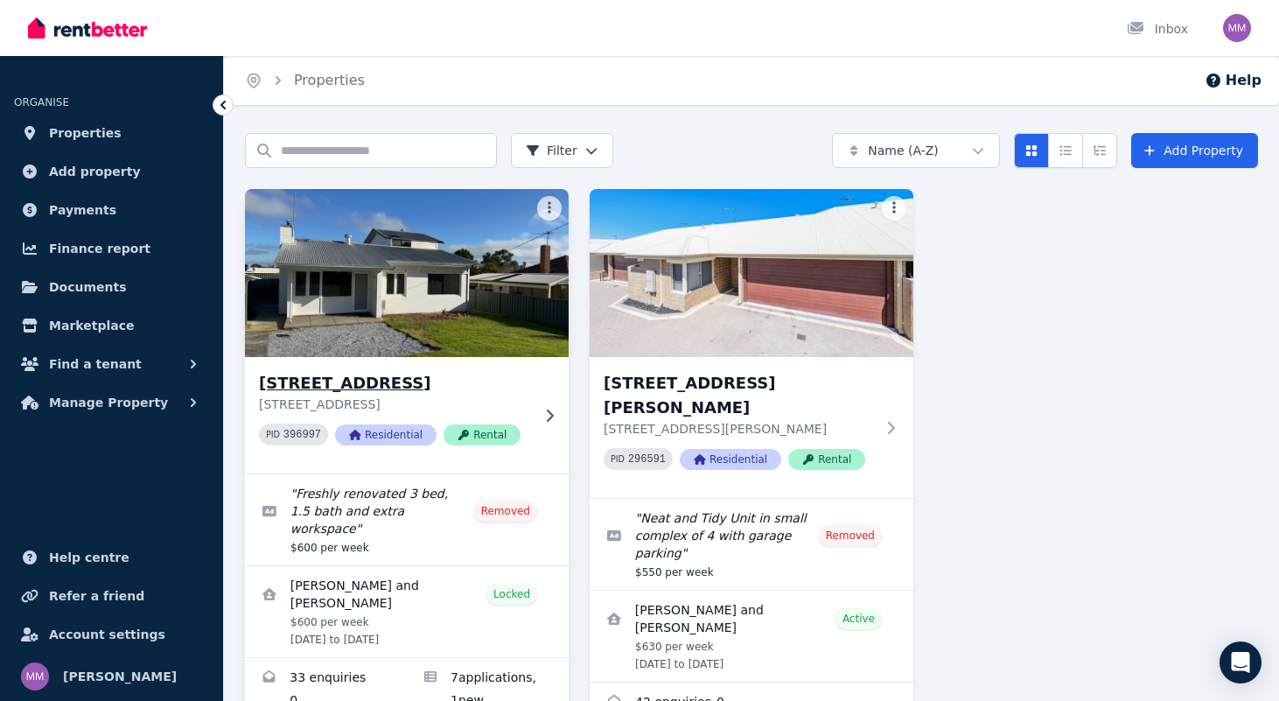
click at [367, 394] on h3 "[STREET_ADDRESS]" at bounding box center [394, 383] width 271 height 24
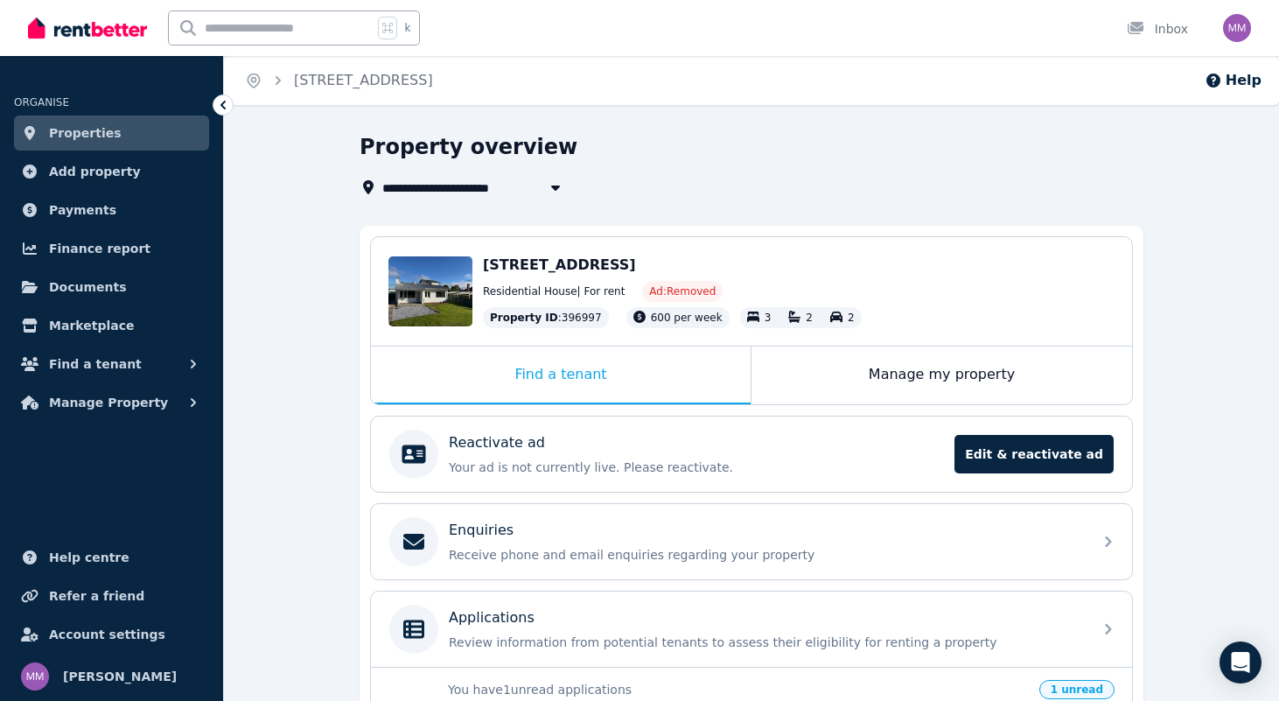
scroll to position [308, 0]
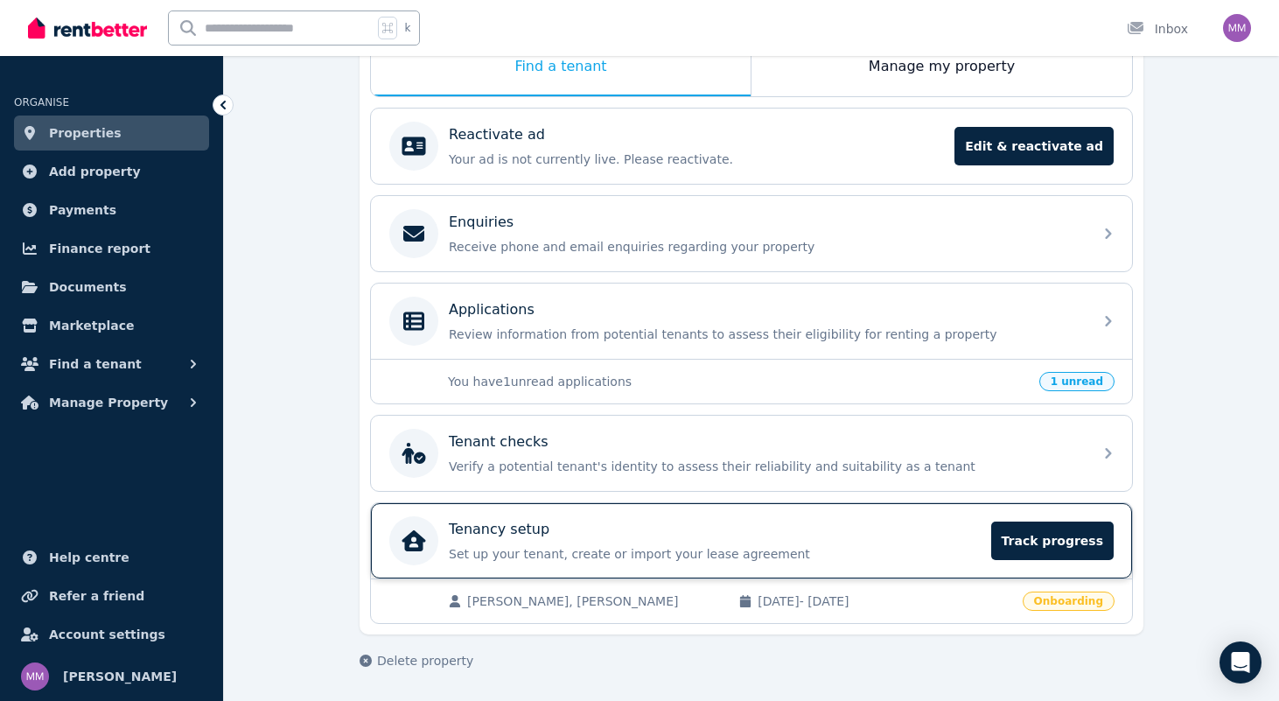
click at [662, 531] on div "Tenancy setup" at bounding box center [715, 529] width 532 height 21
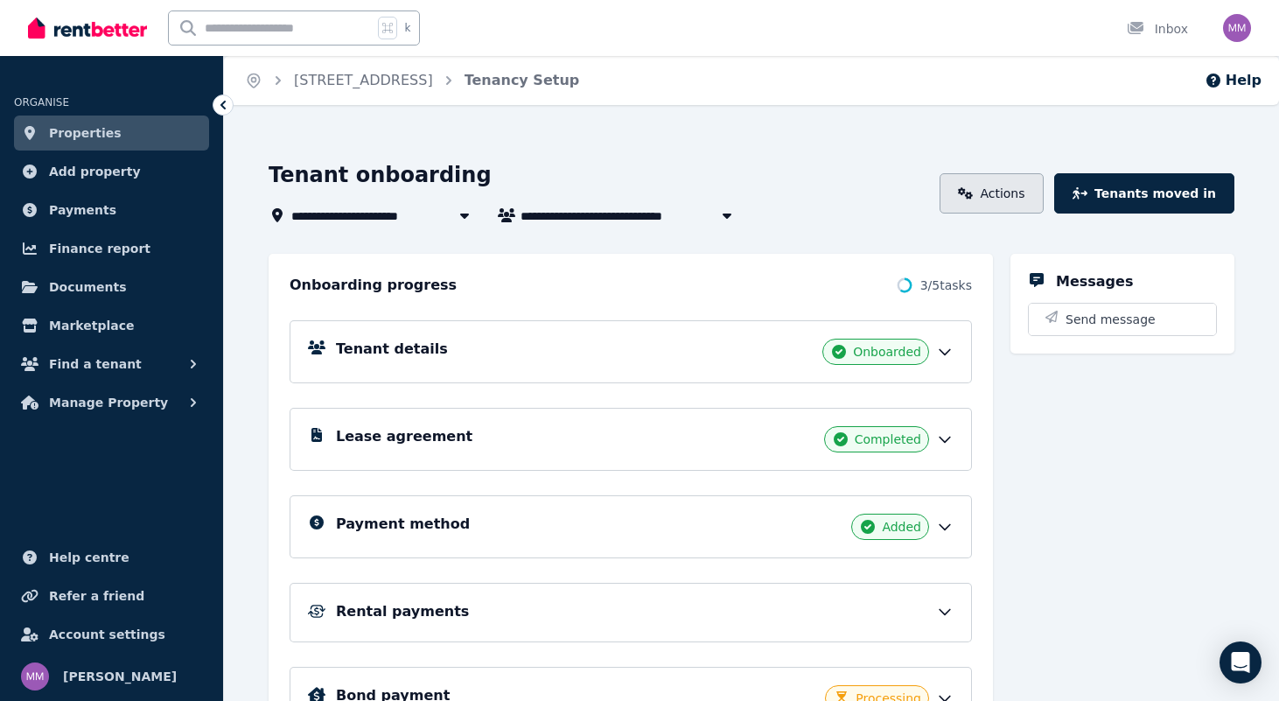
click at [975, 202] on link "Actions" at bounding box center [992, 193] width 104 height 40
click at [433, 78] on link "[STREET_ADDRESS]" at bounding box center [363, 80] width 139 height 17
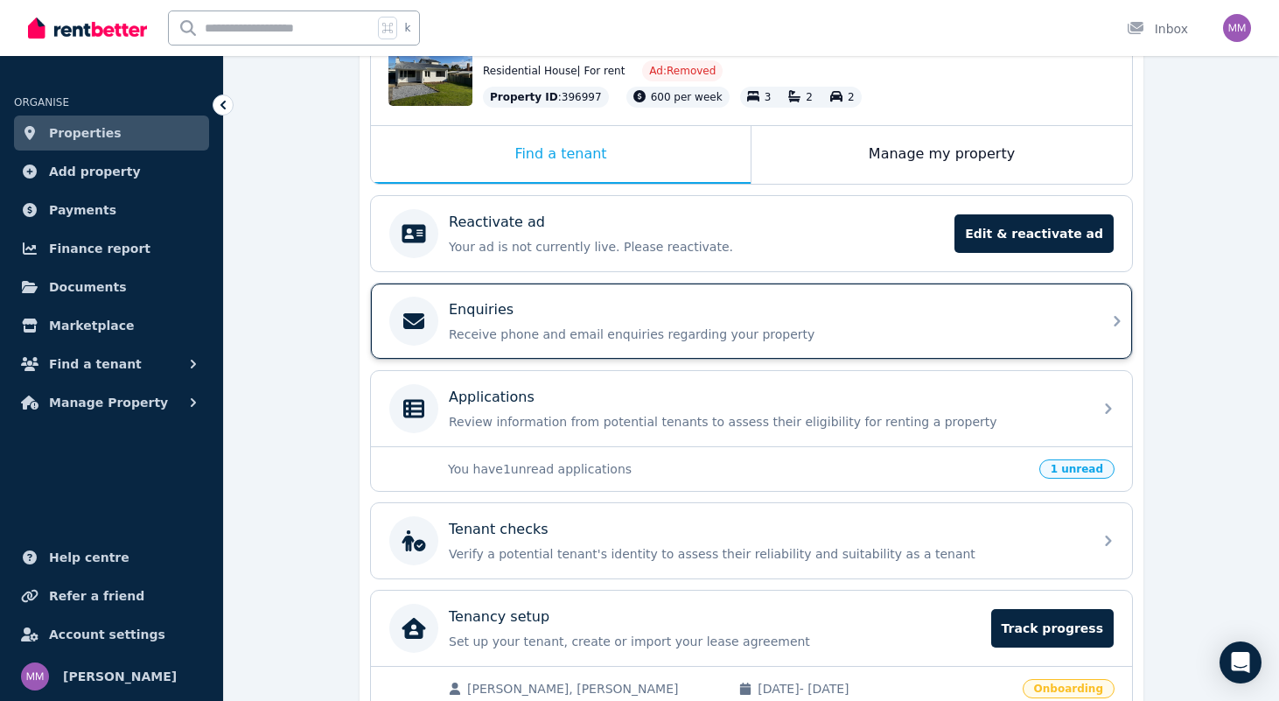
scroll to position [221, 0]
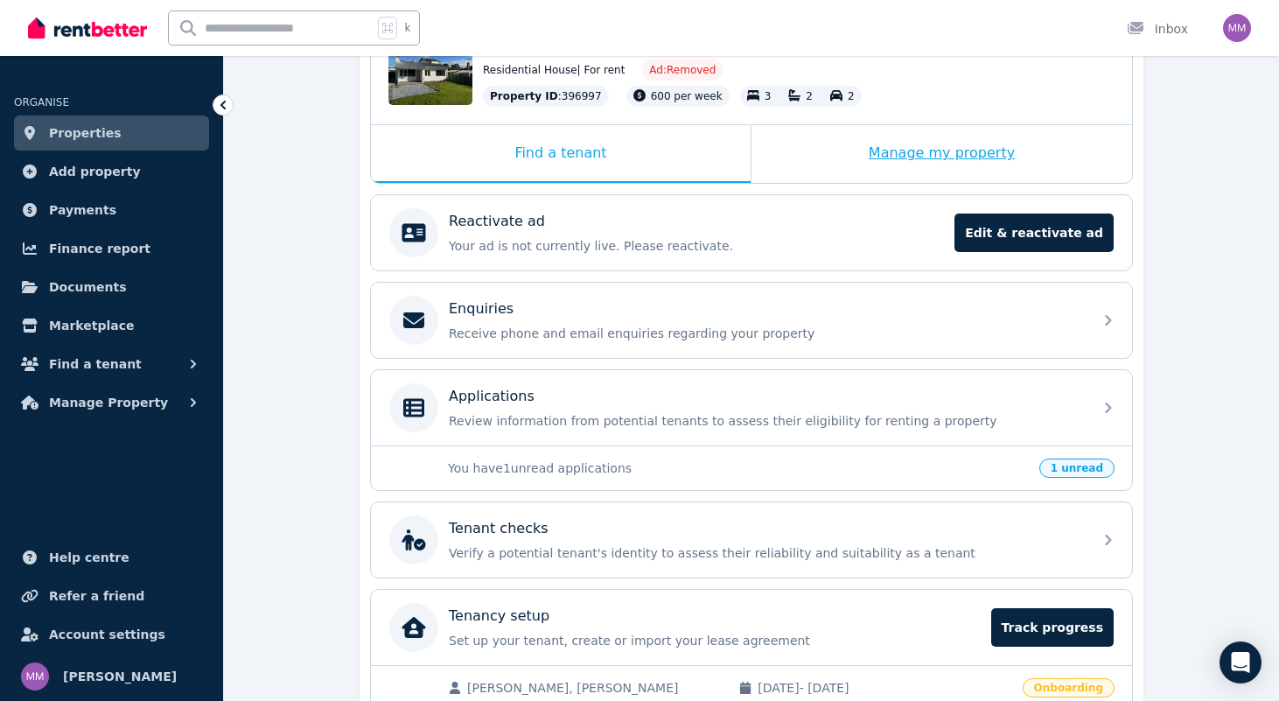
click at [843, 150] on div "Manage my property" at bounding box center [941, 154] width 381 height 58
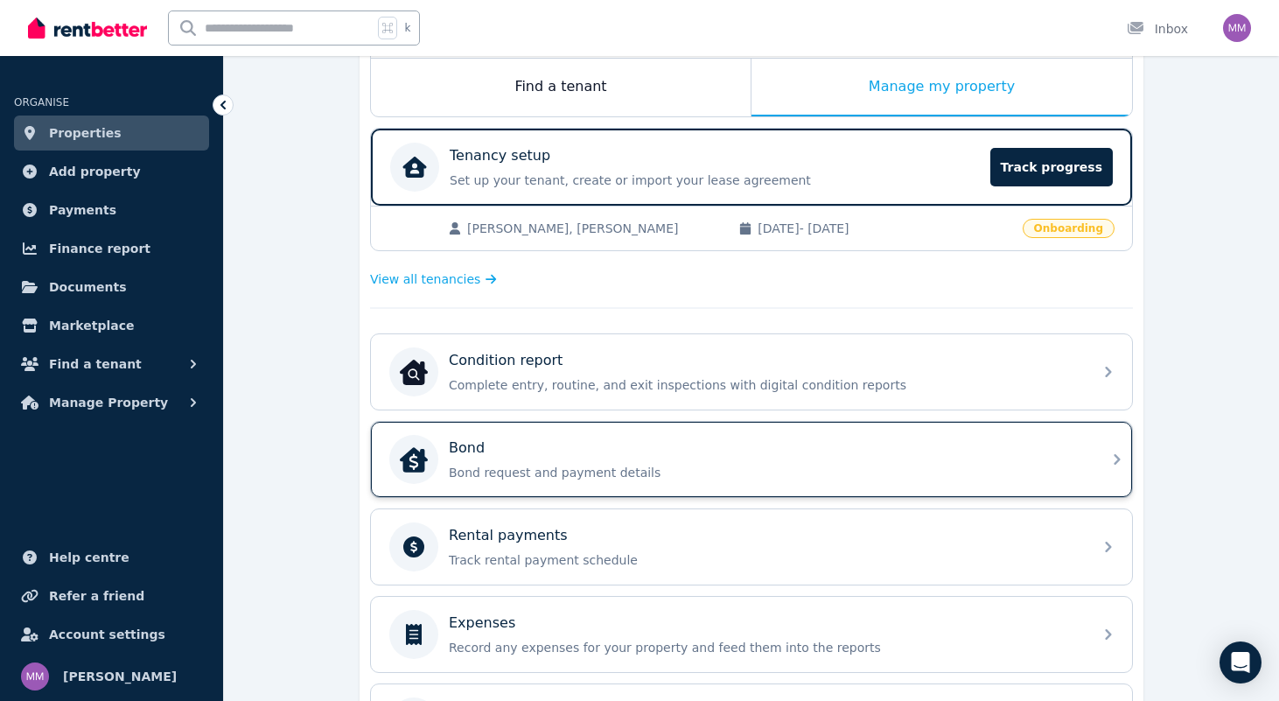
scroll to position [300, 0]
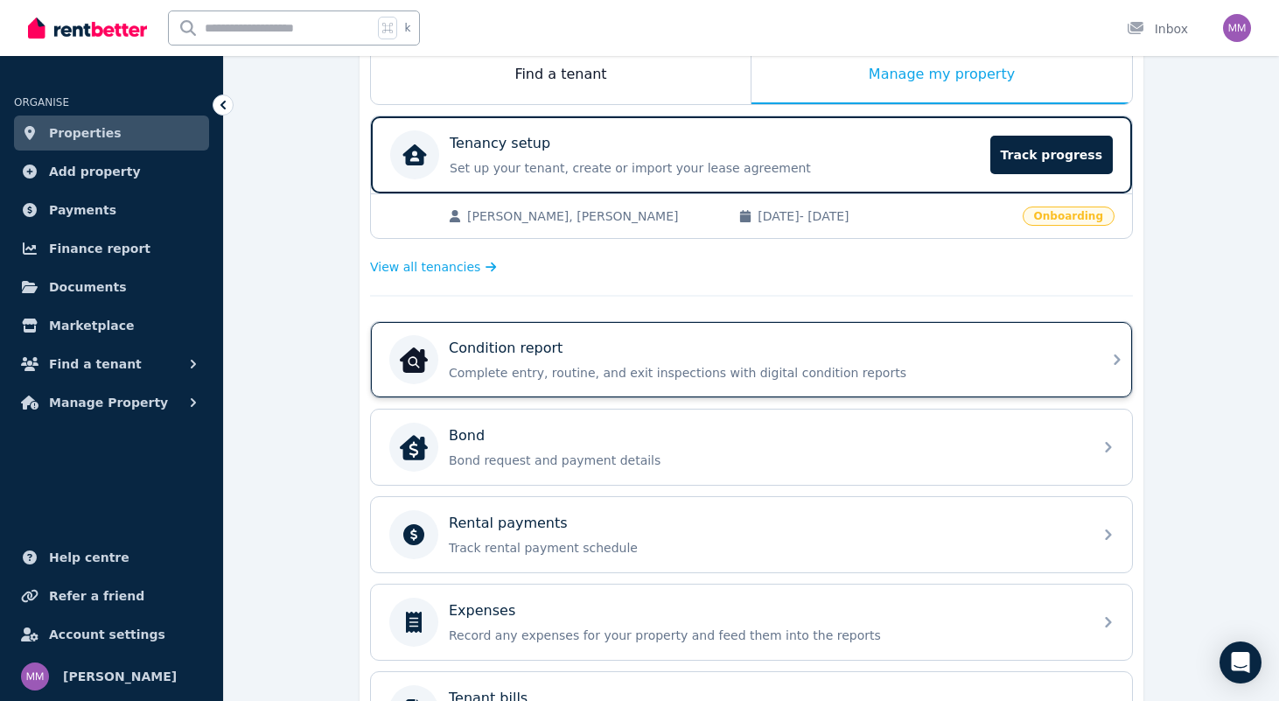
click at [684, 375] on p "Complete entry, routine, and exit inspections with digital condition reports" at bounding box center [765, 372] width 633 height 17
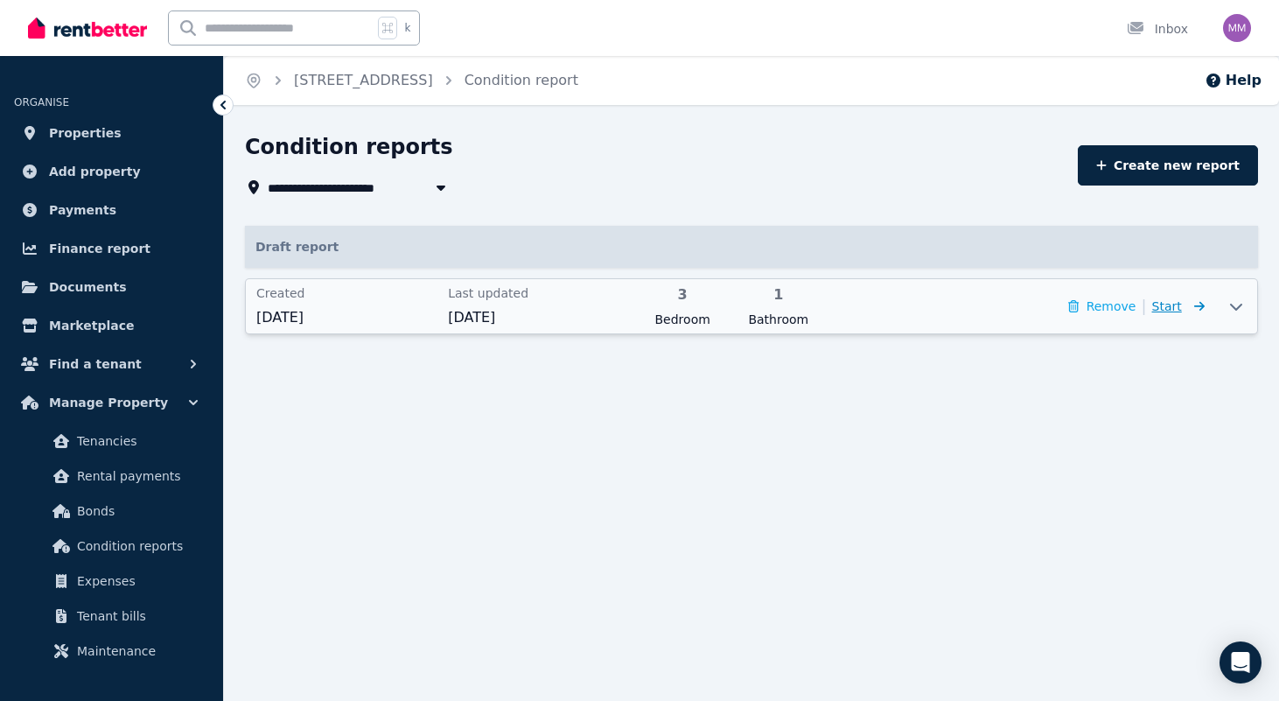
click at [1172, 300] on span "Start" at bounding box center [1167, 306] width 30 height 14
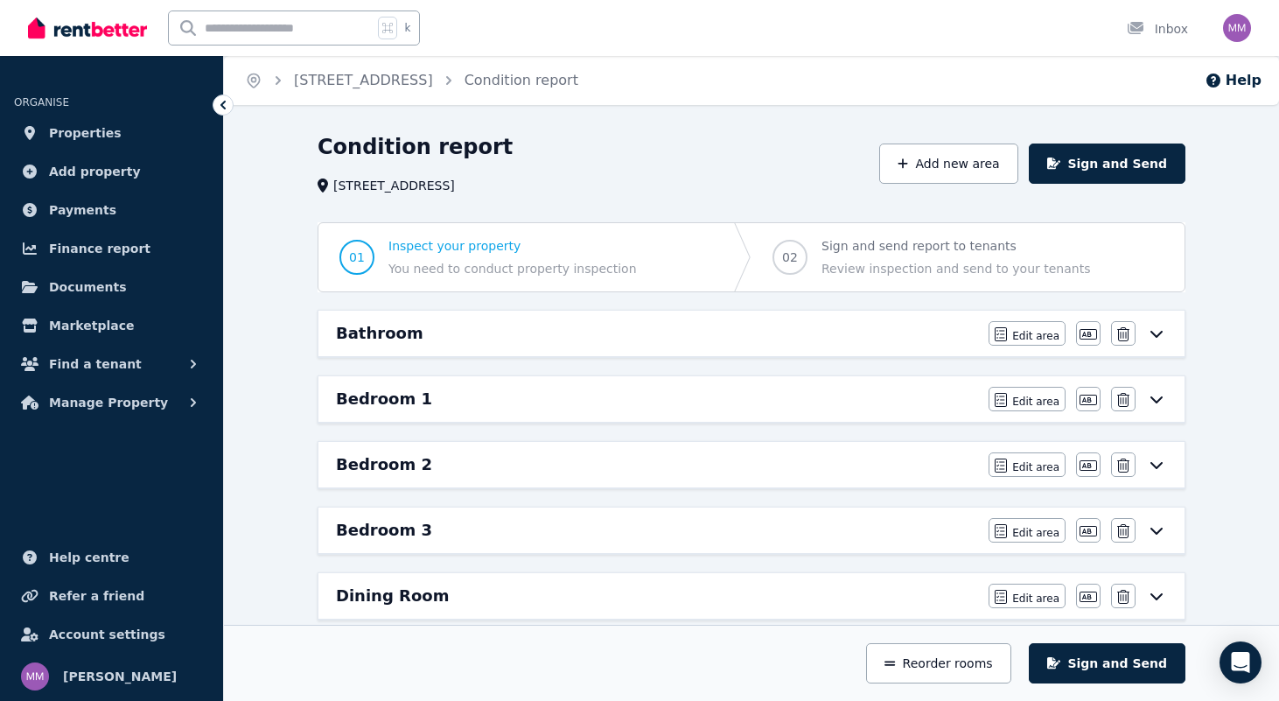
click at [973, 143] on header "Condition report [STREET_ADDRESS][GEOGRAPHIC_DATA] new area Sign and Send" at bounding box center [752, 163] width 868 height 61
click at [970, 155] on button "Add new area" at bounding box center [948, 163] width 138 height 40
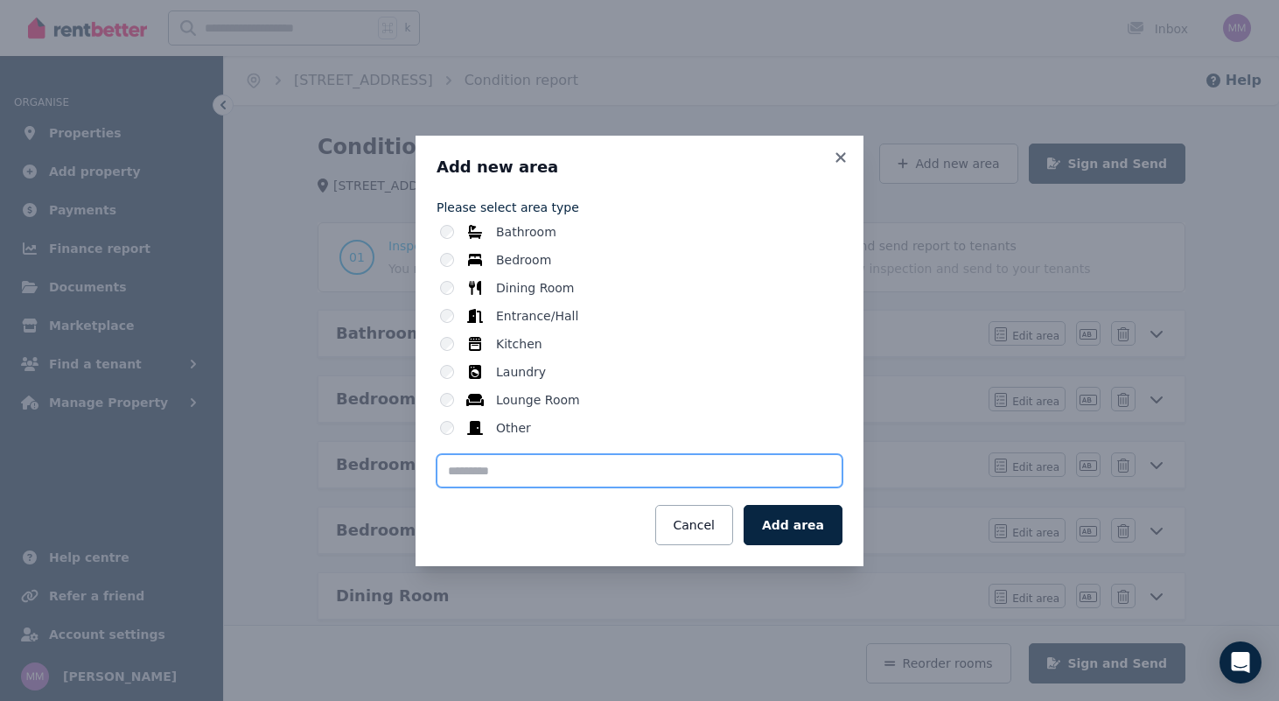
click at [676, 477] on input "text" at bounding box center [640, 470] width 406 height 33
type input "*******"
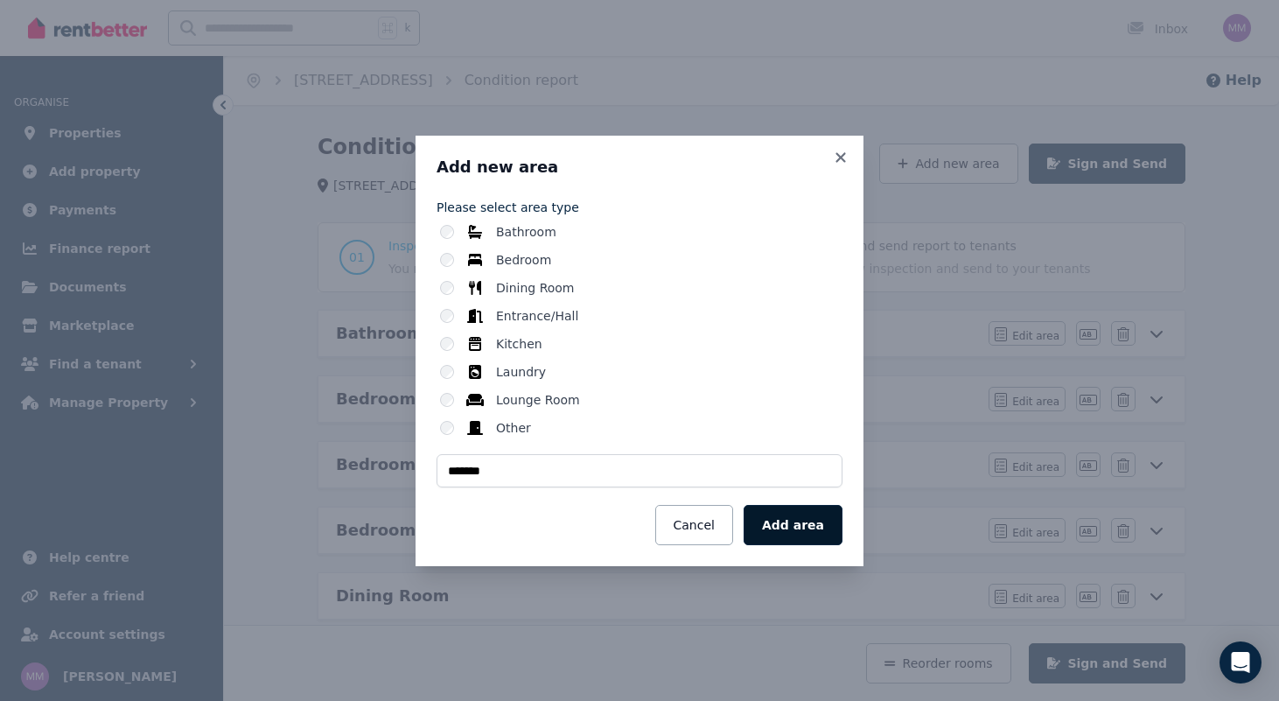
click at [823, 537] on button "Add area" at bounding box center [793, 525] width 99 height 40
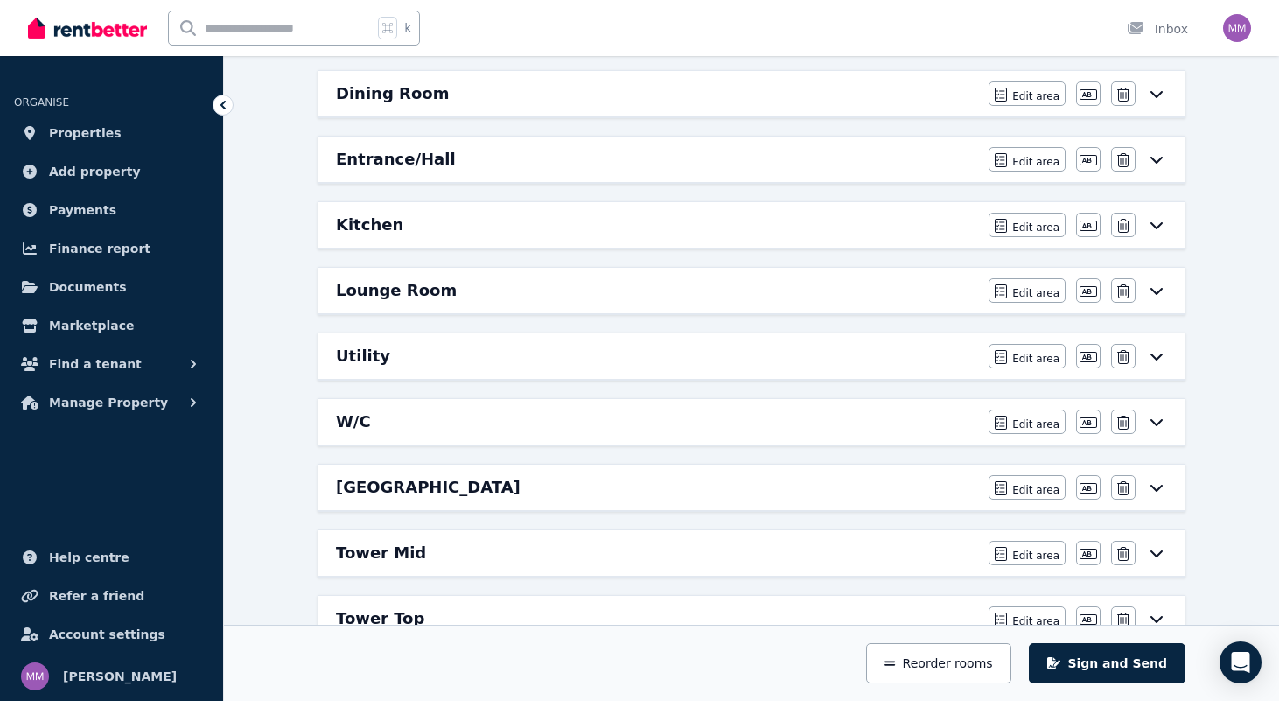
scroll to position [554, 0]
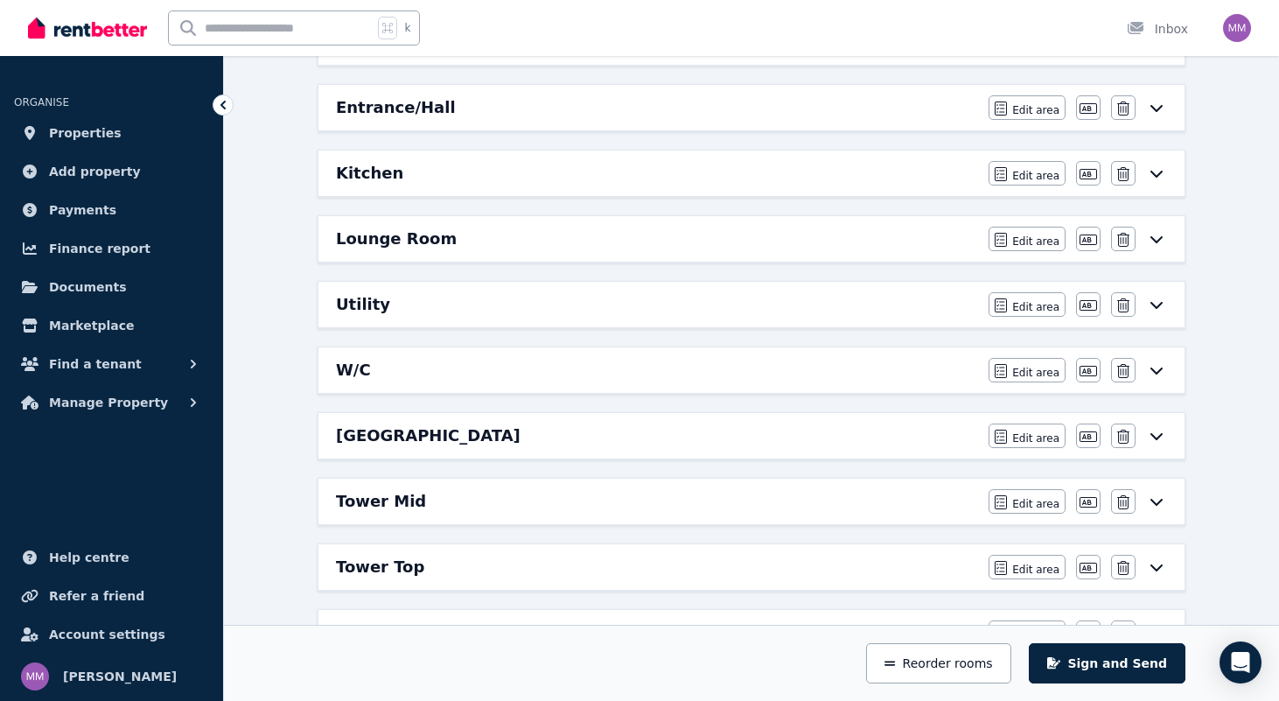
click at [912, 549] on div "Tower Top Edit area Edit area Edit name [GEOGRAPHIC_DATA]" at bounding box center [751, 566] width 866 height 45
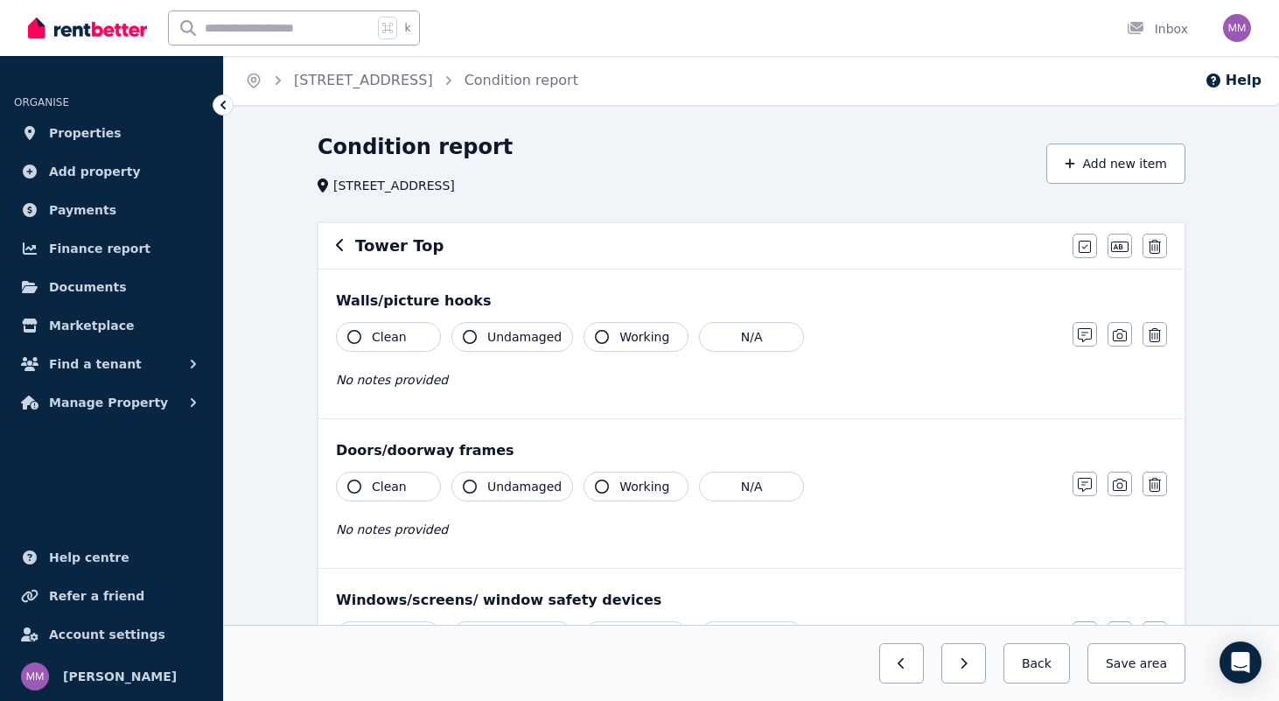
click at [418, 331] on button "Clean" at bounding box center [388, 337] width 105 height 30
click at [504, 333] on span "Undamaged" at bounding box center [524, 336] width 74 height 17
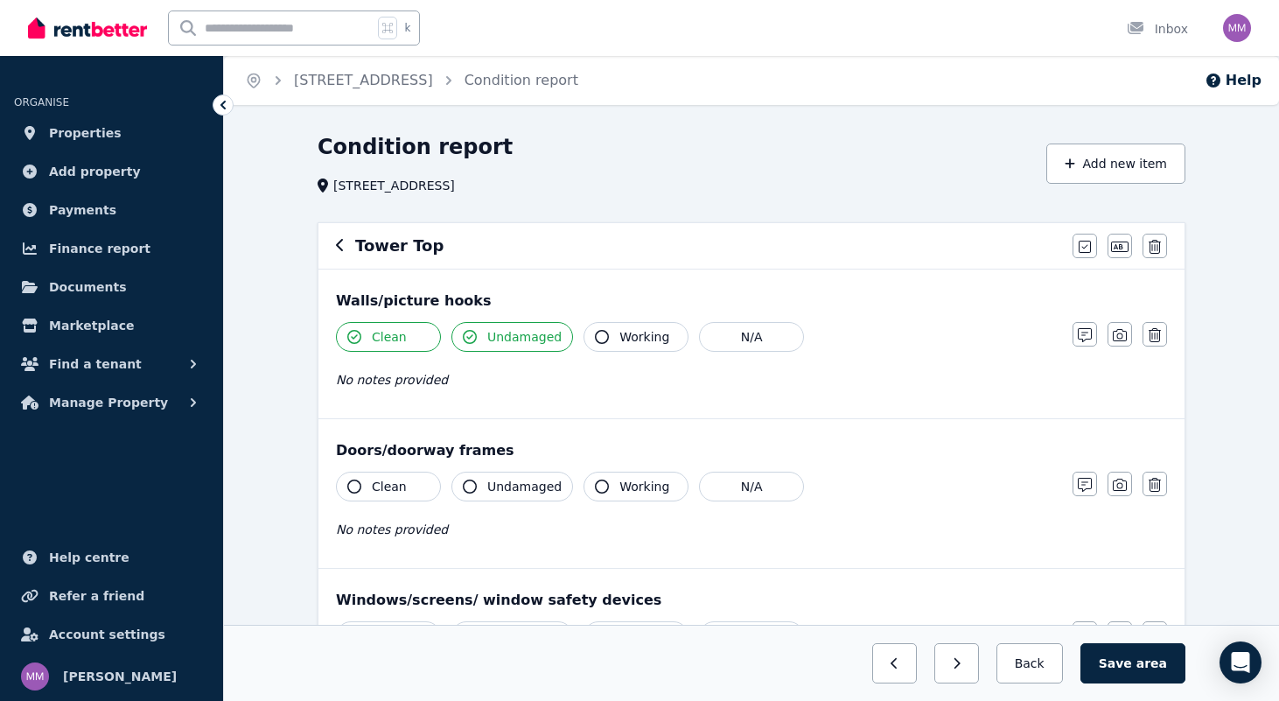
click at [614, 346] on button "Working" at bounding box center [636, 337] width 105 height 30
click at [507, 483] on span "Undamaged" at bounding box center [524, 486] width 74 height 17
click at [749, 484] on button "N/A" at bounding box center [751, 487] width 105 height 30
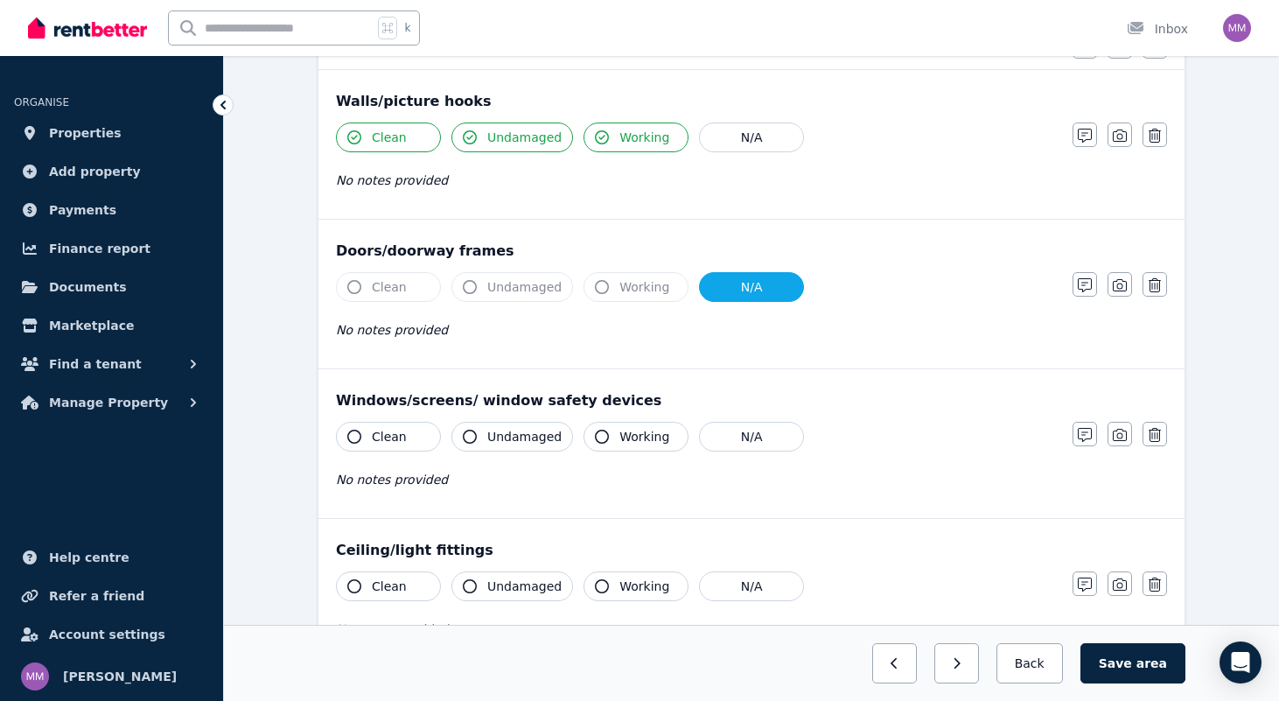
scroll to position [203, 0]
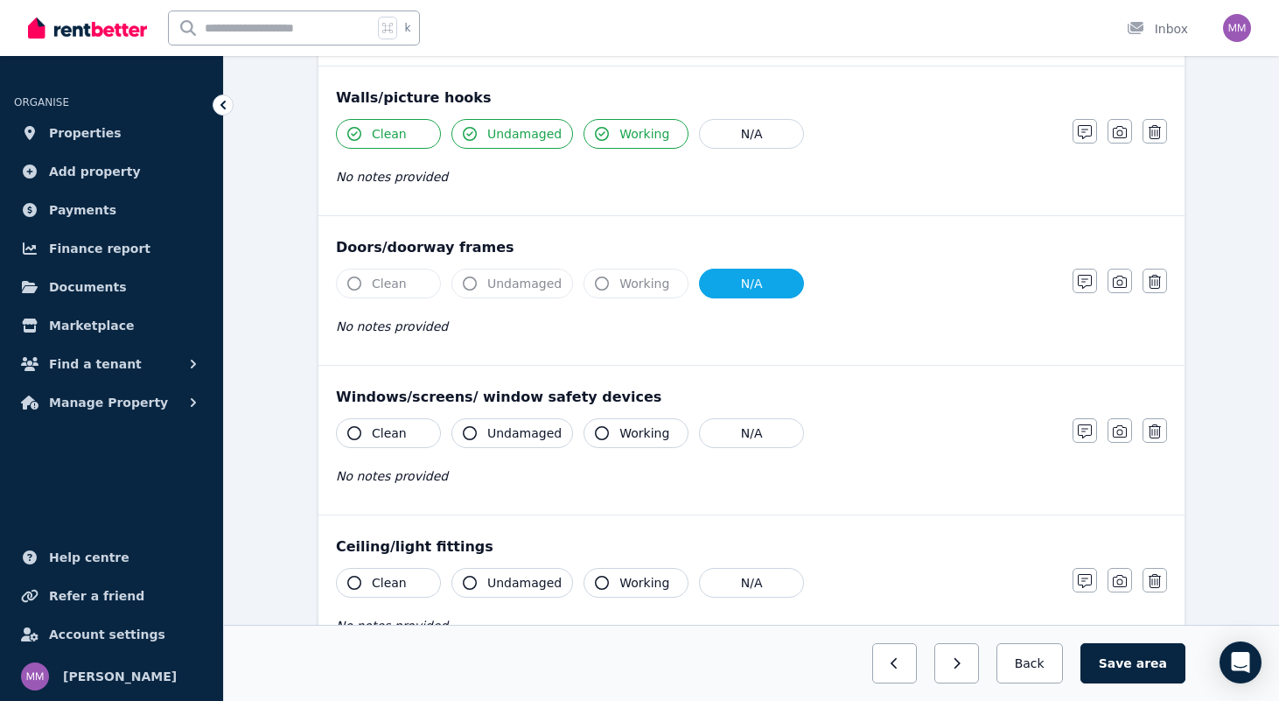
click at [571, 433] on div "Clean Undamaged Working N/A" at bounding box center [695, 433] width 719 height 30
click at [401, 442] on button "Clean" at bounding box center [388, 433] width 105 height 30
click at [511, 435] on span "Undamaged" at bounding box center [524, 432] width 74 height 17
click at [610, 430] on button "Working" at bounding box center [636, 433] width 105 height 30
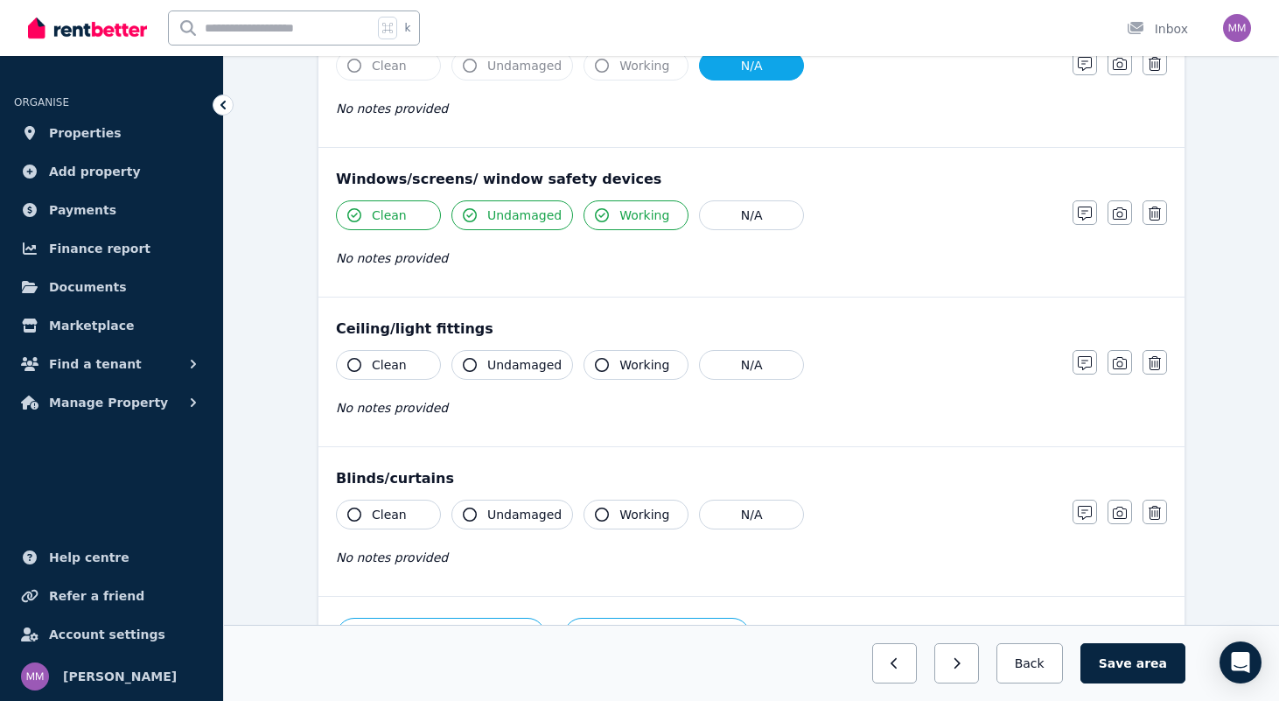
scroll to position [434, 0]
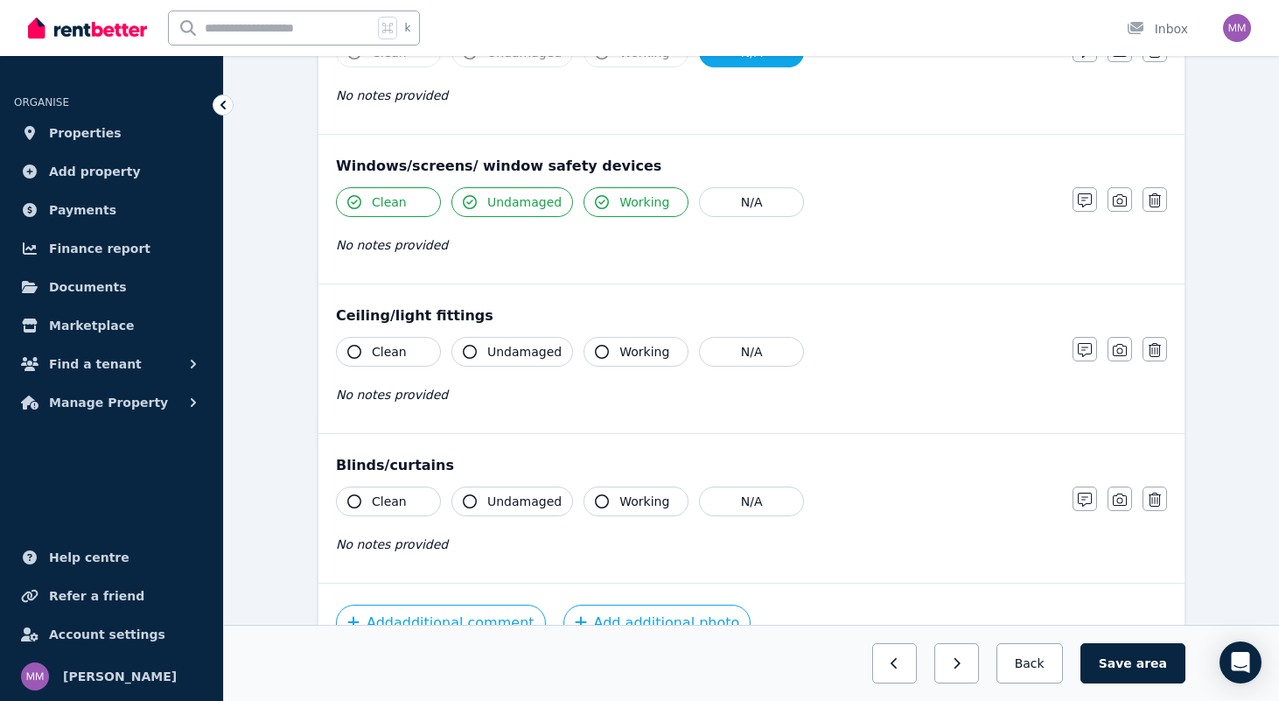
click at [401, 355] on span "Clean" at bounding box center [389, 351] width 35 height 17
click at [496, 346] on span "Undamaged" at bounding box center [524, 351] width 74 height 17
click at [609, 353] on button "Working" at bounding box center [636, 352] width 105 height 30
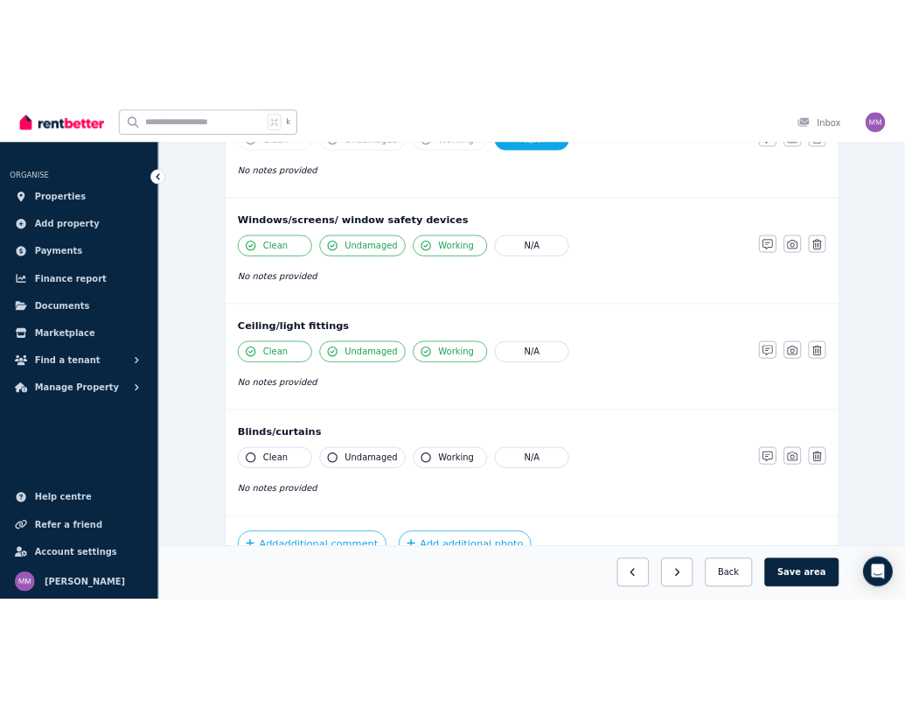
scroll to position [535, 0]
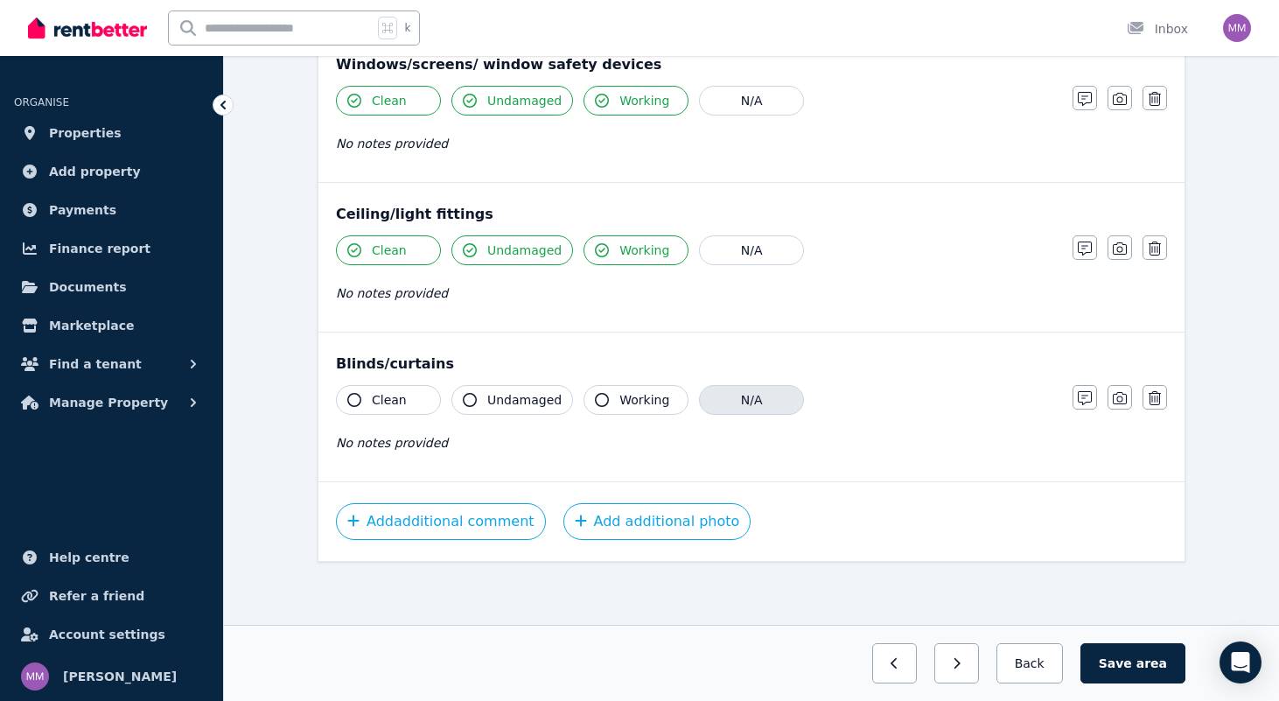
click at [751, 406] on button "N/A" at bounding box center [751, 400] width 105 height 30
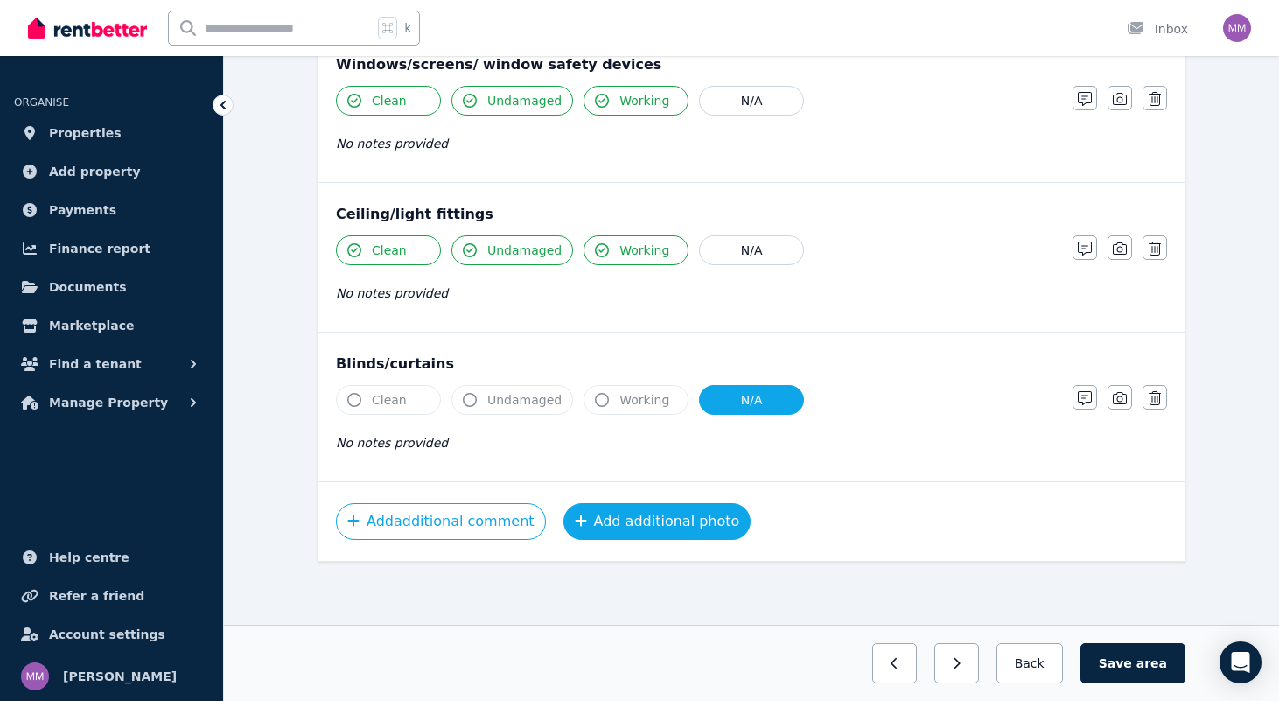
click at [612, 511] on button "Add additional photo" at bounding box center [657, 521] width 188 height 37
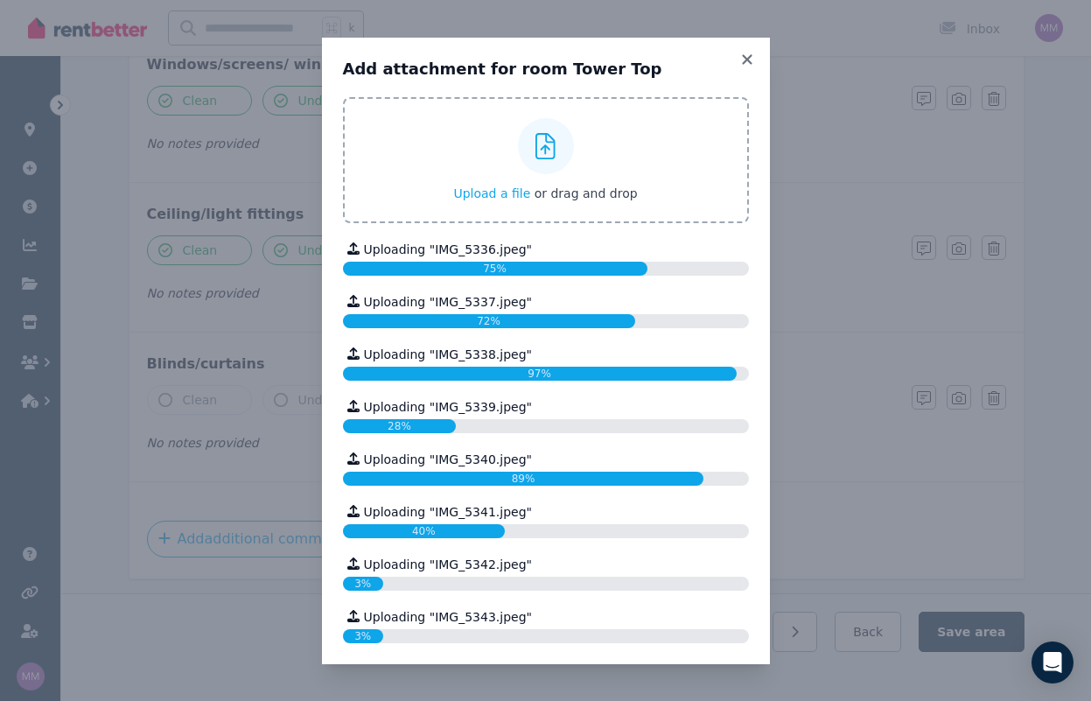
scroll to position [0, 0]
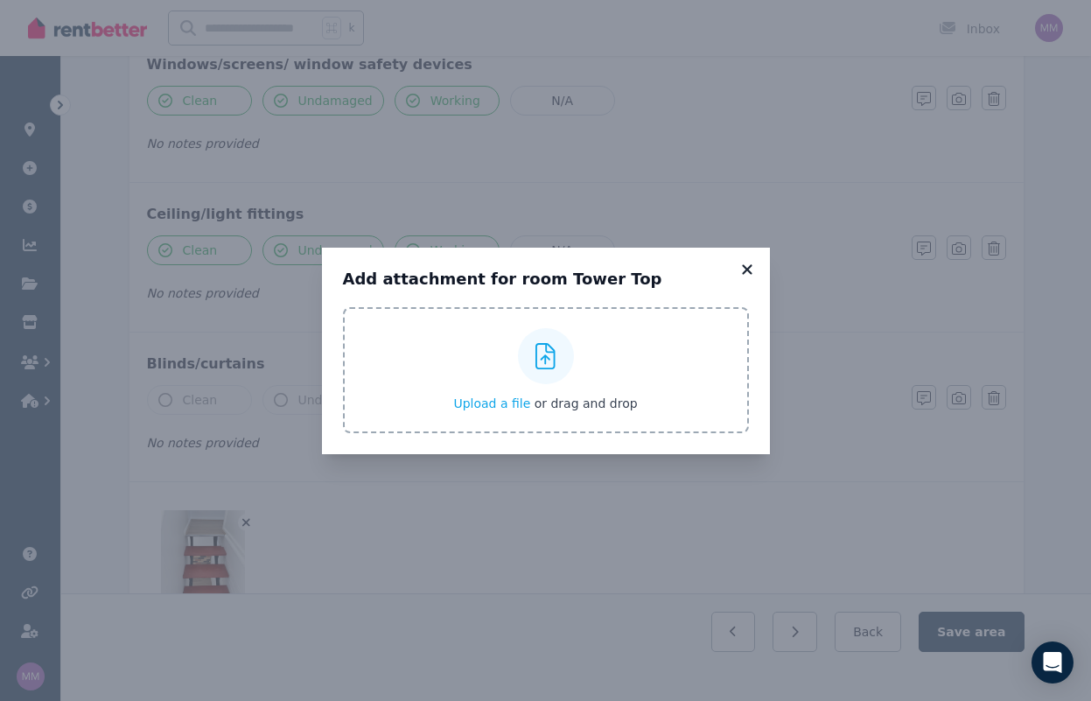
click at [744, 268] on icon at bounding box center [747, 269] width 10 height 10
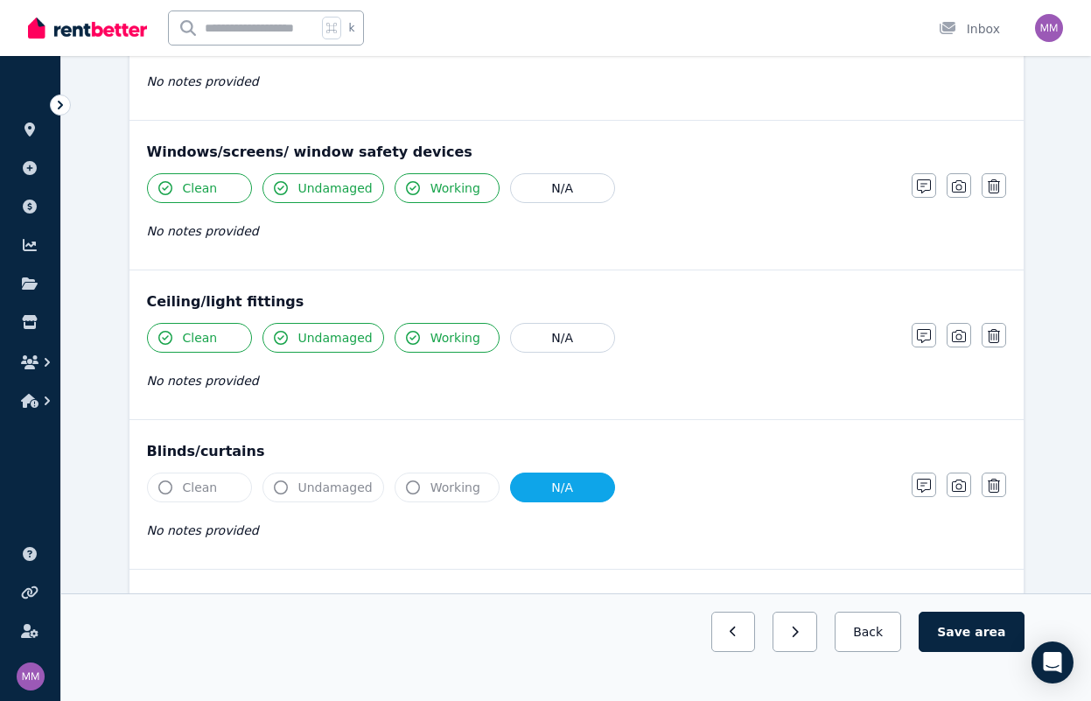
scroll to position [696, 0]
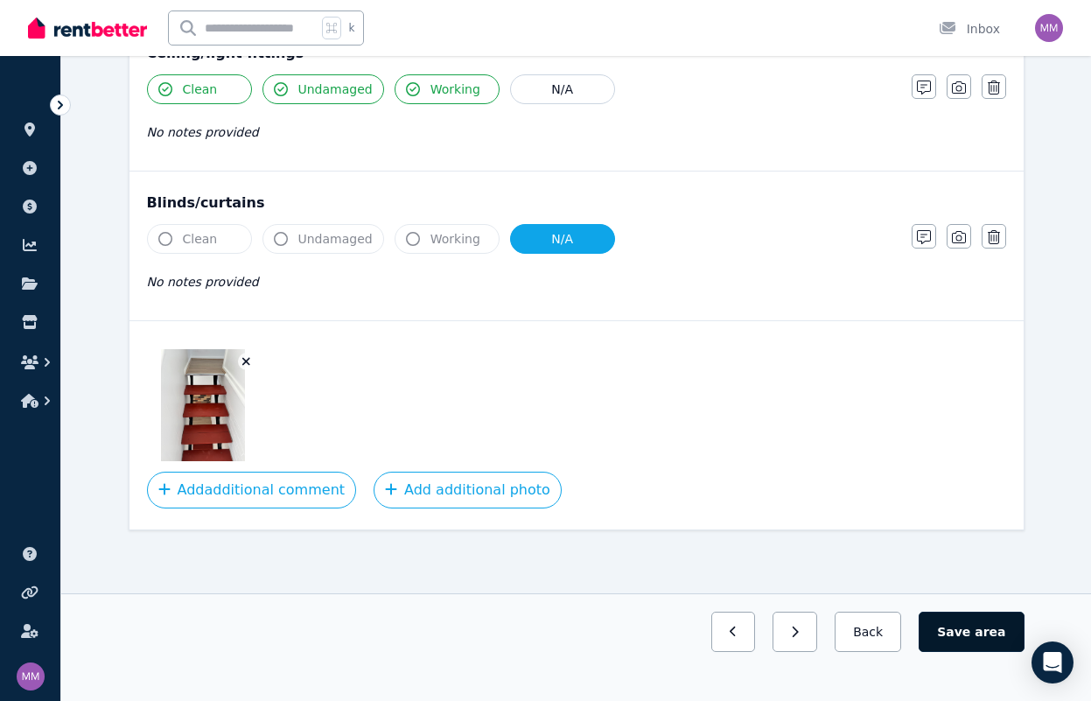
click at [994, 635] on span "area" at bounding box center [990, 631] width 31 height 17
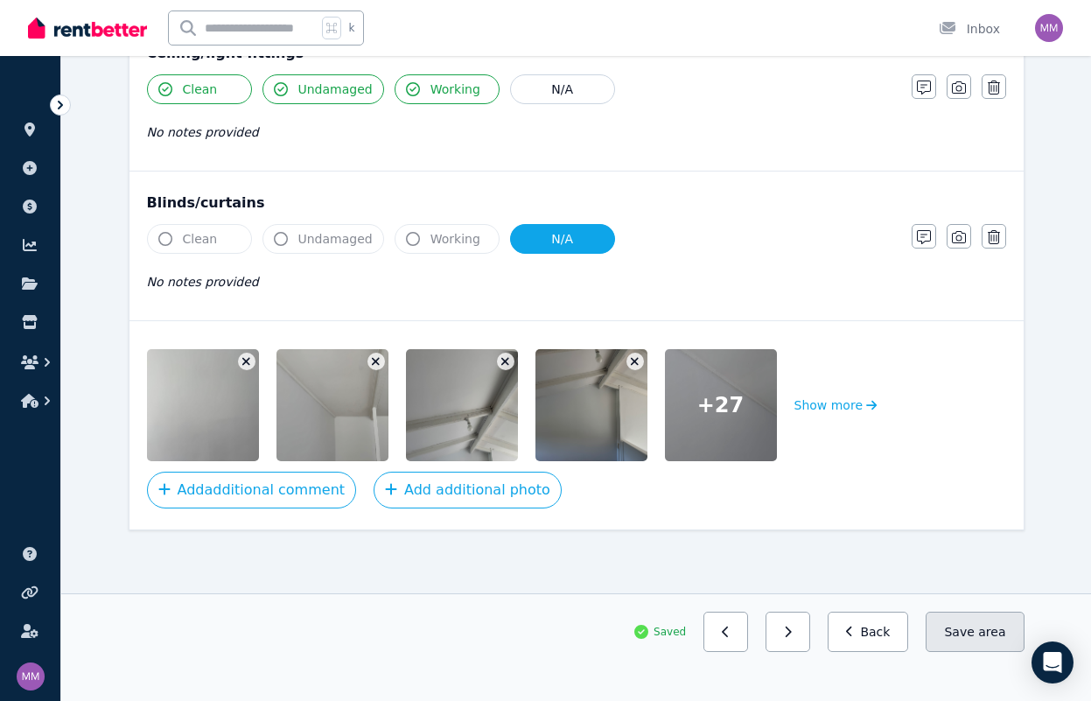
click at [977, 645] on button "Save area" at bounding box center [975, 632] width 98 height 40
click at [854, 635] on icon "button" at bounding box center [850, 632] width 8 height 12
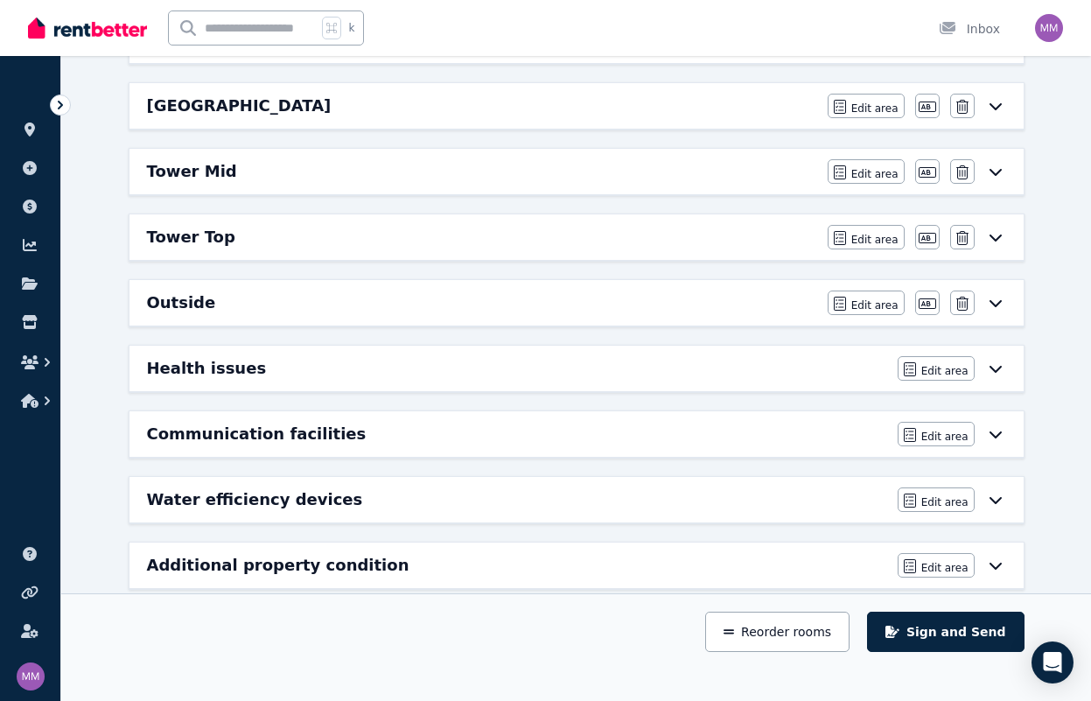
scroll to position [878, 0]
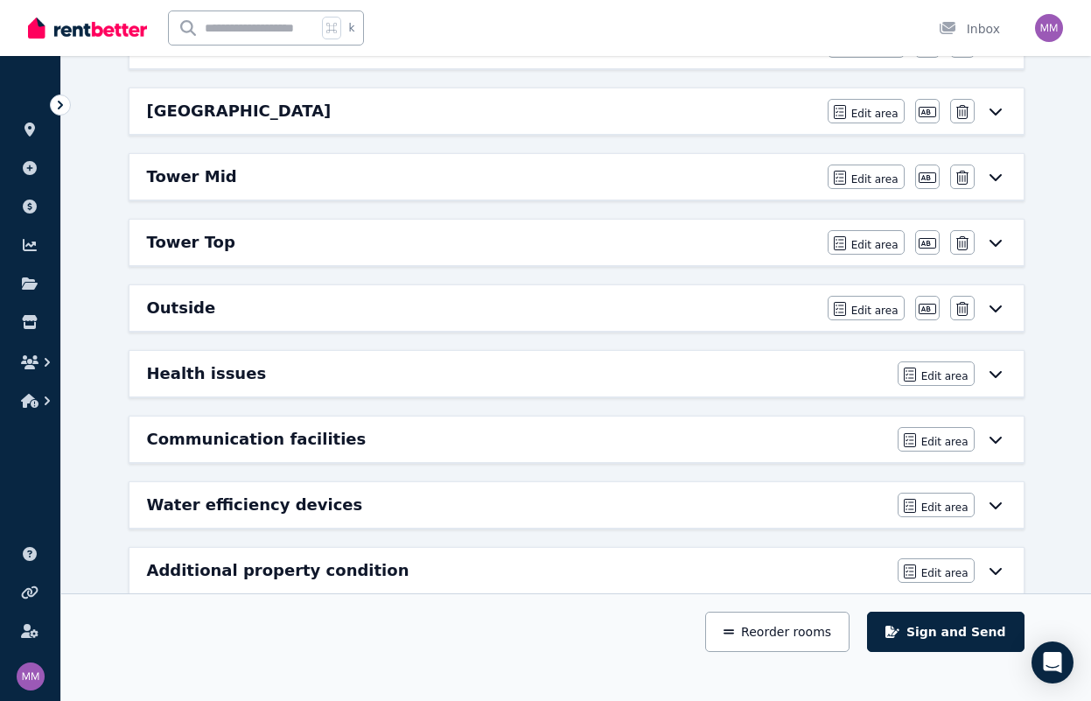
click at [558, 247] on div "Tower Top" at bounding box center [482, 242] width 670 height 24
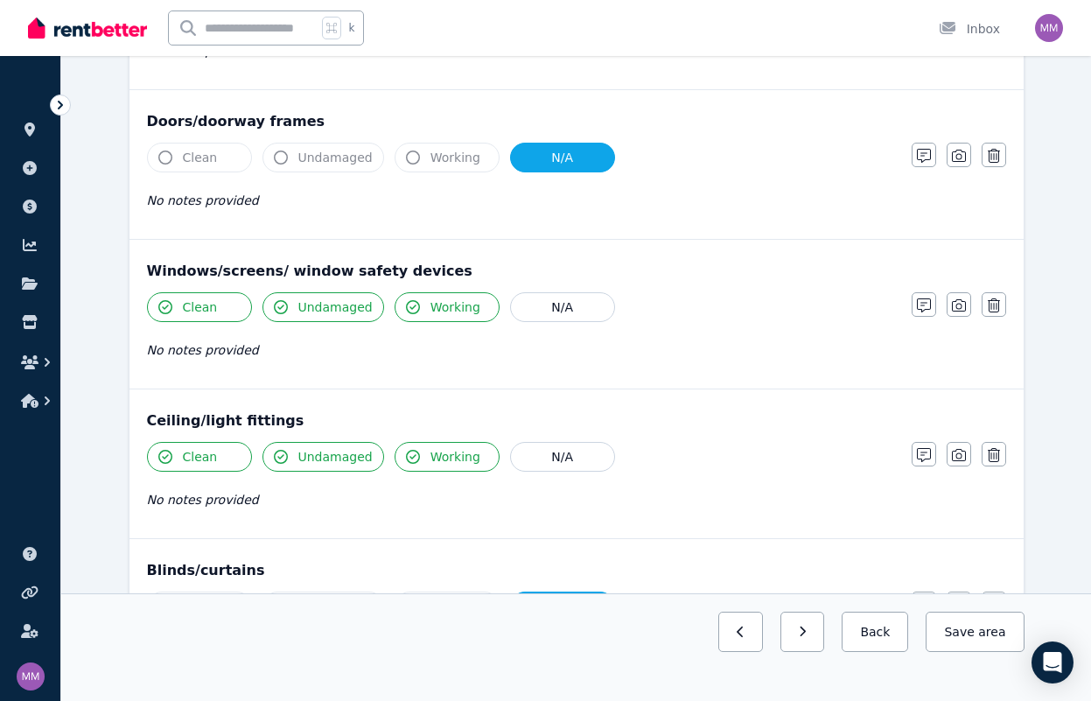
scroll to position [696, 0]
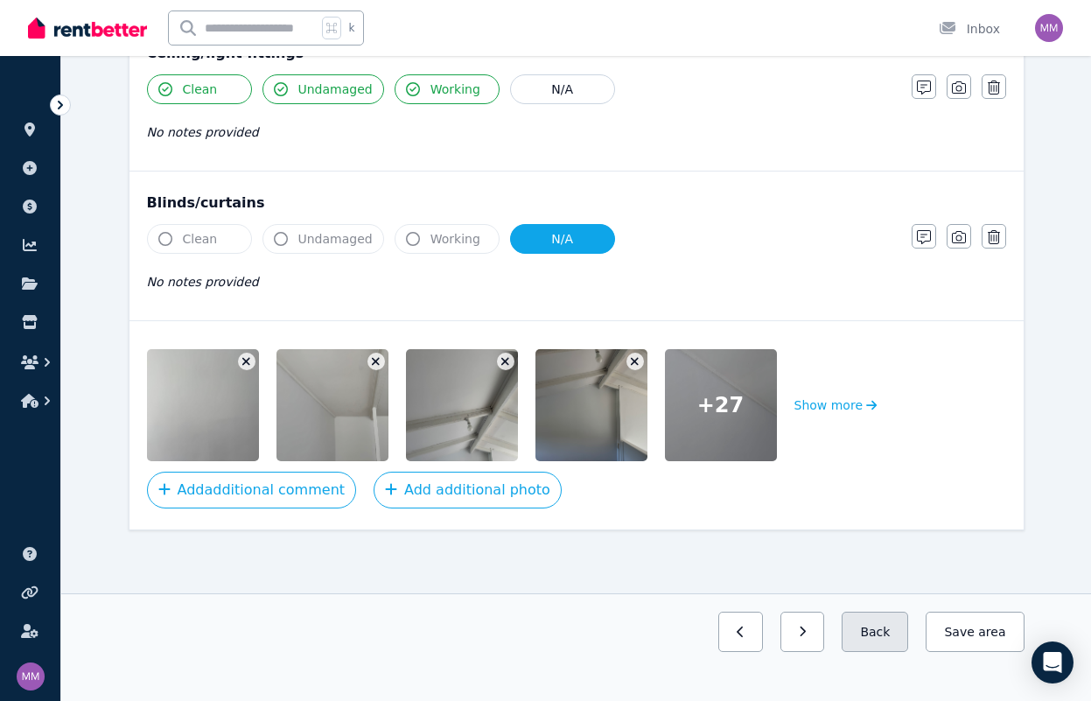
click at [899, 640] on button "Back" at bounding box center [875, 632] width 66 height 40
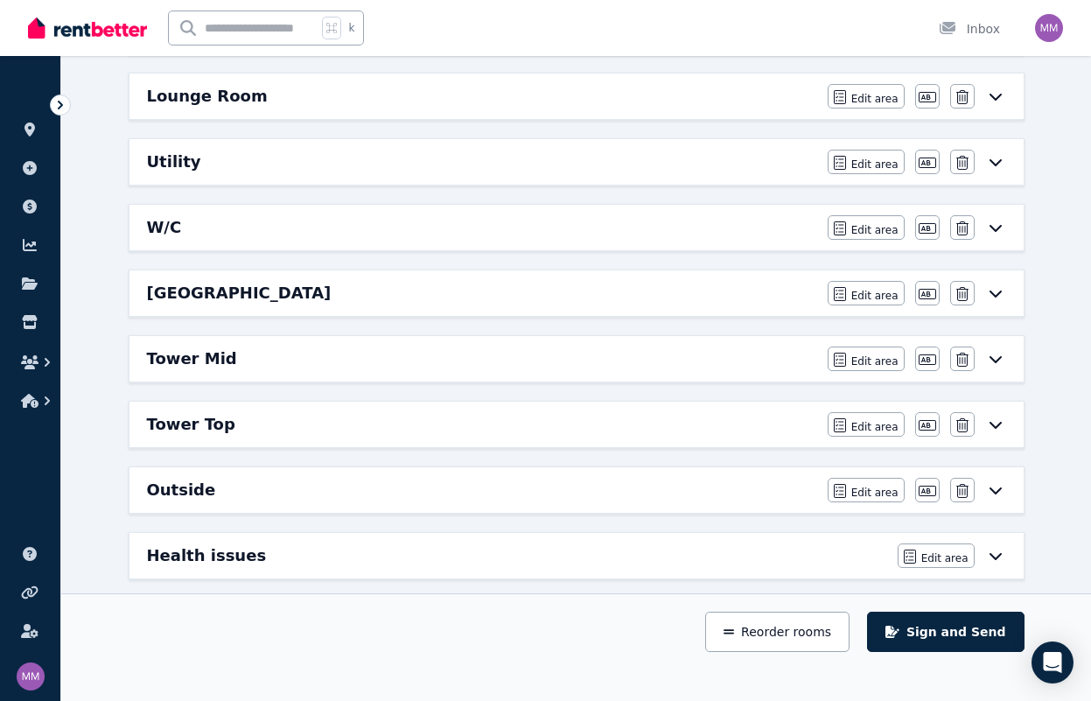
scroll to position [784, 0]
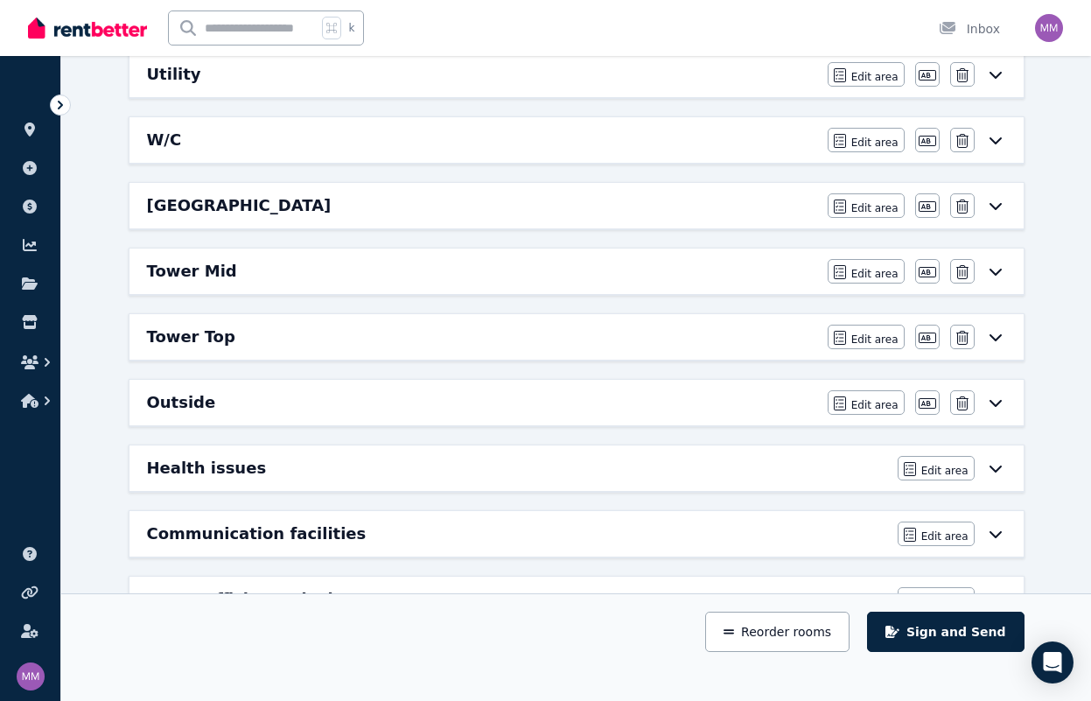
click at [303, 278] on div "Tower Mid" at bounding box center [482, 271] width 670 height 24
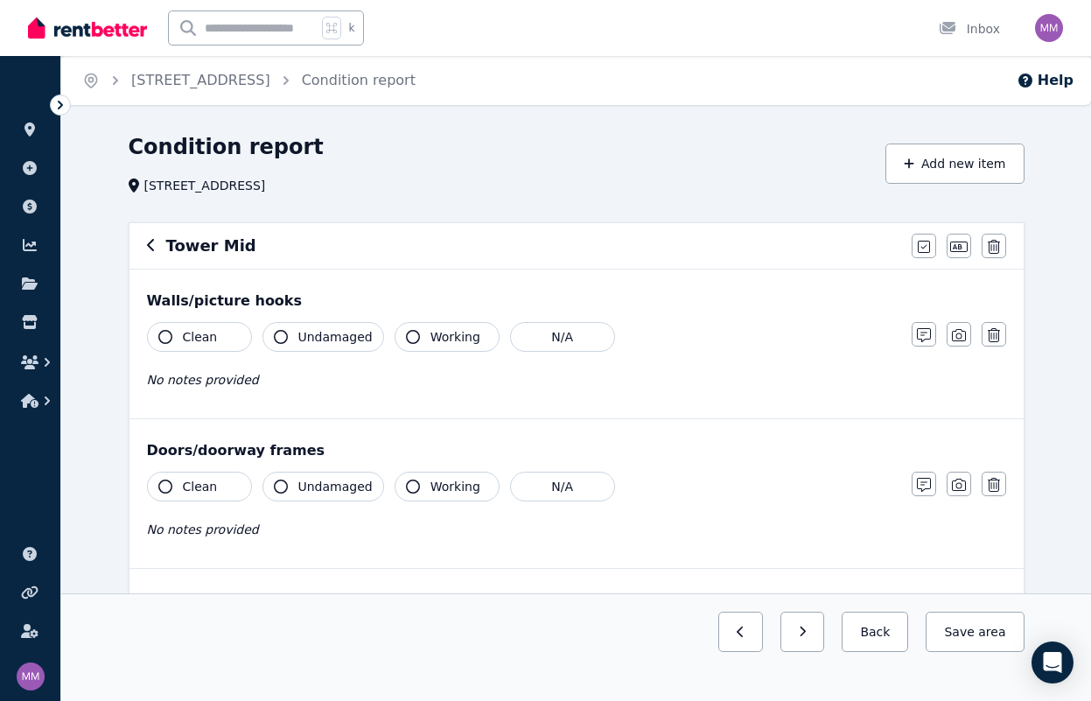
click at [222, 340] on button "Clean" at bounding box center [199, 337] width 105 height 30
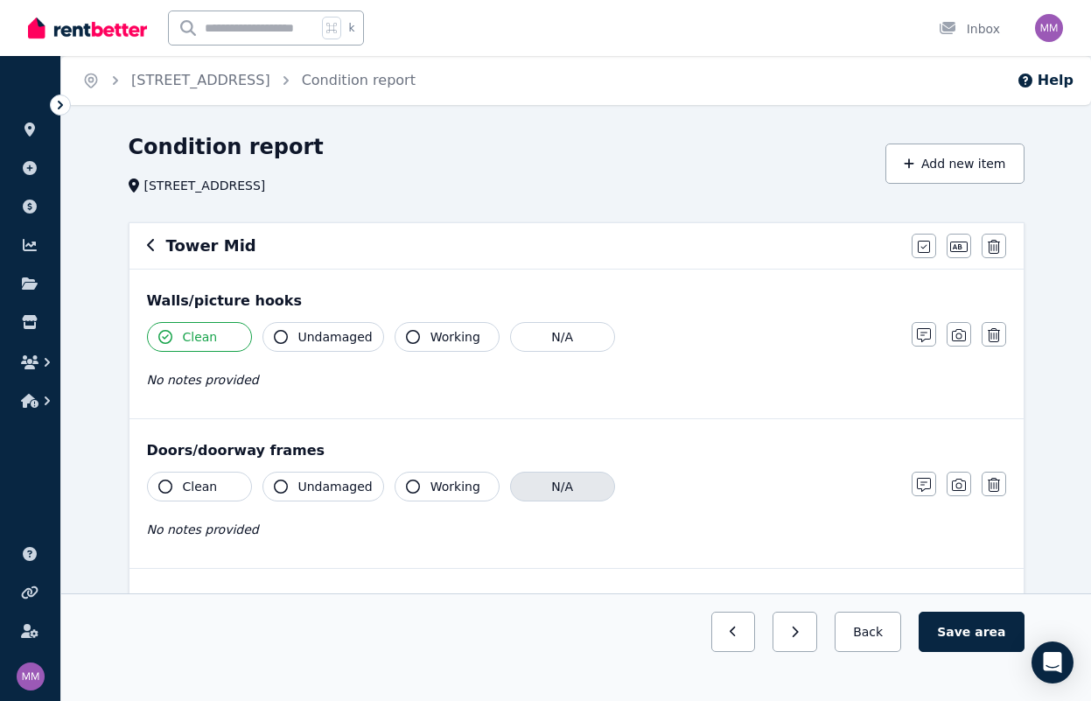
click at [549, 482] on button "N/A" at bounding box center [562, 487] width 105 height 30
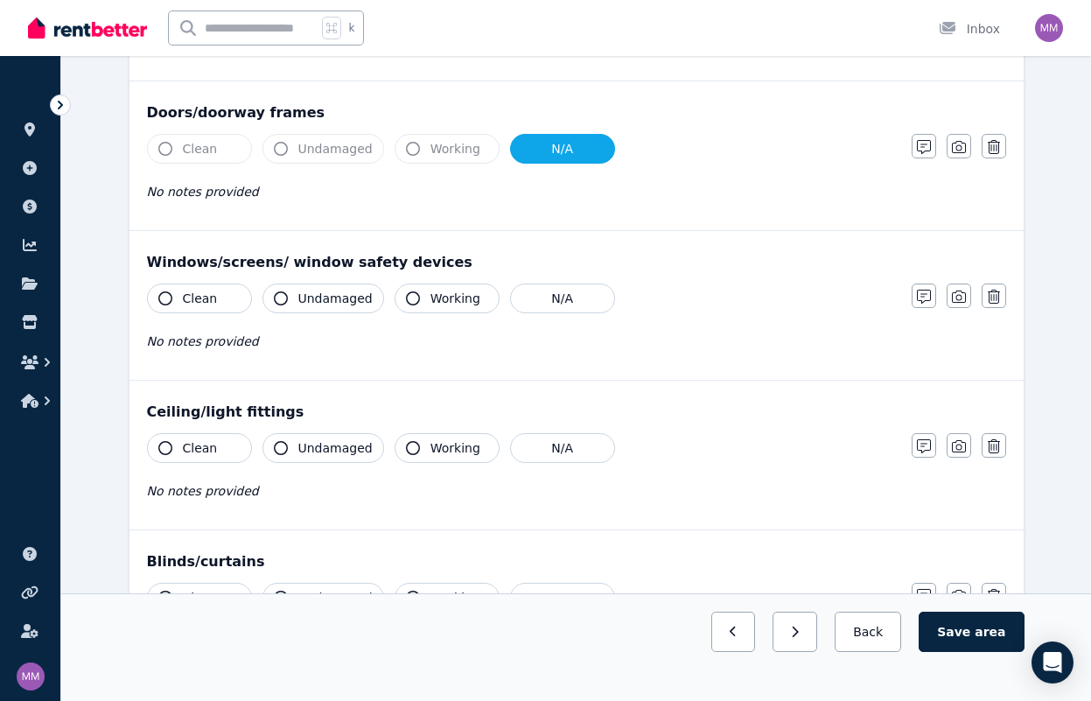
scroll to position [341, 0]
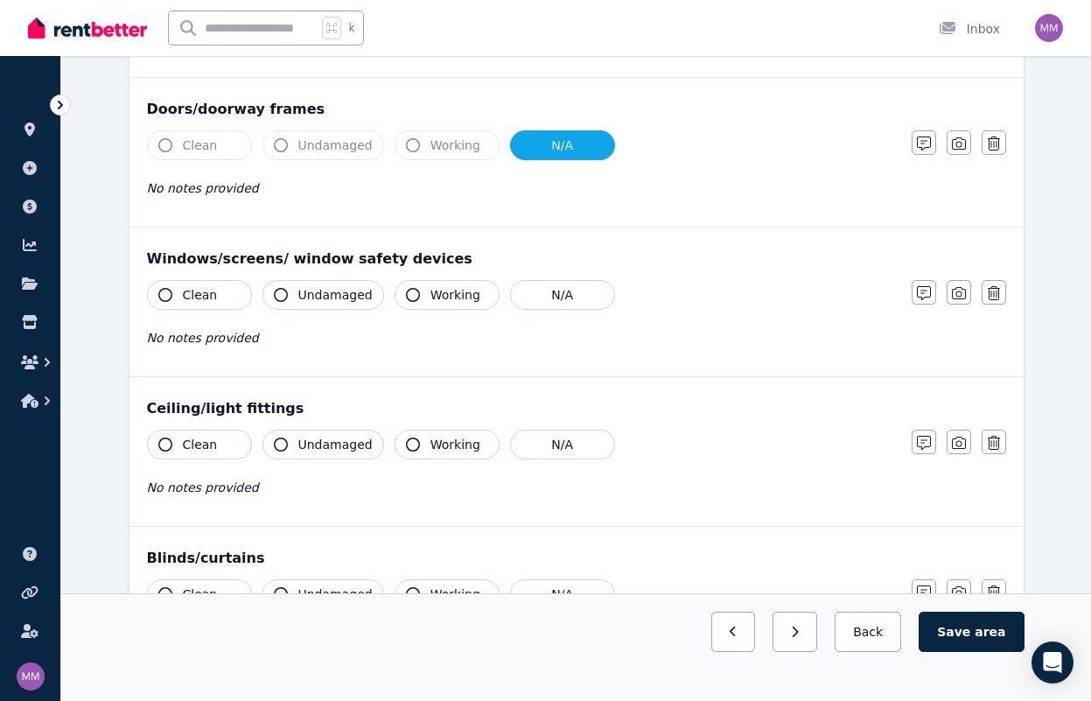
click at [192, 293] on span "Clean" at bounding box center [200, 294] width 35 height 17
click at [316, 304] on button "Undamaged" at bounding box center [323, 295] width 122 height 30
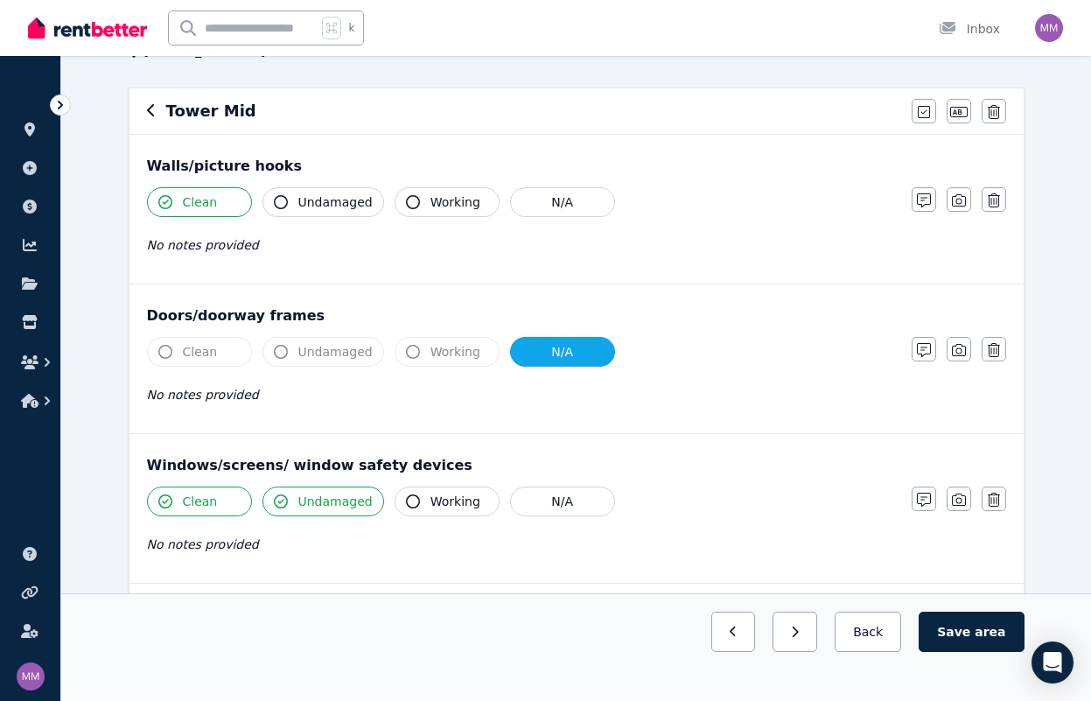
scroll to position [126, 0]
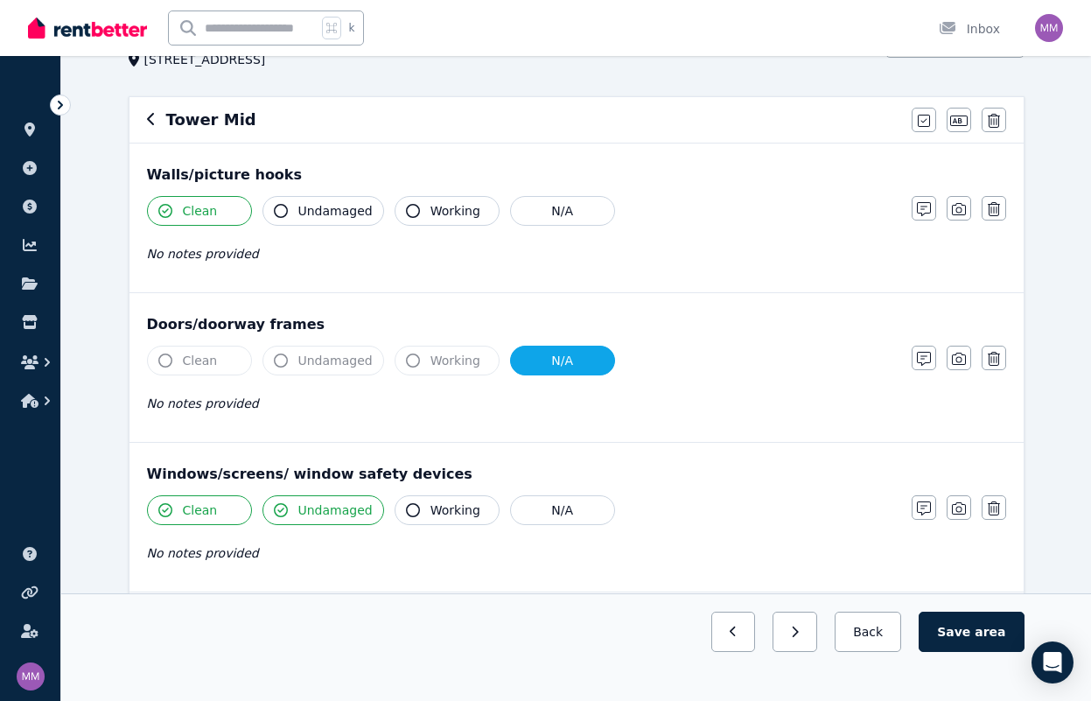
click at [341, 208] on span "Undamaged" at bounding box center [335, 210] width 74 height 17
click at [444, 214] on span "Working" at bounding box center [455, 210] width 50 height 17
click at [459, 504] on span "Working" at bounding box center [455, 509] width 50 height 17
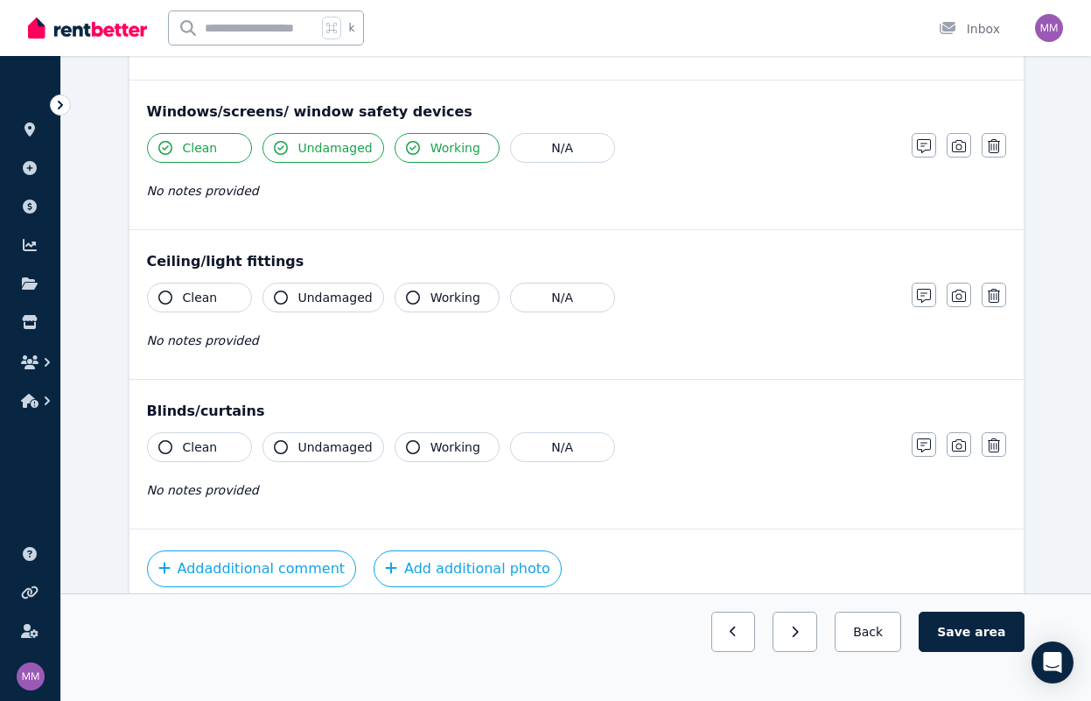
scroll to position [502, 0]
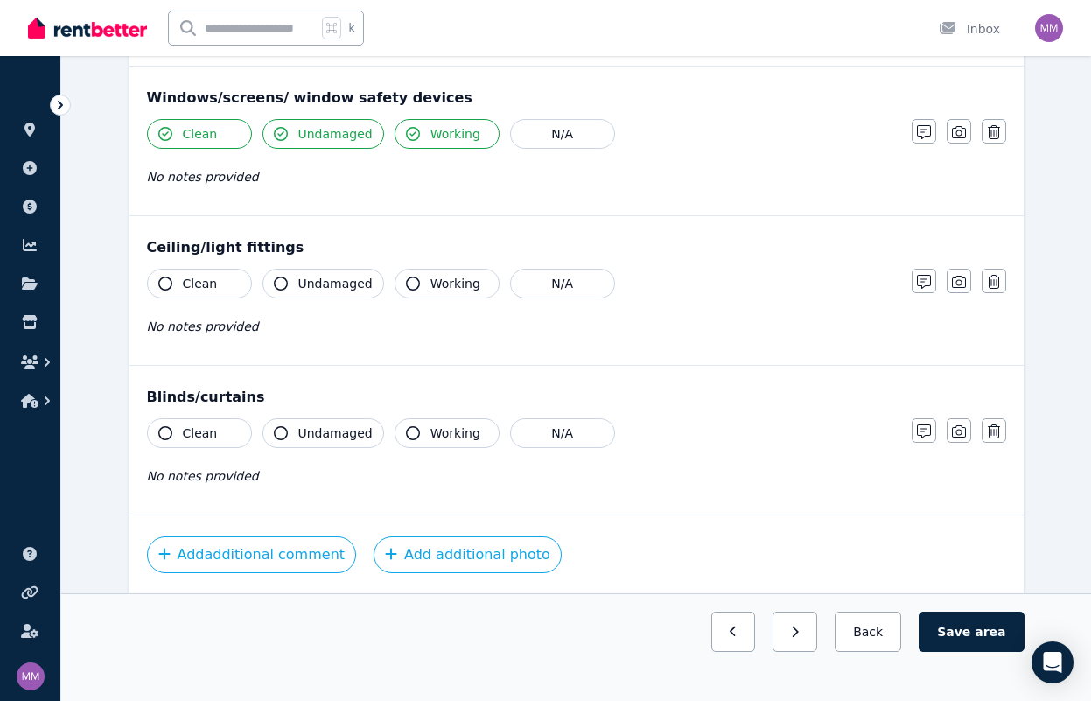
click at [185, 278] on span "Clean" at bounding box center [200, 283] width 35 height 17
click at [332, 299] on div "Clean Undamaged Working N/A No notes provided" at bounding box center [520, 312] width 747 height 86
click at [542, 276] on button "N/A" at bounding box center [562, 284] width 105 height 30
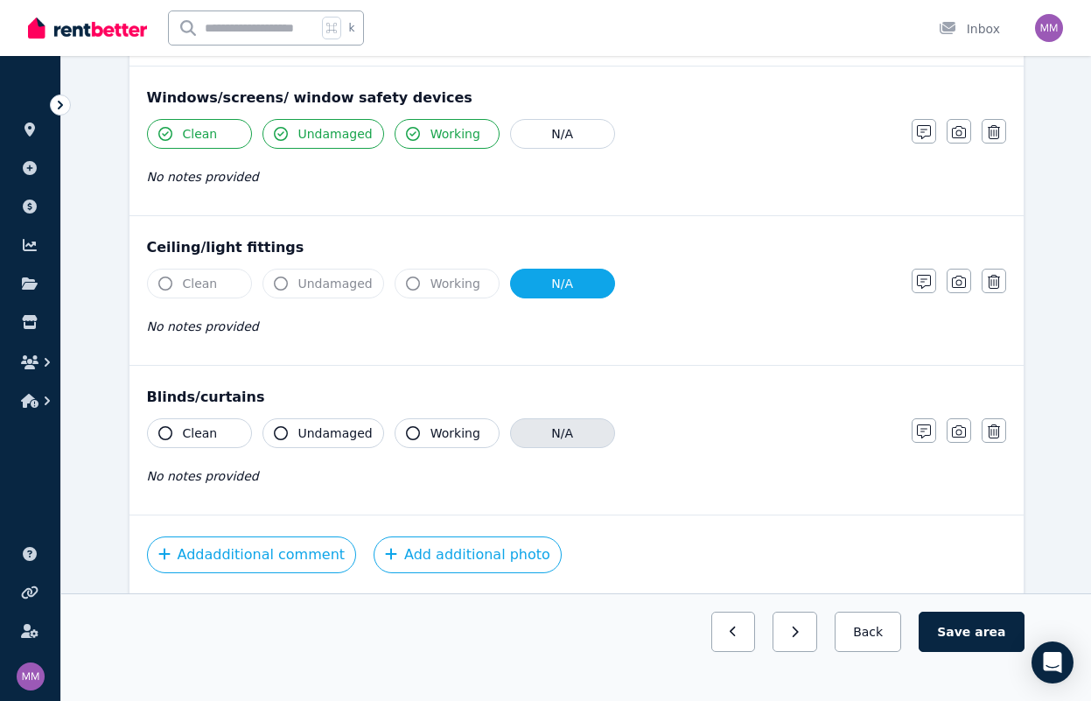
click at [549, 429] on button "N/A" at bounding box center [562, 433] width 105 height 30
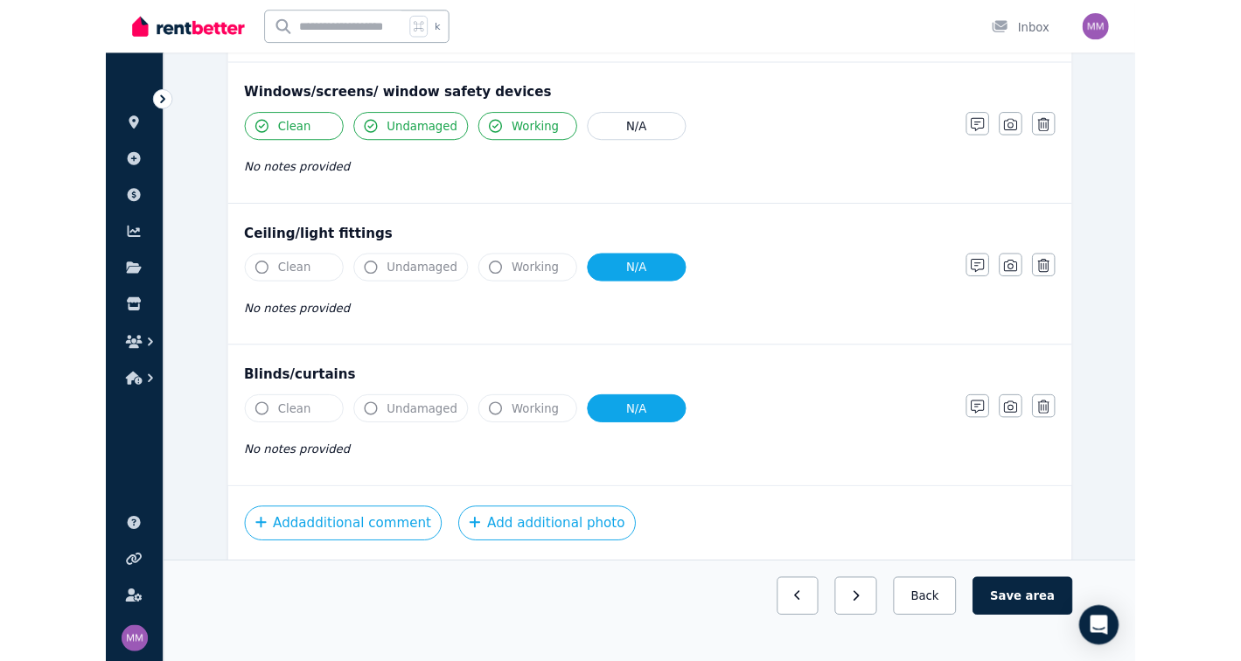
scroll to position [567, 0]
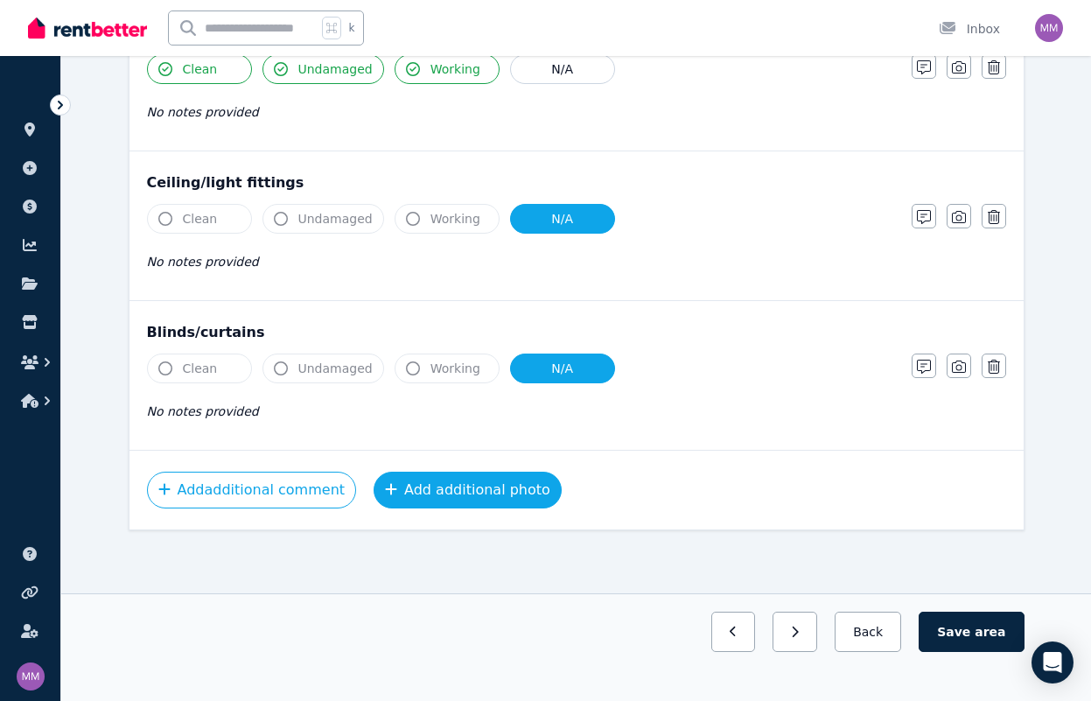
click at [464, 492] on button "Add additional photo" at bounding box center [468, 490] width 188 height 37
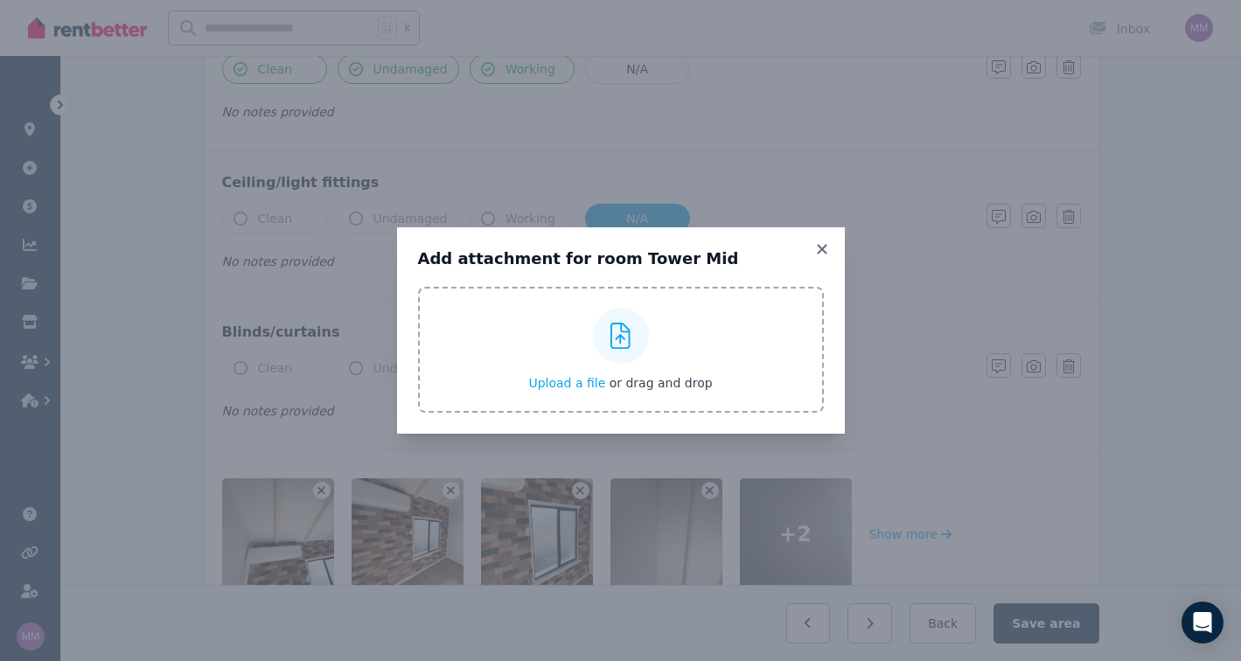
click at [821, 240] on div "Add attachment for room Tower Mid Upload a file or drag and drop Uploaded " IMG…" at bounding box center [621, 330] width 448 height 206
click at [822, 251] on icon at bounding box center [822, 249] width 10 height 10
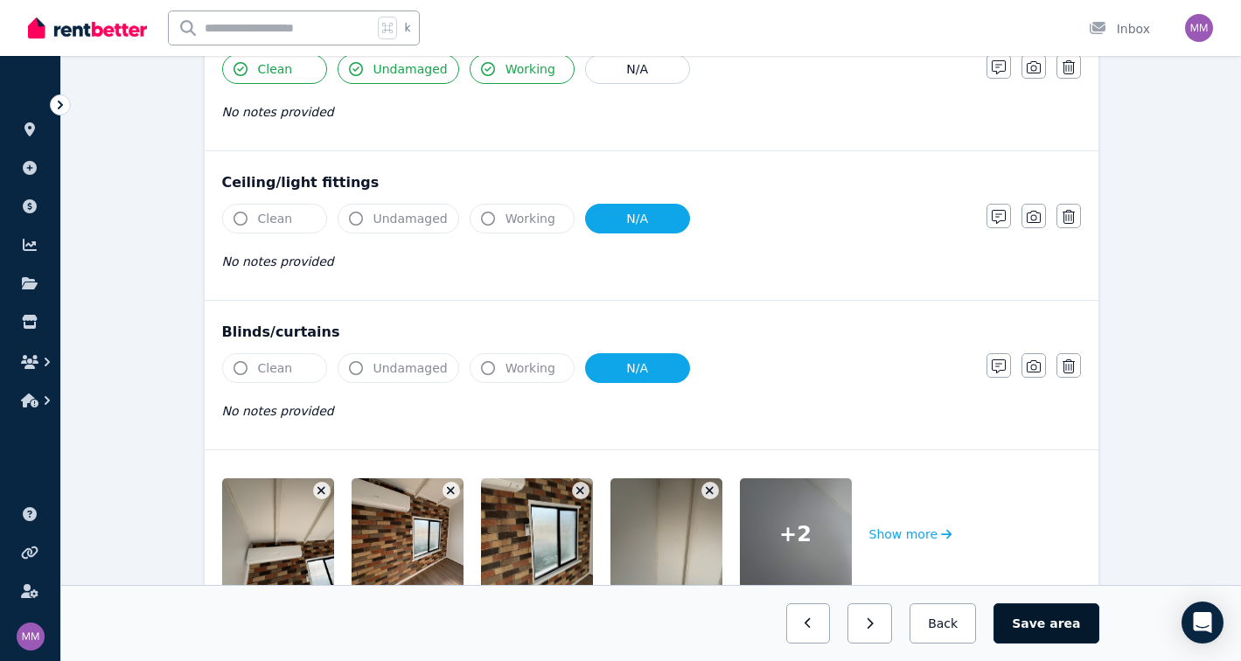
click at [1064, 625] on span "area" at bounding box center [1065, 623] width 31 height 17
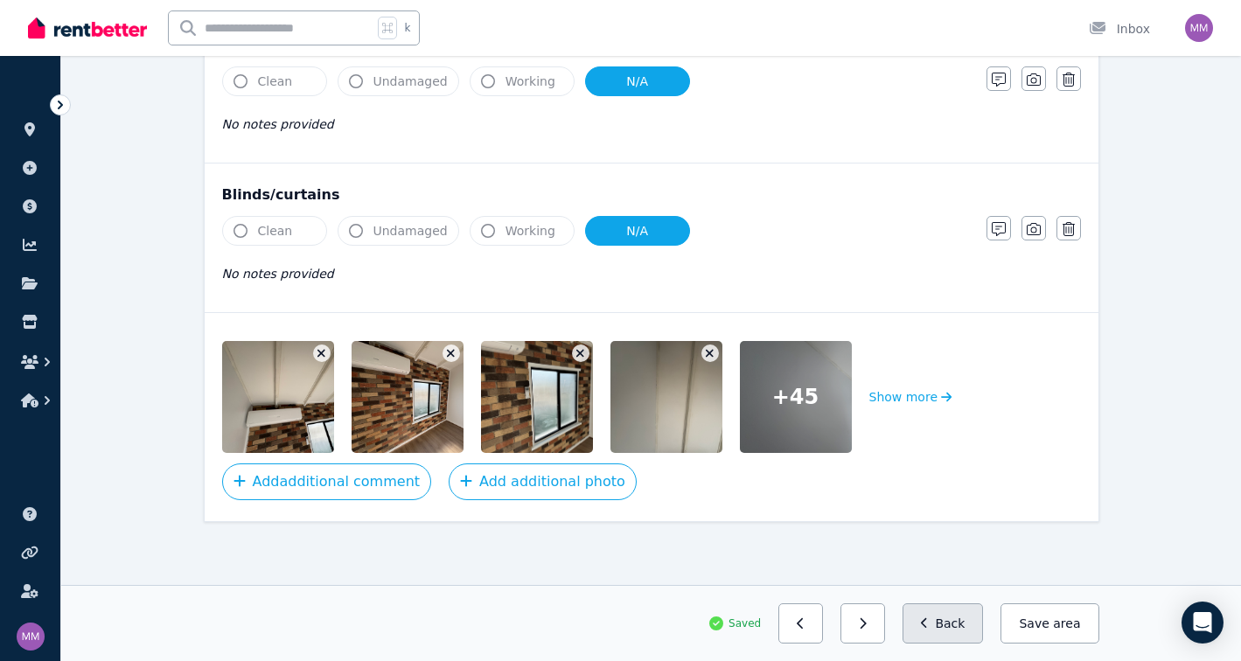
click at [978, 635] on button "Back" at bounding box center [943, 624] width 81 height 40
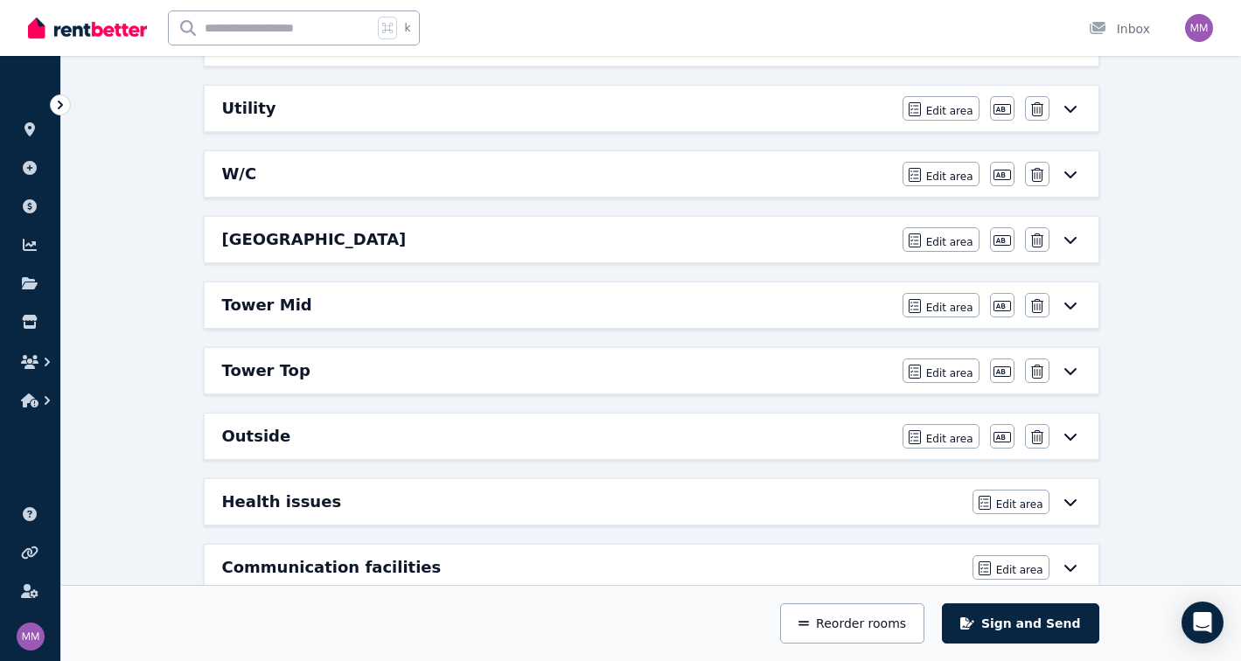
scroll to position [710, 0]
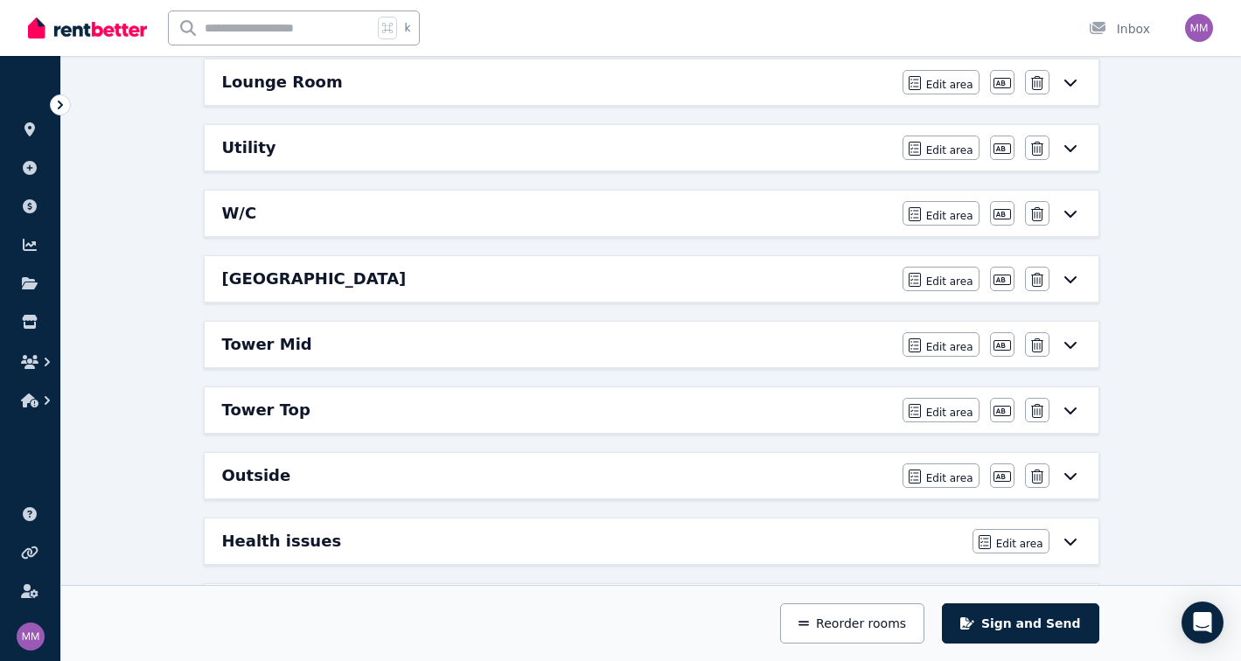
click at [835, 280] on div "[GEOGRAPHIC_DATA]" at bounding box center [557, 279] width 670 height 24
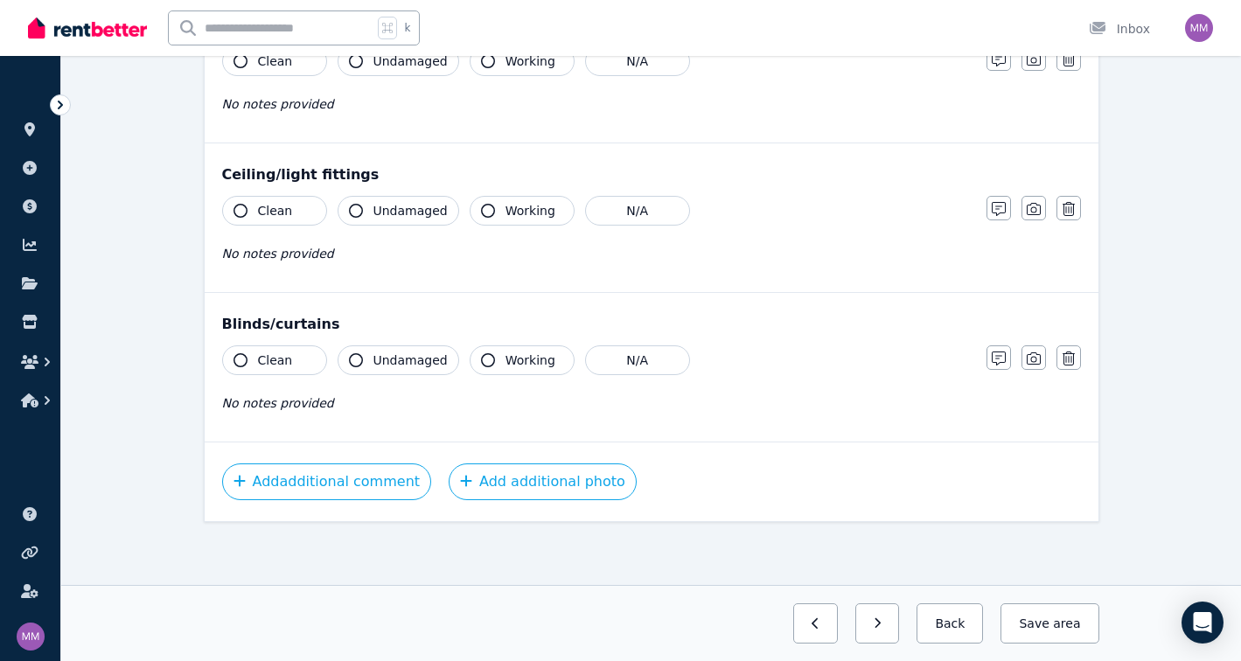
scroll to position [0, 0]
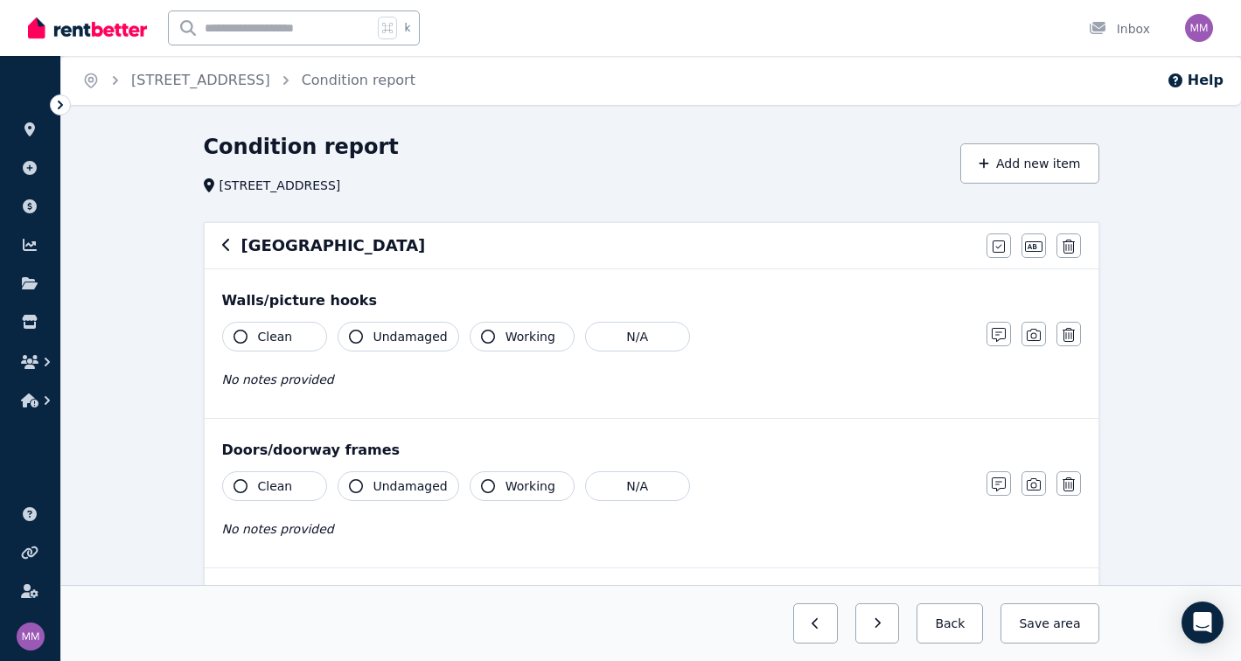
click at [273, 346] on button "Clean" at bounding box center [274, 337] width 105 height 30
click at [402, 344] on span "Undamaged" at bounding box center [411, 336] width 74 height 17
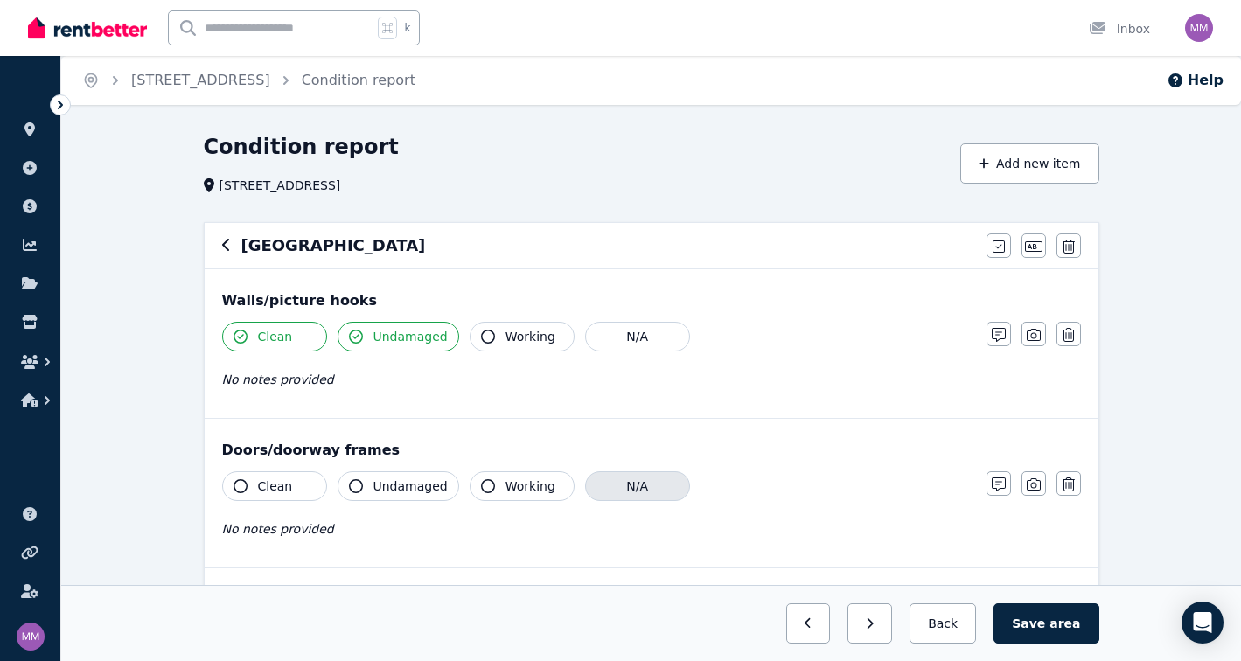
click at [612, 488] on button "N/A" at bounding box center [637, 487] width 105 height 30
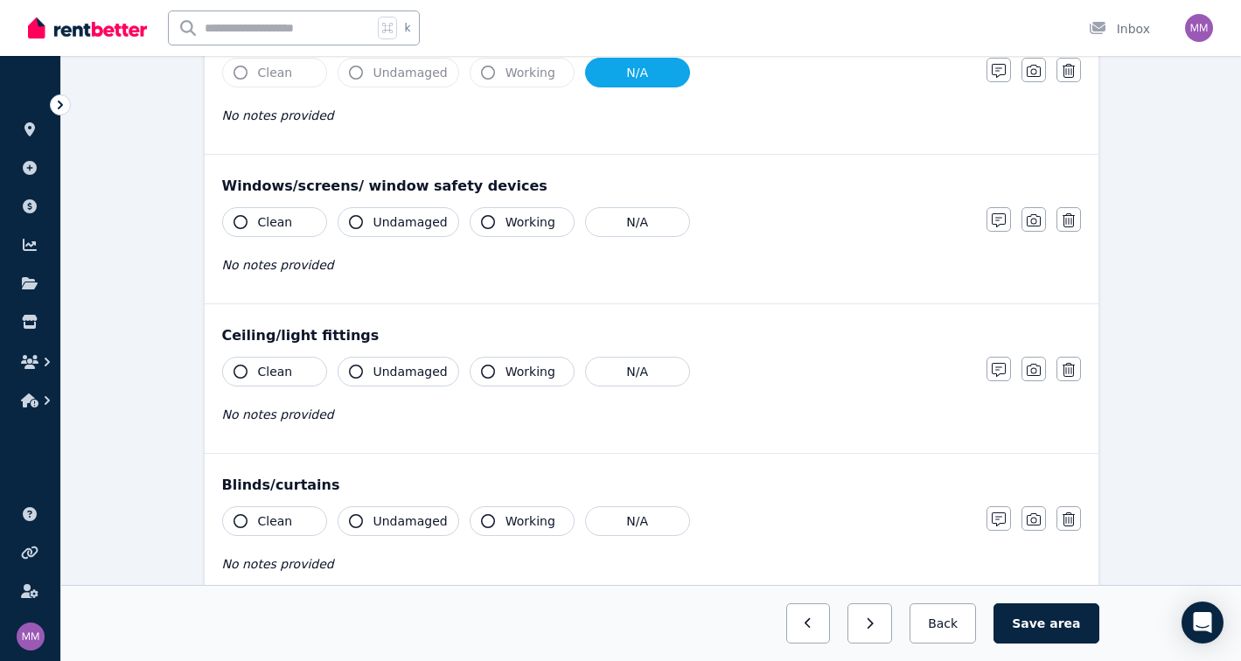
scroll to position [438, 0]
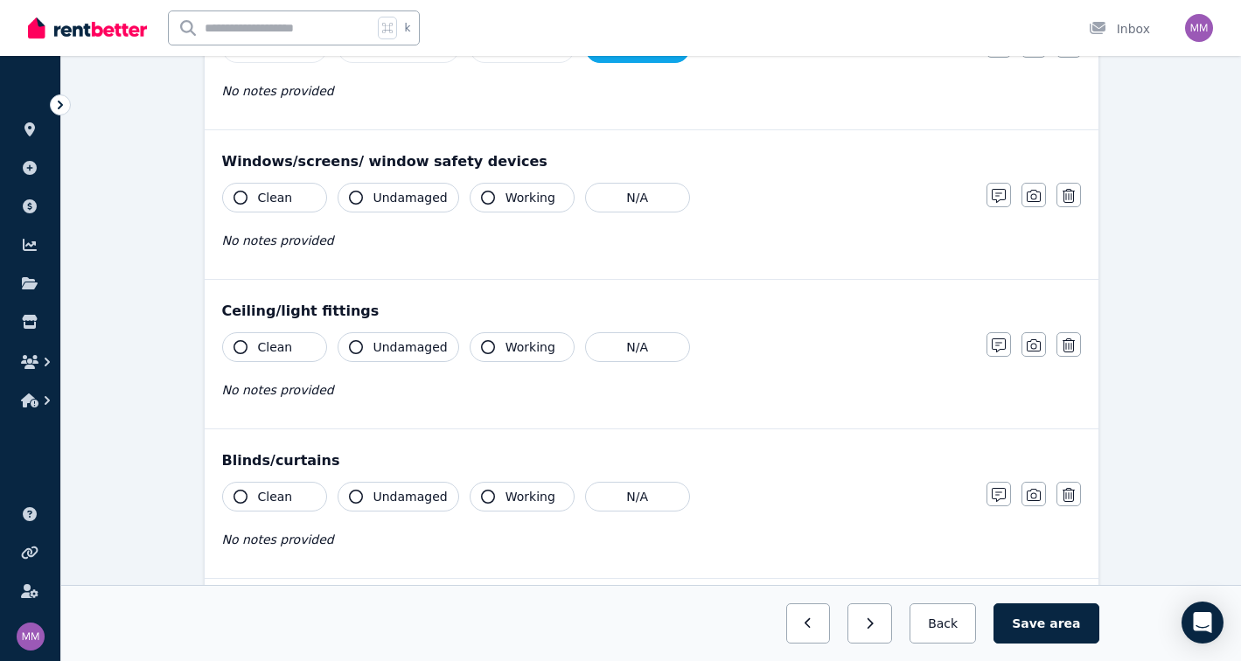
click at [355, 199] on icon "button" at bounding box center [356, 198] width 14 height 14
click at [255, 194] on button "Clean" at bounding box center [274, 198] width 105 height 30
click at [472, 190] on button "Working" at bounding box center [522, 198] width 105 height 30
click at [542, 352] on span "Working" at bounding box center [531, 347] width 50 height 17
drag, startPoint x: 385, startPoint y: 353, endPoint x: 372, endPoint y: 353, distance: 13.1
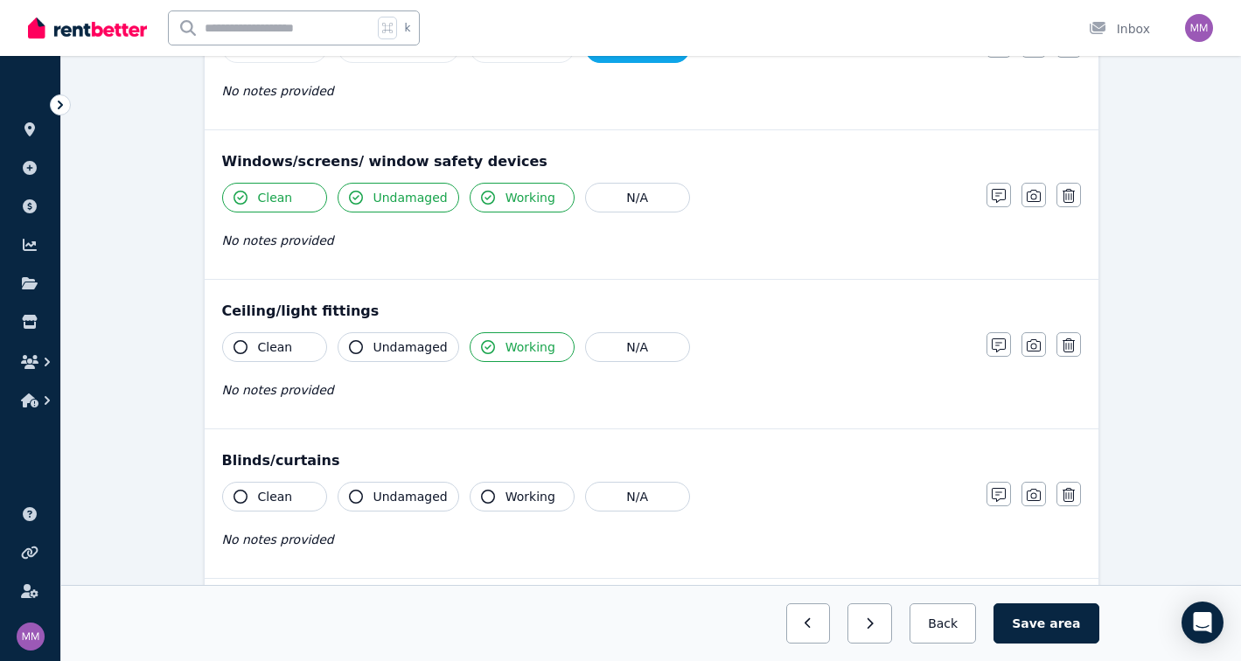
click at [385, 353] on span "Undamaged" at bounding box center [411, 347] width 74 height 17
click at [247, 344] on button "Clean" at bounding box center [274, 347] width 105 height 30
click at [612, 470] on div "Blinds/curtains" at bounding box center [651, 461] width 859 height 21
click at [612, 471] on div "Blinds/curtains" at bounding box center [651, 461] width 859 height 21
click at [619, 504] on button "N/A" at bounding box center [637, 497] width 105 height 30
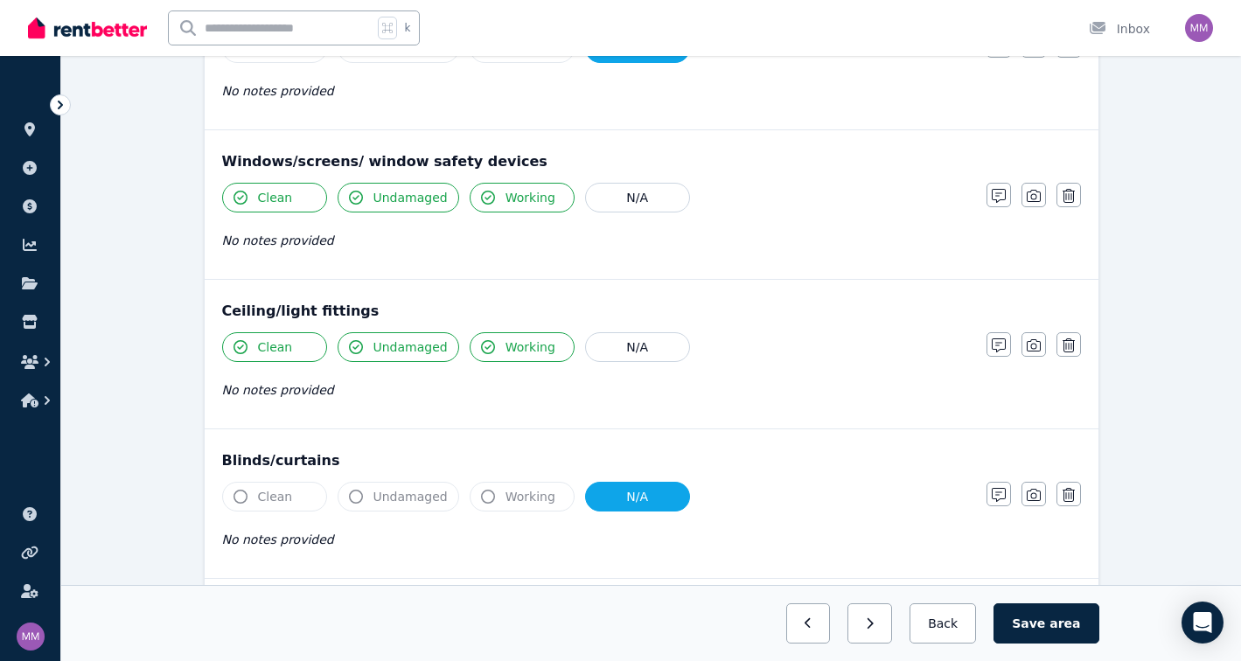
scroll to position [575, 0]
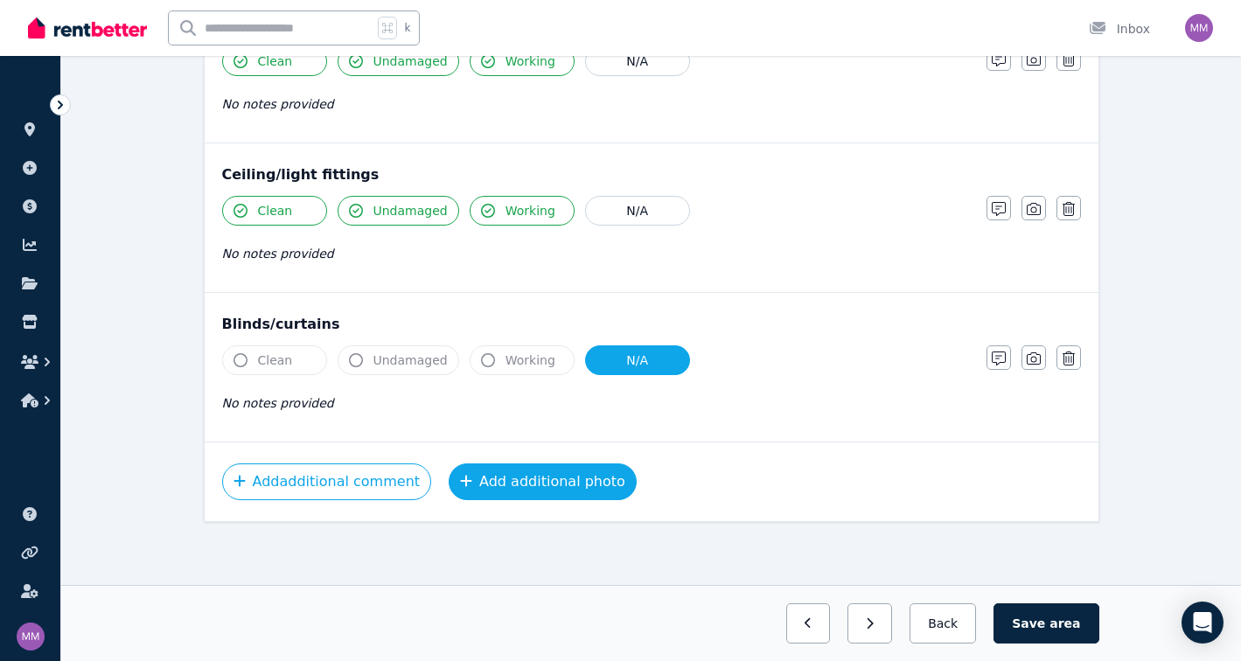
click at [510, 479] on button "Add additional photo" at bounding box center [543, 482] width 188 height 37
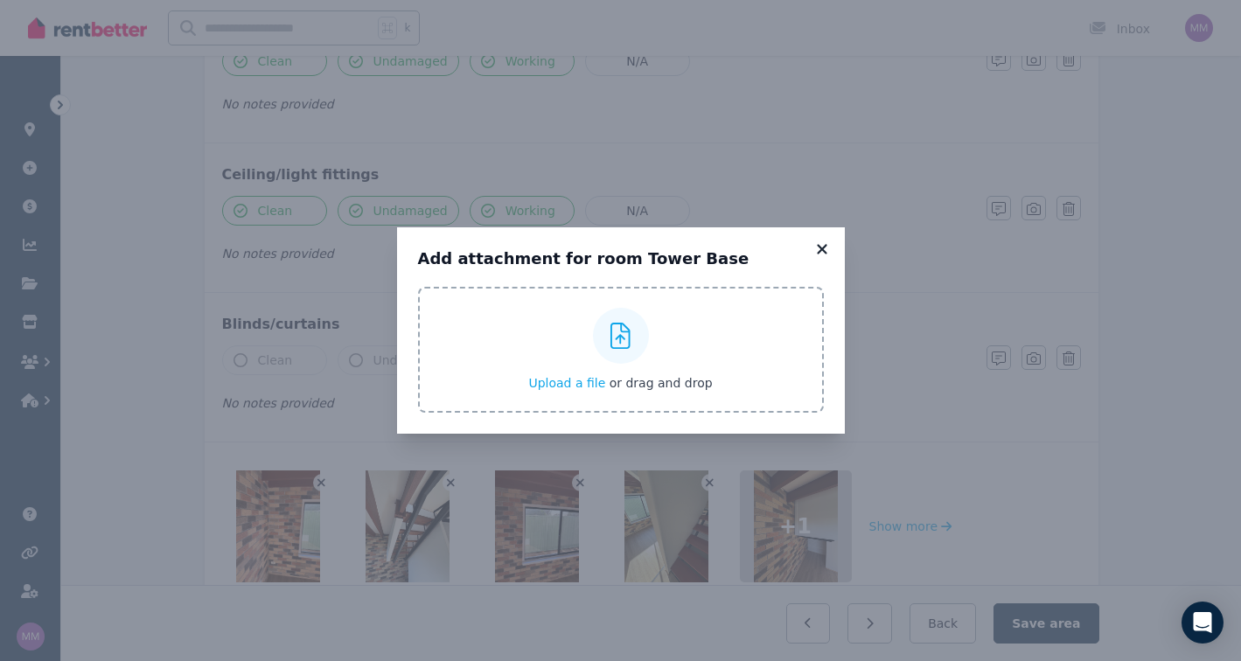
click at [821, 252] on icon at bounding box center [822, 249] width 17 height 16
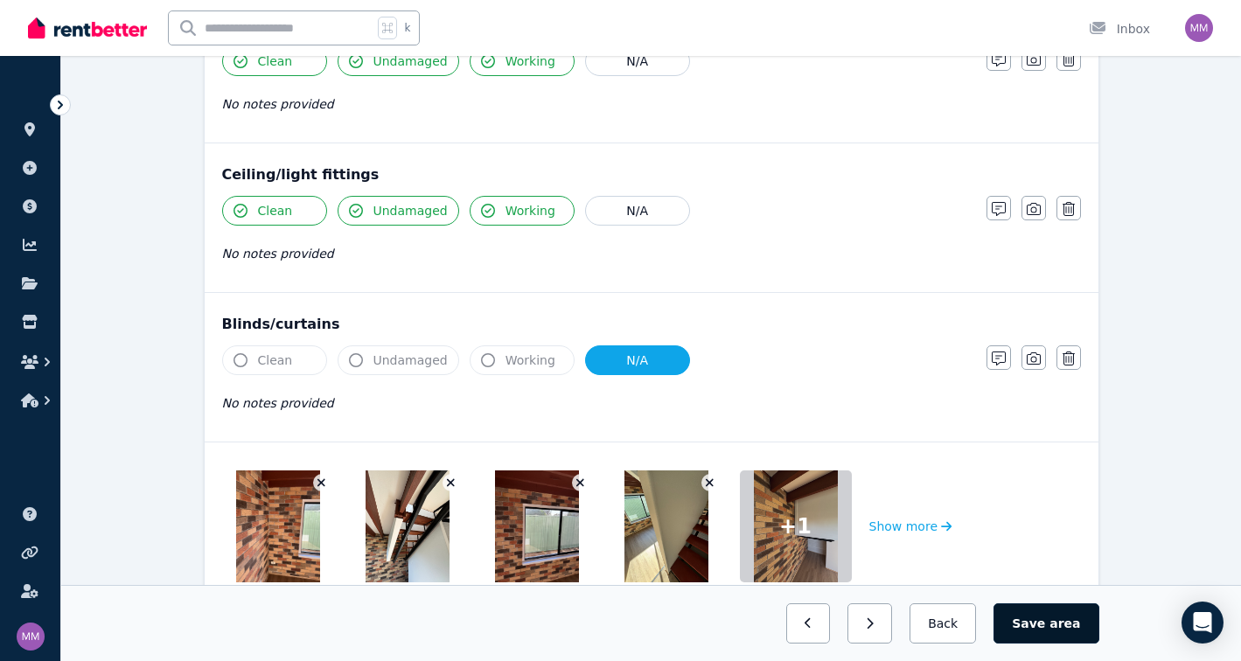
click at [1030, 628] on button "Save area" at bounding box center [1046, 624] width 105 height 40
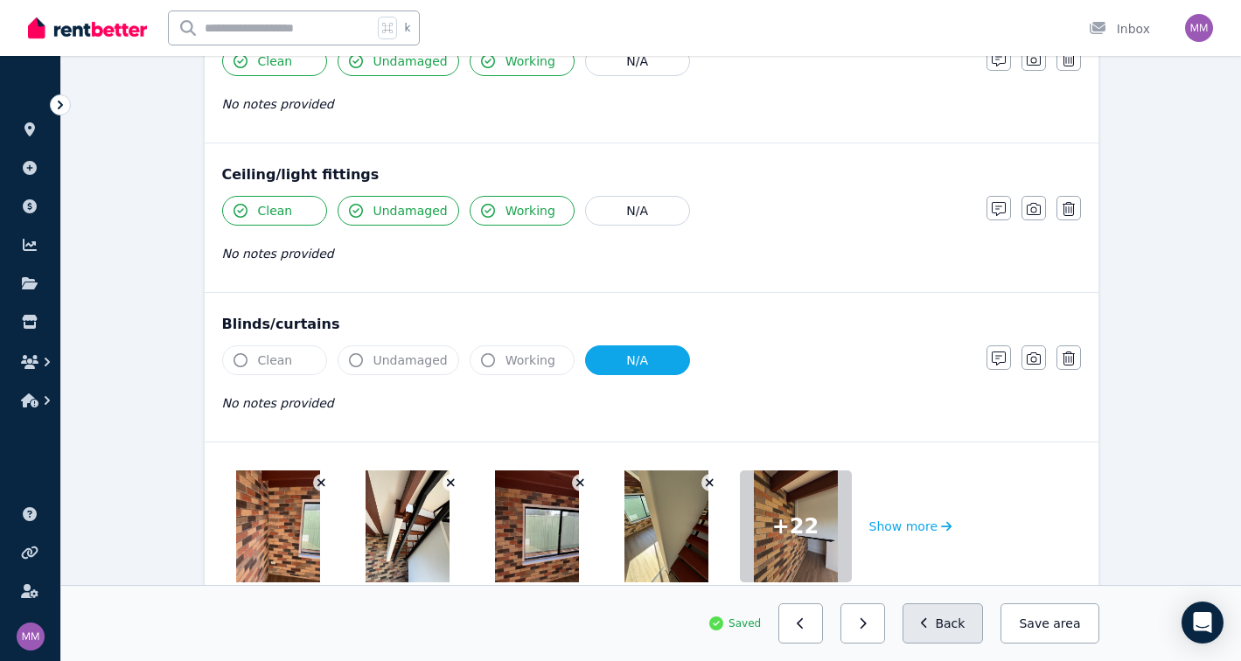
click at [942, 628] on button "Back" at bounding box center [943, 624] width 81 height 40
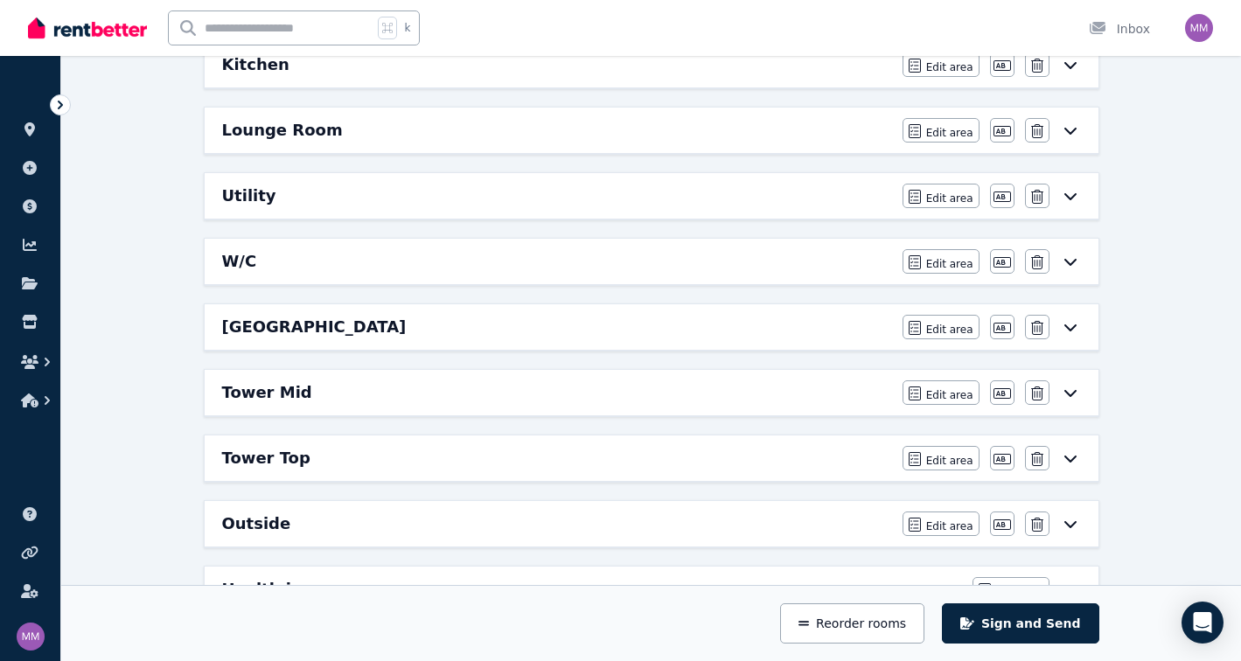
scroll to position [707, 0]
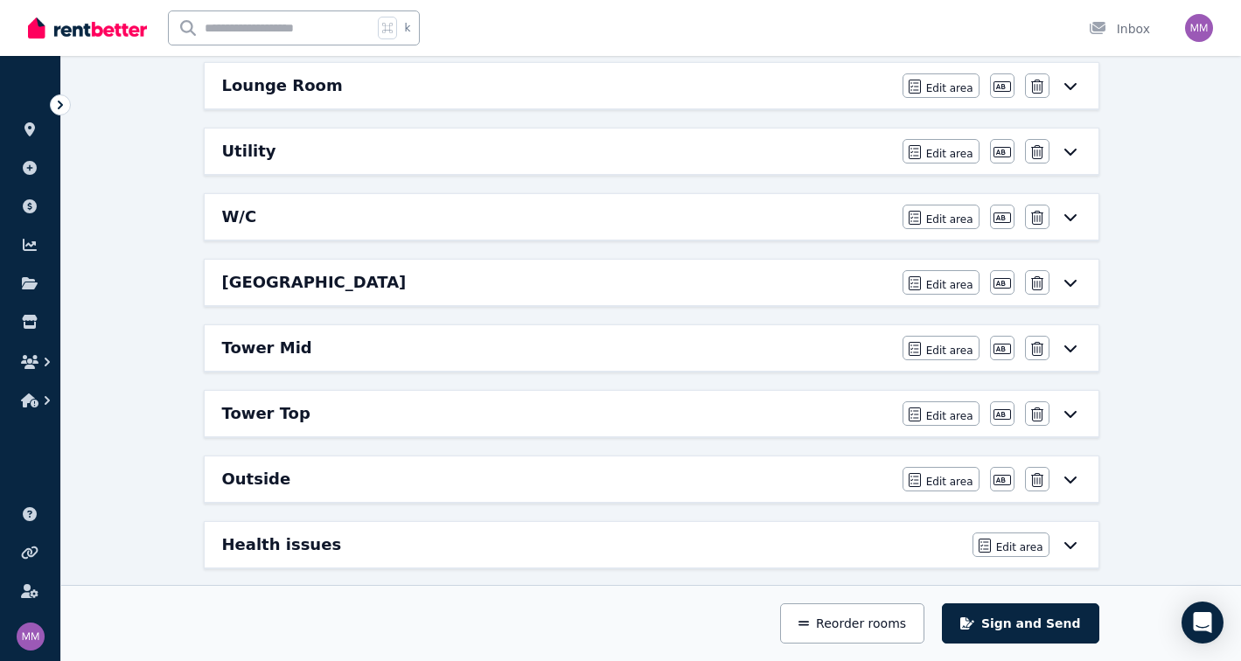
click at [1077, 288] on icon at bounding box center [1070, 283] width 21 height 14
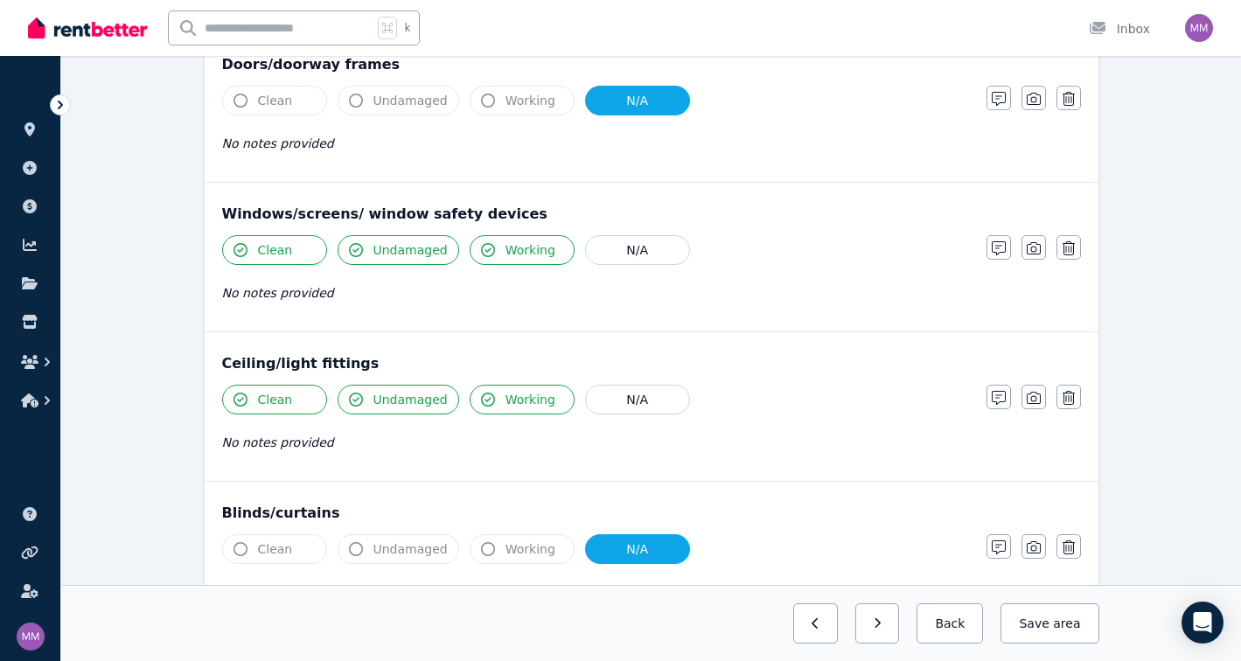
scroll to position [704, 0]
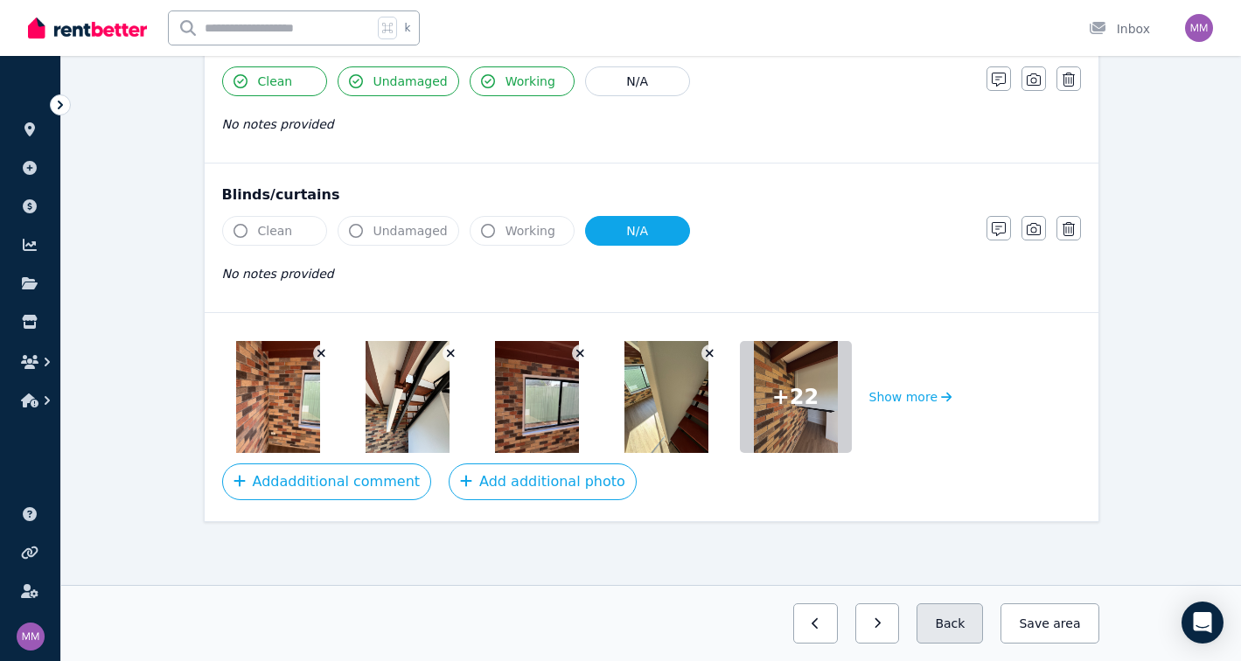
click at [961, 622] on button "Back" at bounding box center [950, 624] width 66 height 40
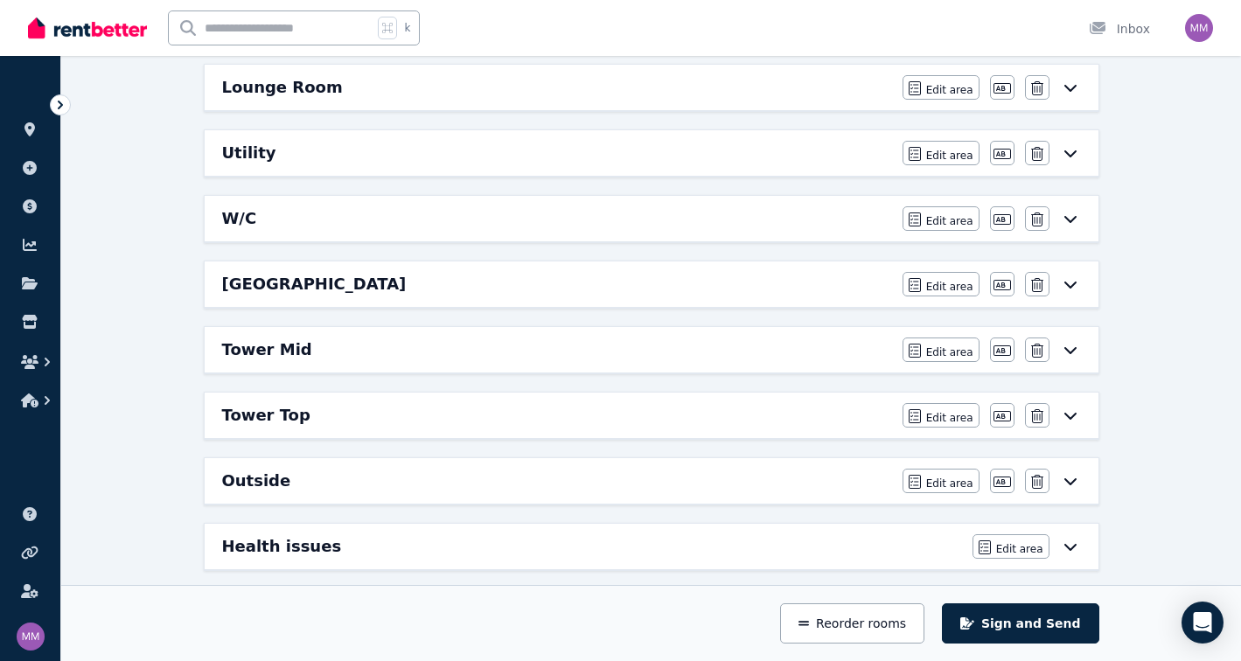
scroll to position [702, 0]
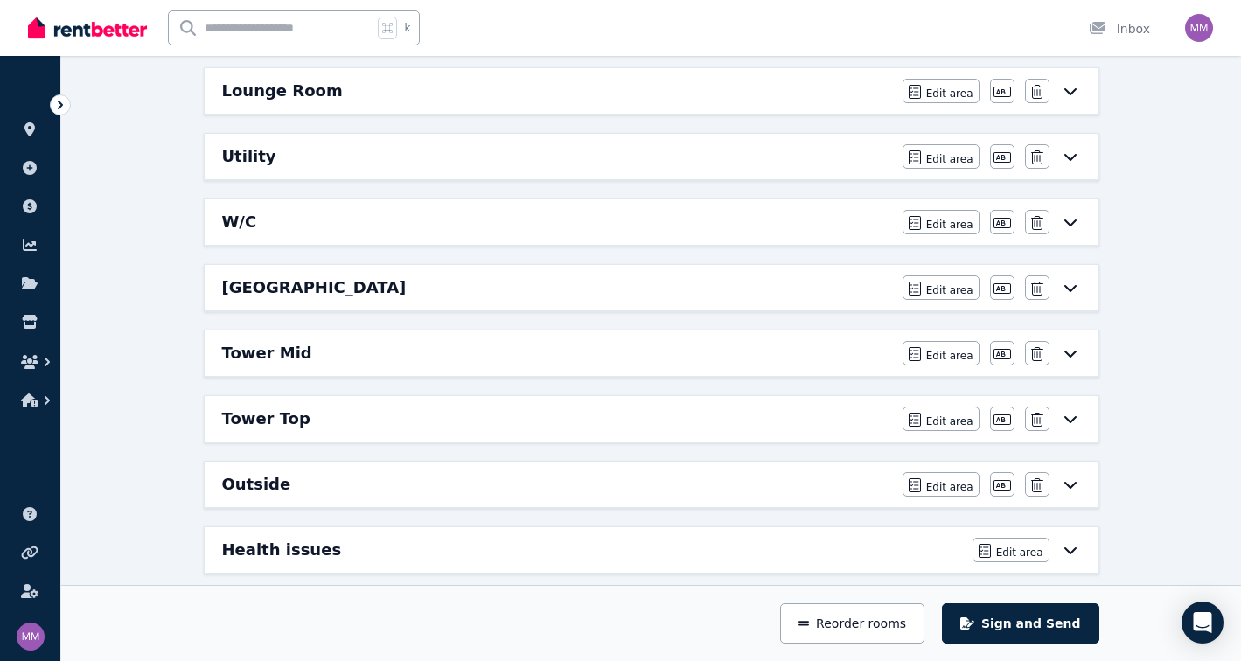
click at [489, 153] on div "Utility" at bounding box center [557, 156] width 670 height 24
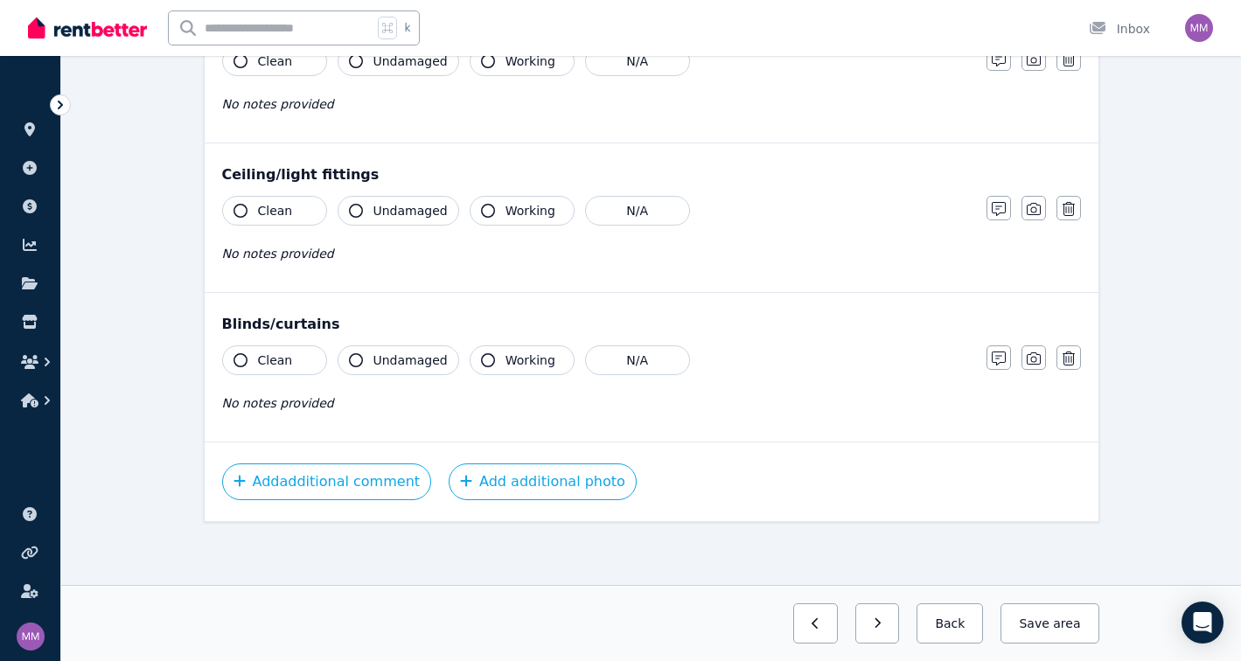
scroll to position [0, 0]
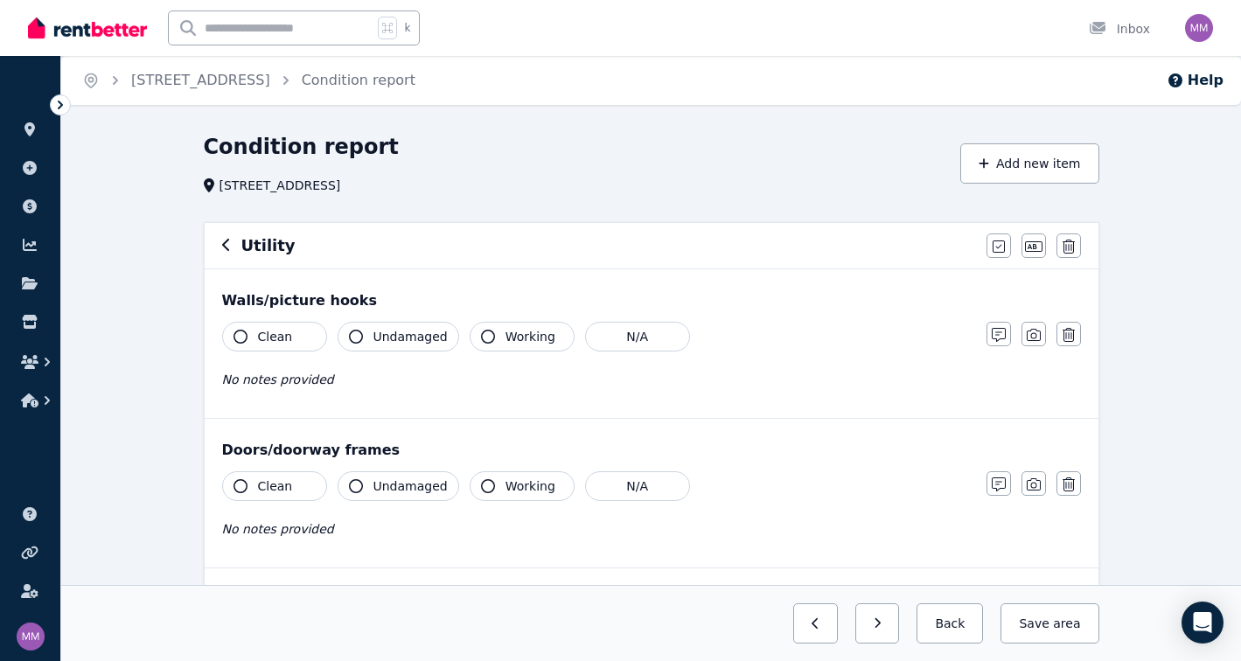
click at [292, 336] on button "Clean" at bounding box center [274, 337] width 105 height 30
click at [396, 334] on span "Undamaged" at bounding box center [411, 336] width 74 height 17
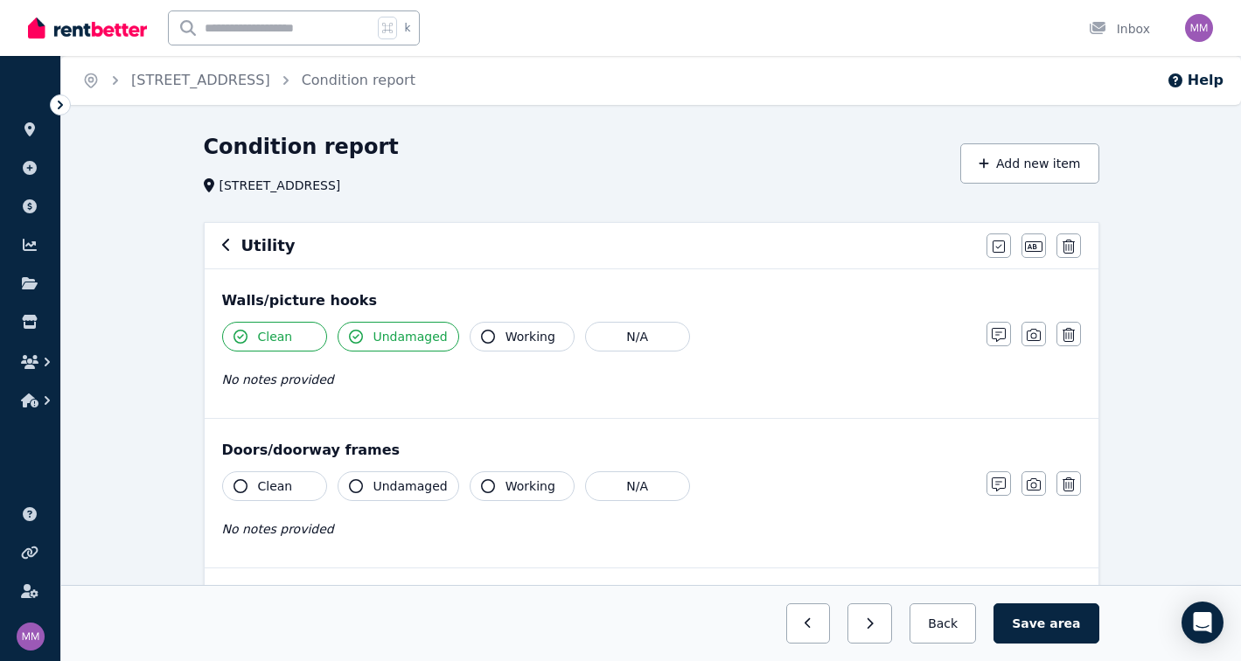
click at [509, 346] on button "Working" at bounding box center [522, 337] width 105 height 30
click at [276, 479] on span "Clean" at bounding box center [275, 486] width 35 height 17
click at [413, 485] on span "Undamaged" at bounding box center [411, 486] width 74 height 17
click at [485, 485] on icon "button" at bounding box center [488, 486] width 14 height 14
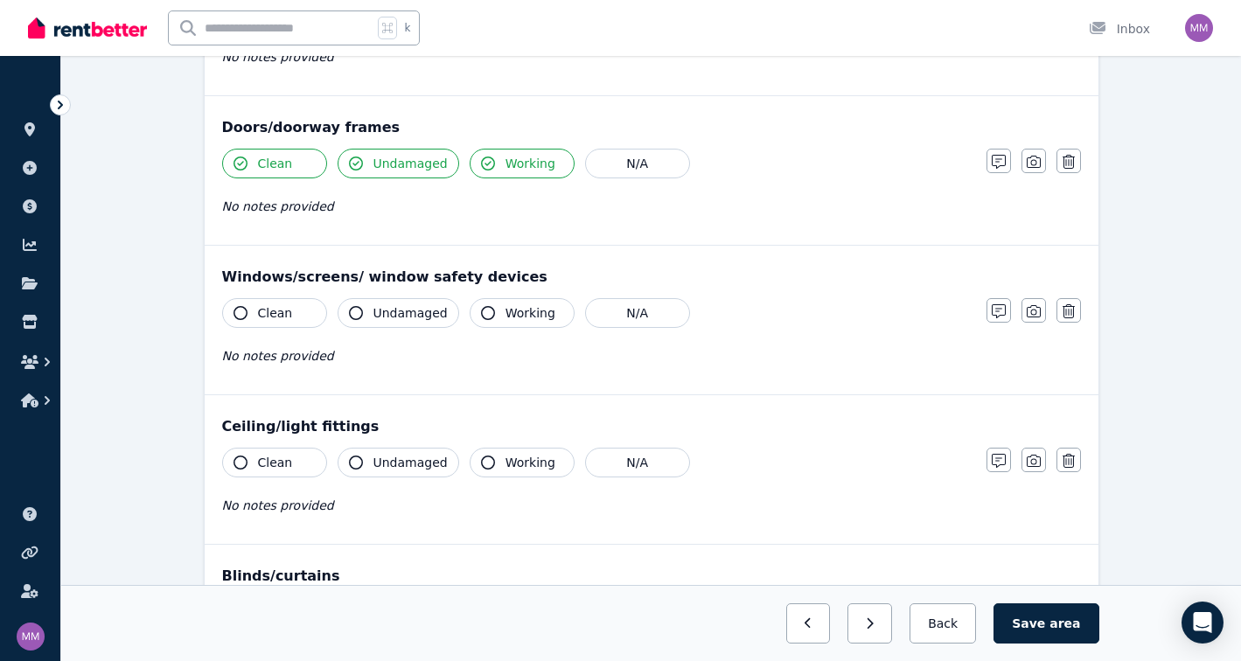
scroll to position [350, 0]
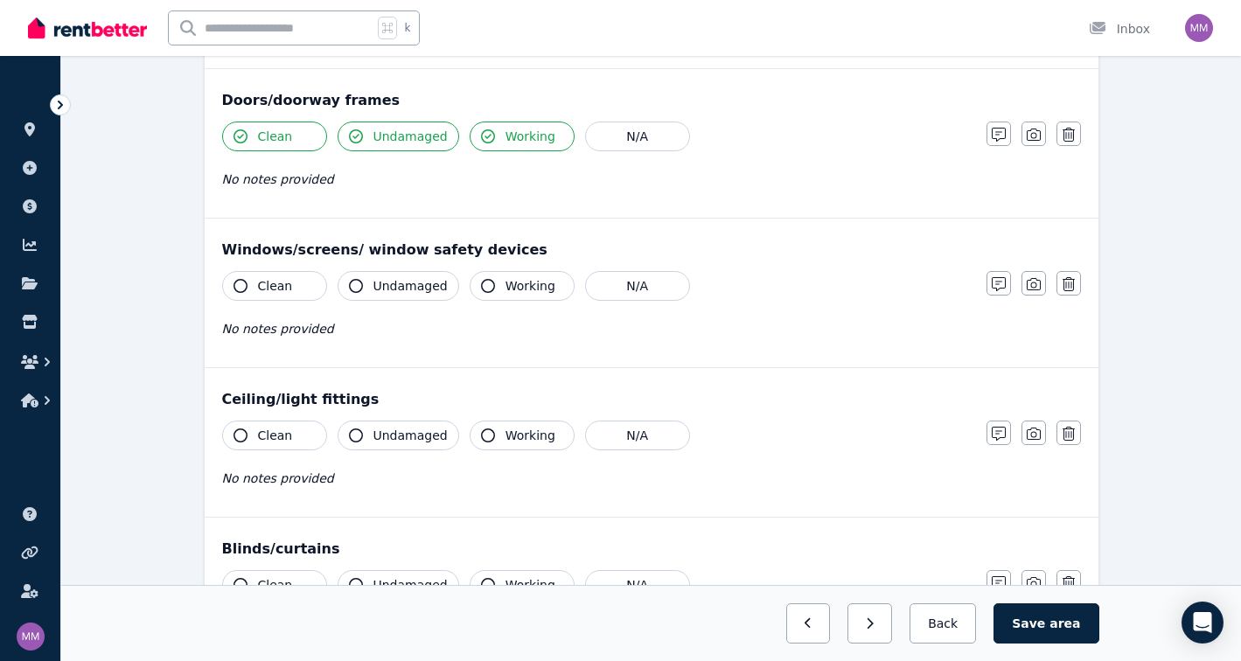
click at [288, 278] on span "Clean" at bounding box center [275, 285] width 35 height 17
click at [415, 285] on span "Undamaged" at bounding box center [411, 285] width 74 height 17
click at [516, 287] on span "Working" at bounding box center [531, 285] width 50 height 17
click at [291, 437] on button "Clean" at bounding box center [274, 436] width 105 height 30
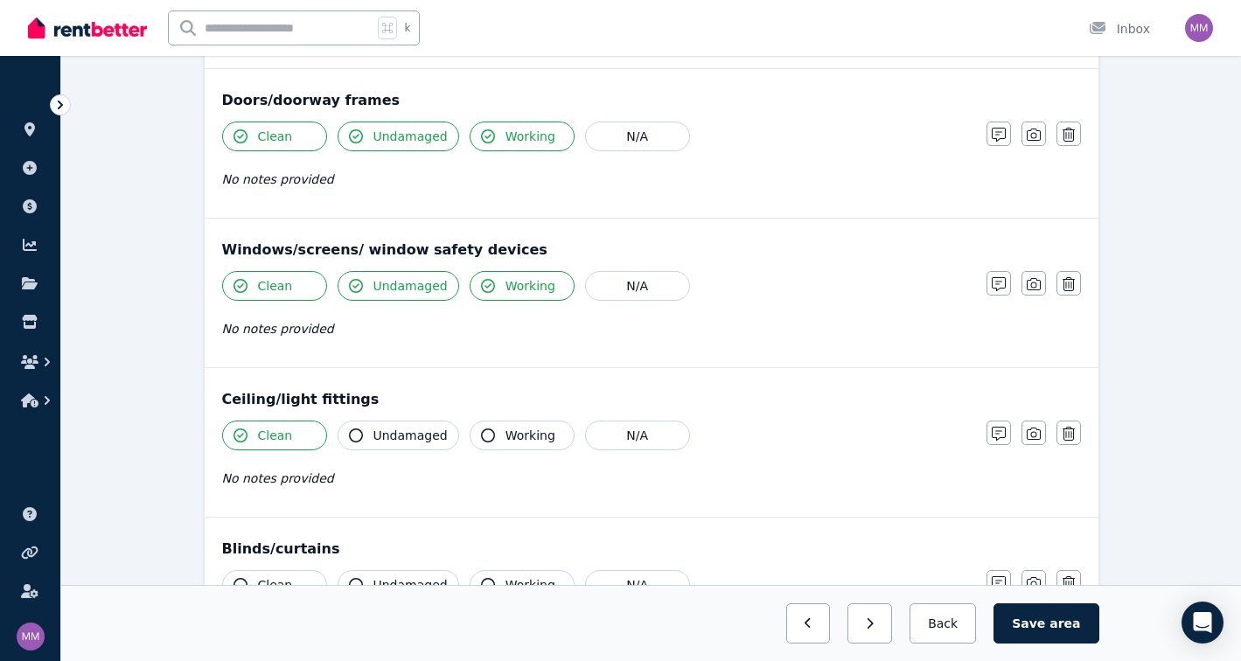
click at [395, 435] on span "Undamaged" at bounding box center [411, 435] width 74 height 17
click at [521, 439] on span "Working" at bounding box center [531, 435] width 50 height 17
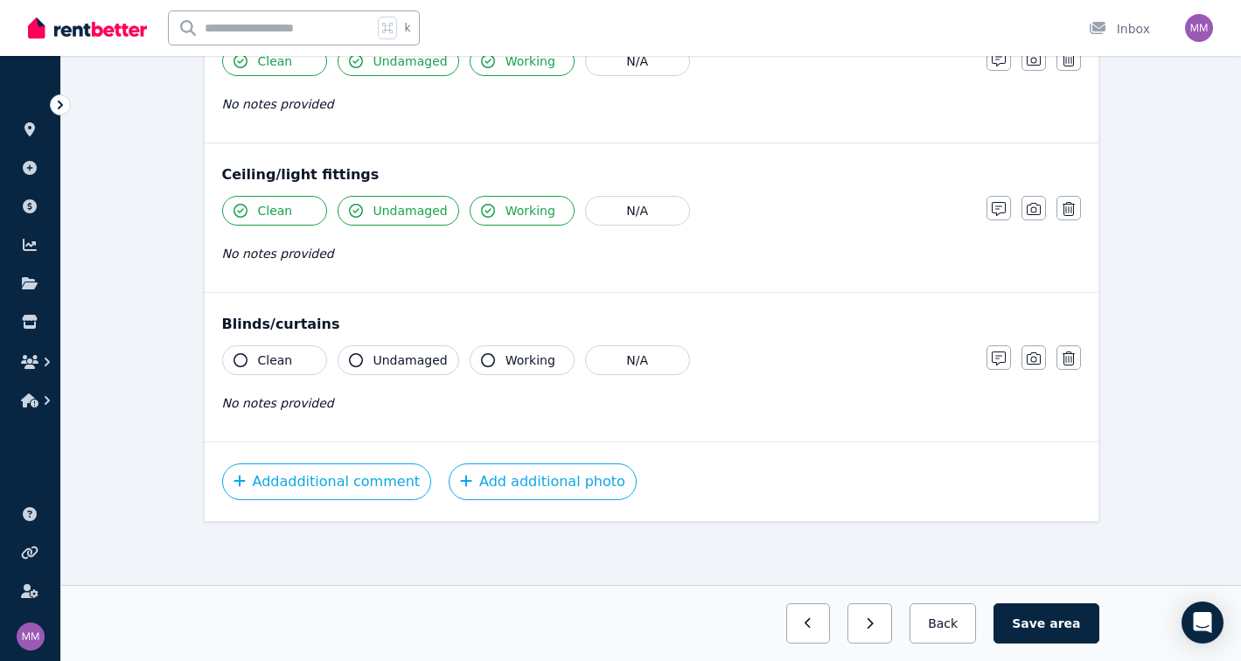
scroll to position [574, 0]
click at [622, 373] on button "N/A" at bounding box center [637, 361] width 105 height 30
click at [605, 355] on button "N/A" at bounding box center [637, 361] width 105 height 30
click at [619, 364] on button "N/A" at bounding box center [637, 361] width 105 height 30
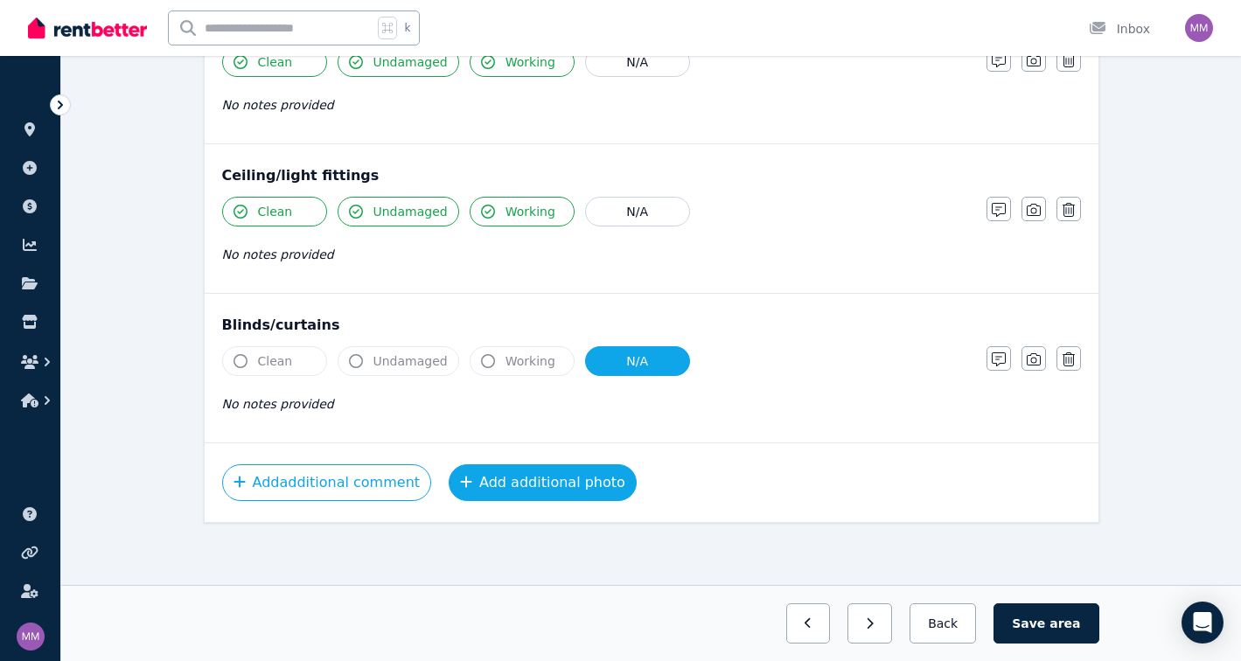
click at [506, 482] on button "Add additional photo" at bounding box center [543, 483] width 188 height 37
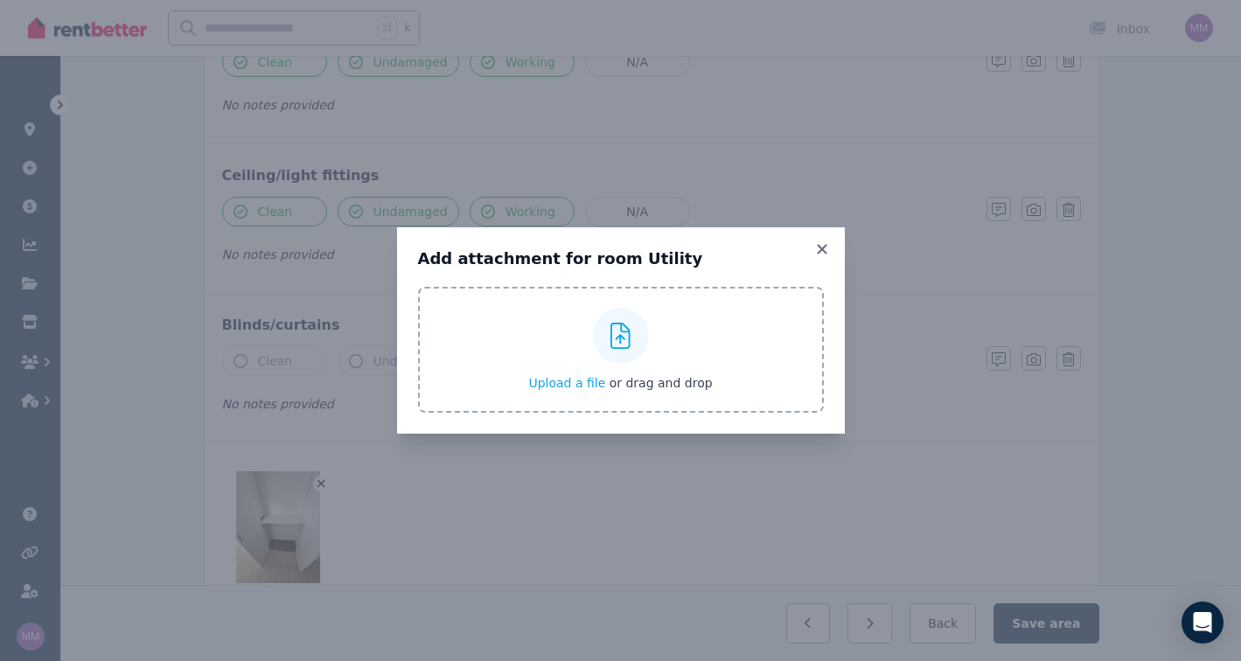
click at [827, 239] on div "Add attachment for room Utility Upload a file or drag and drop Uploaded " IMG_5…" at bounding box center [621, 330] width 448 height 206
click at [824, 243] on icon at bounding box center [822, 249] width 17 height 16
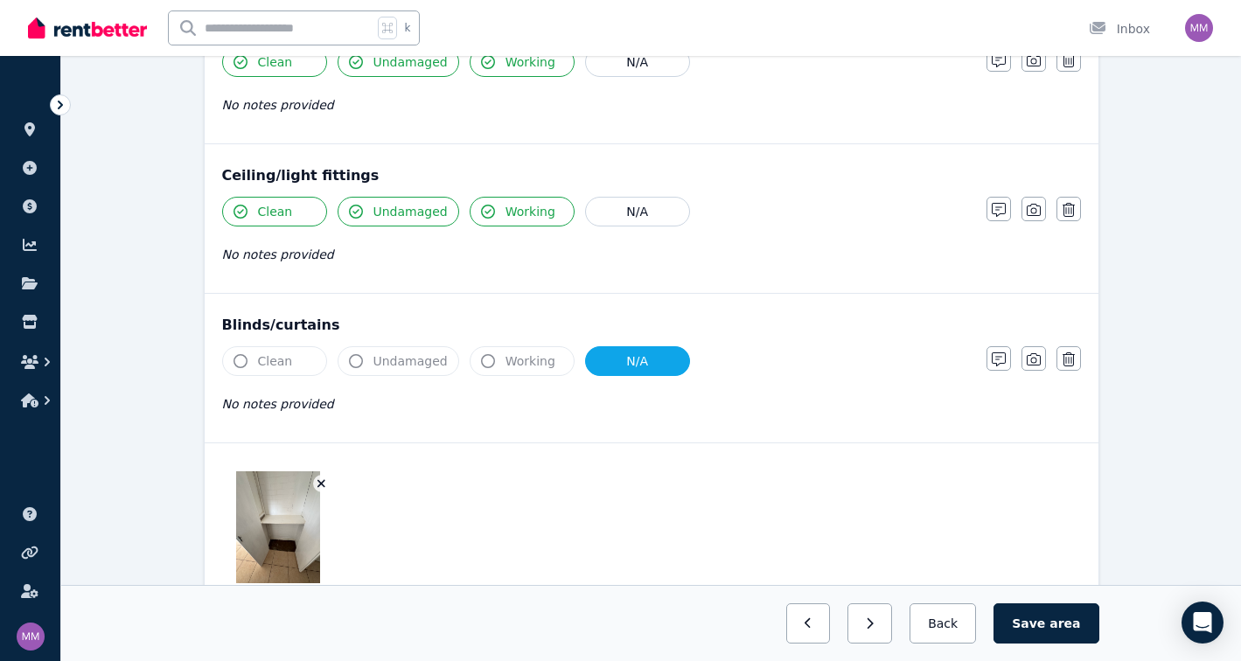
scroll to position [704, 0]
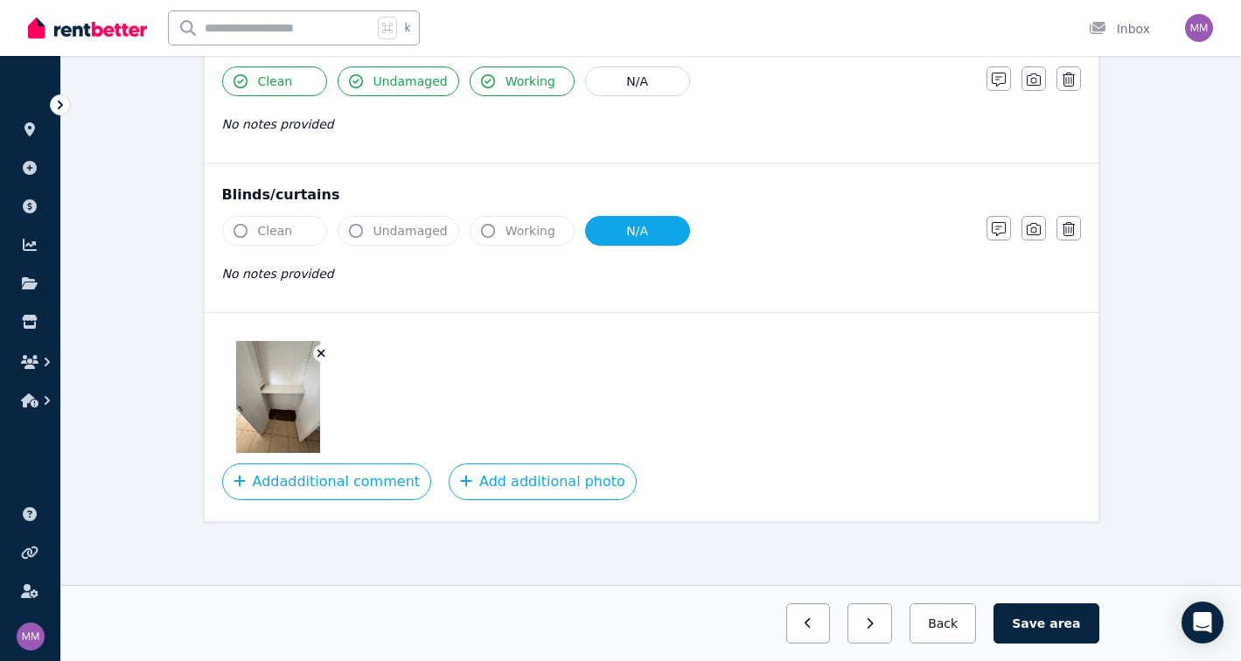
click at [605, 419] on div at bounding box center [651, 397] width 859 height 112
click at [1029, 618] on button "Save area" at bounding box center [1046, 624] width 105 height 40
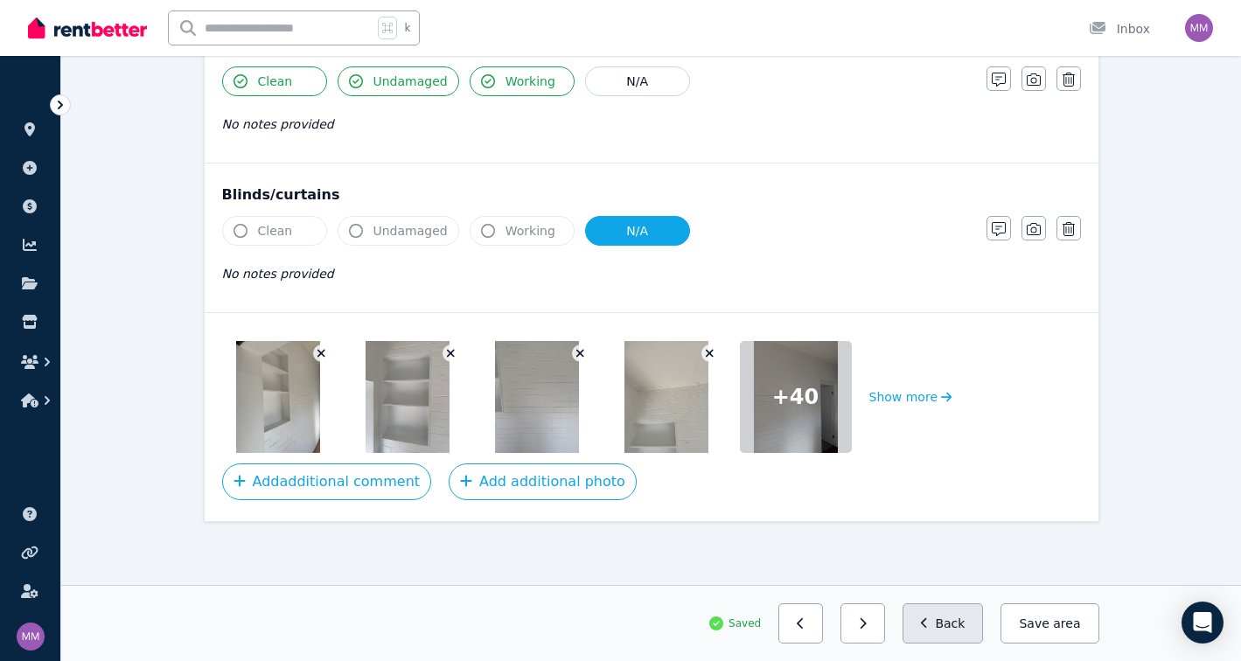
click at [949, 633] on button "Back" at bounding box center [943, 624] width 81 height 40
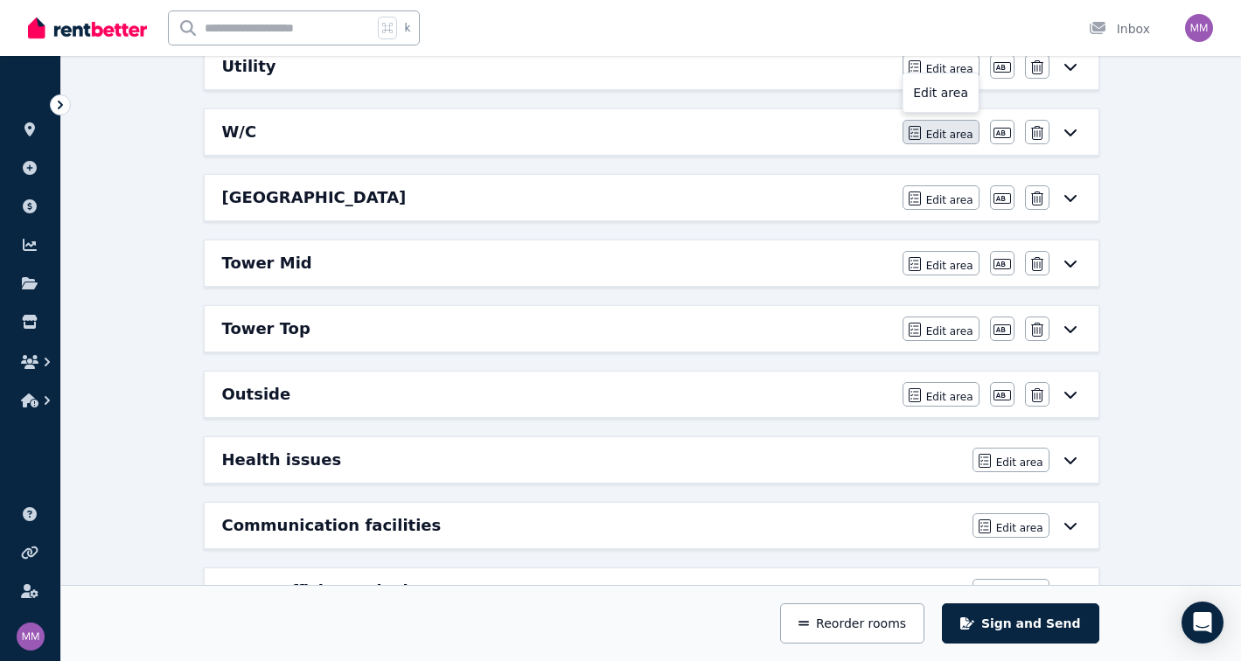
click at [920, 142] on button "Edit area" at bounding box center [941, 132] width 77 height 24
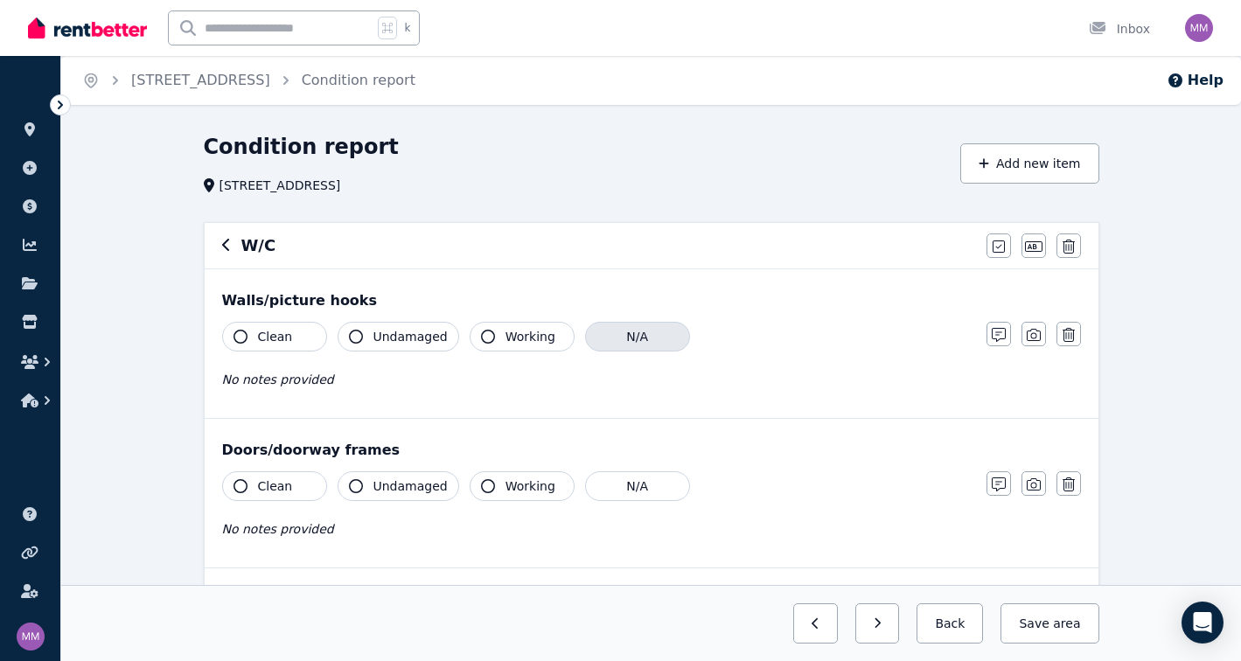
click at [632, 342] on button "N/A" at bounding box center [637, 337] width 105 height 30
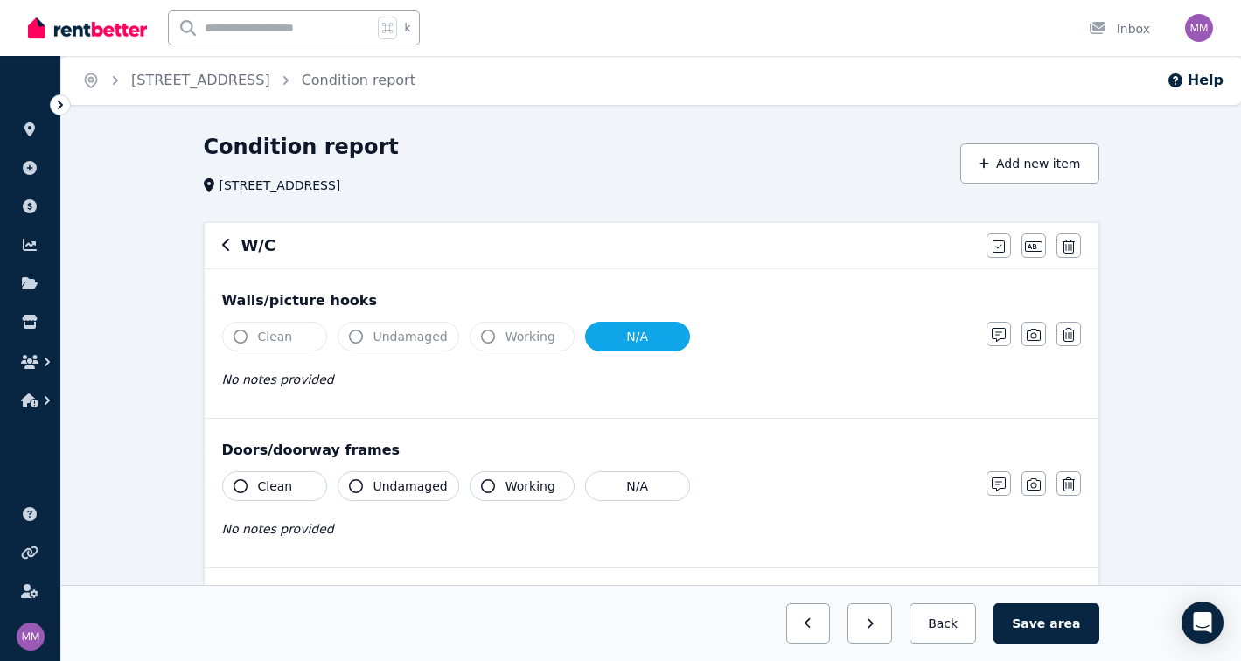
click at [553, 476] on button "Working" at bounding box center [522, 487] width 105 height 30
click at [417, 479] on span "Undamaged" at bounding box center [411, 486] width 74 height 17
click at [266, 493] on span "Clean" at bounding box center [275, 486] width 35 height 17
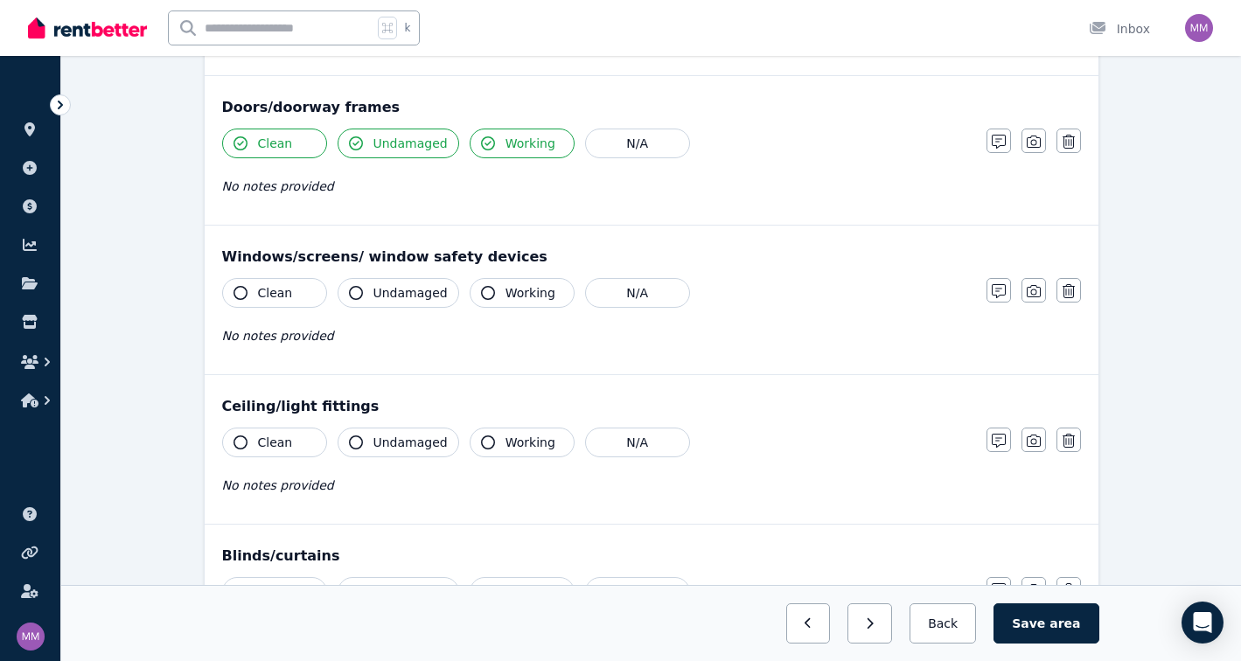
scroll to position [342, 0]
click at [304, 306] on button "Clean" at bounding box center [274, 294] width 105 height 30
click at [391, 301] on span "Undamaged" at bounding box center [411, 293] width 74 height 17
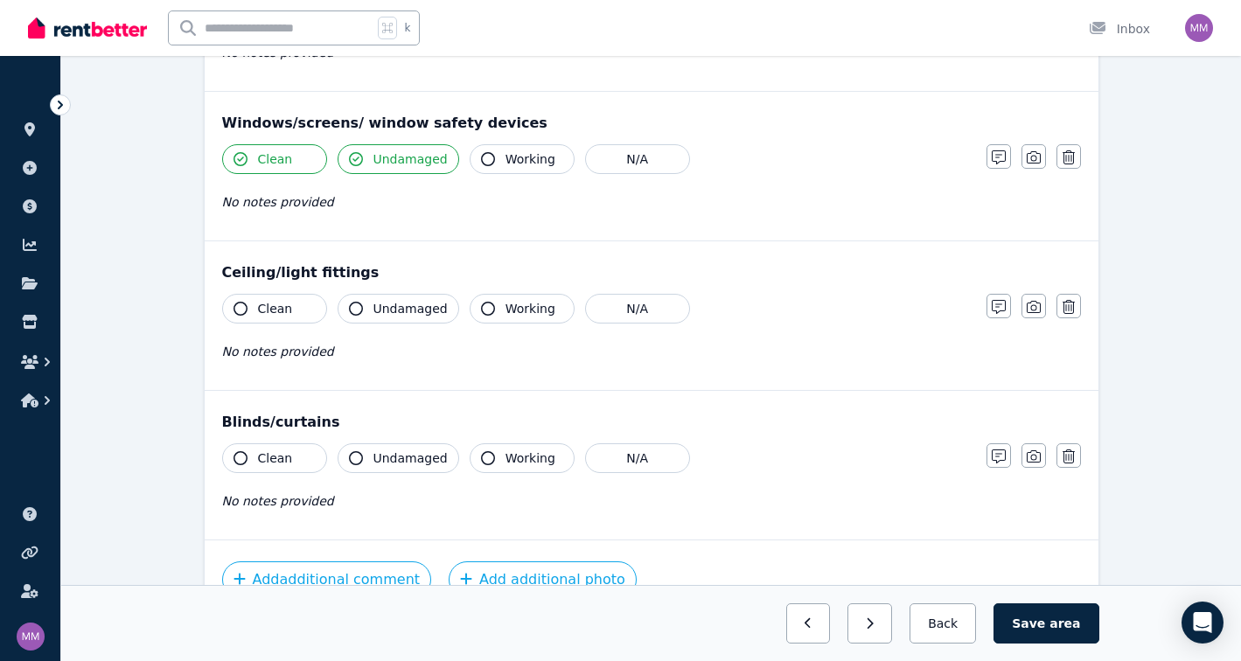
scroll to position [529, 0]
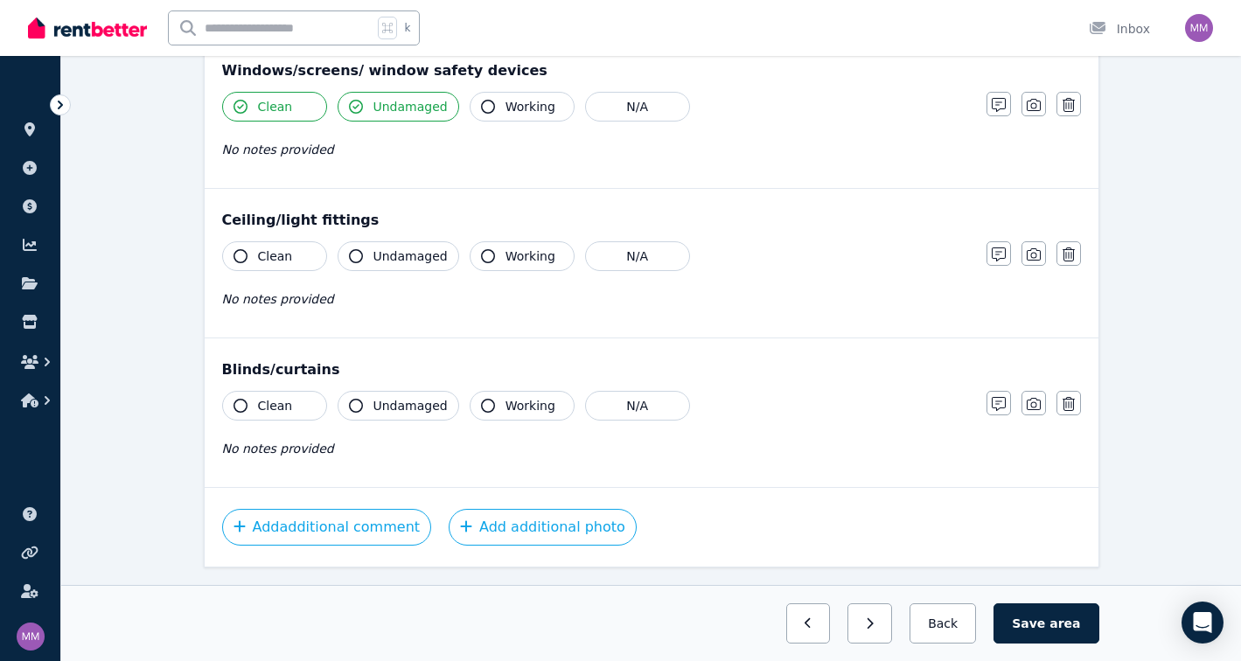
click at [294, 264] on button "Clean" at bounding box center [274, 256] width 105 height 30
click at [393, 262] on span "Undamaged" at bounding box center [411, 256] width 74 height 17
click at [542, 259] on span "Working" at bounding box center [531, 256] width 50 height 17
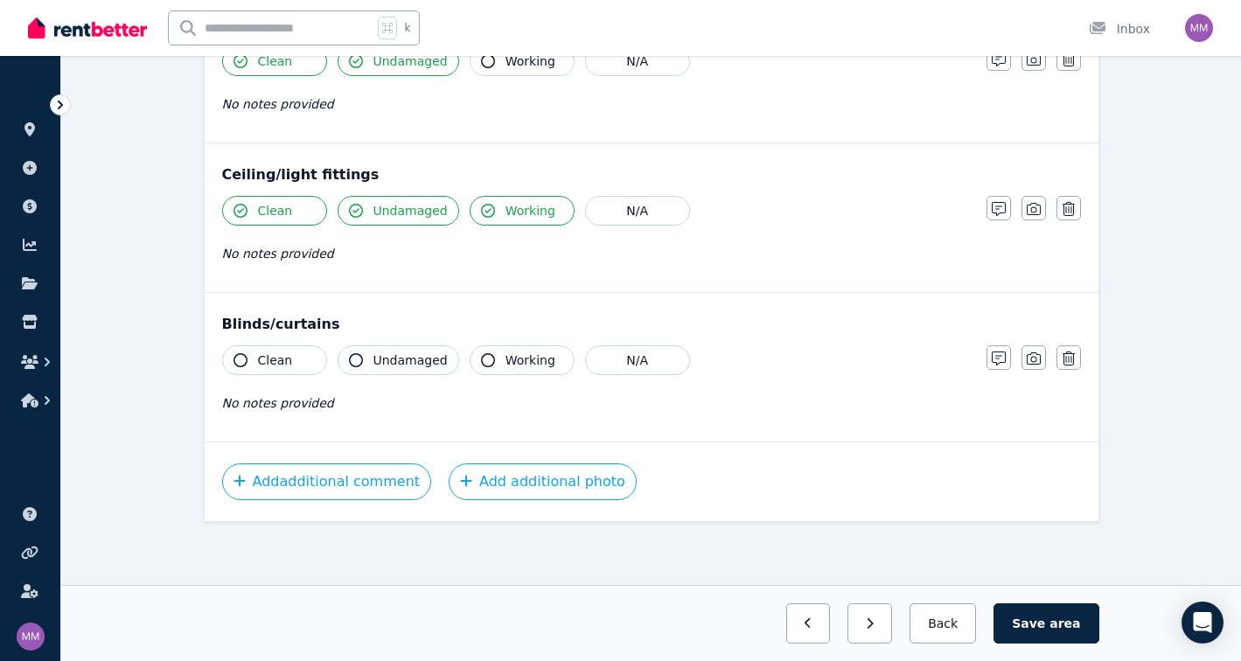
scroll to position [572, 0]
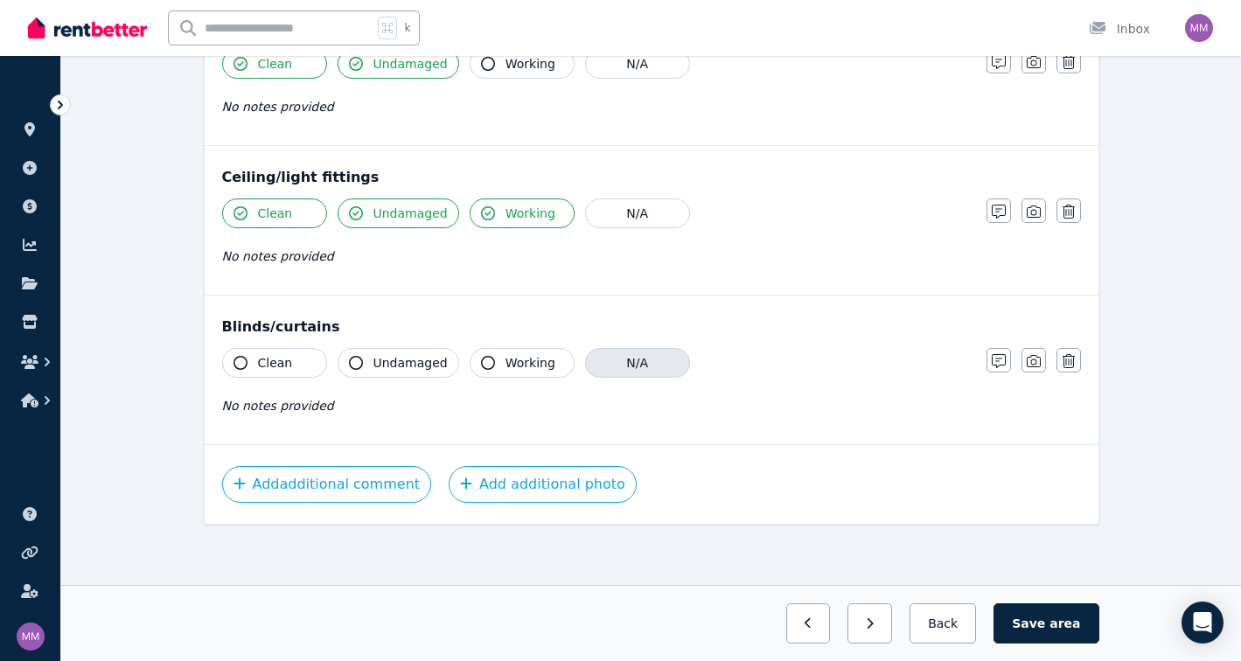
click at [644, 354] on button "N/A" at bounding box center [637, 363] width 105 height 30
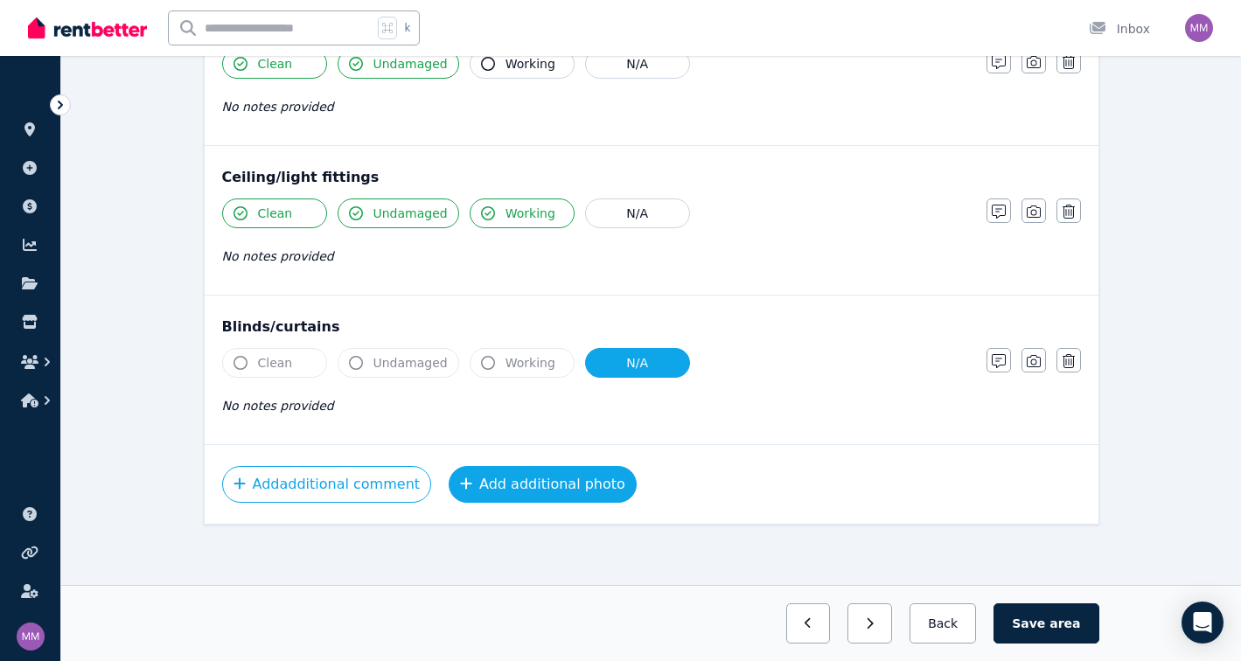
click at [551, 467] on button "Add additional photo" at bounding box center [543, 484] width 188 height 37
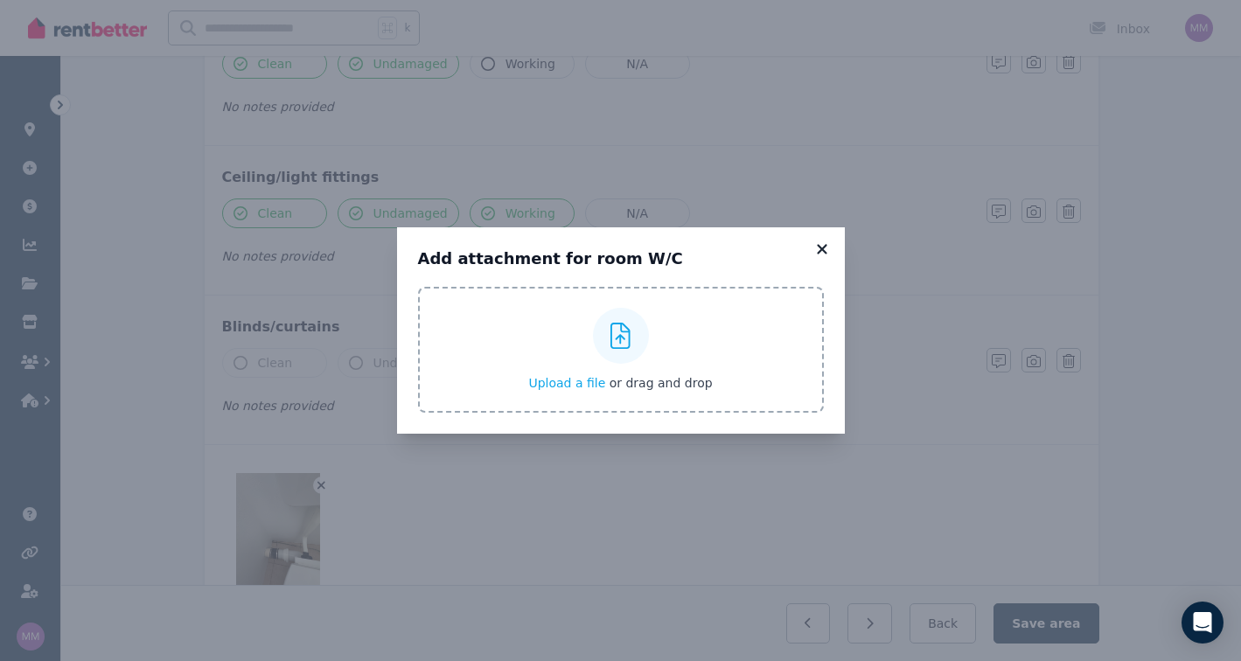
click at [826, 250] on icon at bounding box center [822, 249] width 17 height 16
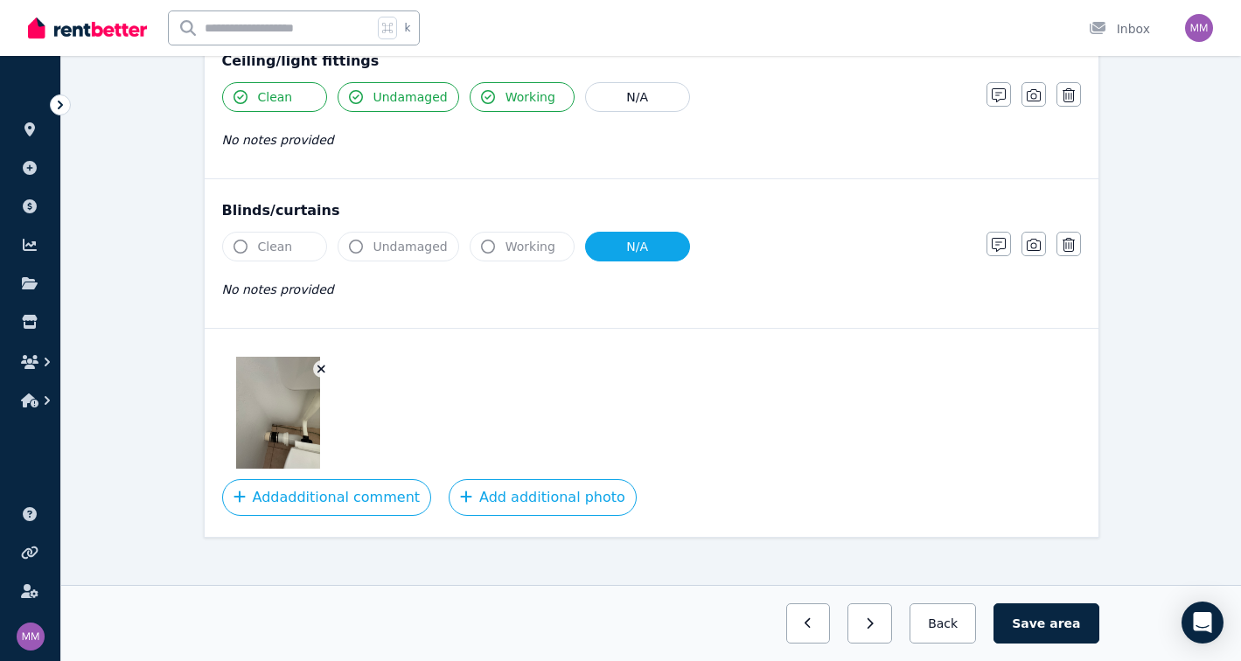
scroll to position [704, 0]
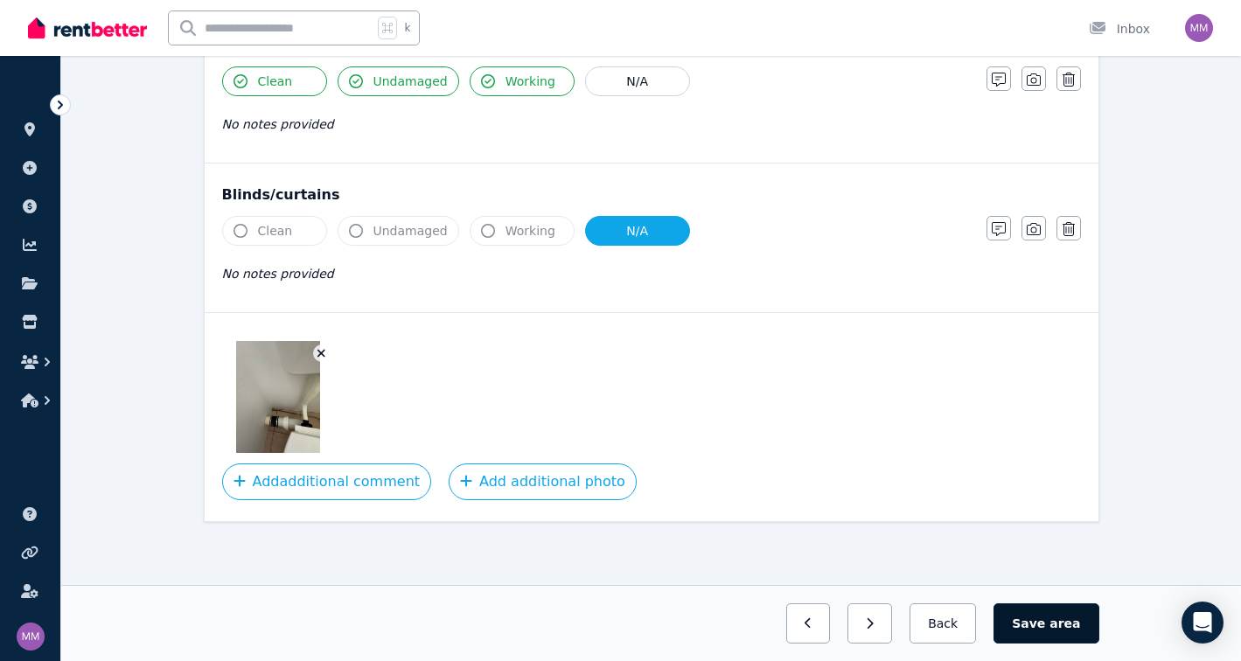
click at [1032, 618] on button "Save area" at bounding box center [1046, 624] width 105 height 40
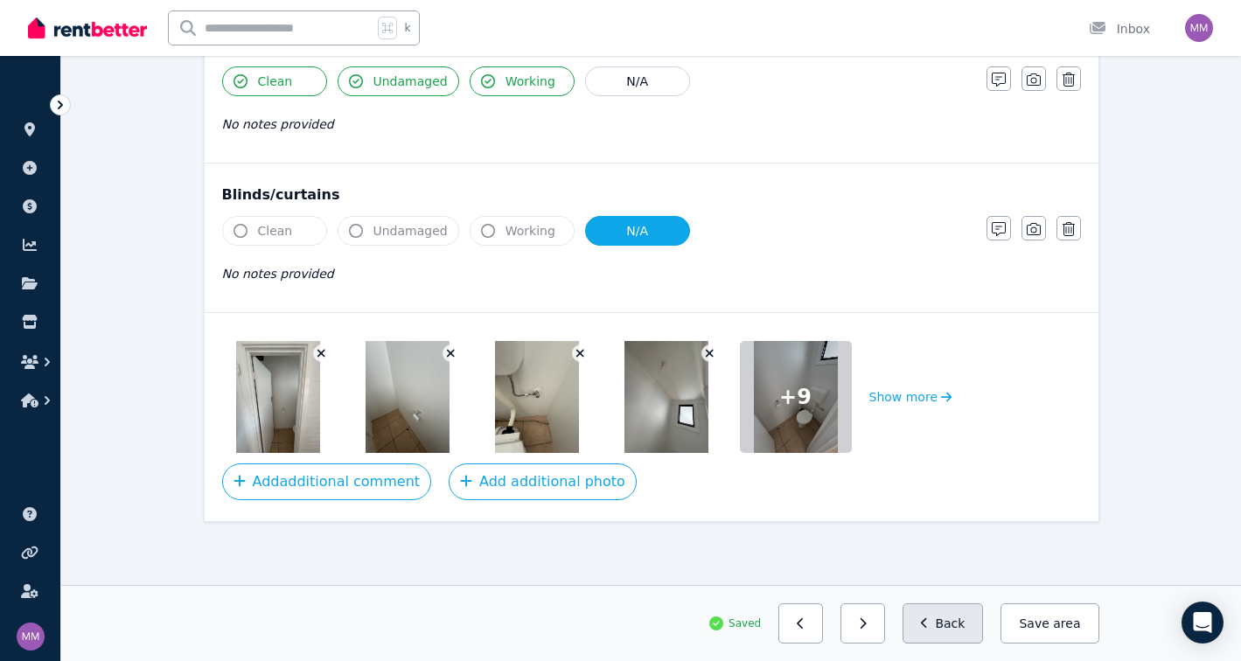
click at [945, 618] on button "Back" at bounding box center [943, 624] width 81 height 40
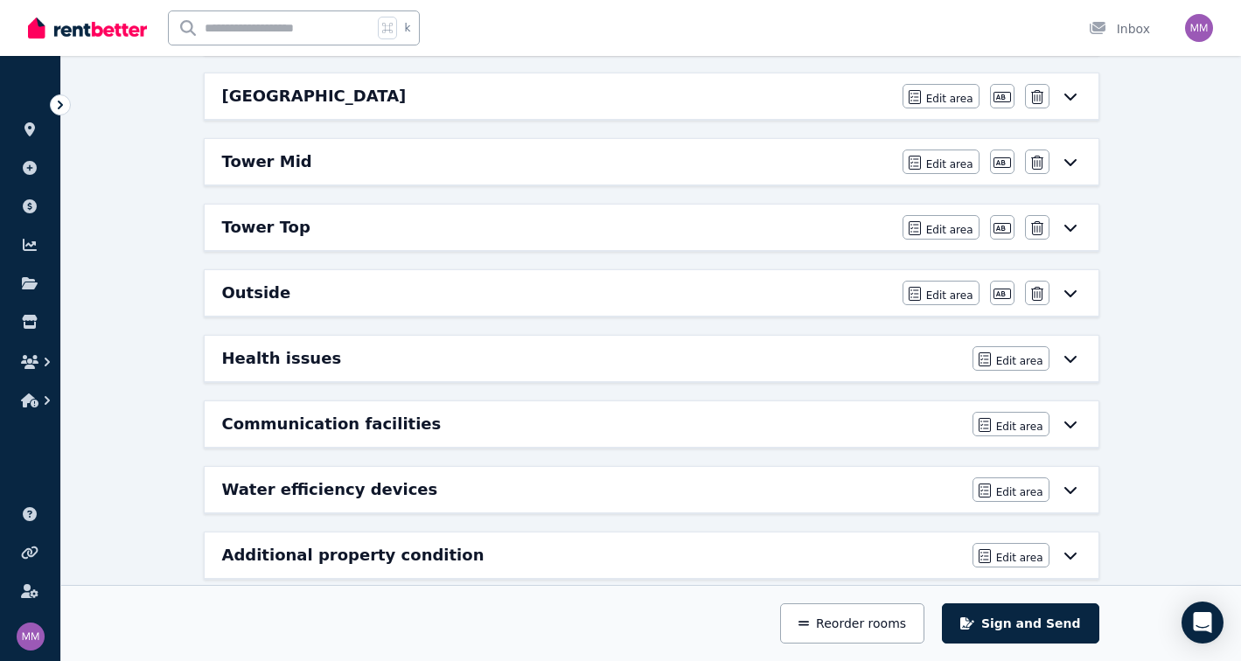
scroll to position [890, 0]
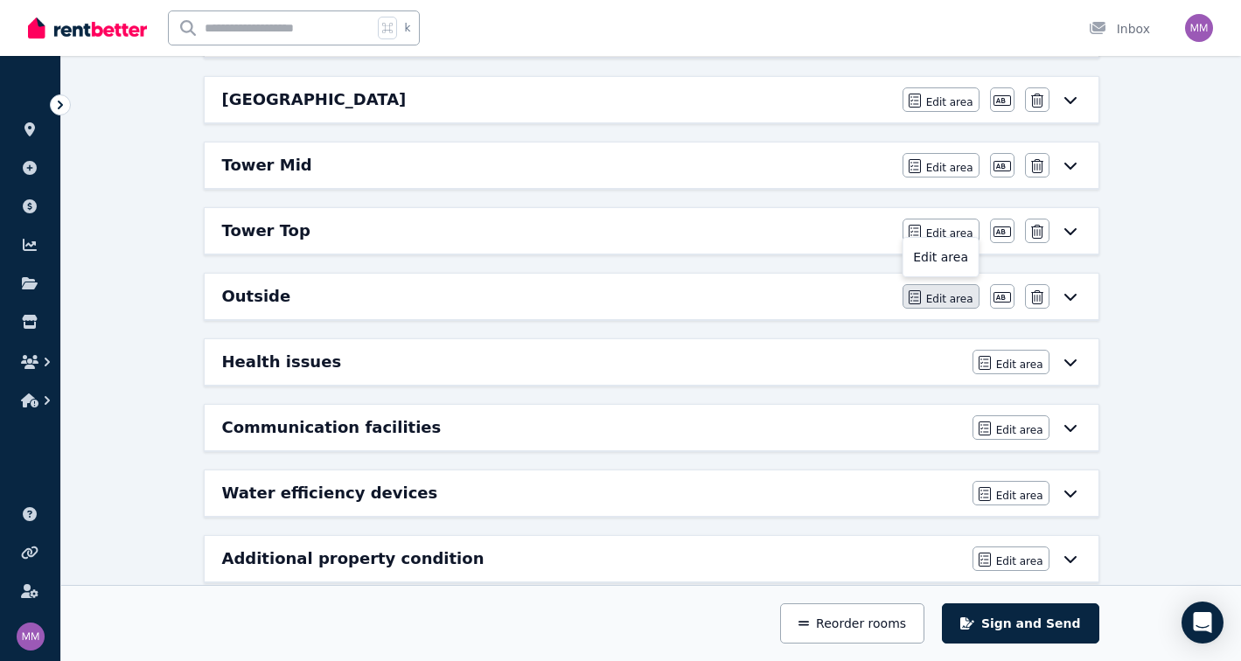
click at [954, 290] on button "Edit area" at bounding box center [941, 296] width 77 height 24
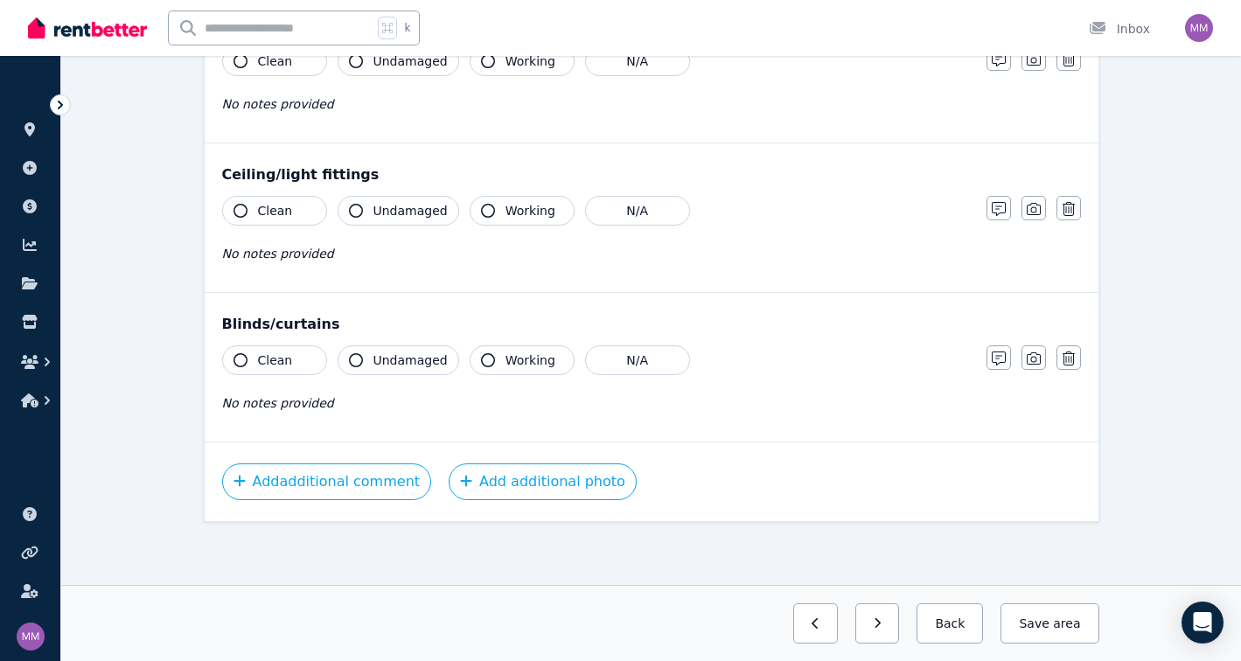
scroll to position [0, 0]
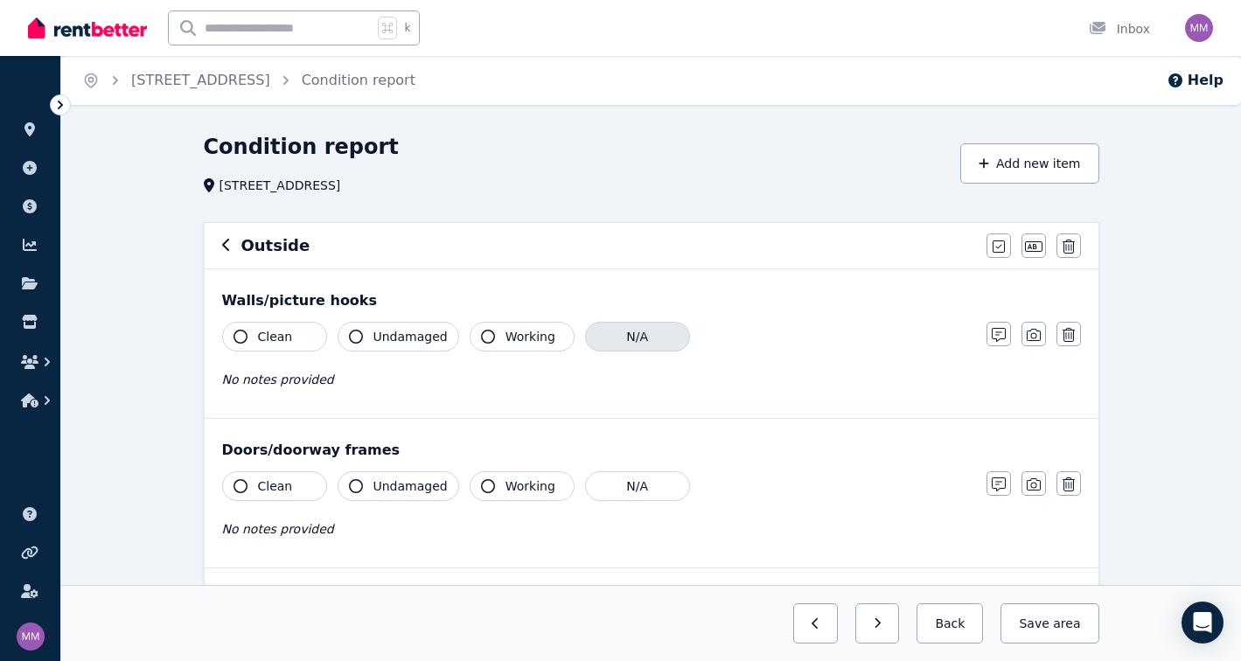
click at [640, 334] on button "N/A" at bounding box center [637, 337] width 105 height 30
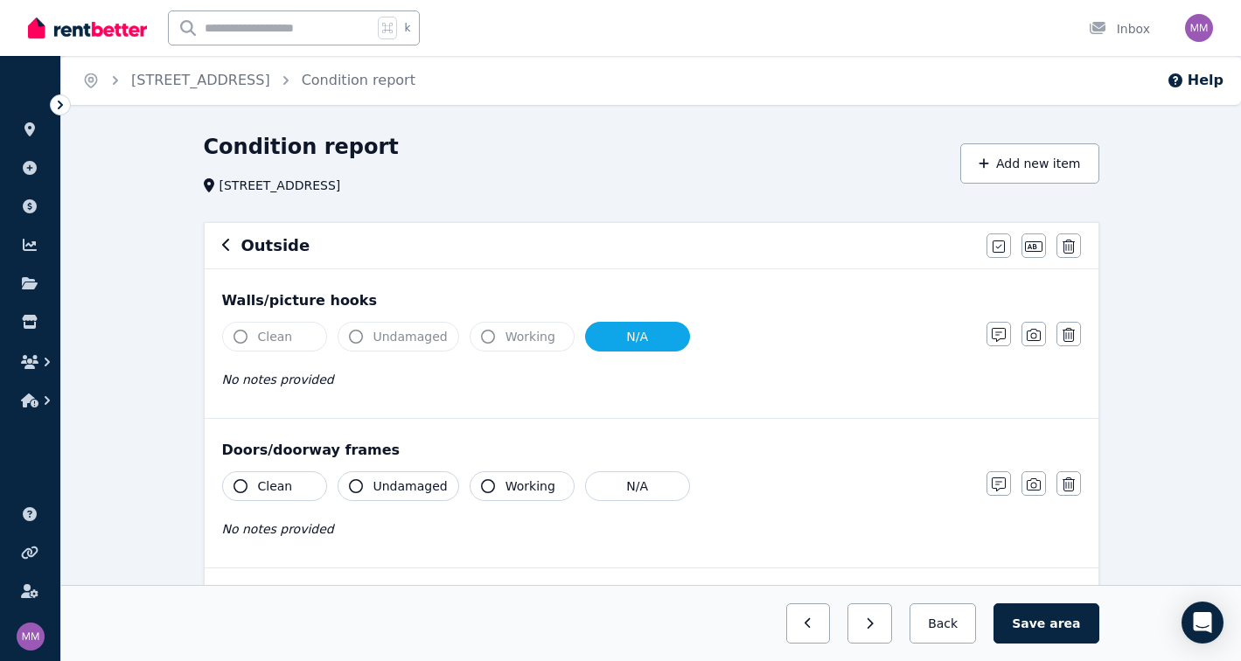
click at [535, 483] on span "Working" at bounding box center [531, 486] width 50 height 17
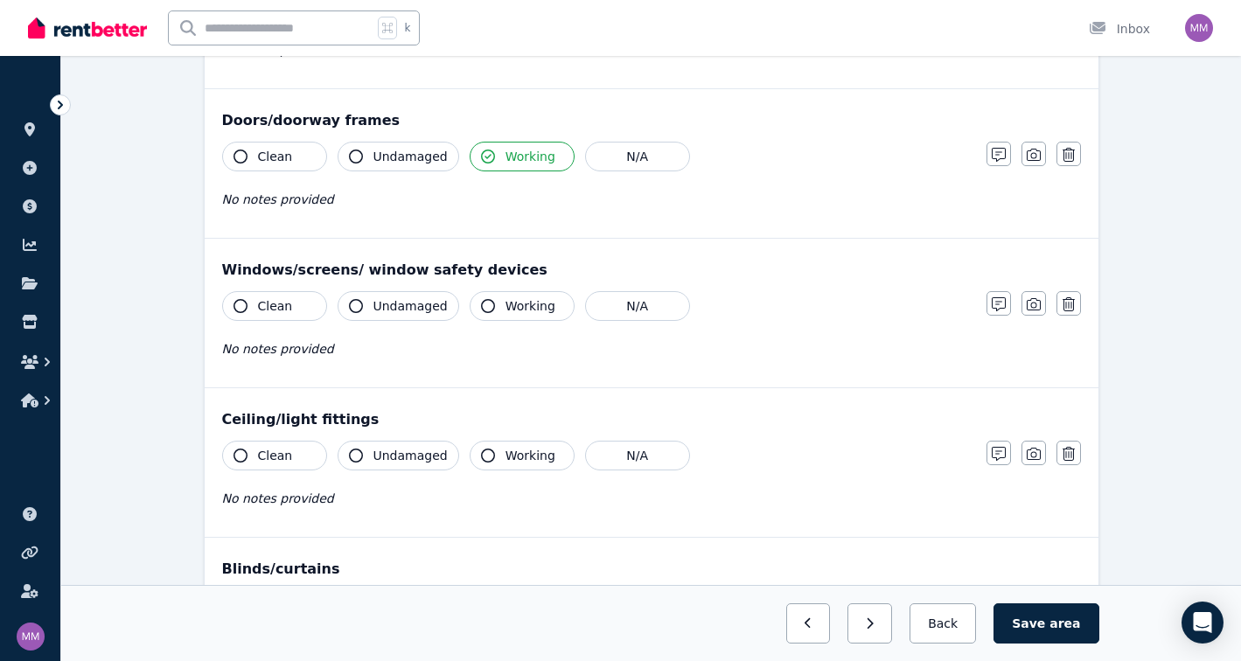
scroll to position [333, 0]
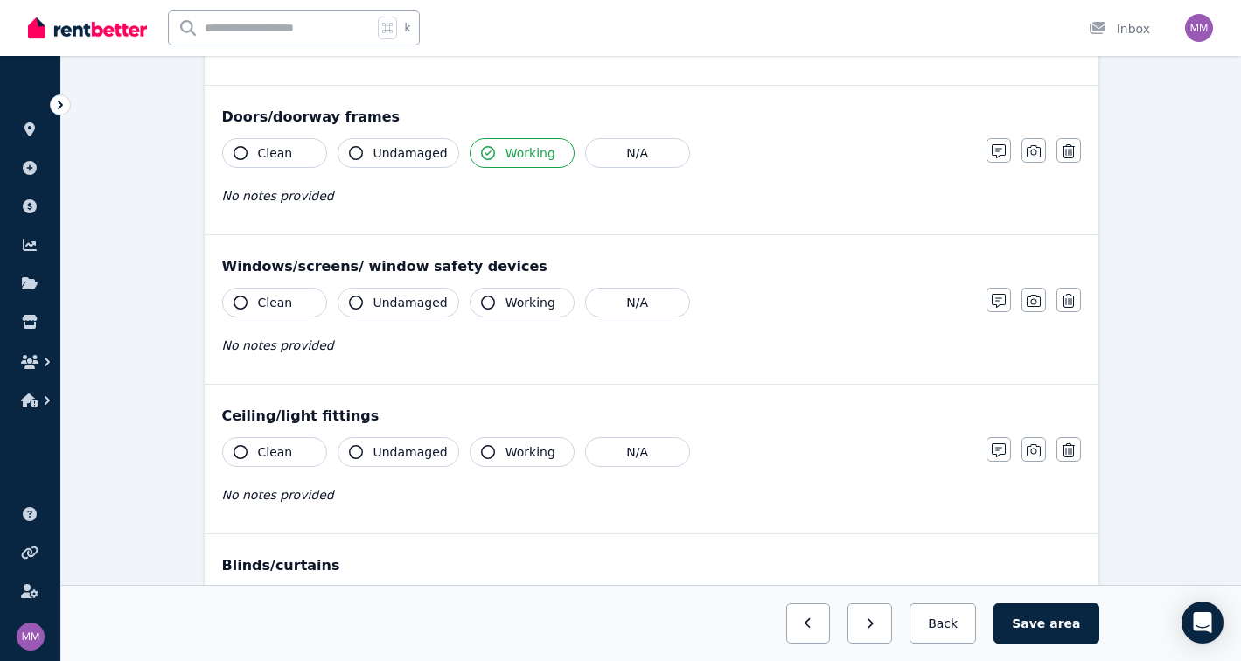
click at [275, 151] on span "Clean" at bounding box center [275, 152] width 35 height 17
click at [282, 292] on button "Clean" at bounding box center [274, 303] width 105 height 30
click at [506, 304] on span "Working" at bounding box center [531, 302] width 50 height 17
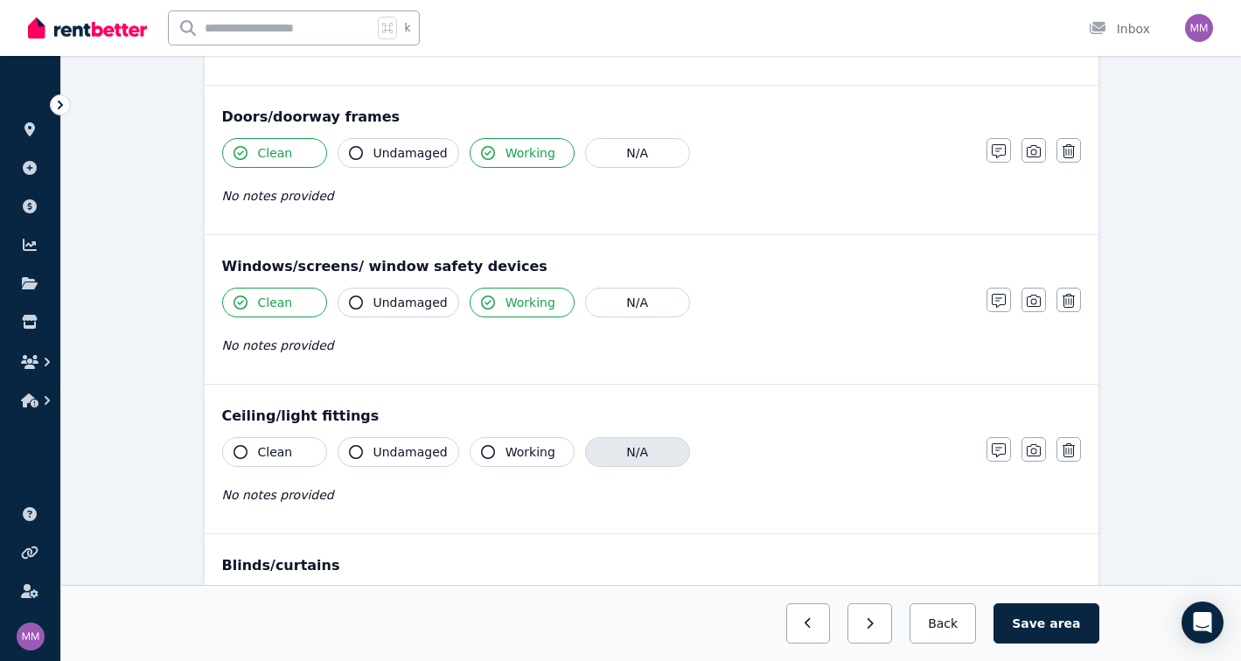
click at [641, 442] on button "N/A" at bounding box center [637, 452] width 105 height 30
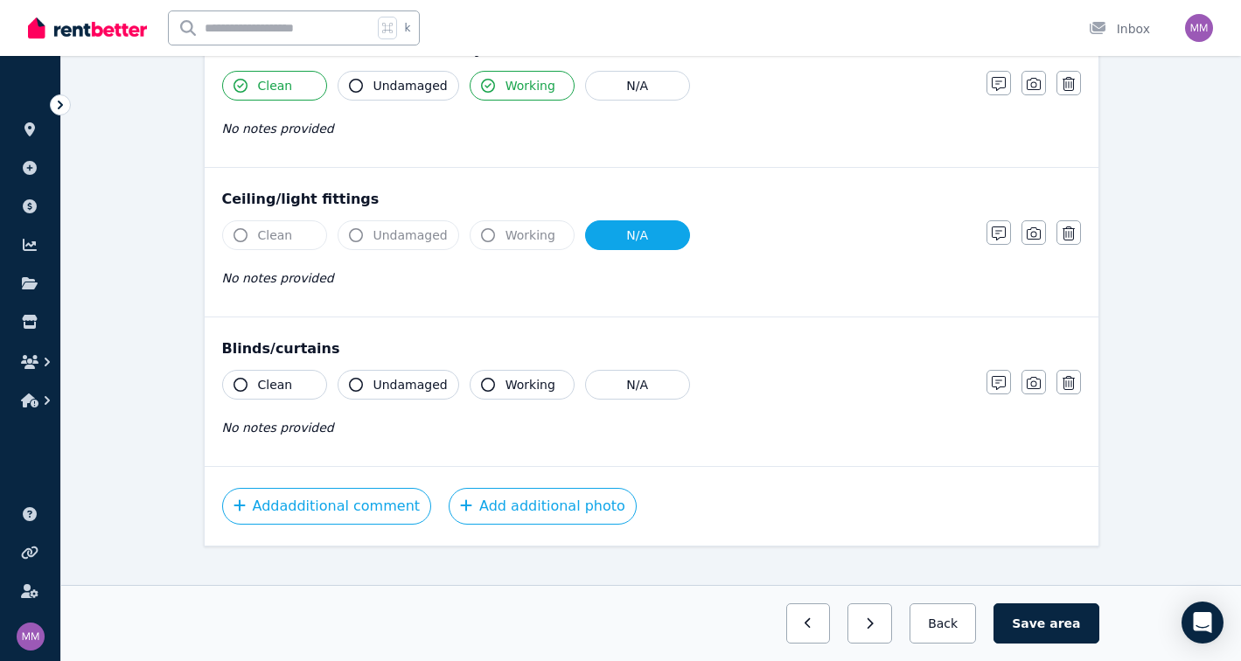
scroll to position [575, 0]
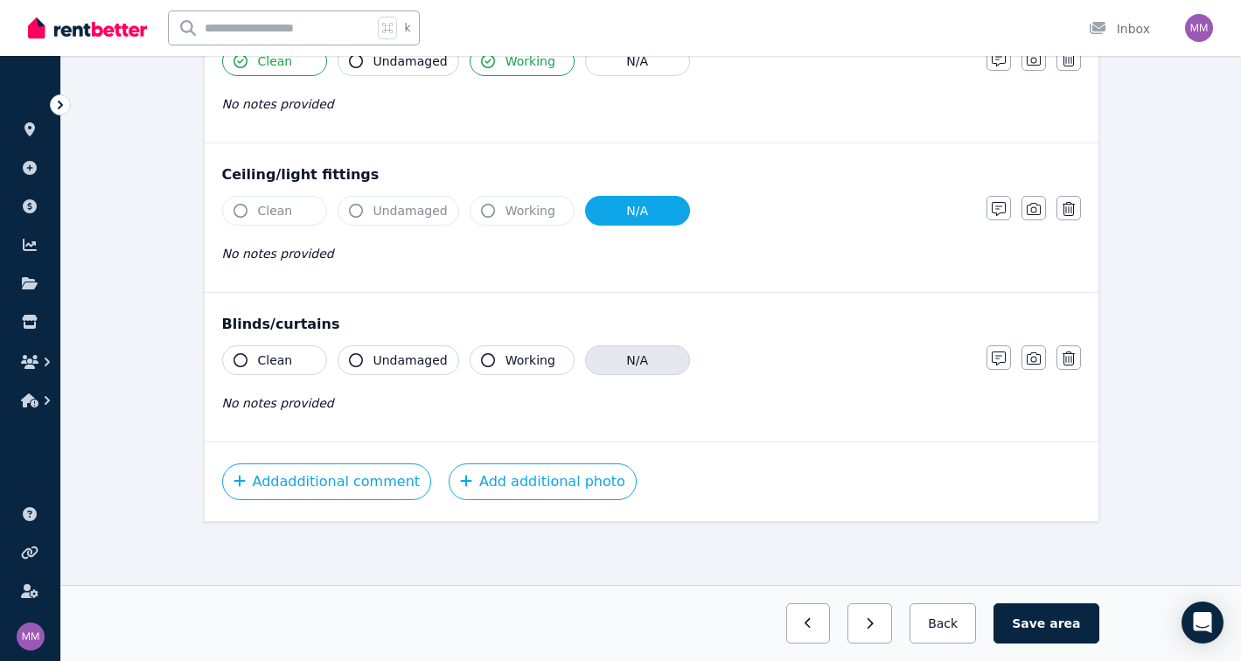
click at [651, 374] on button "N/A" at bounding box center [637, 361] width 105 height 30
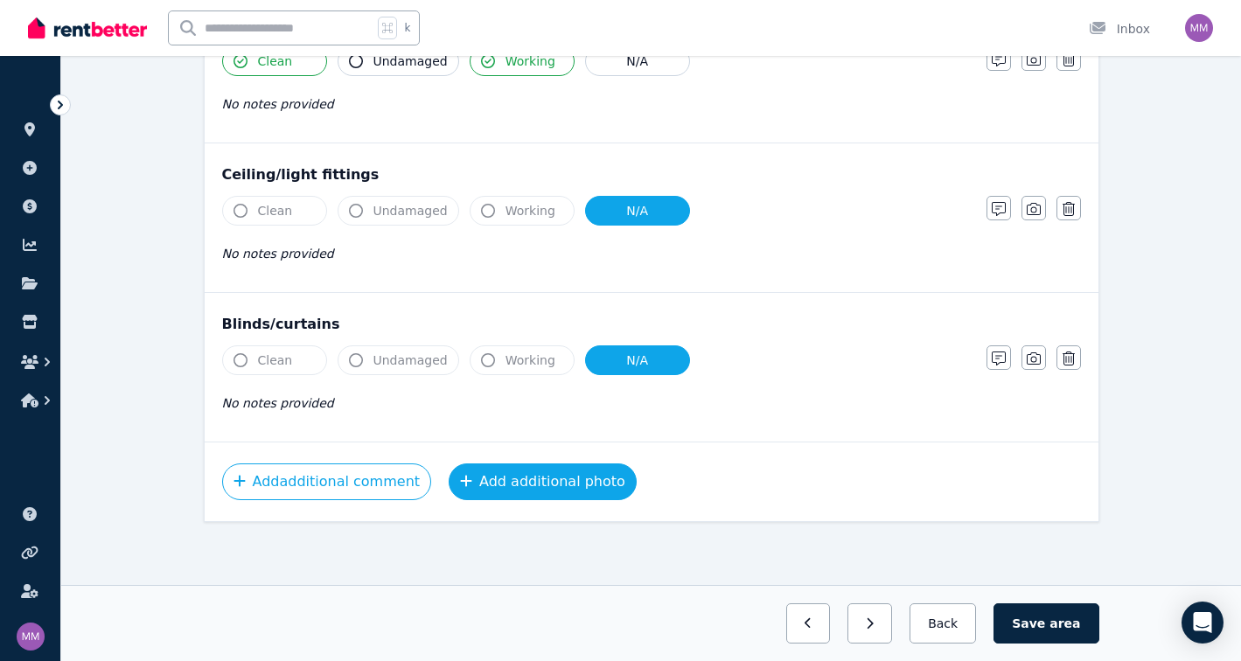
click at [542, 480] on button "Add additional photo" at bounding box center [543, 482] width 188 height 37
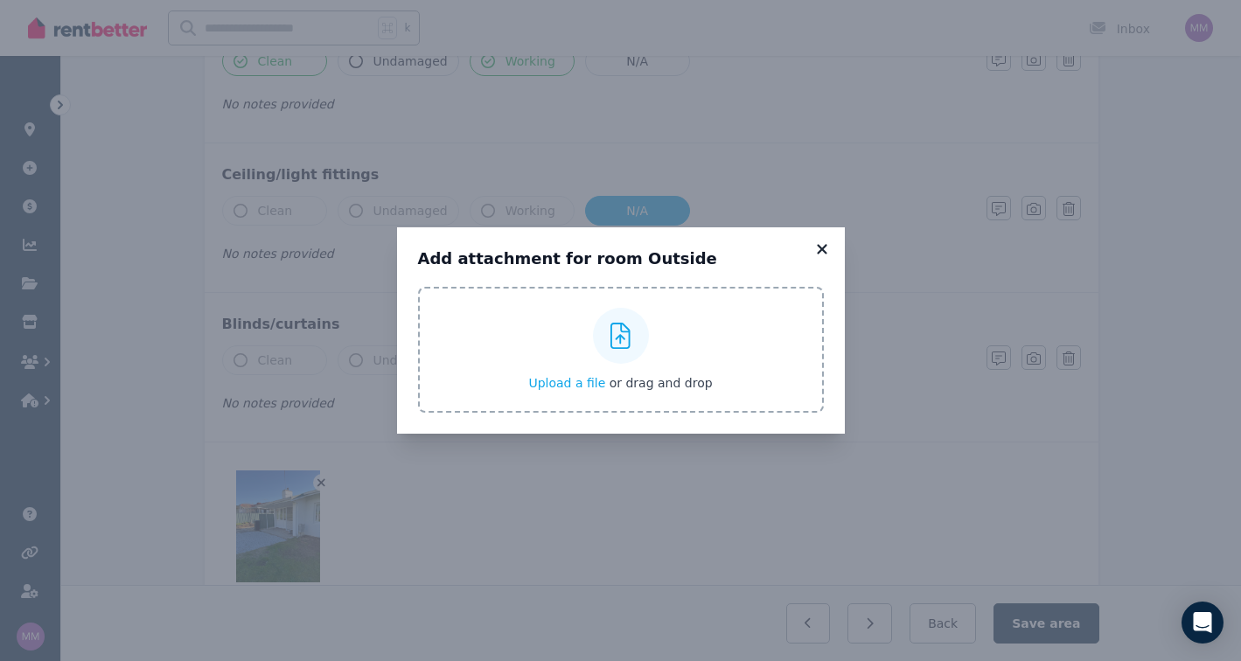
click at [823, 255] on icon at bounding box center [822, 249] width 17 height 16
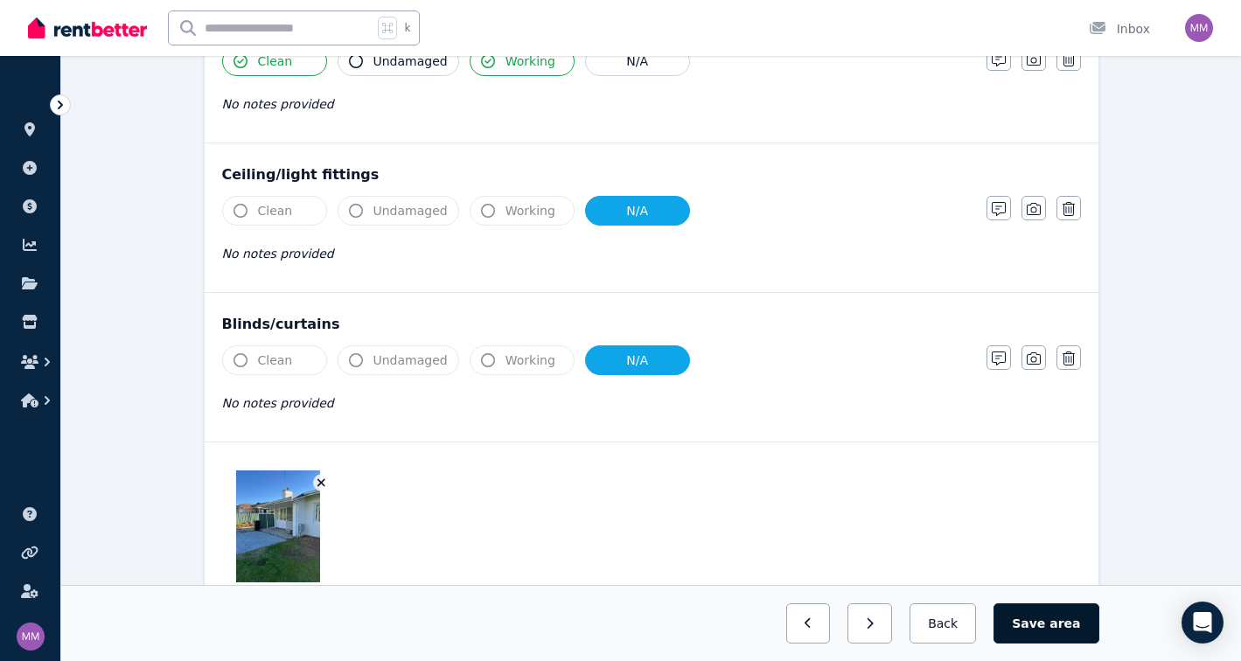
click at [1052, 630] on button "Save area" at bounding box center [1046, 624] width 105 height 40
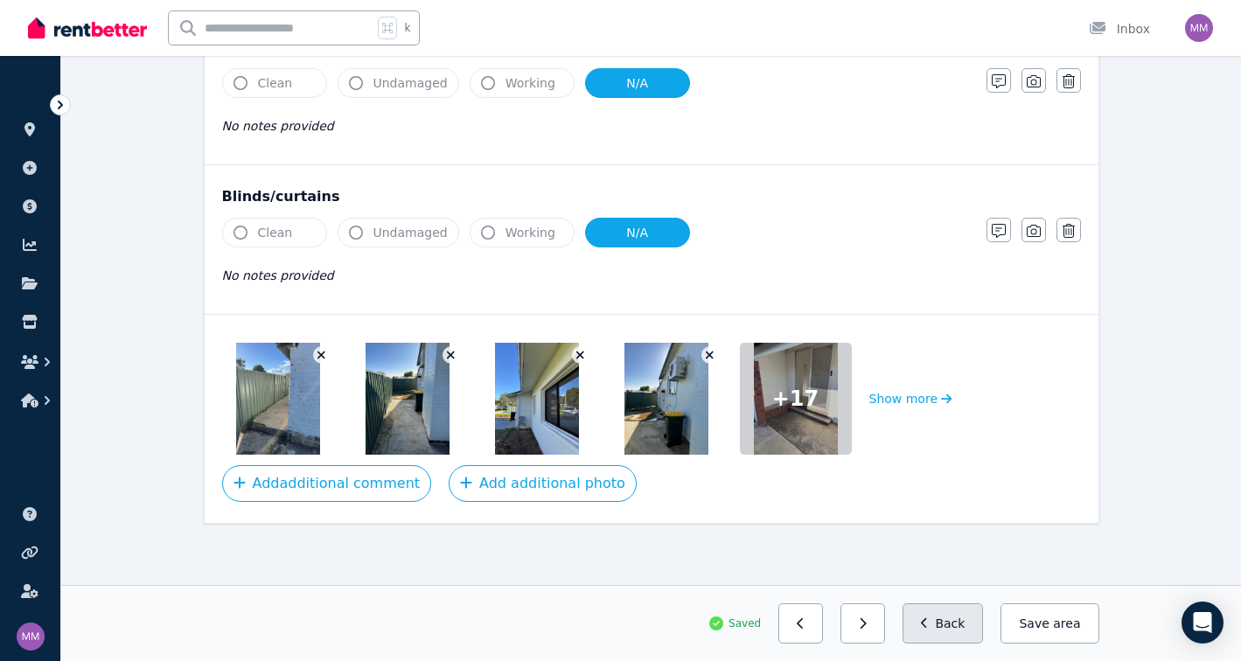
click at [957, 629] on button "Back" at bounding box center [943, 624] width 81 height 40
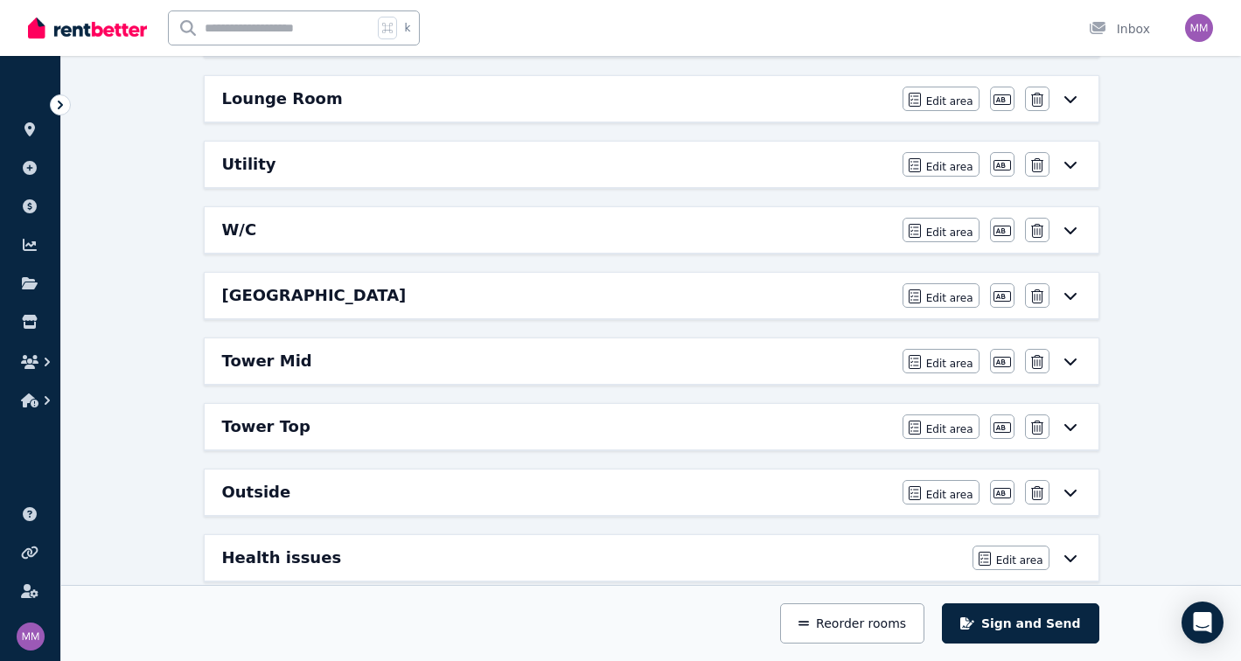
scroll to position [695, 0]
click at [644, 544] on div "Health issues" at bounding box center [592, 556] width 740 height 24
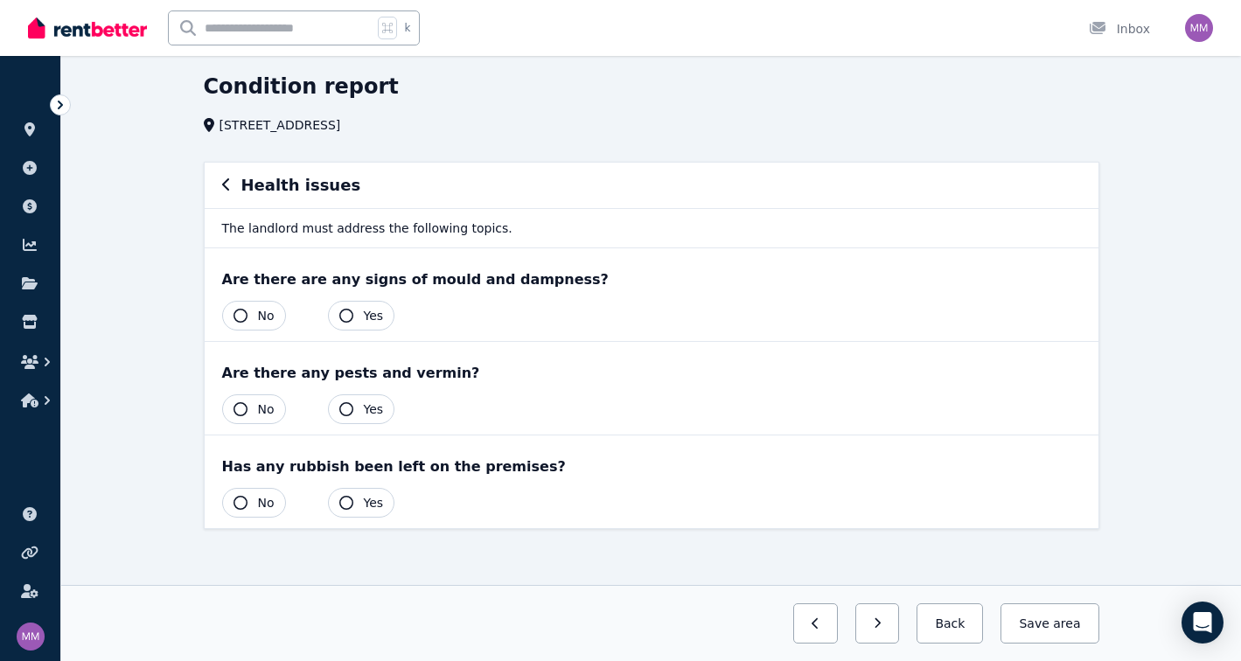
scroll to position [59, 0]
click at [250, 316] on button "No" at bounding box center [254, 317] width 64 height 30
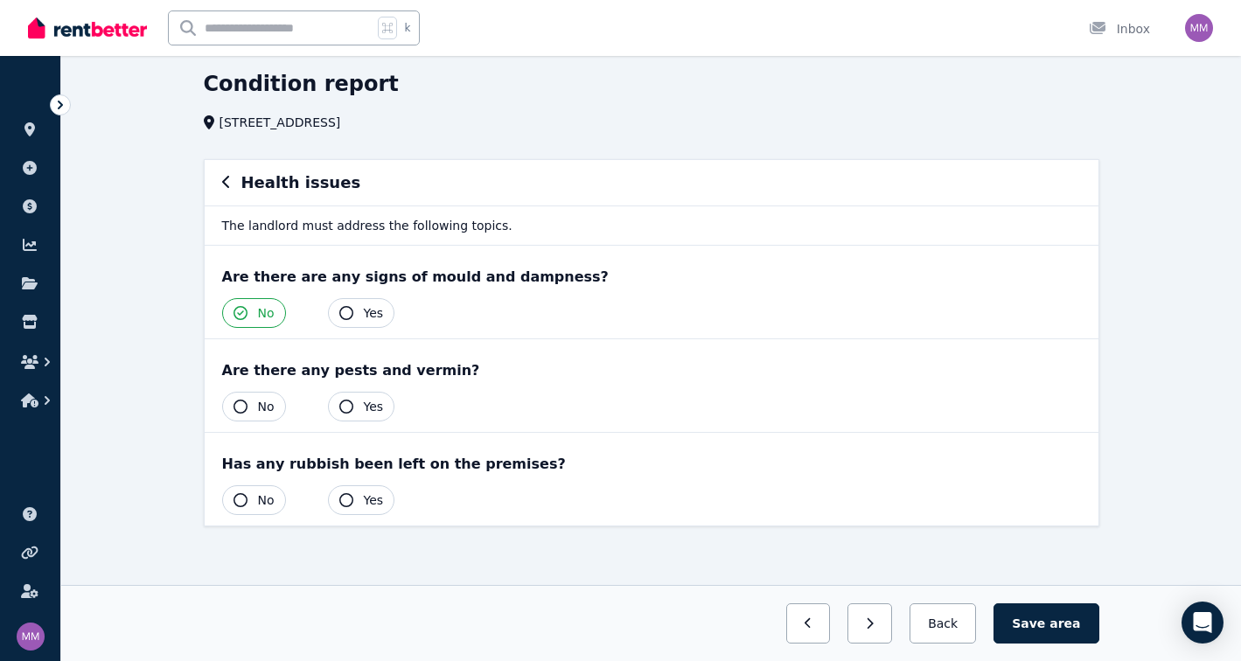
click at [248, 501] on button "No" at bounding box center [254, 501] width 64 height 30
click at [258, 411] on span "No" at bounding box center [266, 406] width 17 height 17
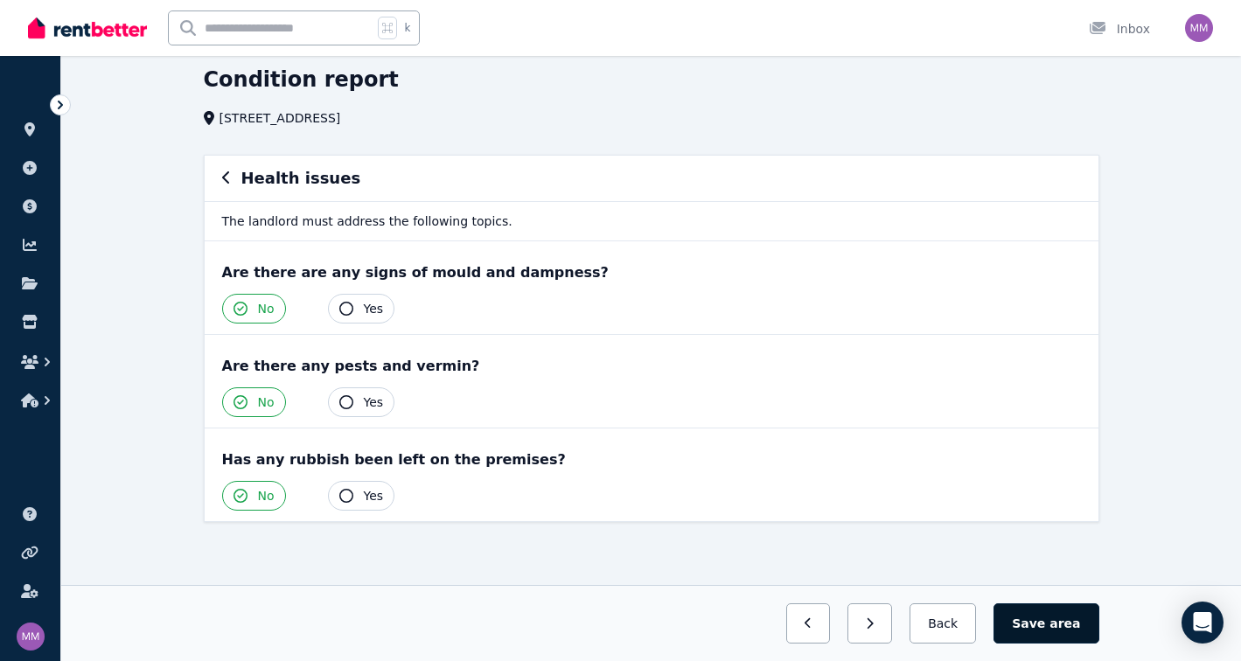
click at [1057, 619] on span "area" at bounding box center [1065, 623] width 31 height 17
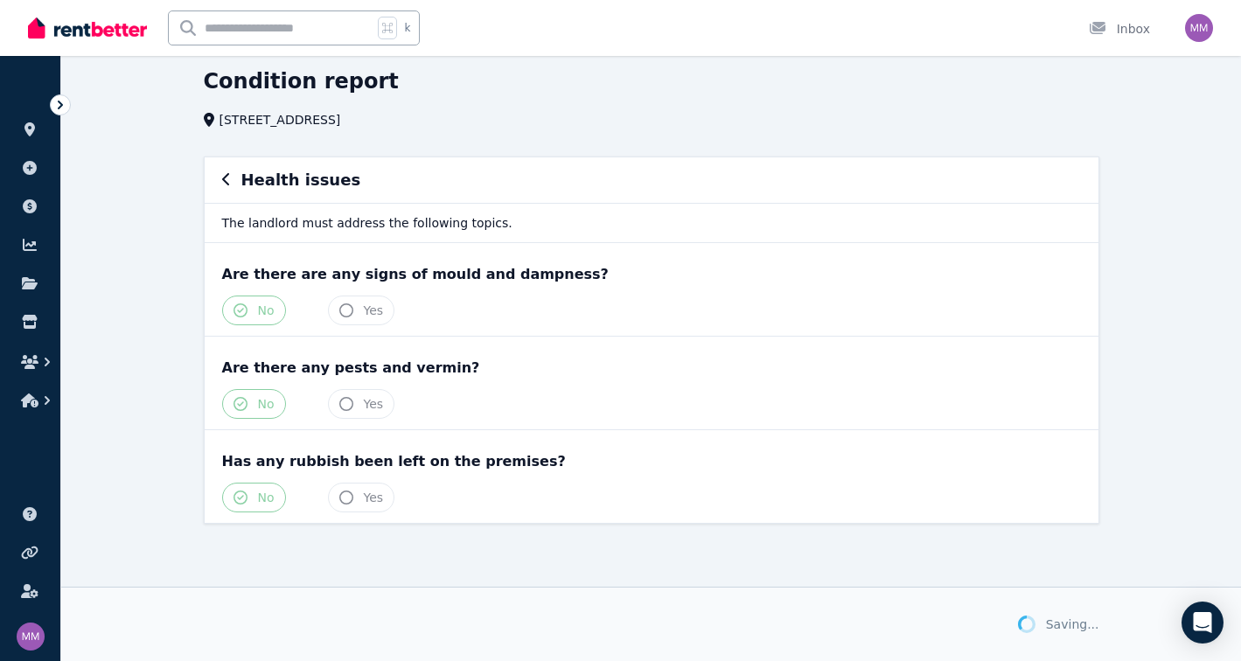
scroll to position [67, 0]
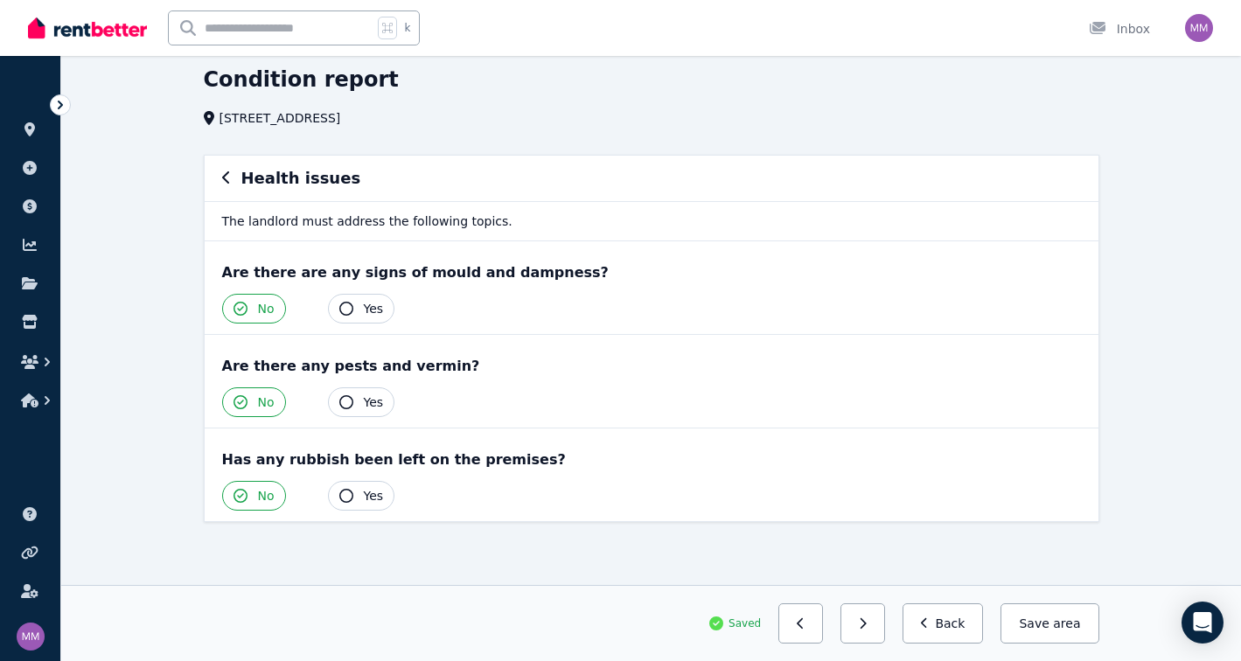
click at [222, 185] on button "button" at bounding box center [226, 178] width 9 height 21
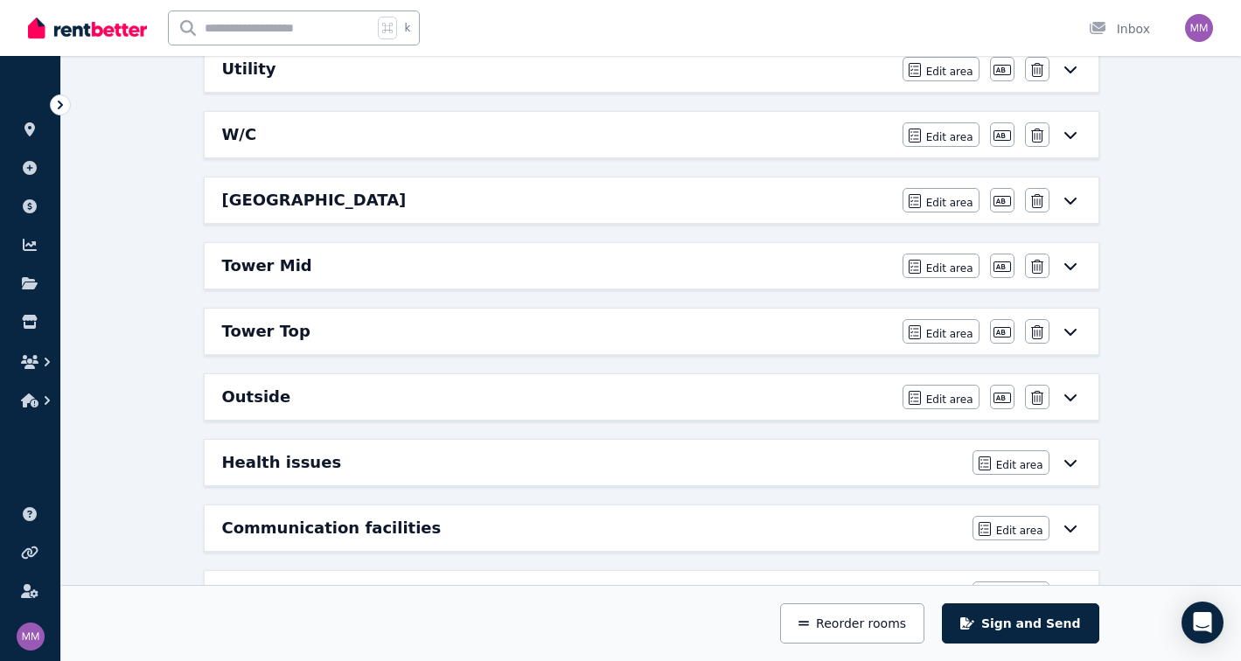
scroll to position [919, 0]
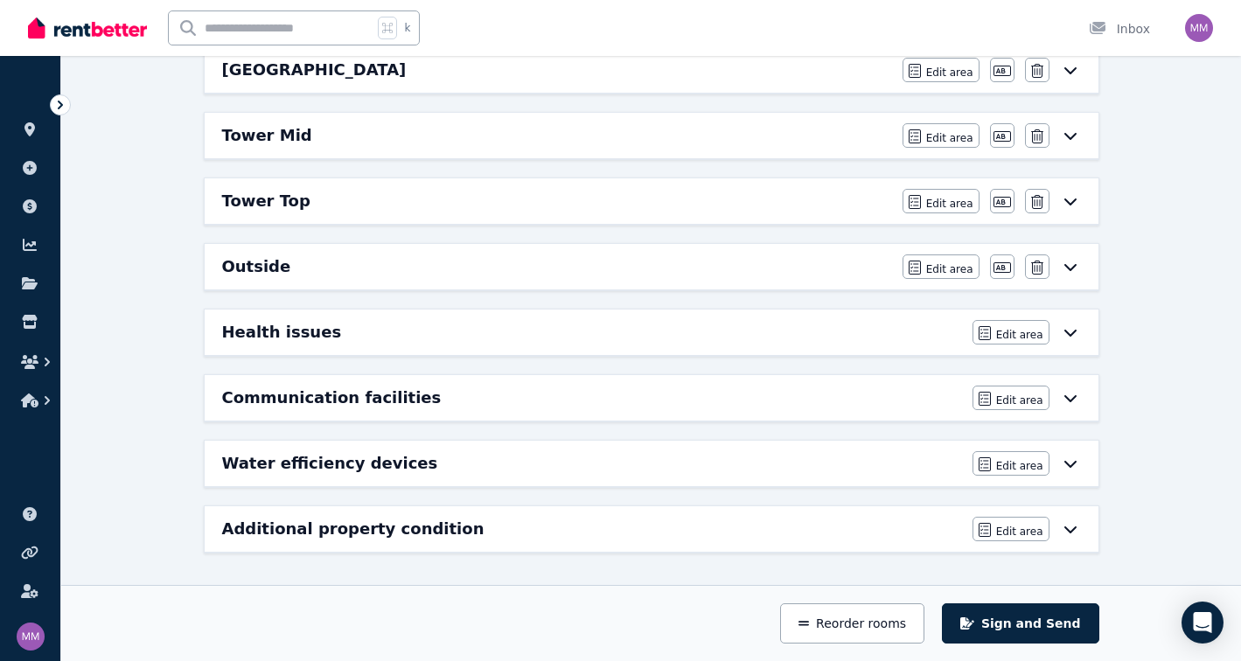
click at [567, 415] on div "Communication facilities Edit area Edit area" at bounding box center [652, 397] width 894 height 45
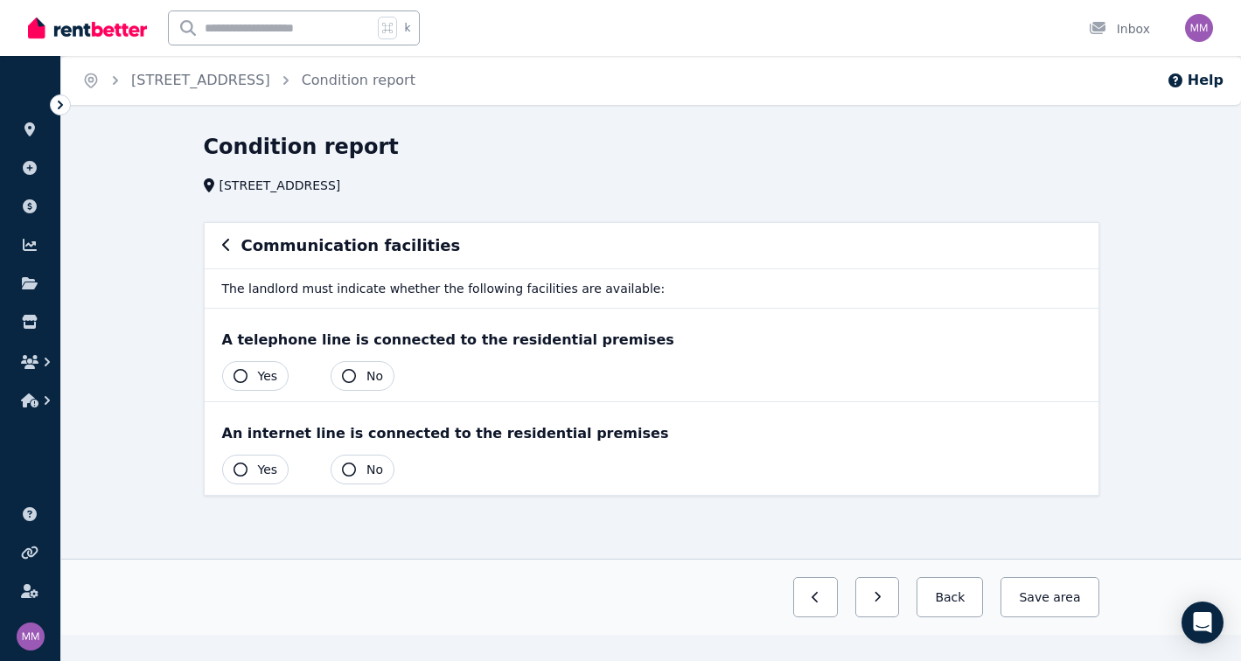
scroll to position [0, 0]
click at [352, 381] on icon "button" at bounding box center [349, 376] width 14 height 14
click at [357, 460] on button "No" at bounding box center [363, 470] width 64 height 30
click at [1031, 604] on button "Save area" at bounding box center [1046, 597] width 105 height 40
click at [961, 619] on div "Saved Previous: Health issues Next: Water efficiency devices Back Save area" at bounding box center [651, 597] width 1180 height 76
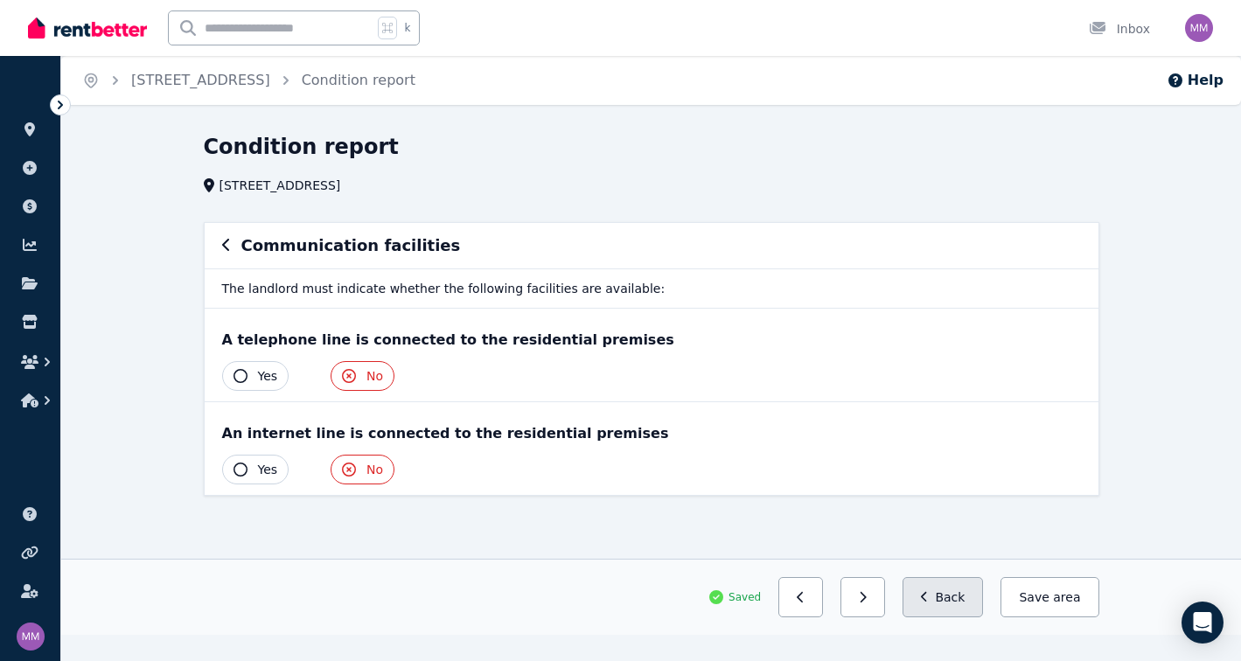
click at [947, 603] on button "Back" at bounding box center [943, 597] width 81 height 40
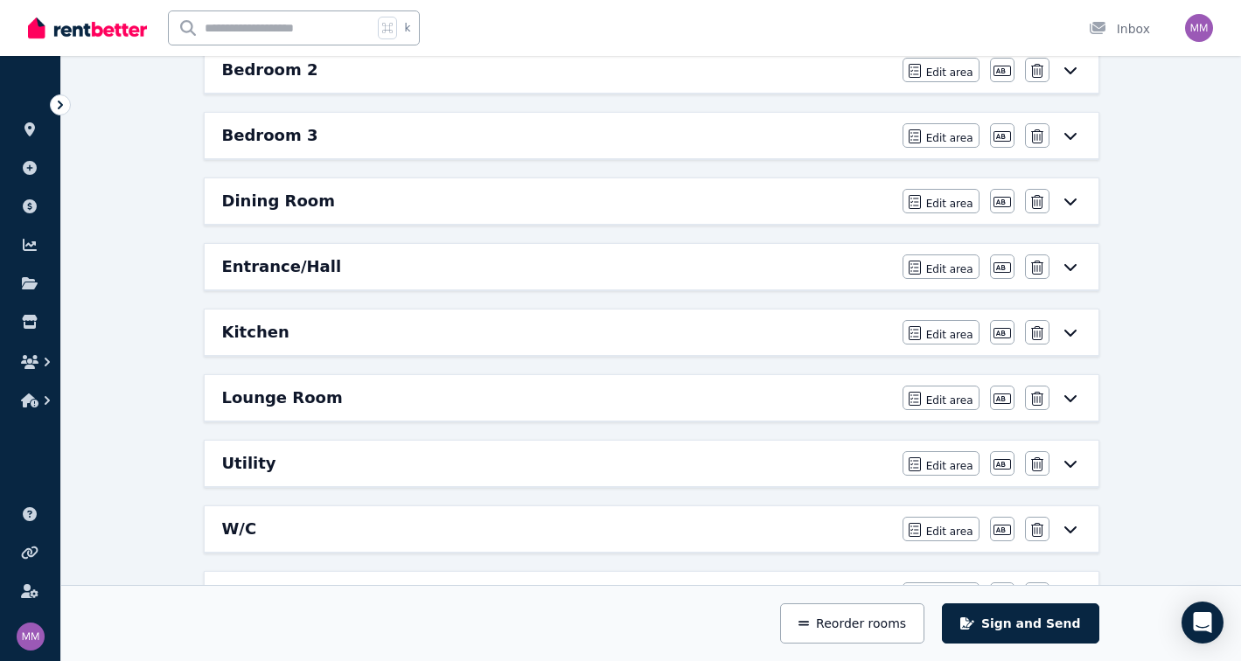
scroll to position [919, 0]
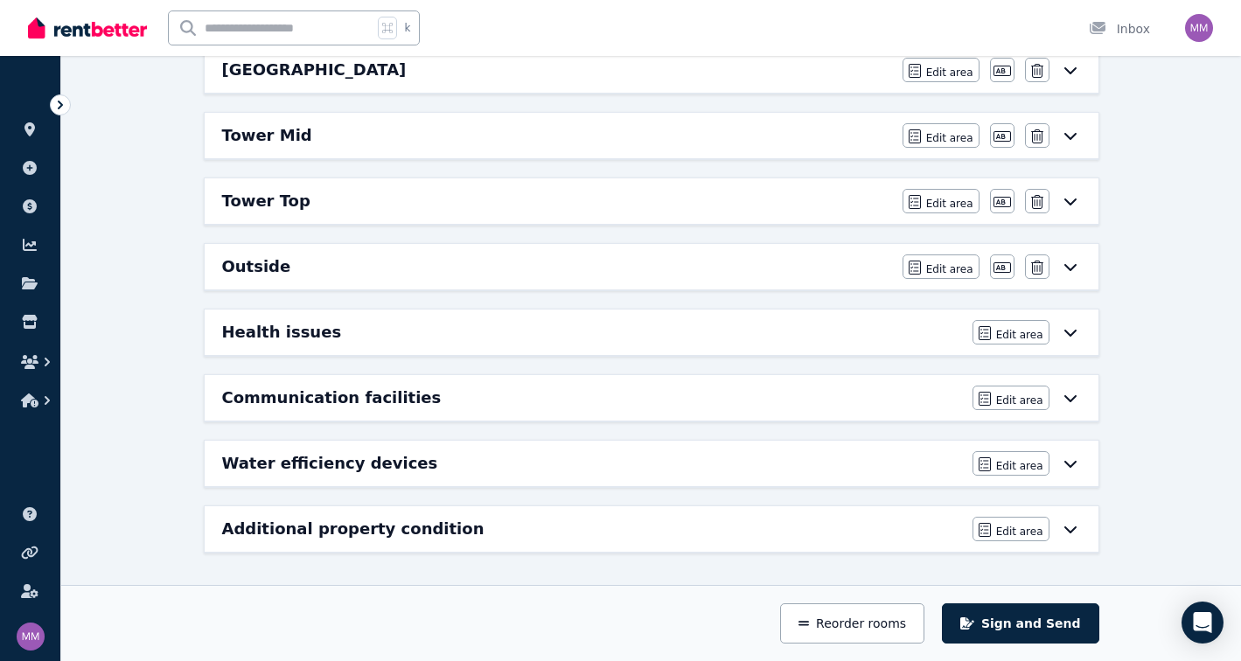
click at [463, 473] on div "Water efficiency devices" at bounding box center [592, 463] width 740 height 24
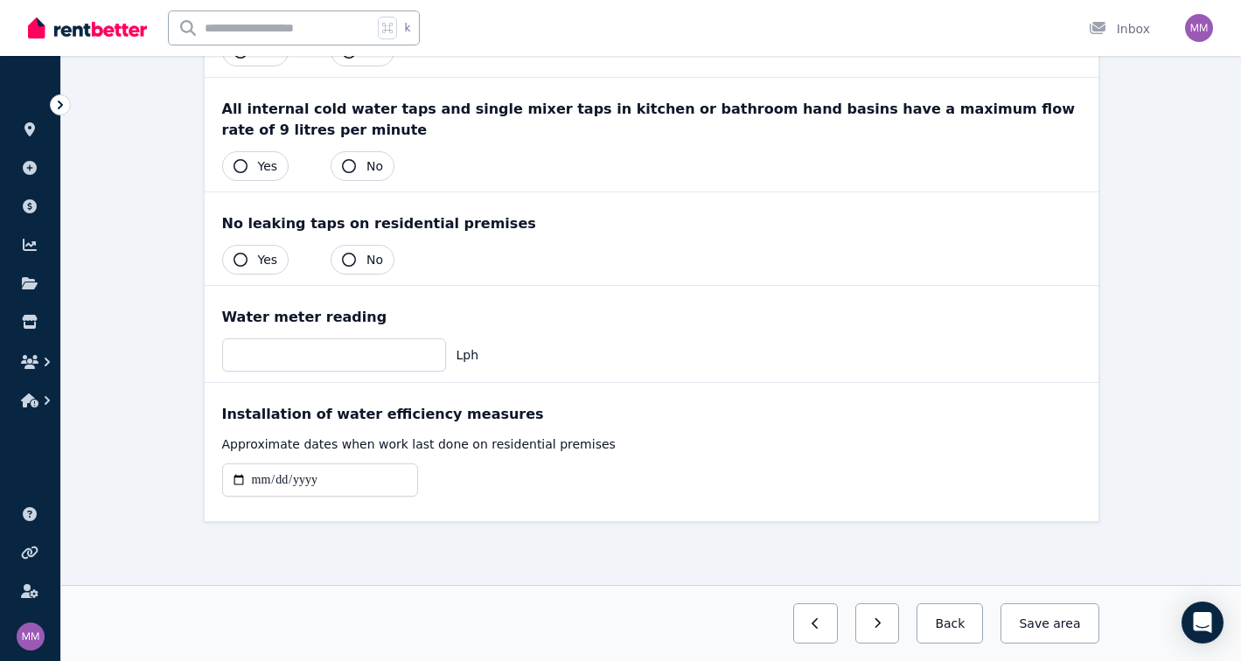
scroll to position [0, 0]
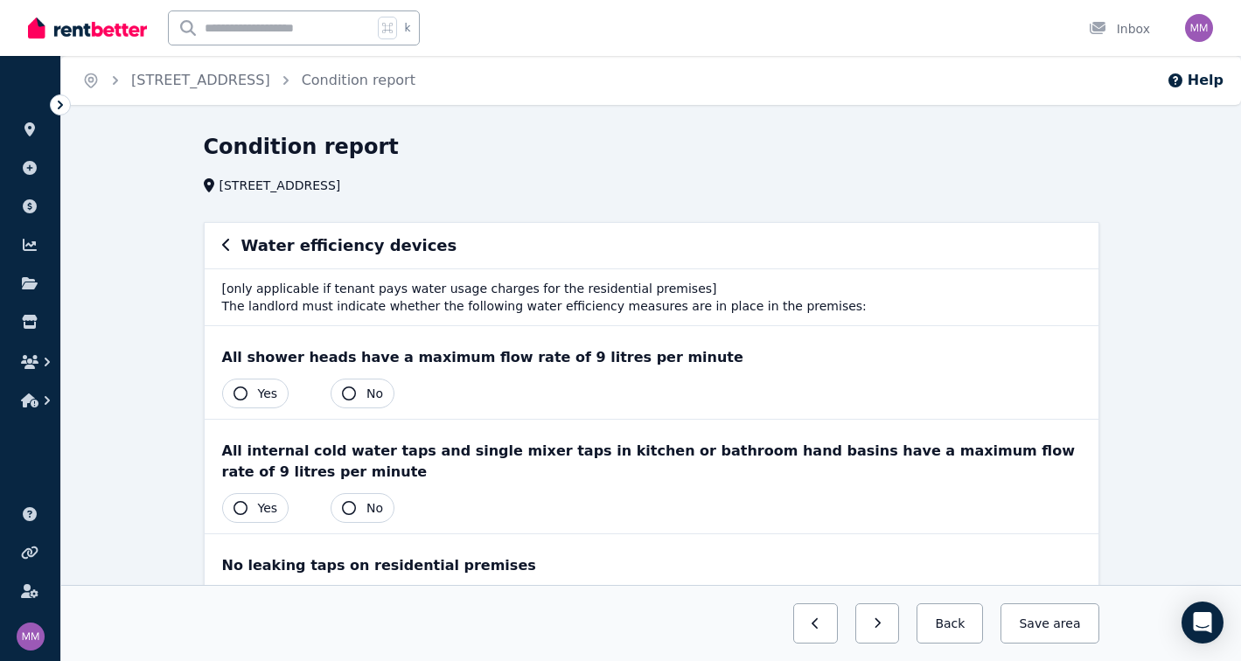
click at [268, 392] on span "Yes" at bounding box center [268, 393] width 20 height 17
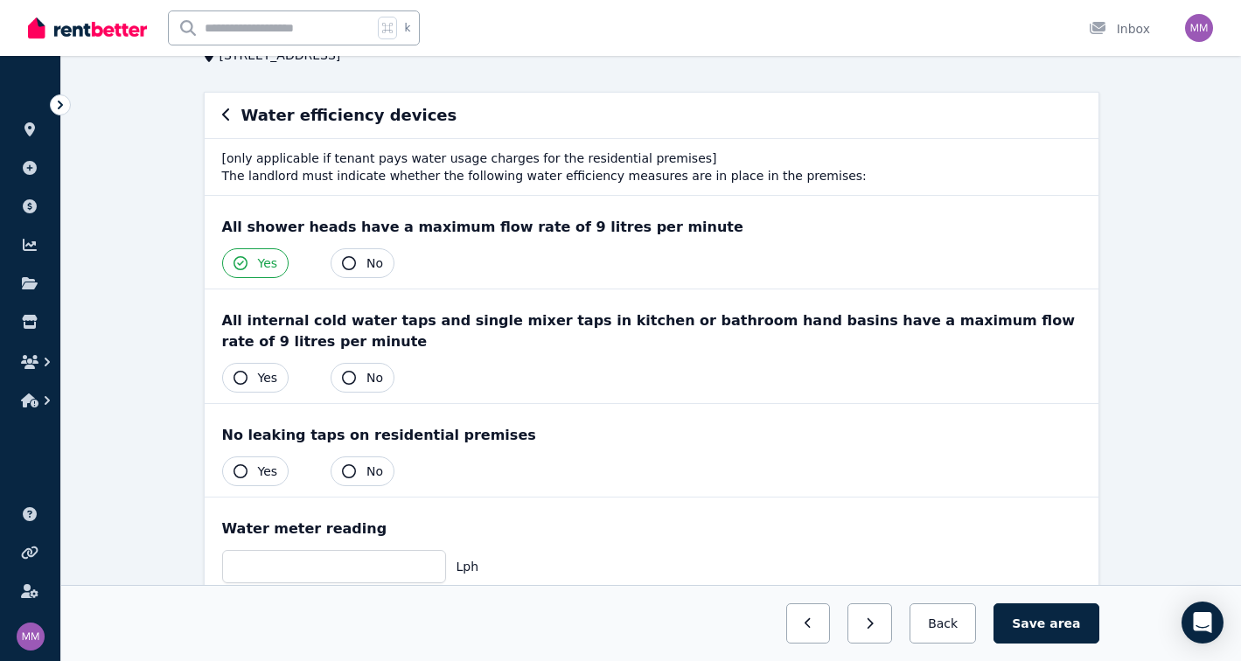
scroll to position [133, 0]
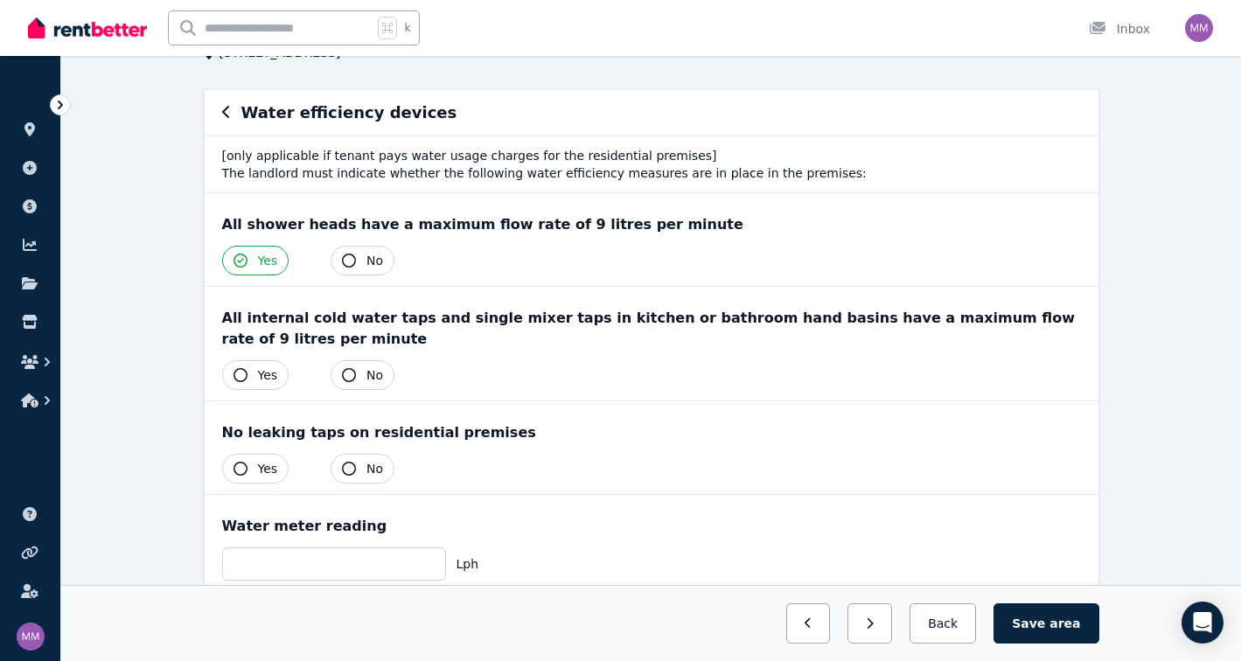
click at [261, 375] on span "Yes" at bounding box center [268, 375] width 20 height 17
click at [259, 466] on span "Yes" at bounding box center [268, 468] width 20 height 17
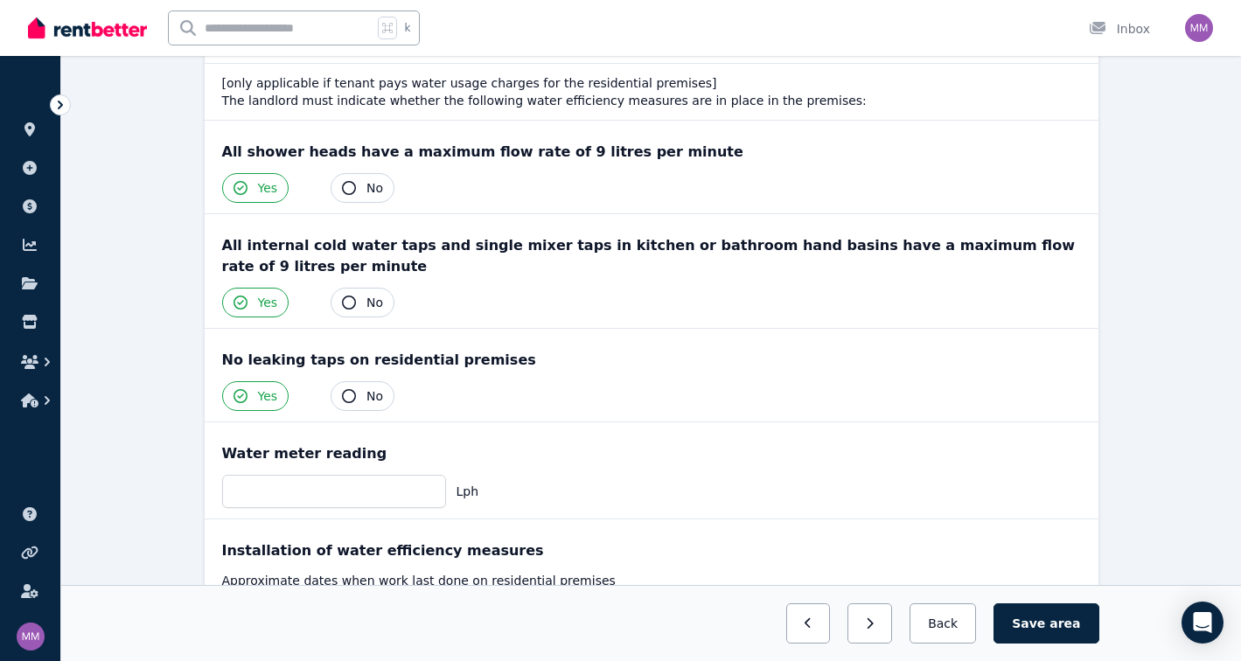
scroll to position [207, 0]
click at [366, 289] on button "No" at bounding box center [363, 301] width 64 height 30
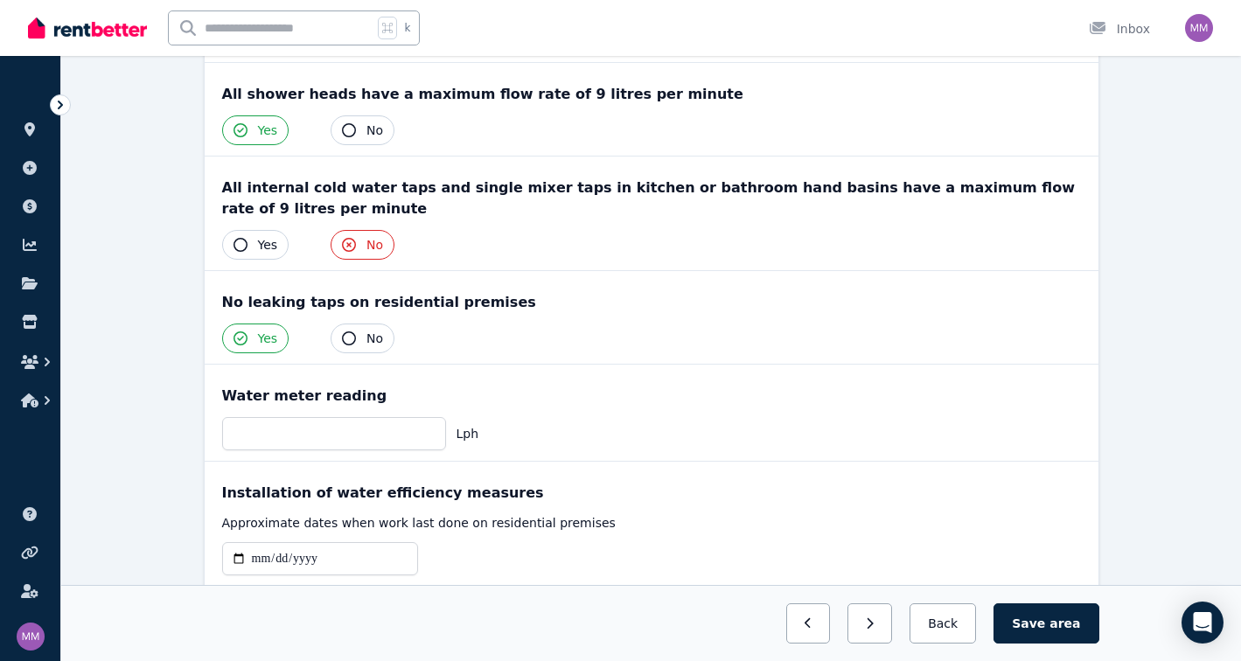
scroll to position [277, 0]
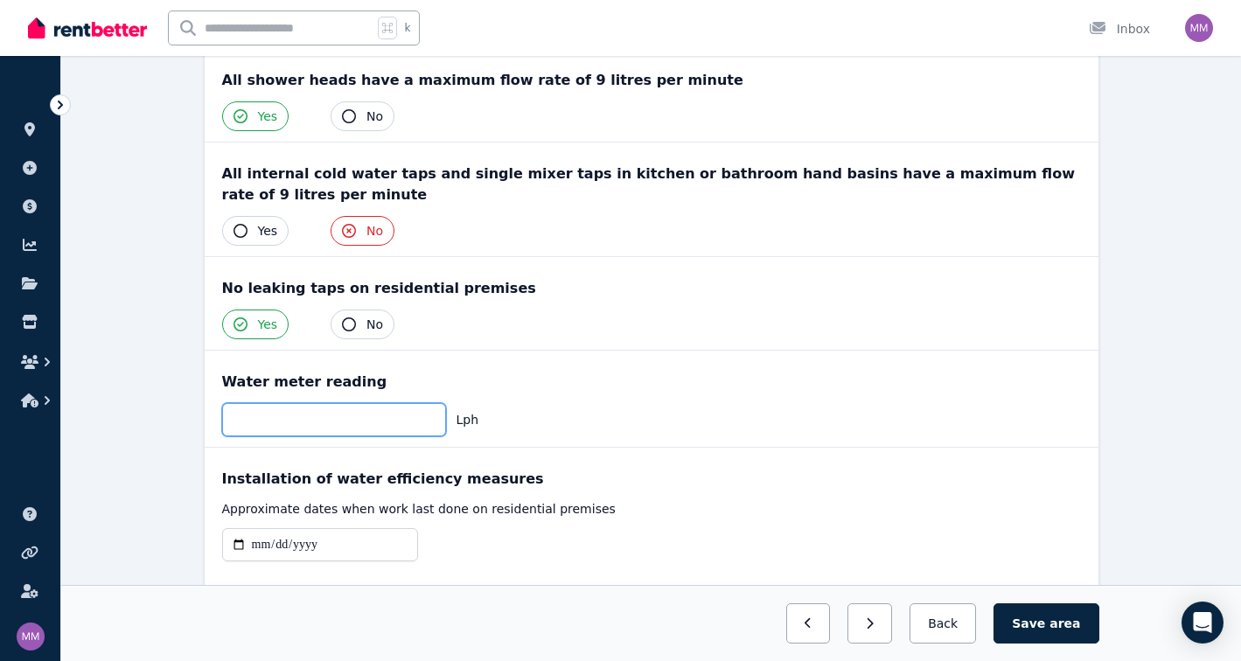
click at [338, 423] on input "number" at bounding box center [334, 419] width 224 height 33
type input "*****"
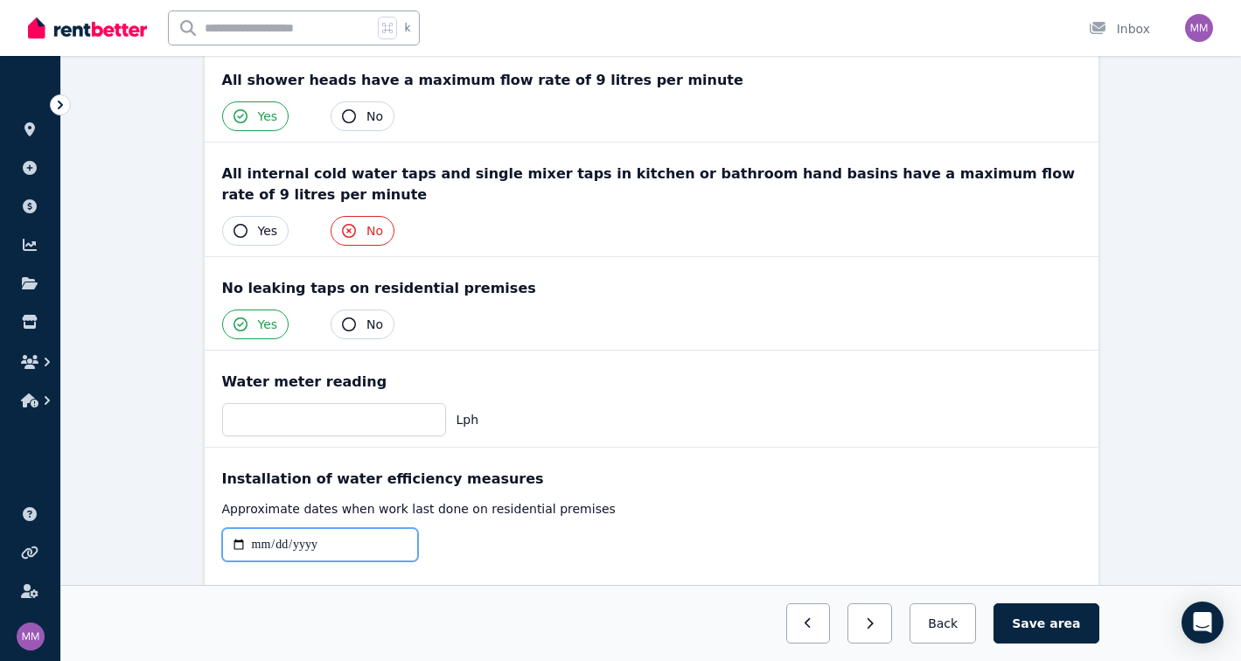
click at [289, 544] on input "date" at bounding box center [320, 544] width 196 height 33
click at [261, 544] on input "date" at bounding box center [320, 544] width 196 height 33
type input "**********"
click at [1052, 623] on button "Save area" at bounding box center [1046, 624] width 105 height 40
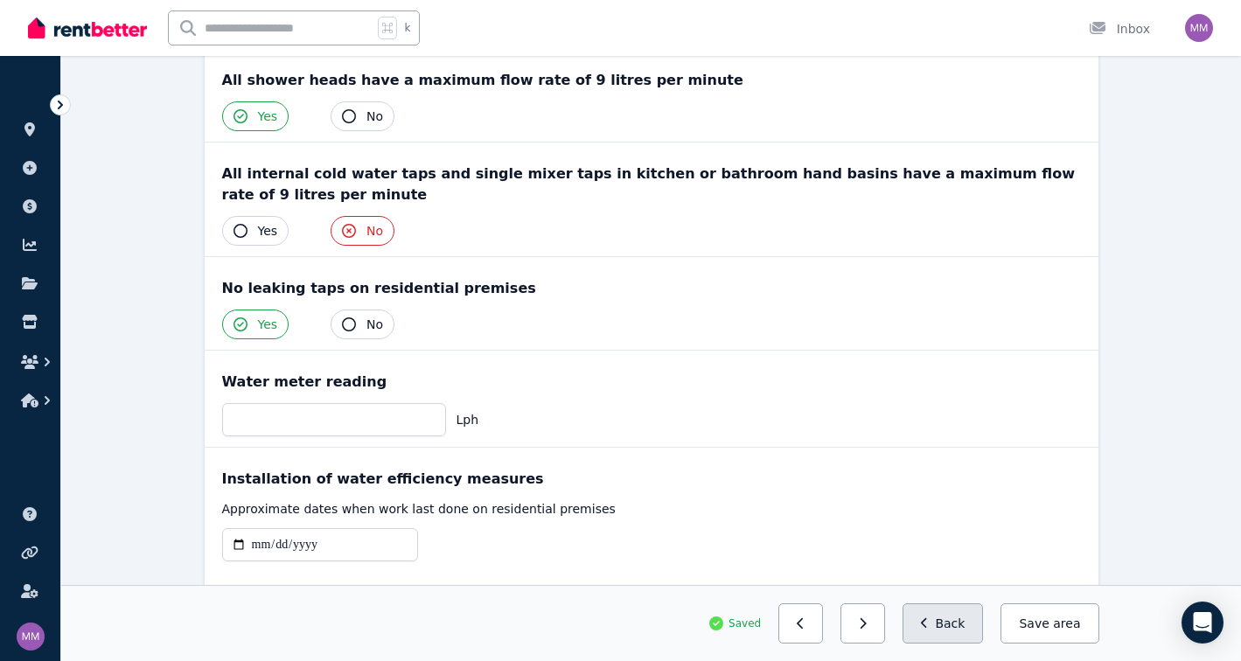
click at [972, 632] on button "Back" at bounding box center [943, 624] width 81 height 40
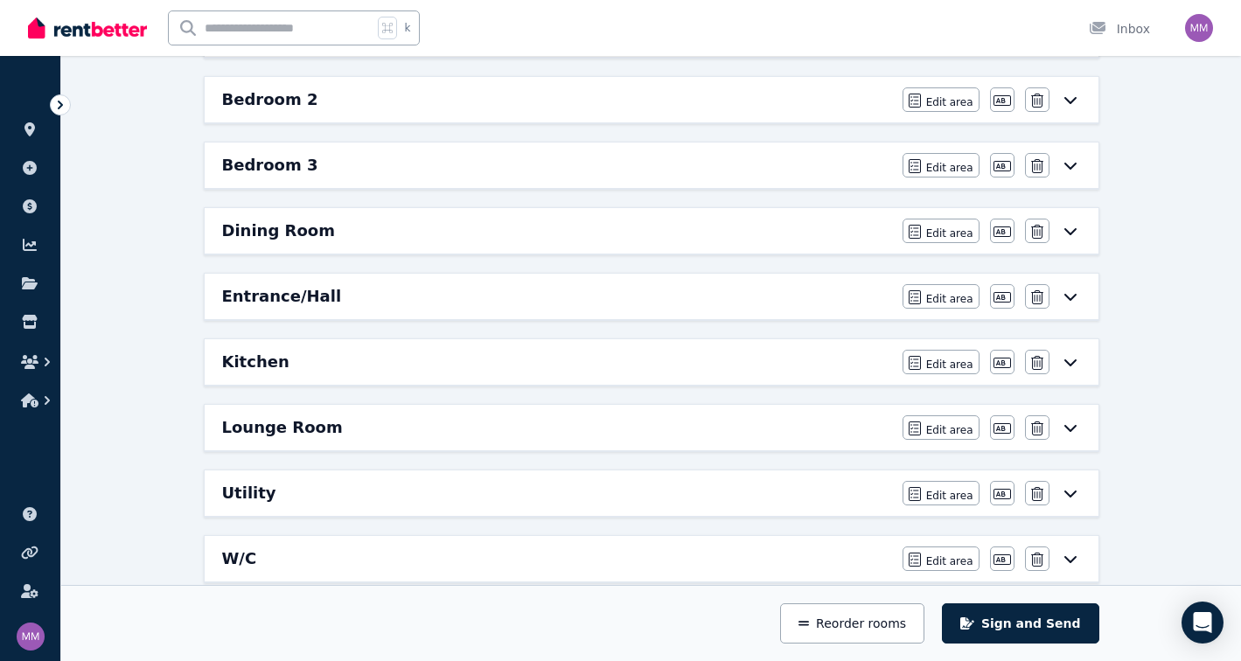
scroll to position [919, 0]
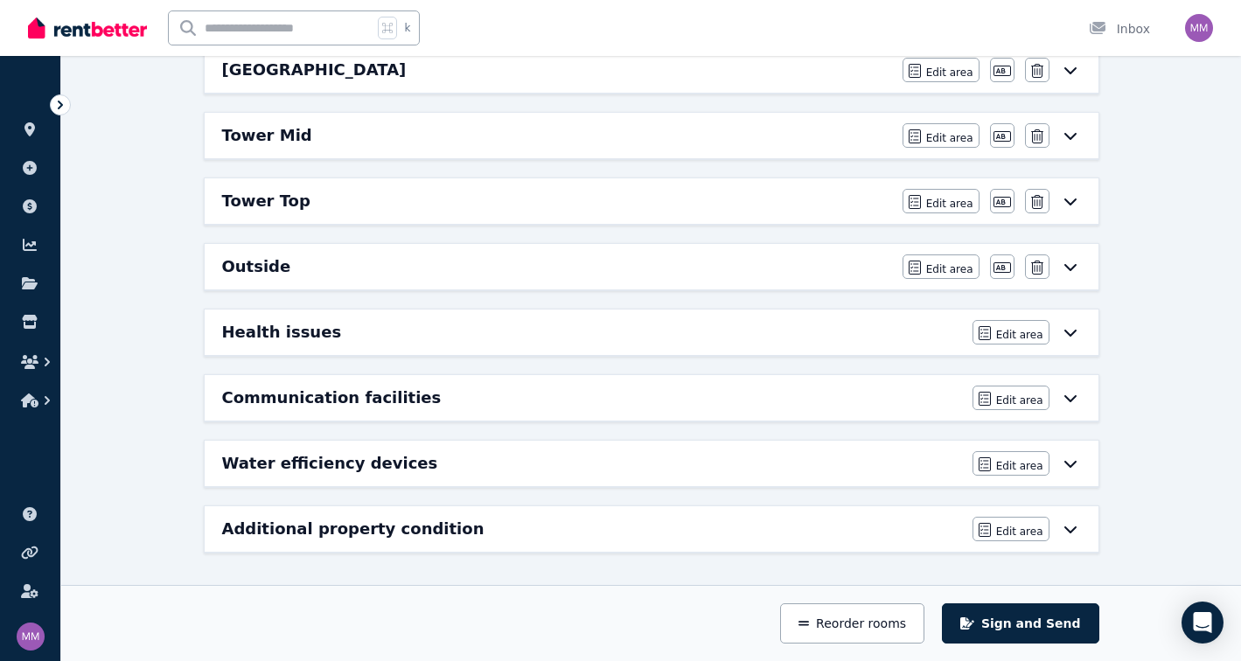
click at [543, 527] on div "Additional property condition" at bounding box center [592, 529] width 740 height 24
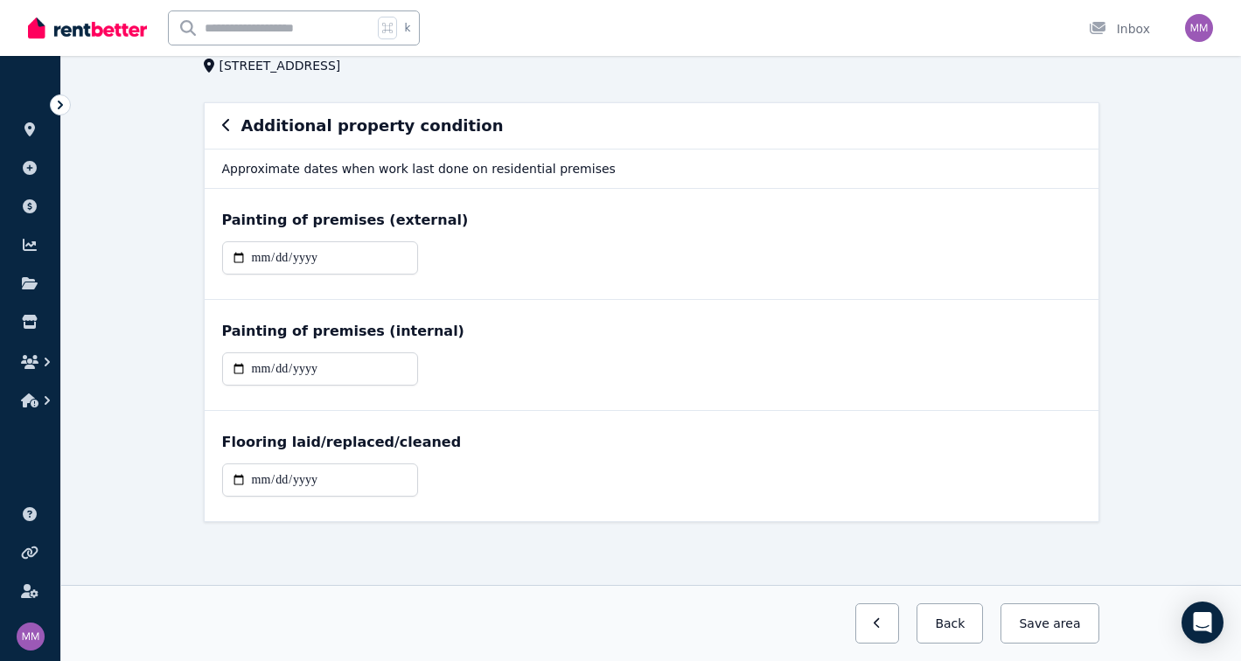
scroll to position [0, 0]
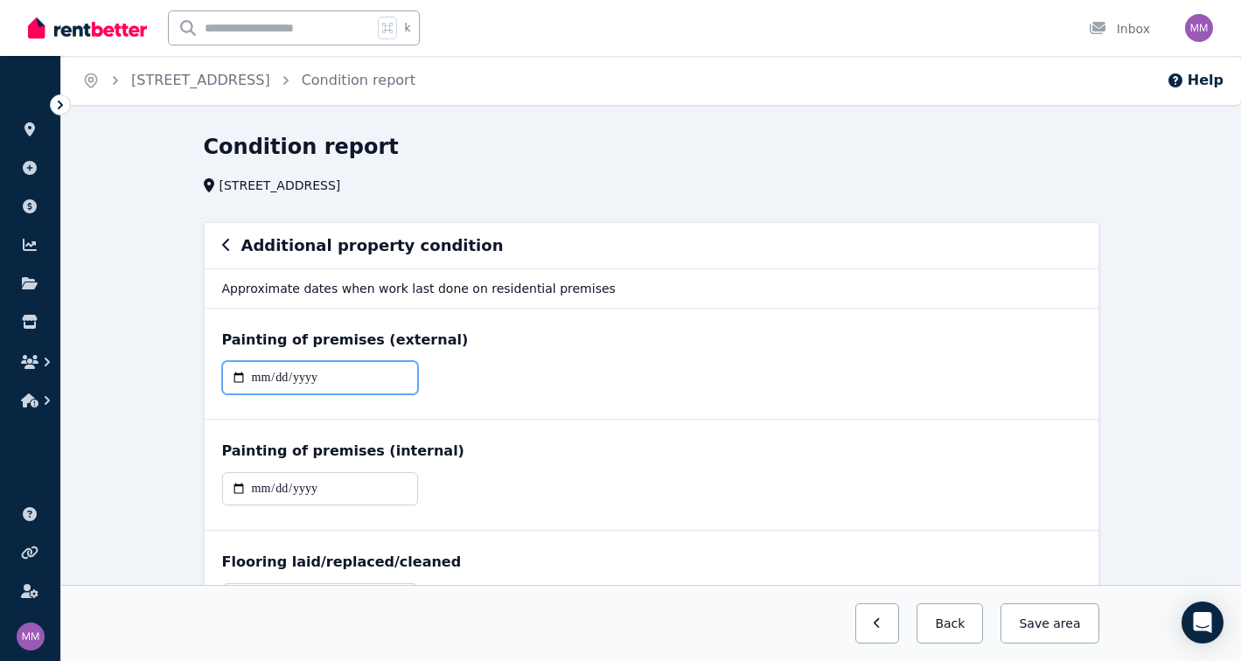
click at [256, 372] on input "date" at bounding box center [320, 377] width 196 height 33
type input "**********"
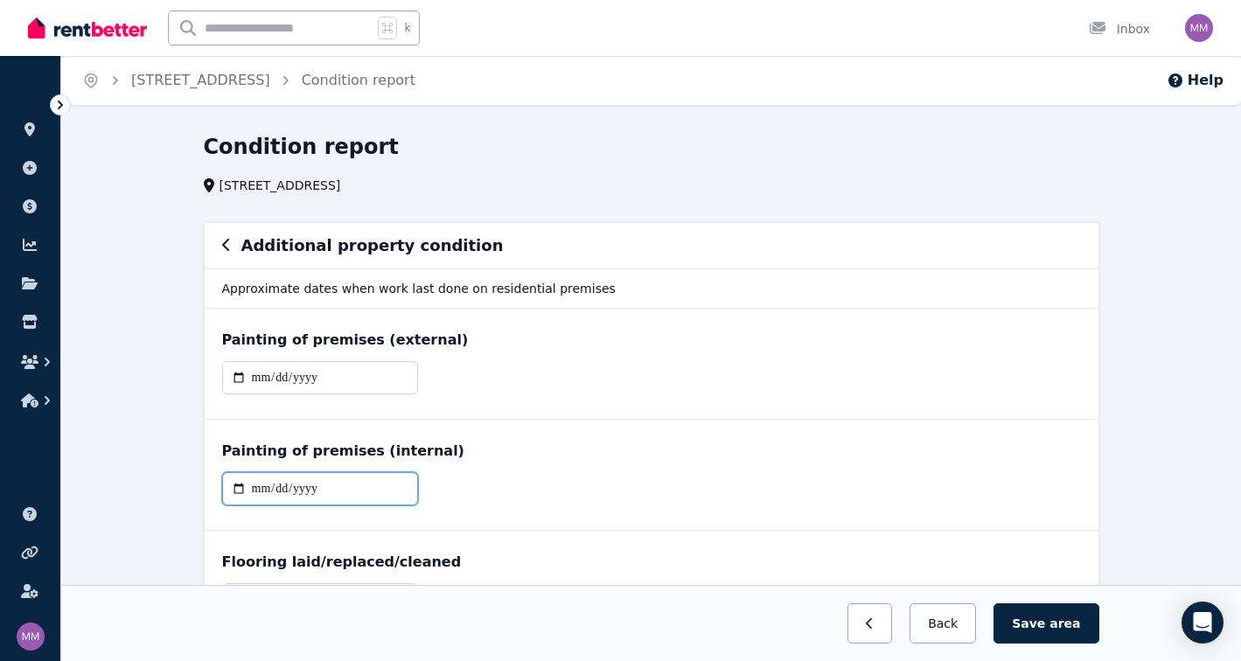
click at [260, 493] on input "date" at bounding box center [320, 488] width 196 height 33
type input "**********"
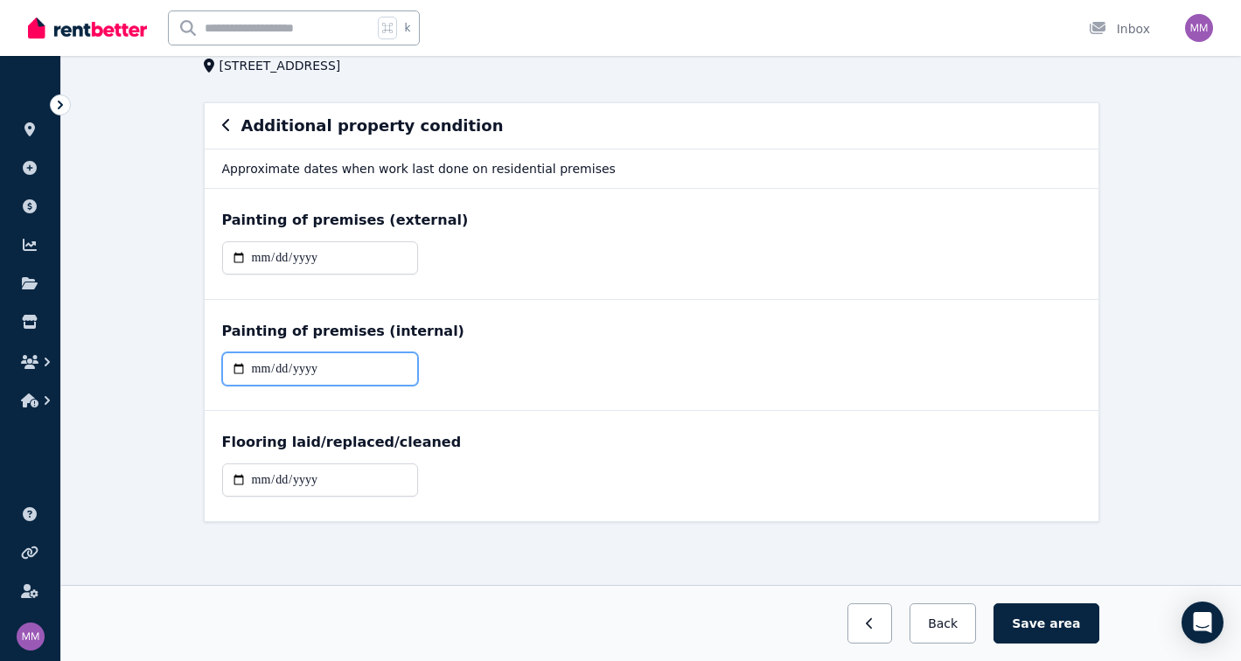
click at [254, 377] on input "**********" at bounding box center [320, 369] width 196 height 33
click at [257, 370] on input "**********" at bounding box center [320, 369] width 196 height 33
type input "**********"
click at [248, 480] on input "date" at bounding box center [320, 480] width 196 height 33
type input "**********"
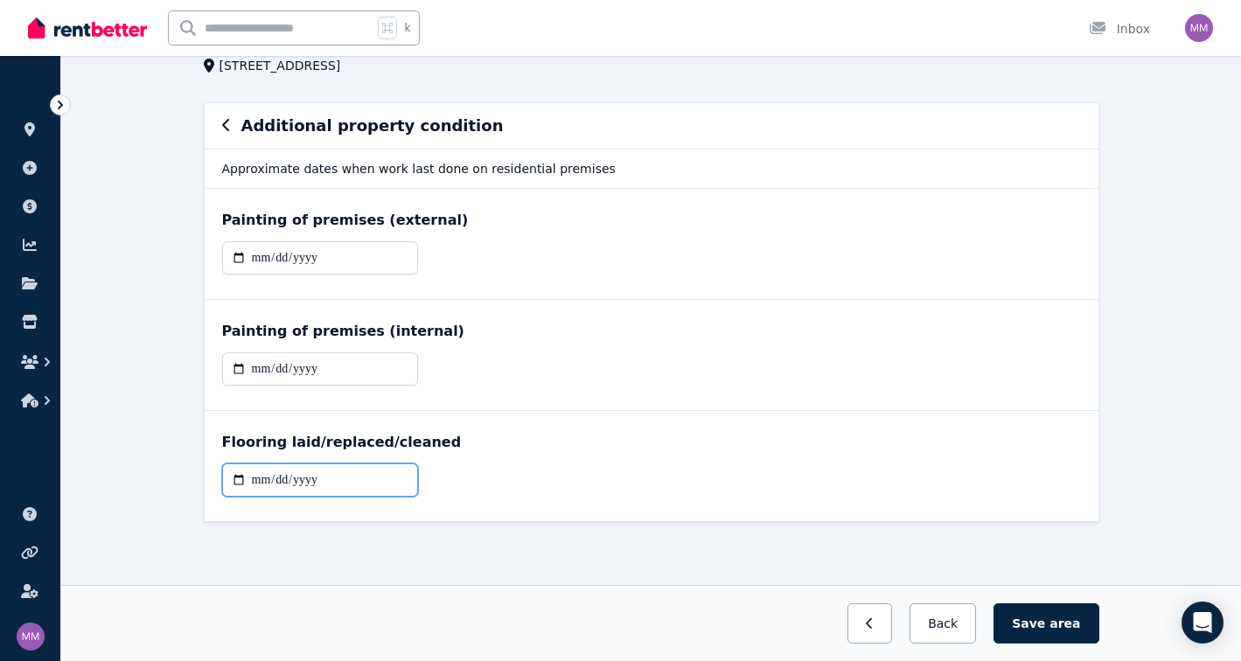
click at [262, 481] on input "**********" at bounding box center [320, 480] width 196 height 33
type input "**********"
click at [724, 532] on div "**********" at bounding box center [652, 327] width 910 height 451
click at [1045, 619] on button "Save area" at bounding box center [1046, 624] width 105 height 40
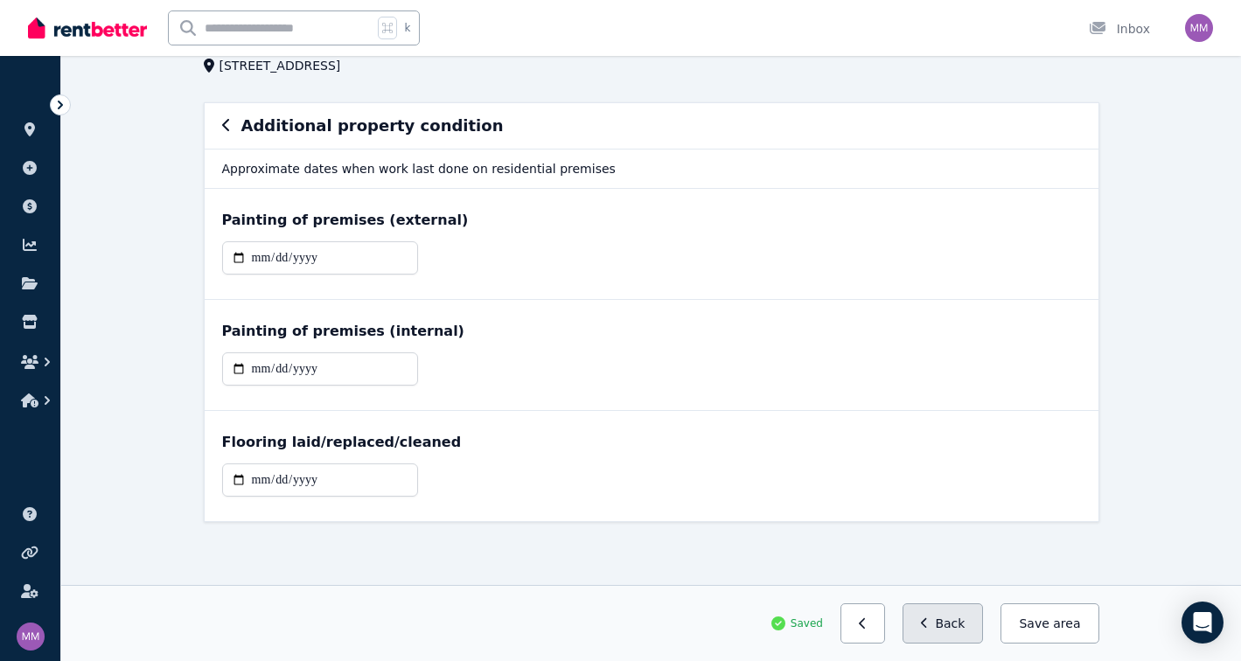
click at [963, 633] on button "Back" at bounding box center [943, 624] width 81 height 40
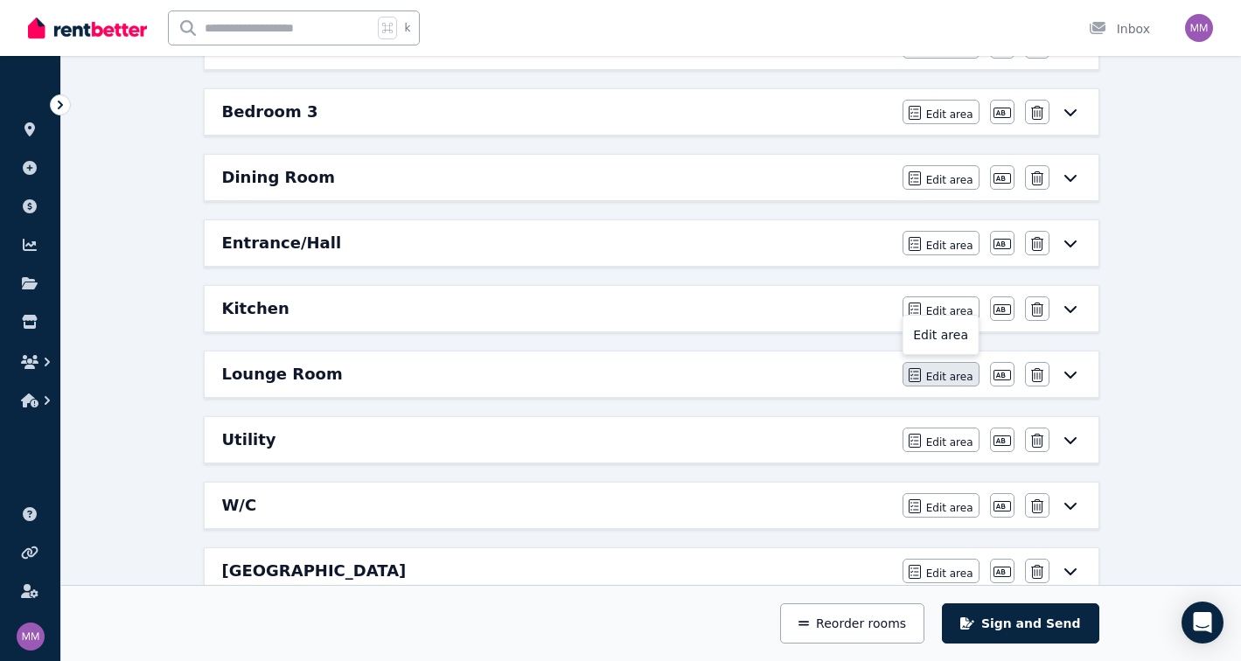
scroll to position [419, 0]
click at [1075, 244] on icon at bounding box center [1070, 242] width 21 height 14
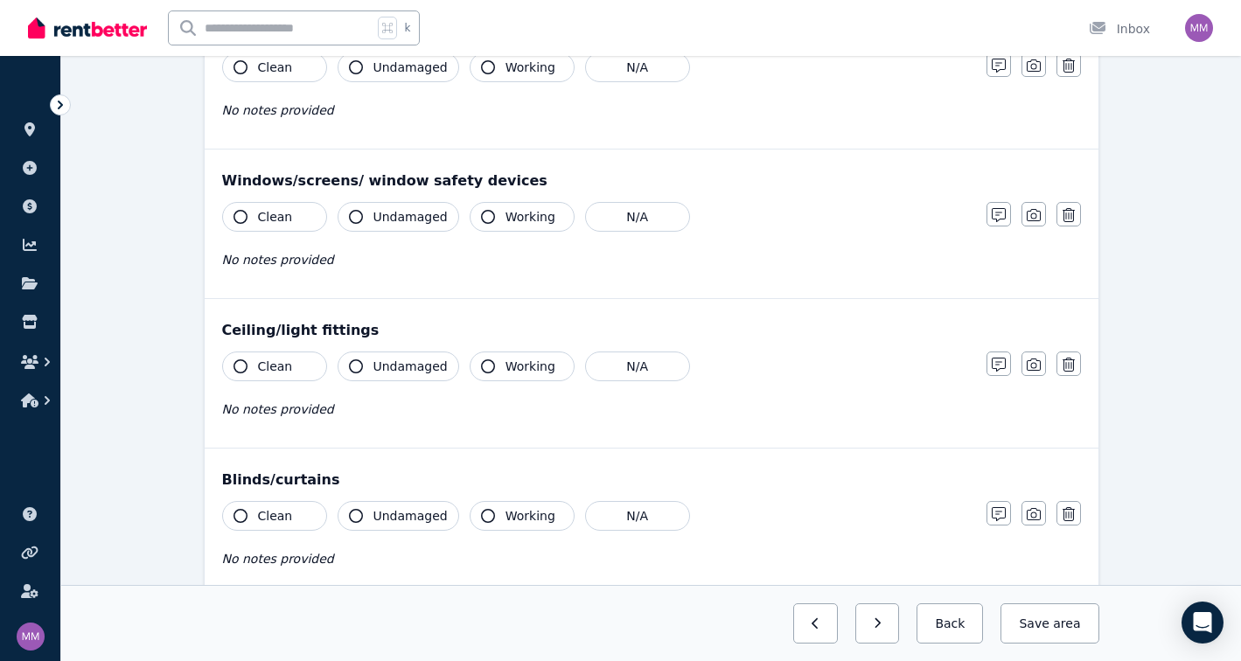
scroll to position [0, 0]
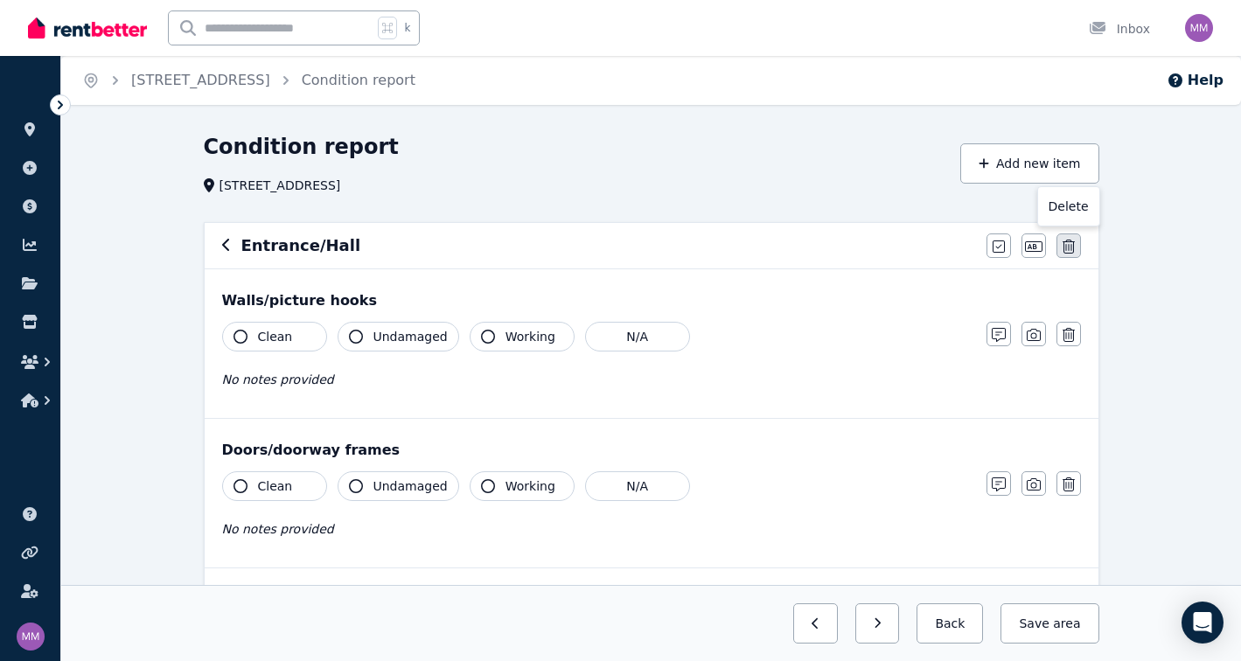
click at [1074, 246] on button "button" at bounding box center [1069, 246] width 24 height 24
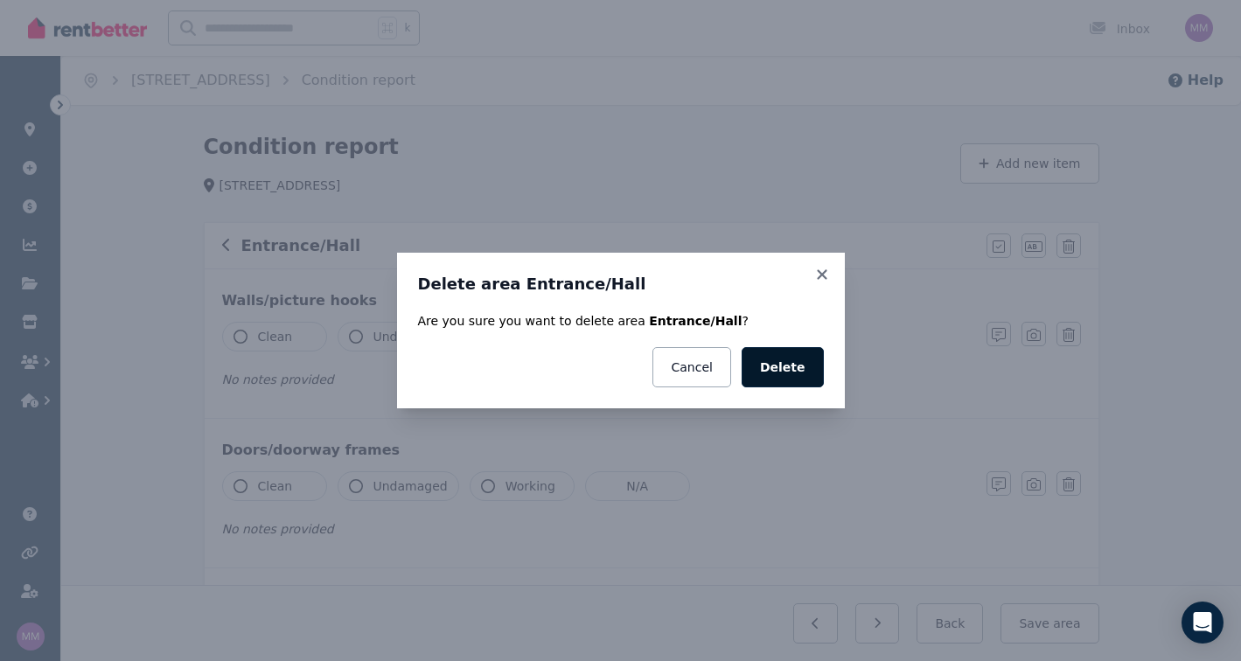
click at [799, 370] on button "Delete" at bounding box center [783, 367] width 82 height 40
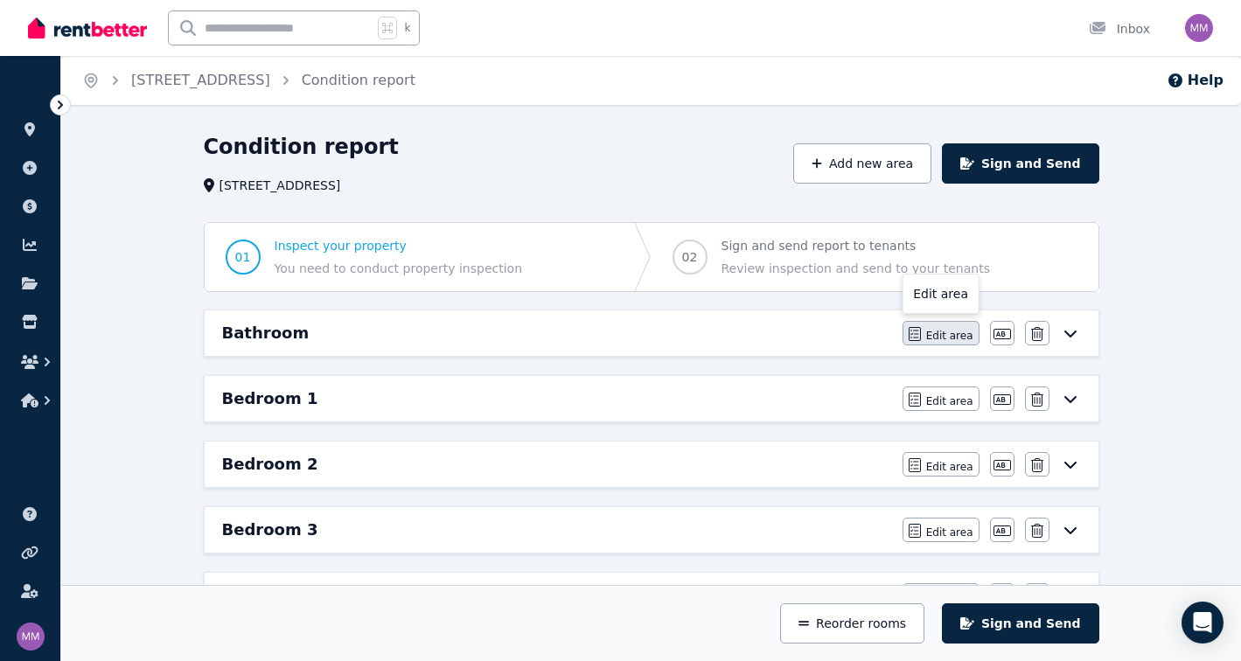
click at [968, 329] on span "Edit area" at bounding box center [949, 336] width 47 height 14
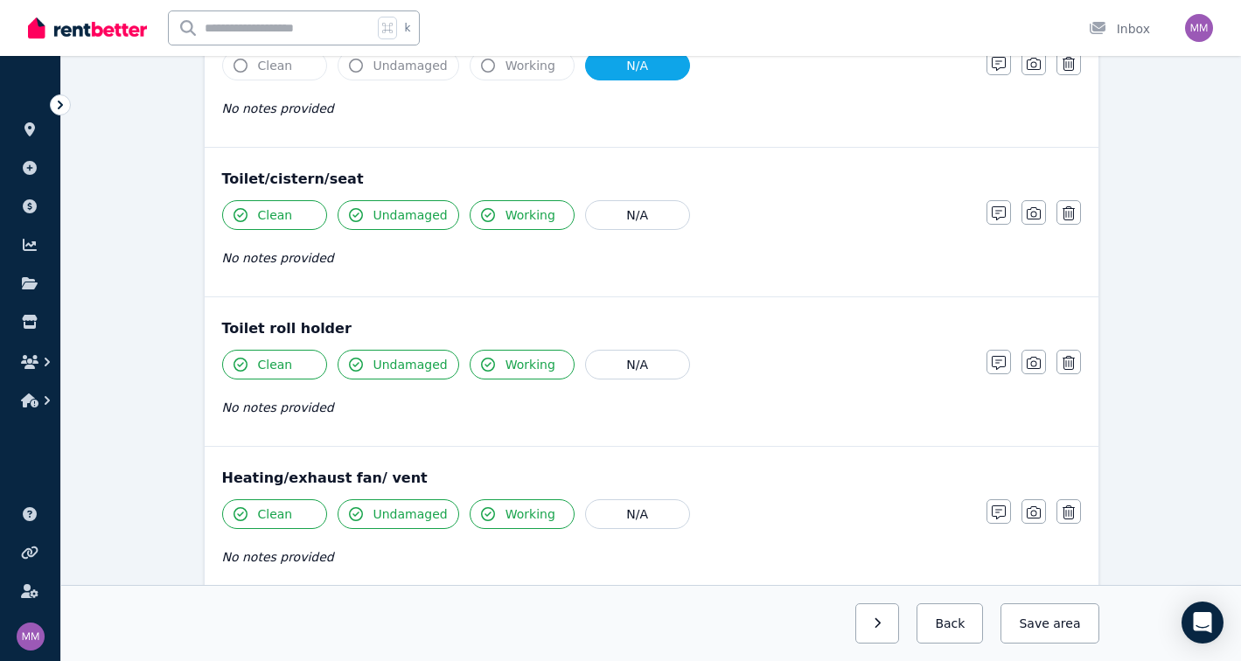
scroll to position [2071, 0]
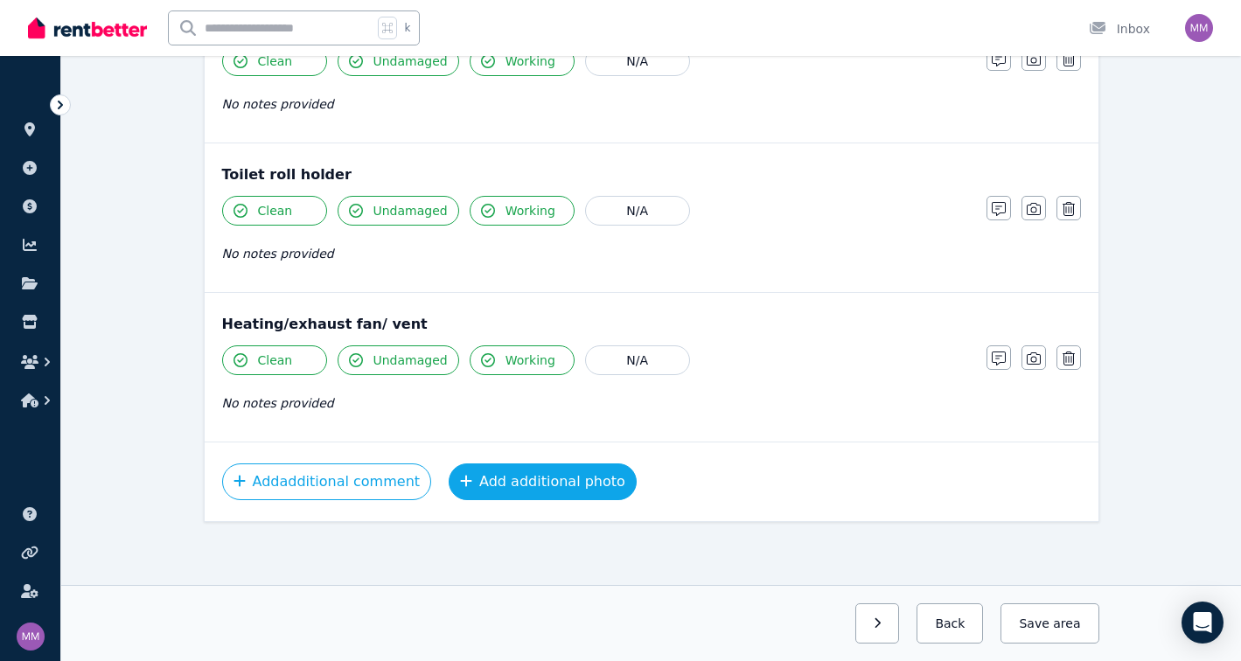
click at [527, 480] on button "Add additional photo" at bounding box center [543, 482] width 188 height 37
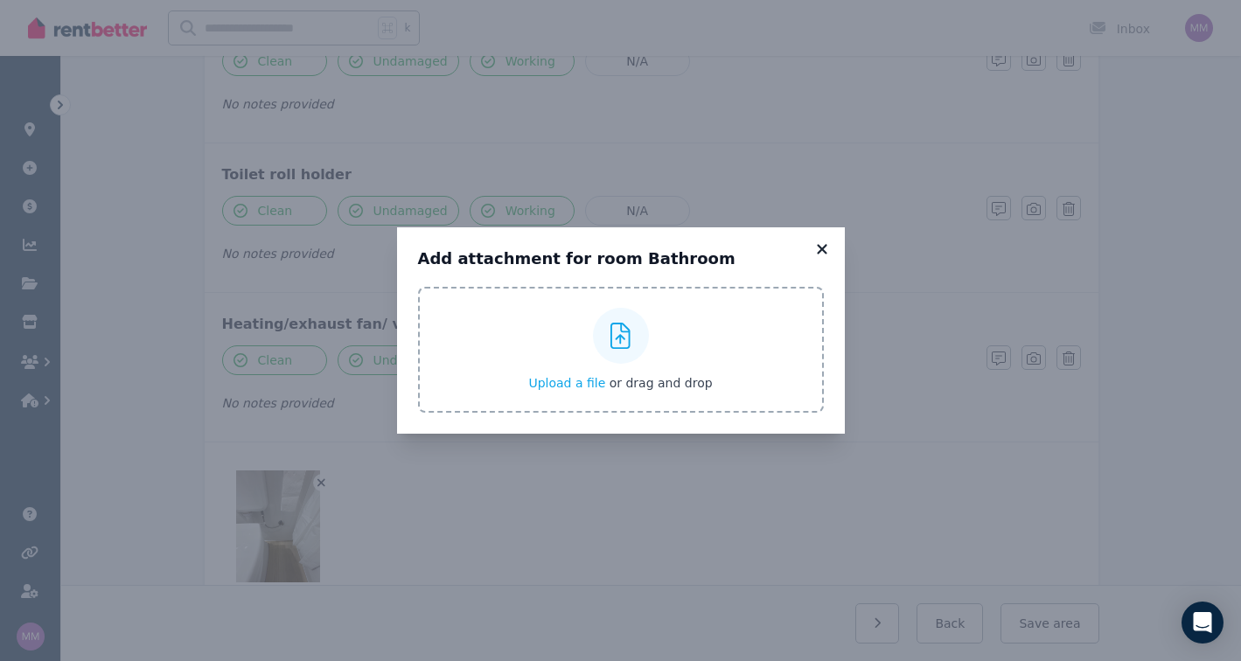
click at [819, 250] on icon at bounding box center [822, 249] width 10 height 10
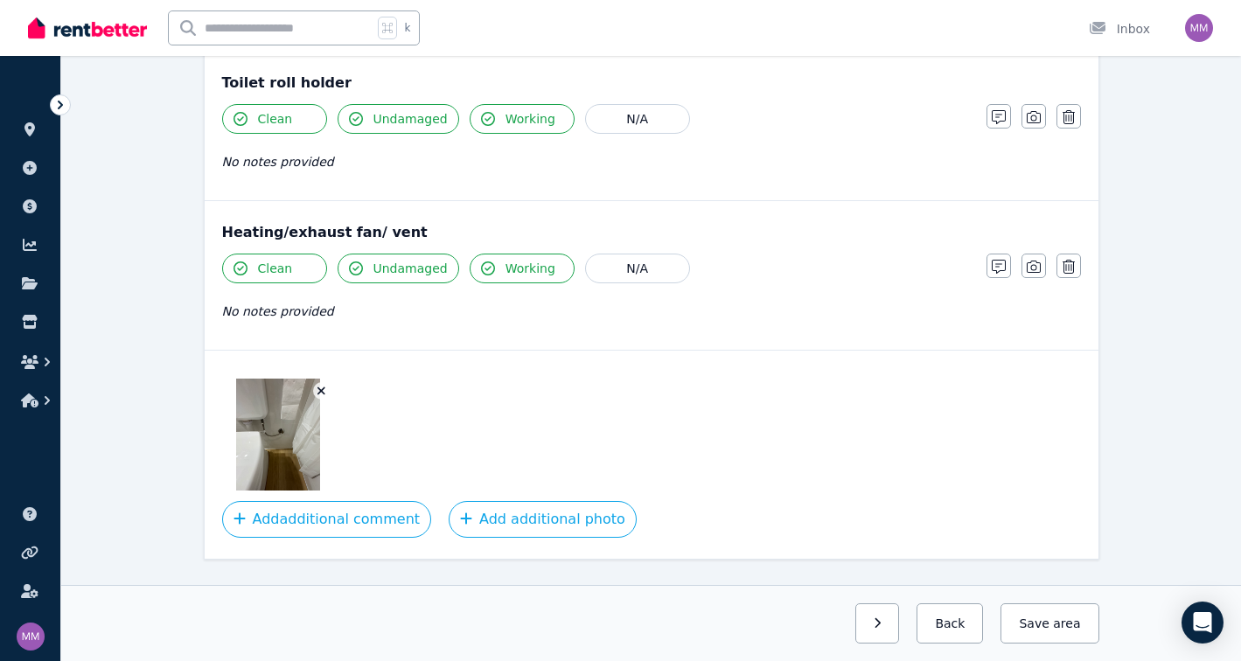
scroll to position [2164, 0]
click at [1056, 617] on span "area" at bounding box center [1066, 623] width 27 height 17
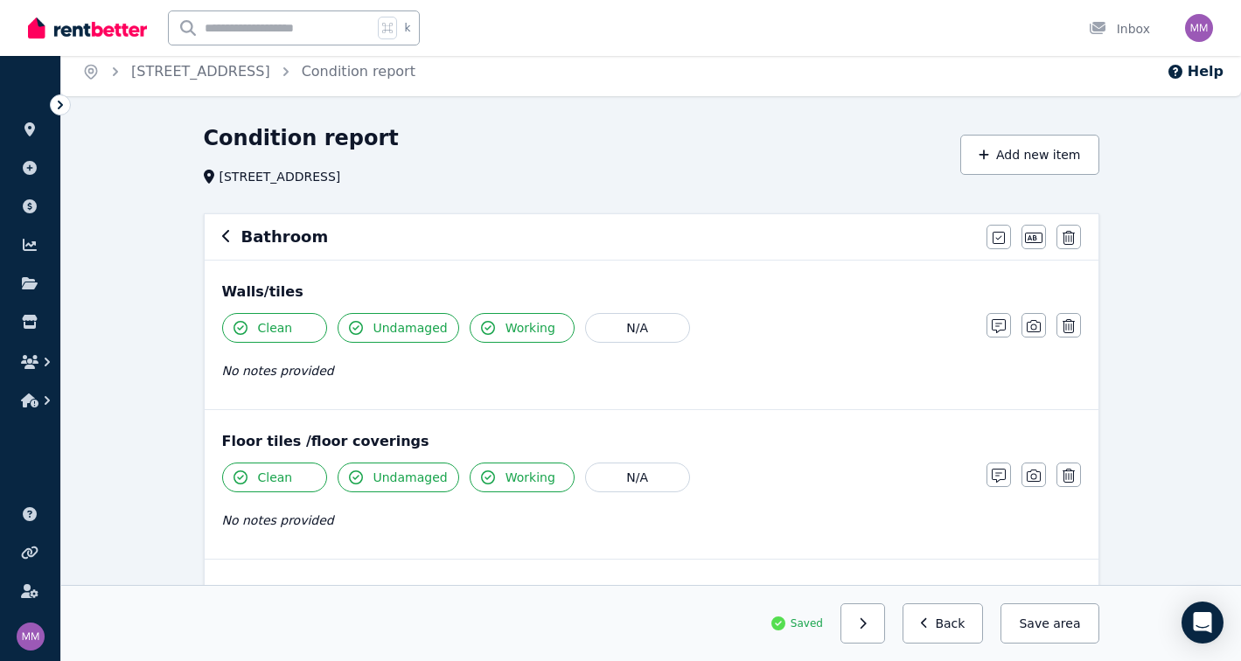
scroll to position [0, 0]
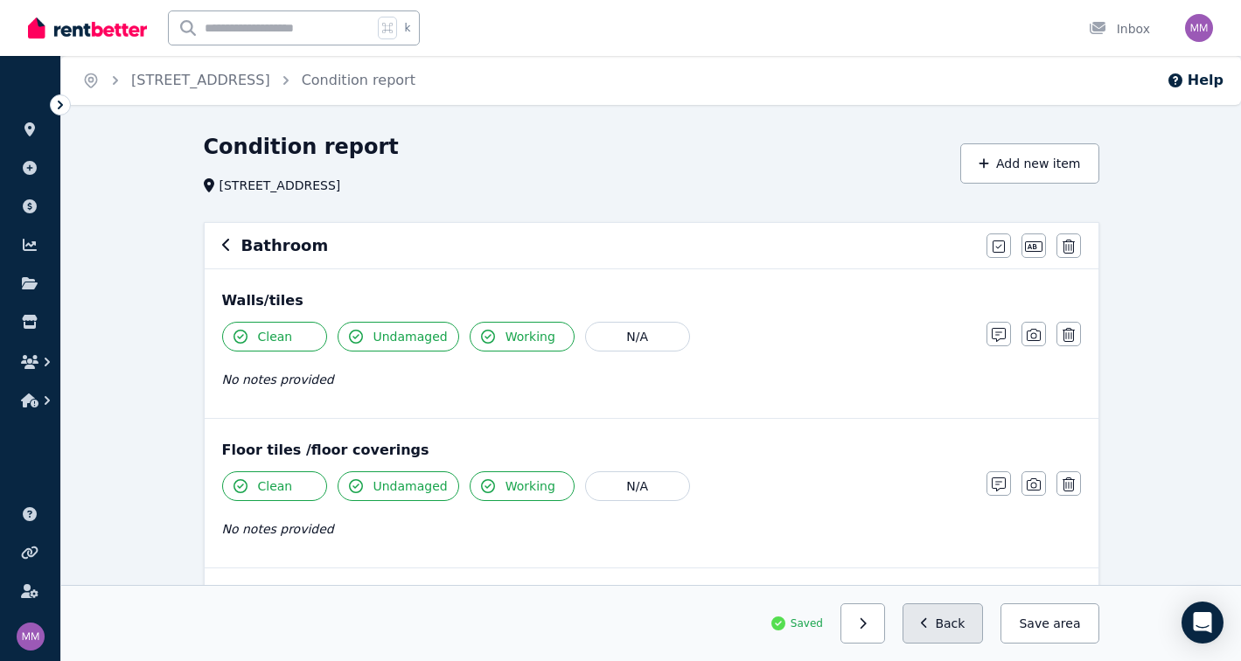
click at [965, 638] on button "Back" at bounding box center [943, 624] width 81 height 40
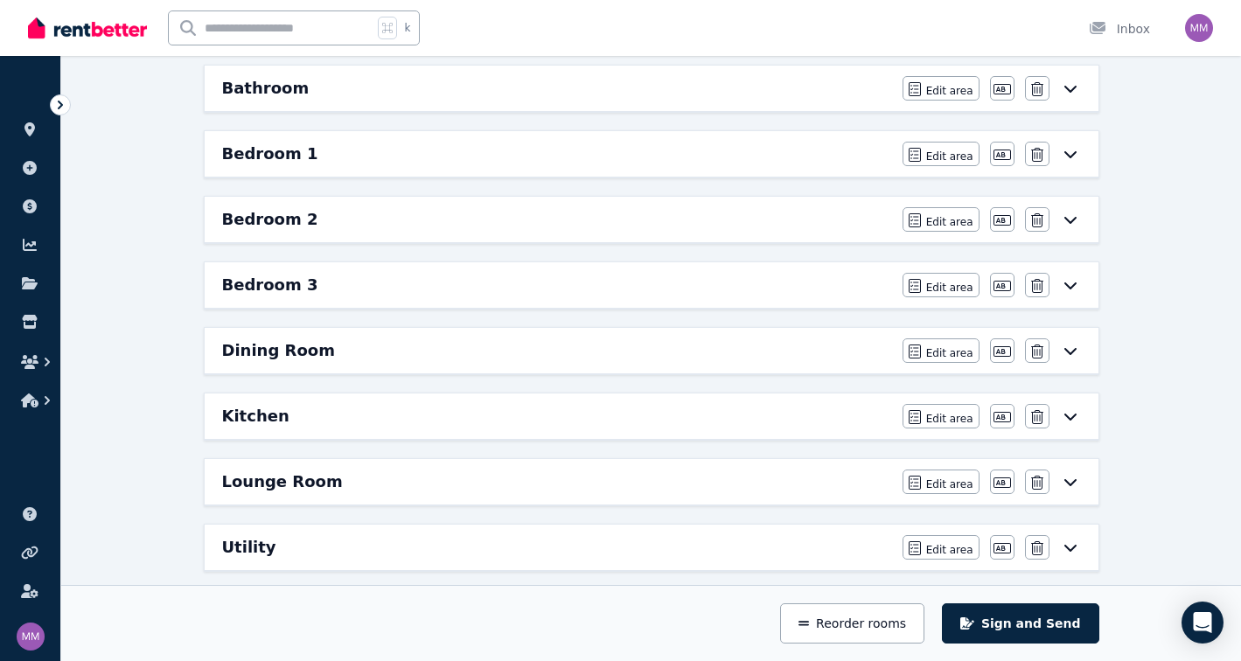
scroll to position [246, 0]
click at [1045, 481] on button "button" at bounding box center [1037, 481] width 24 height 24
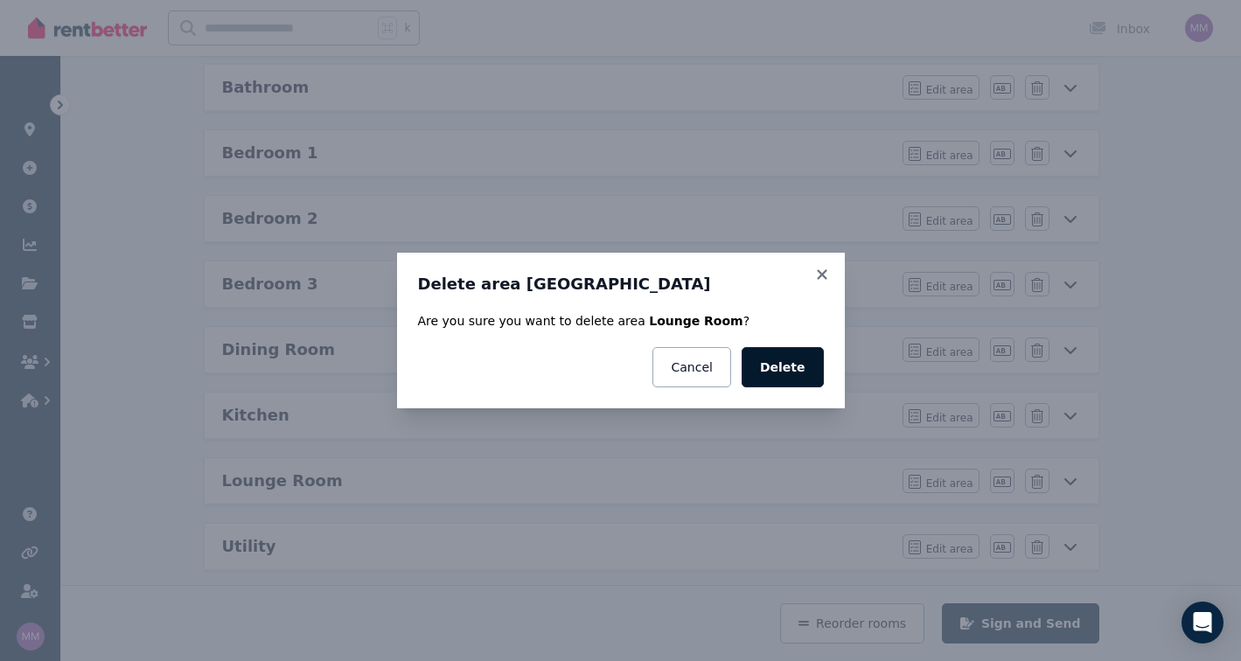
click at [778, 350] on button "Delete" at bounding box center [783, 367] width 82 height 40
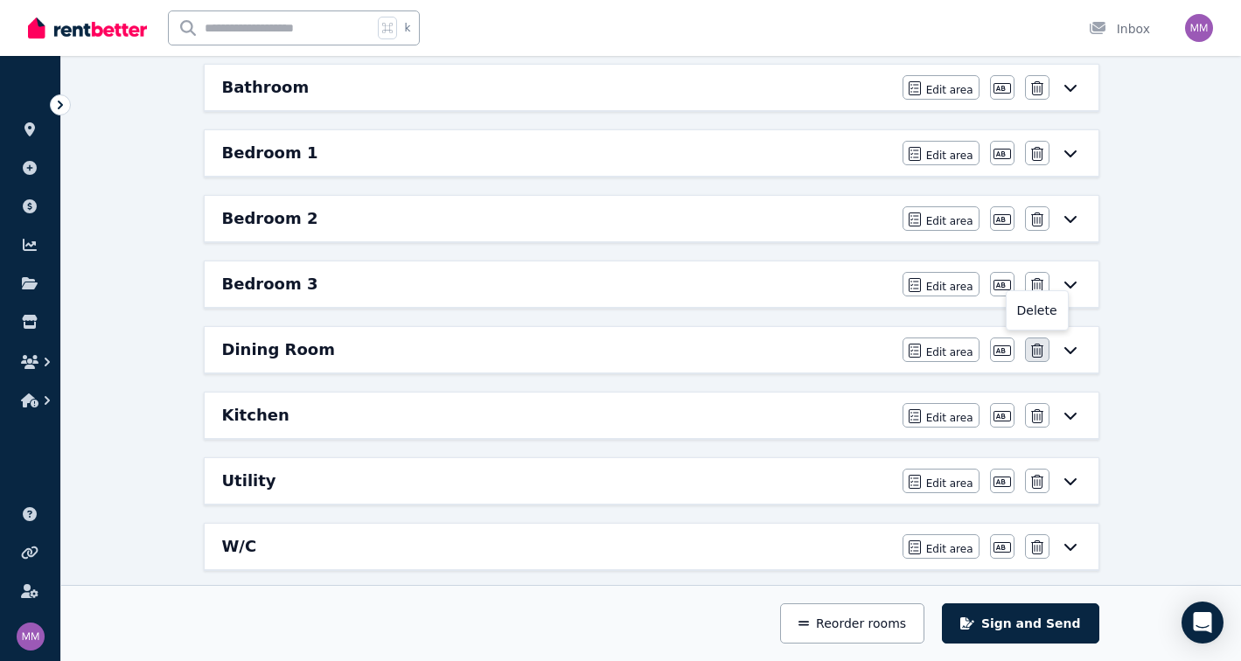
click at [1033, 356] on icon "button" at bounding box center [1037, 351] width 12 height 14
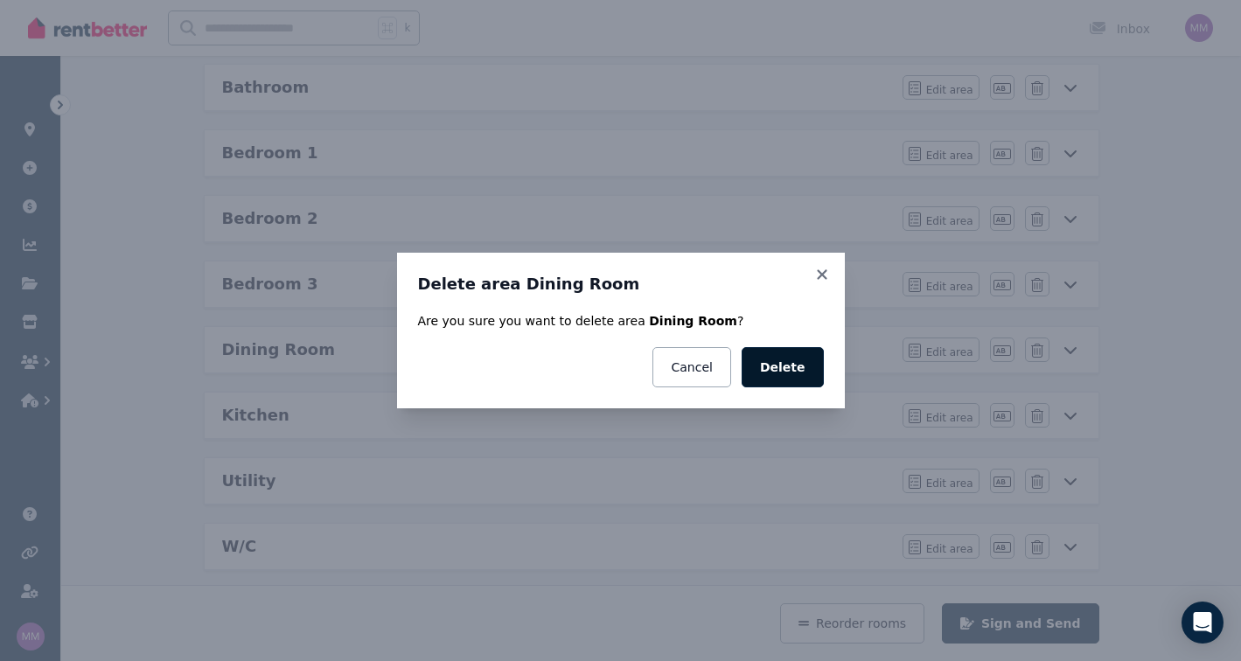
click at [798, 368] on button "Delete" at bounding box center [783, 367] width 82 height 40
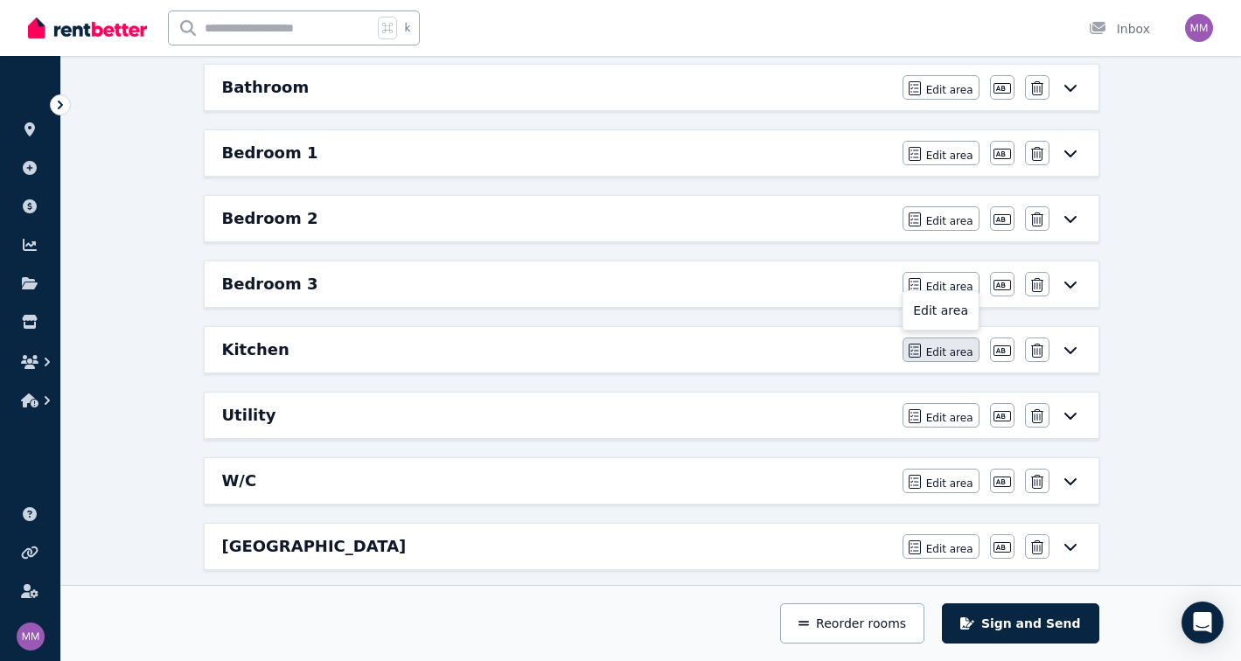
click at [941, 347] on span "Edit area" at bounding box center [949, 353] width 47 height 14
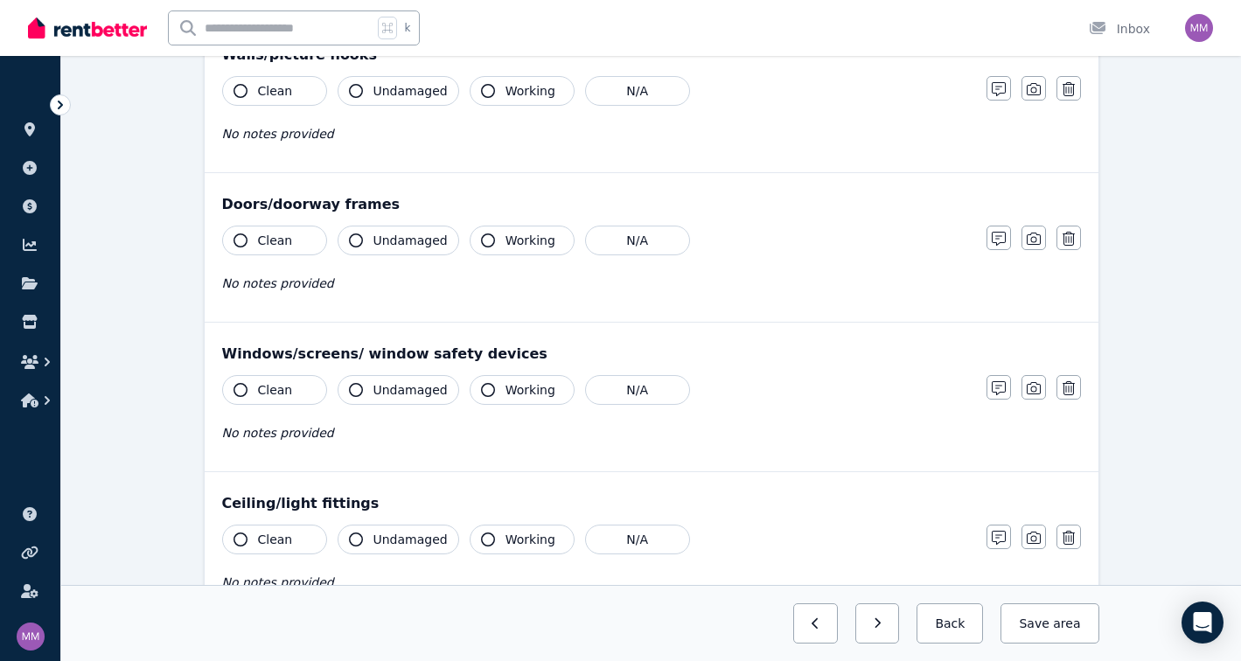
scroll to position [0, 0]
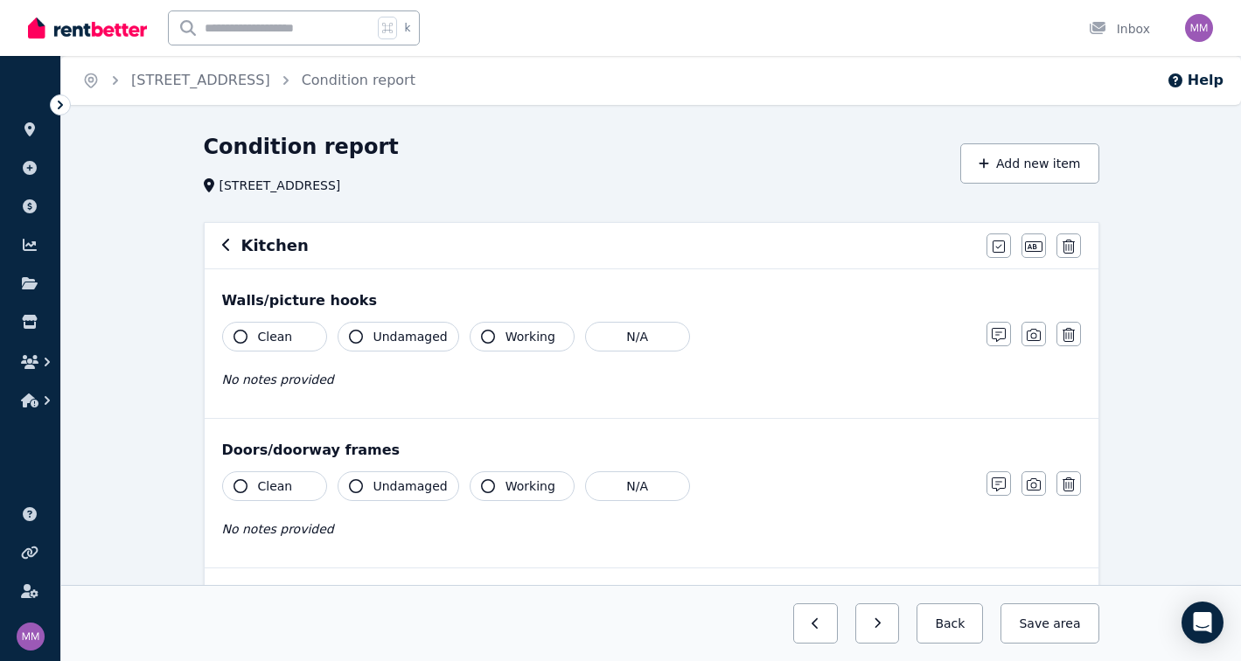
click at [374, 252] on div "Kitchen" at bounding box center [599, 246] width 754 height 24
click at [325, 242] on div "Kitchen" at bounding box center [599, 246] width 754 height 24
click at [262, 337] on span "Clean" at bounding box center [275, 336] width 35 height 17
click at [407, 336] on span "Undamaged" at bounding box center [411, 336] width 74 height 17
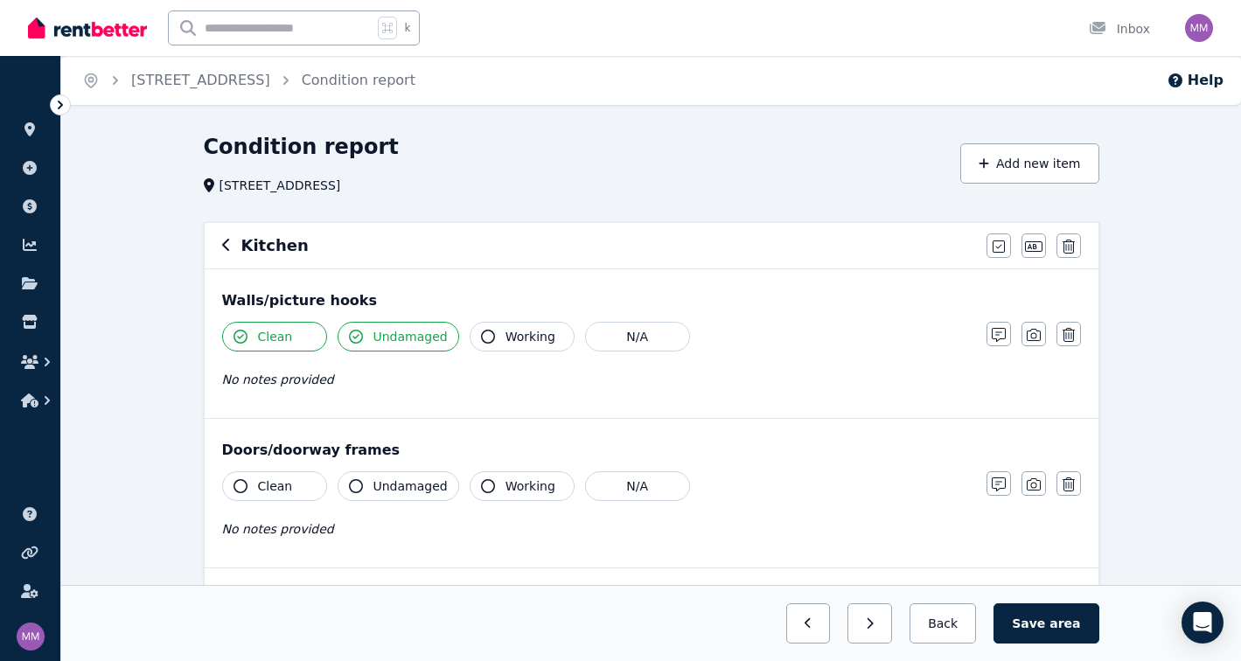
click at [485, 335] on icon "button" at bounding box center [488, 337] width 14 height 14
click at [313, 471] on div "Doors/doorway frames Clean Undamaged Working N/A No notes provided Notes Photo …" at bounding box center [652, 493] width 894 height 149
click at [389, 479] on span "Undamaged" at bounding box center [411, 486] width 74 height 17
click at [270, 481] on span "Clean" at bounding box center [275, 486] width 35 height 17
click at [458, 490] on div "Clean Undamaged Working N/A" at bounding box center [595, 487] width 747 height 30
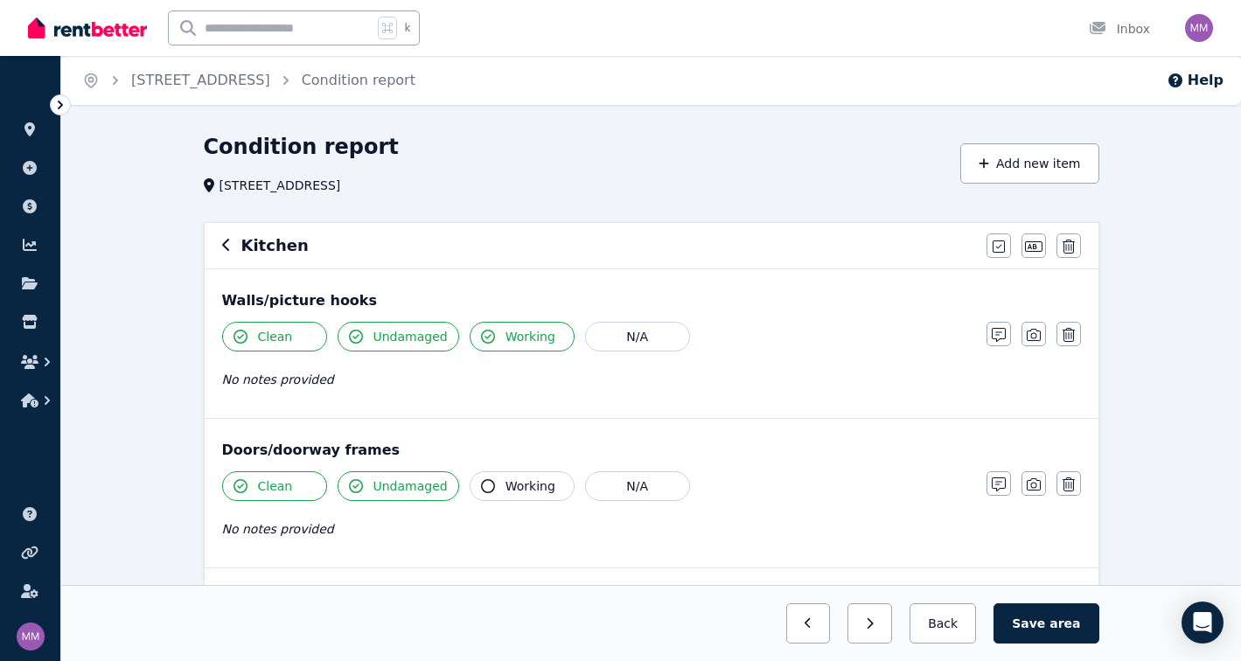
click at [506, 490] on span "Working" at bounding box center [531, 486] width 50 height 17
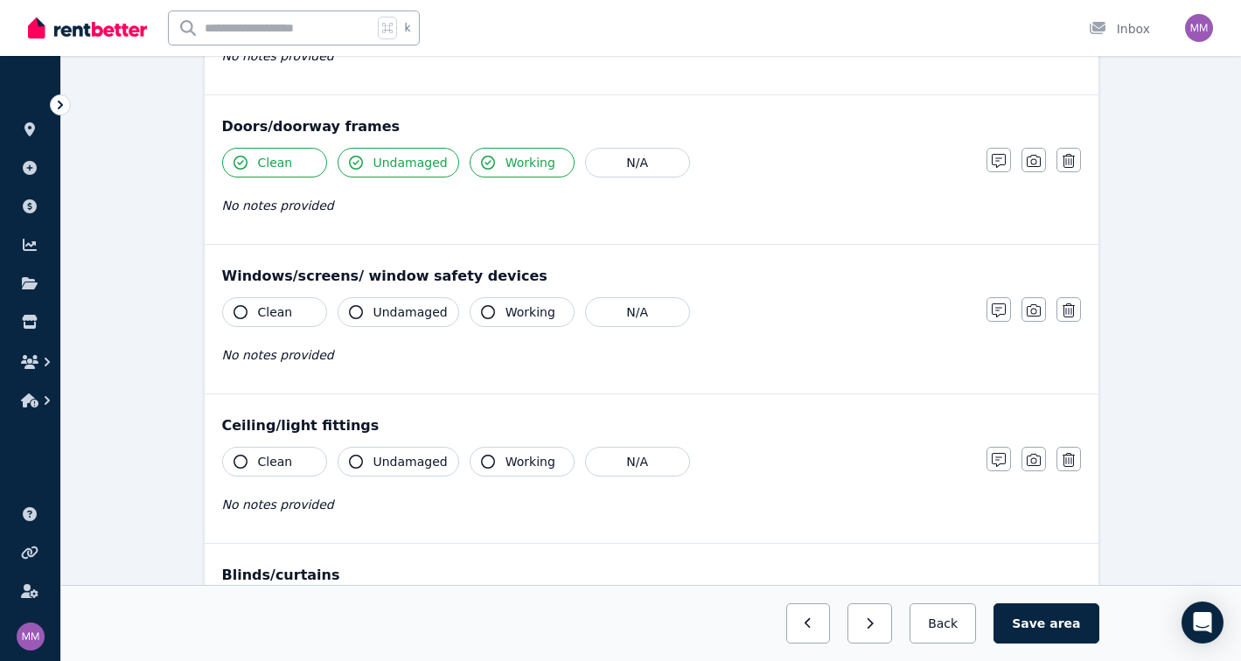
scroll to position [346, 0]
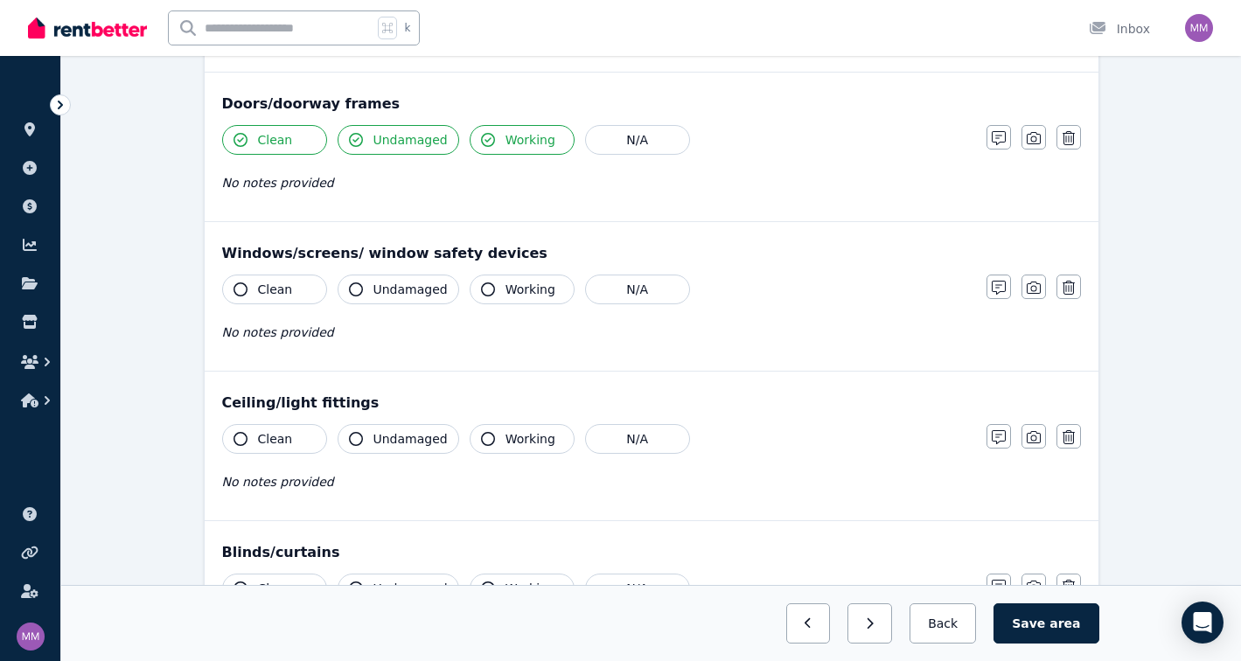
click at [262, 288] on span "Clean" at bounding box center [275, 289] width 35 height 17
click at [426, 283] on span "Undamaged" at bounding box center [411, 289] width 74 height 17
click at [515, 283] on span "Working" at bounding box center [531, 289] width 50 height 17
click at [510, 407] on div "Ceiling/light fittings" at bounding box center [651, 403] width 859 height 21
click at [507, 427] on button "Working" at bounding box center [522, 439] width 105 height 30
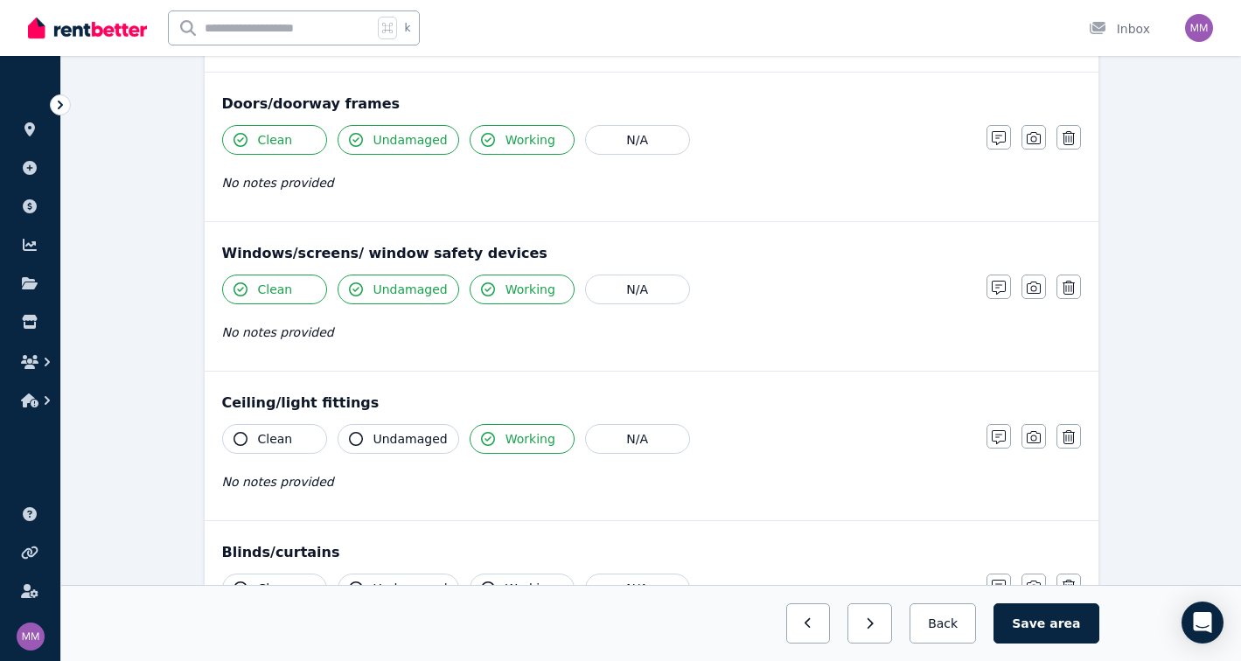
click at [388, 430] on span "Undamaged" at bounding box center [411, 438] width 74 height 17
click at [263, 430] on span "Clean" at bounding box center [275, 438] width 35 height 17
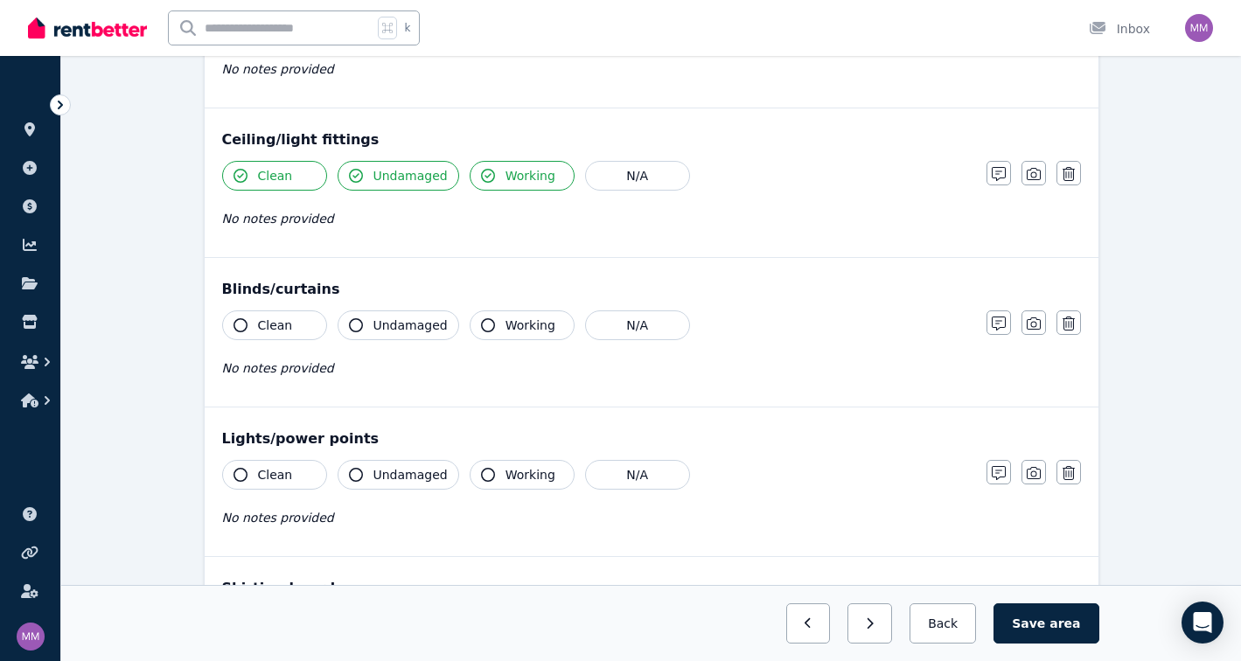
scroll to position [614, 0]
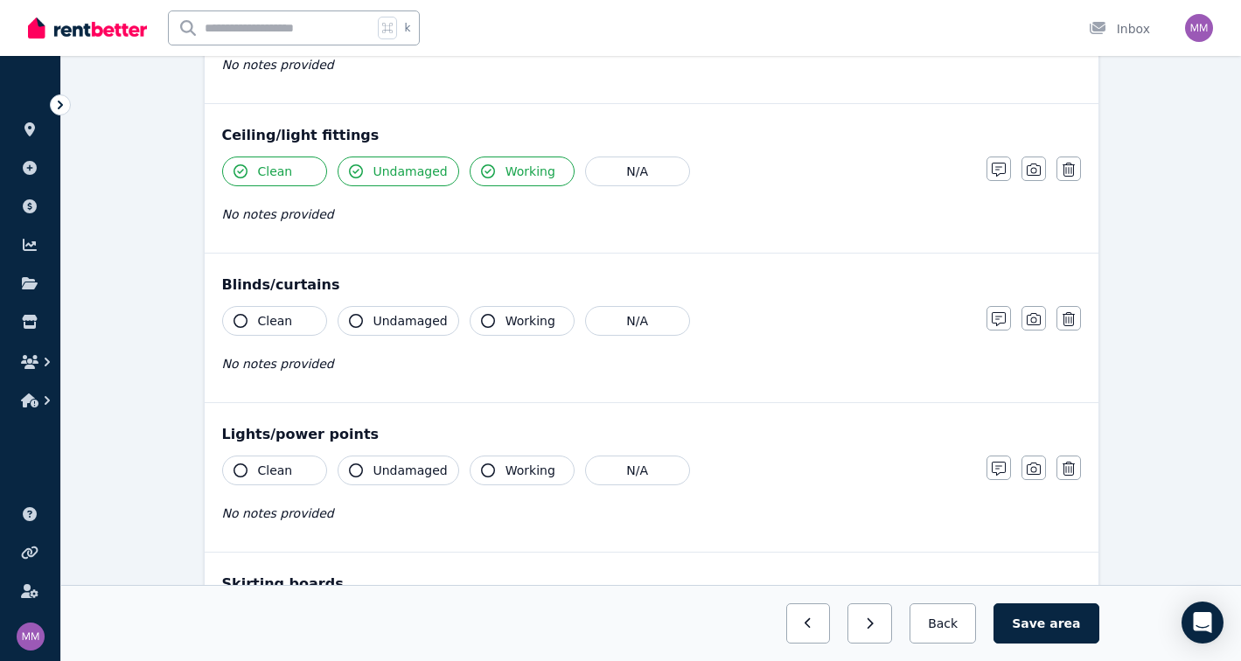
click at [287, 321] on span "Clean" at bounding box center [275, 320] width 35 height 17
click at [391, 322] on span "Undamaged" at bounding box center [411, 320] width 74 height 17
click at [527, 320] on span "Working" at bounding box center [531, 320] width 50 height 17
click at [323, 456] on div "Clean" at bounding box center [274, 471] width 105 height 30
click at [423, 472] on span "Undamaged" at bounding box center [411, 470] width 74 height 17
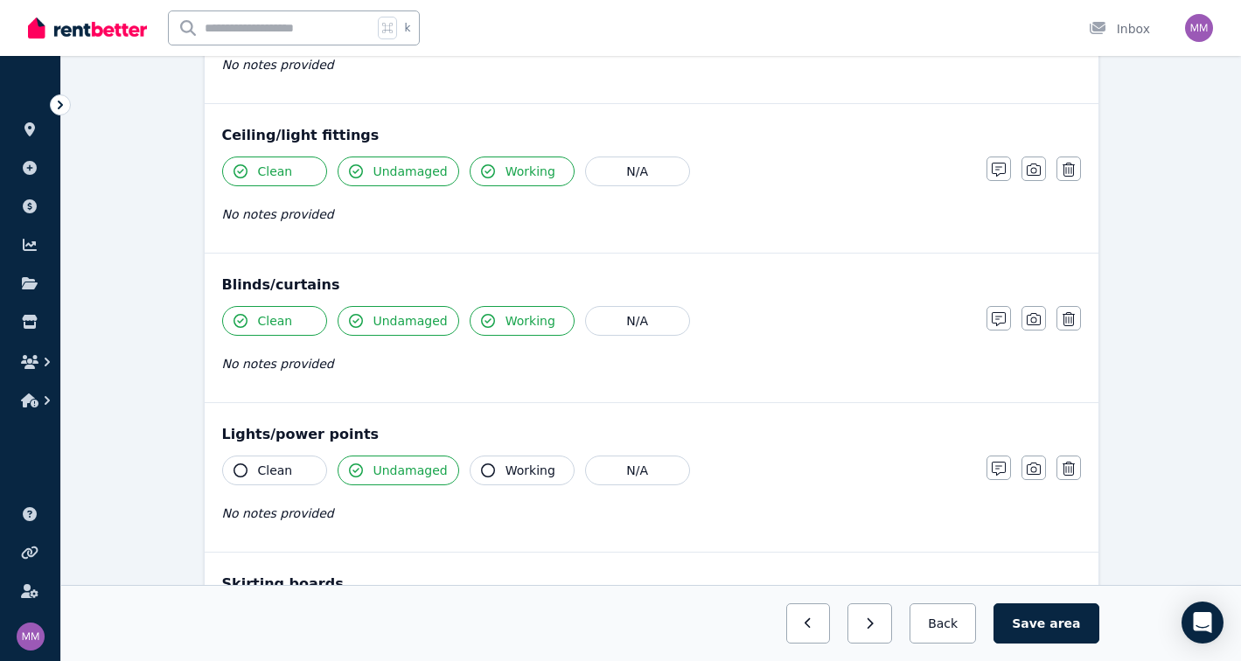
click at [509, 467] on span "Working" at bounding box center [531, 470] width 50 height 17
click at [234, 473] on icon "button" at bounding box center [241, 471] width 14 height 14
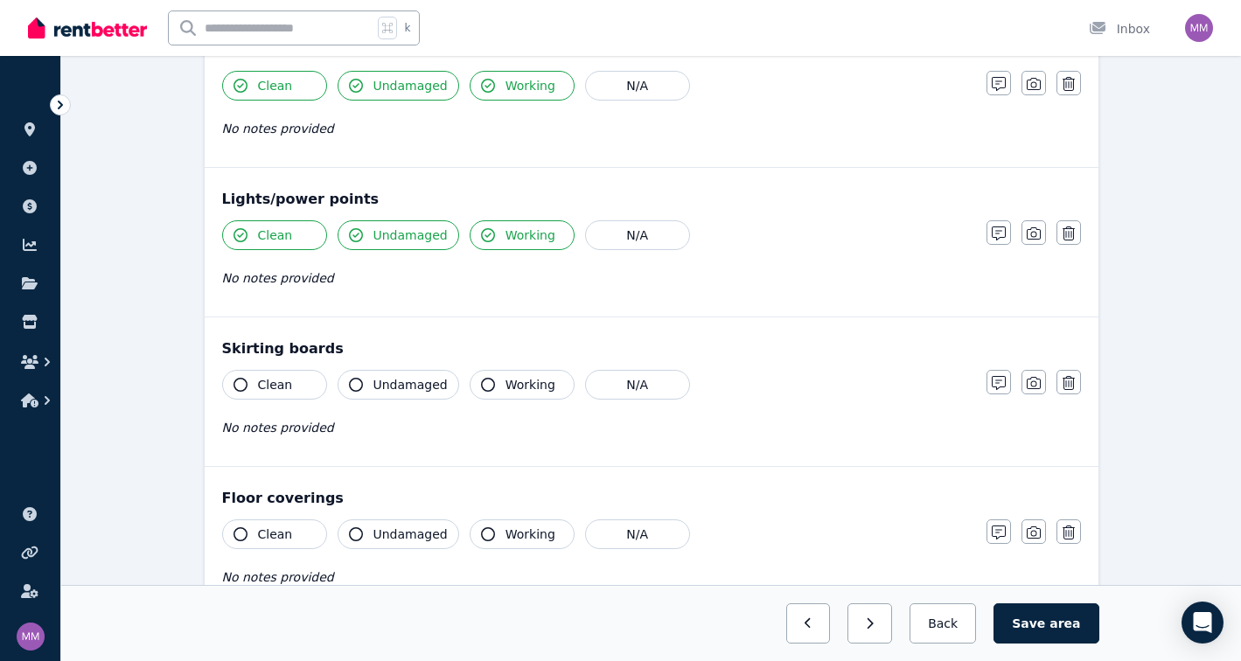
click at [264, 404] on div "Clean Undamaged Working N/A No notes provided" at bounding box center [595, 413] width 747 height 86
click at [279, 395] on button "Clean" at bounding box center [274, 385] width 105 height 30
click at [375, 393] on span "Undamaged" at bounding box center [411, 384] width 74 height 17
click at [456, 392] on div "Clean Undamaged Working N/A" at bounding box center [595, 385] width 747 height 30
click at [498, 386] on button "Working" at bounding box center [522, 385] width 105 height 30
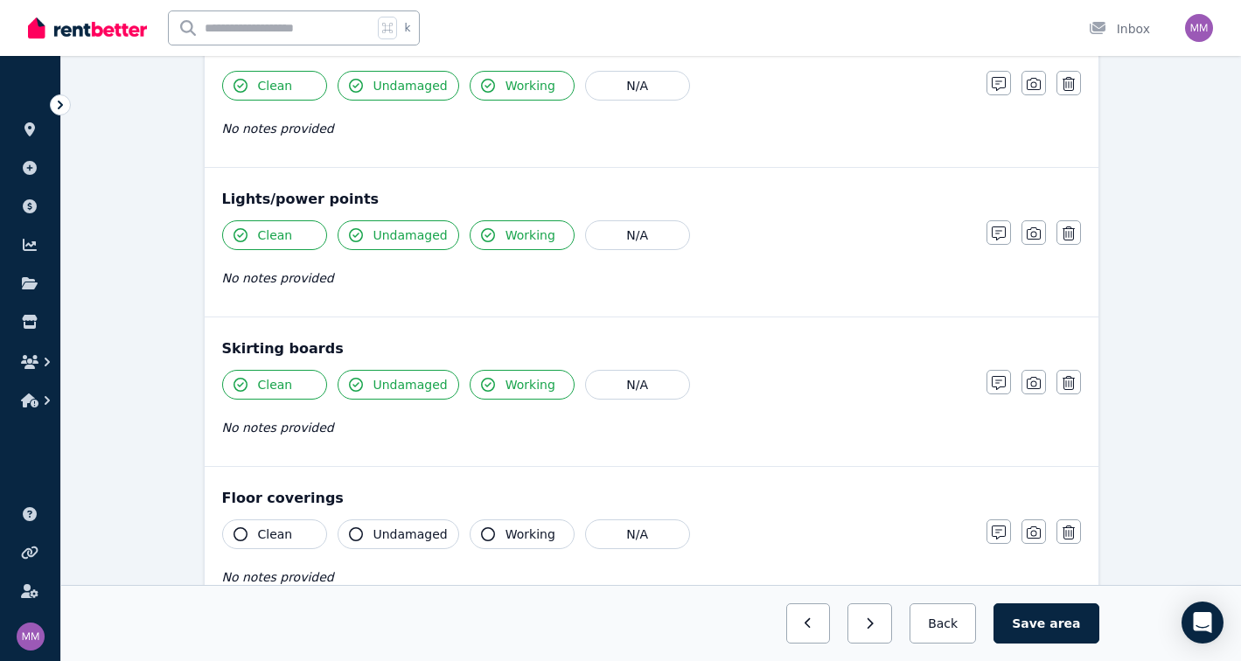
click at [498, 508] on div "Floor coverings" at bounding box center [651, 498] width 859 height 21
click at [482, 525] on button "Working" at bounding box center [522, 535] width 105 height 30
click at [394, 525] on button "Undamaged" at bounding box center [399, 535] width 122 height 30
click at [274, 528] on span "Clean" at bounding box center [275, 534] width 35 height 17
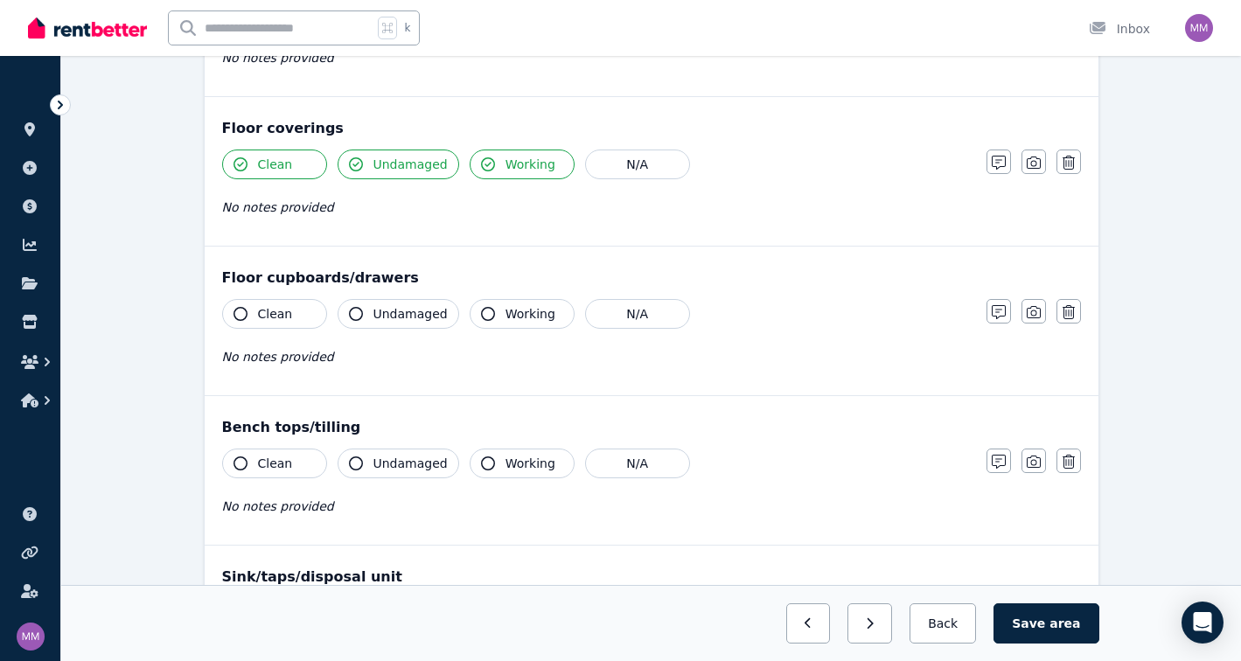
scroll to position [1221, 0]
click at [268, 312] on span "Clean" at bounding box center [275, 312] width 35 height 17
click at [524, 318] on span "Working" at bounding box center [531, 312] width 50 height 17
click at [337, 369] on div "Clean Undamaged Working N/A No notes provided" at bounding box center [595, 340] width 747 height 86
click at [321, 356] on span "No notes provided" at bounding box center [278, 355] width 112 height 14
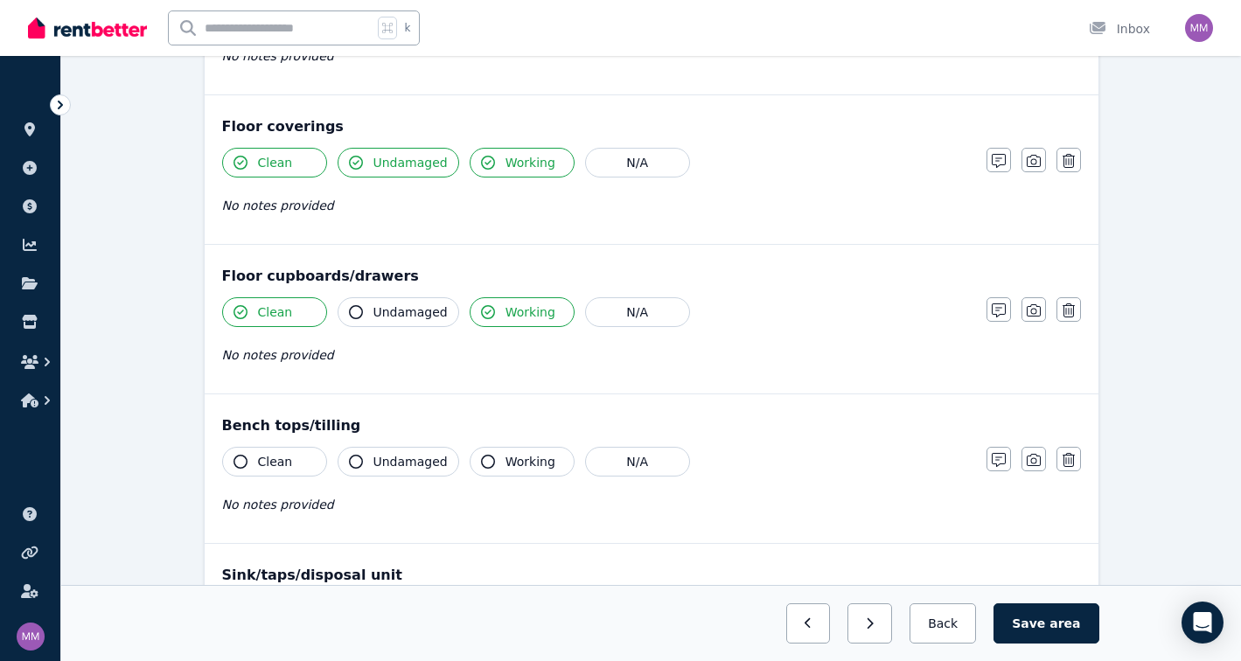
click at [321, 356] on span "No notes provided" at bounding box center [278, 355] width 112 height 14
click at [985, 318] on div "Clean Undamaged Working N/A No notes provided Notes Photo Delete" at bounding box center [651, 340] width 859 height 86
click at [990, 316] on button "button" at bounding box center [999, 309] width 24 height 24
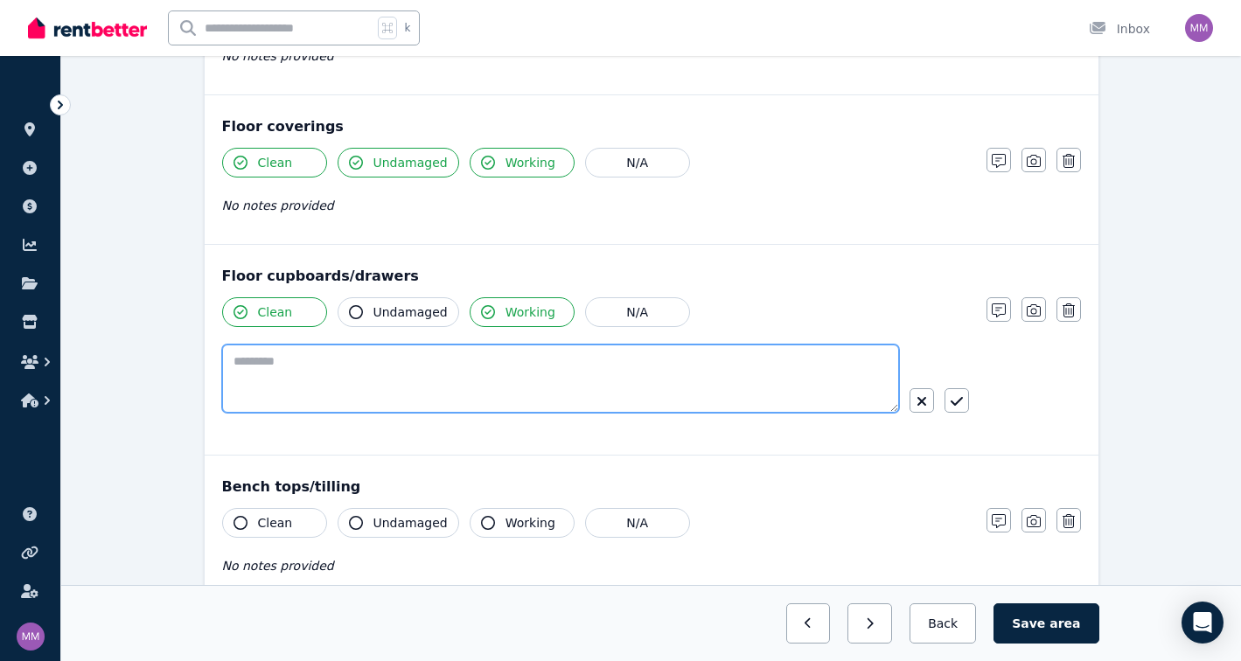
click at [421, 373] on textarea at bounding box center [560, 379] width 677 height 68
type textarea "**********"
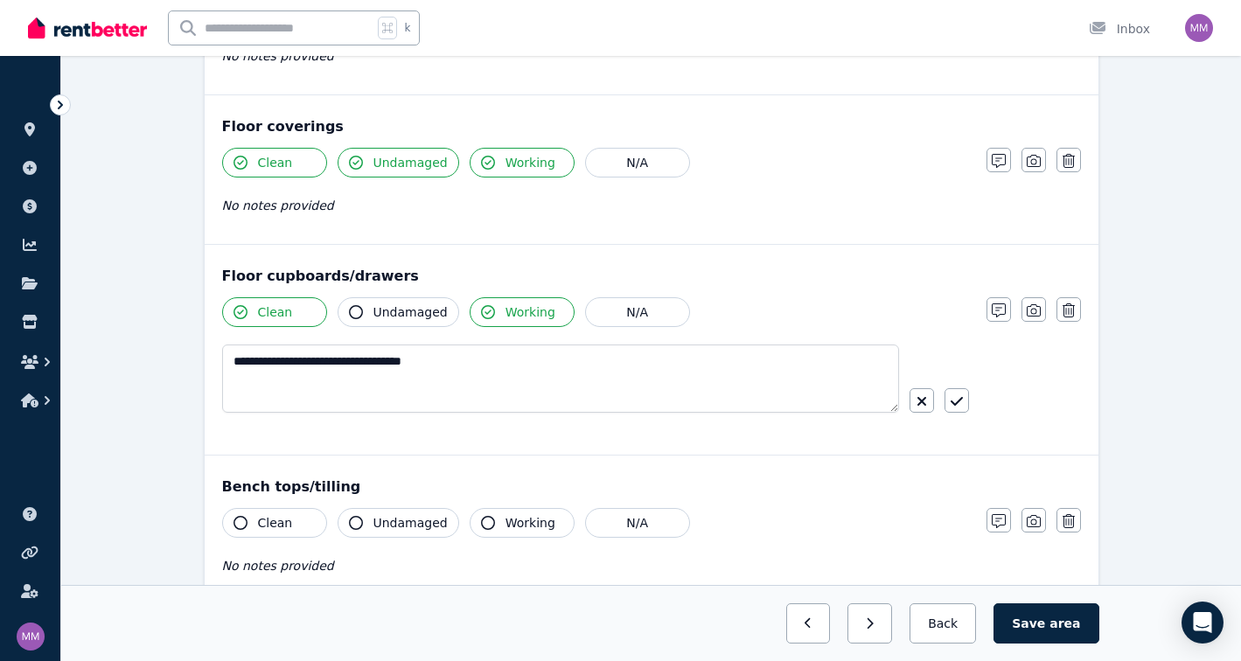
click at [300, 520] on button "Clean" at bounding box center [274, 523] width 105 height 30
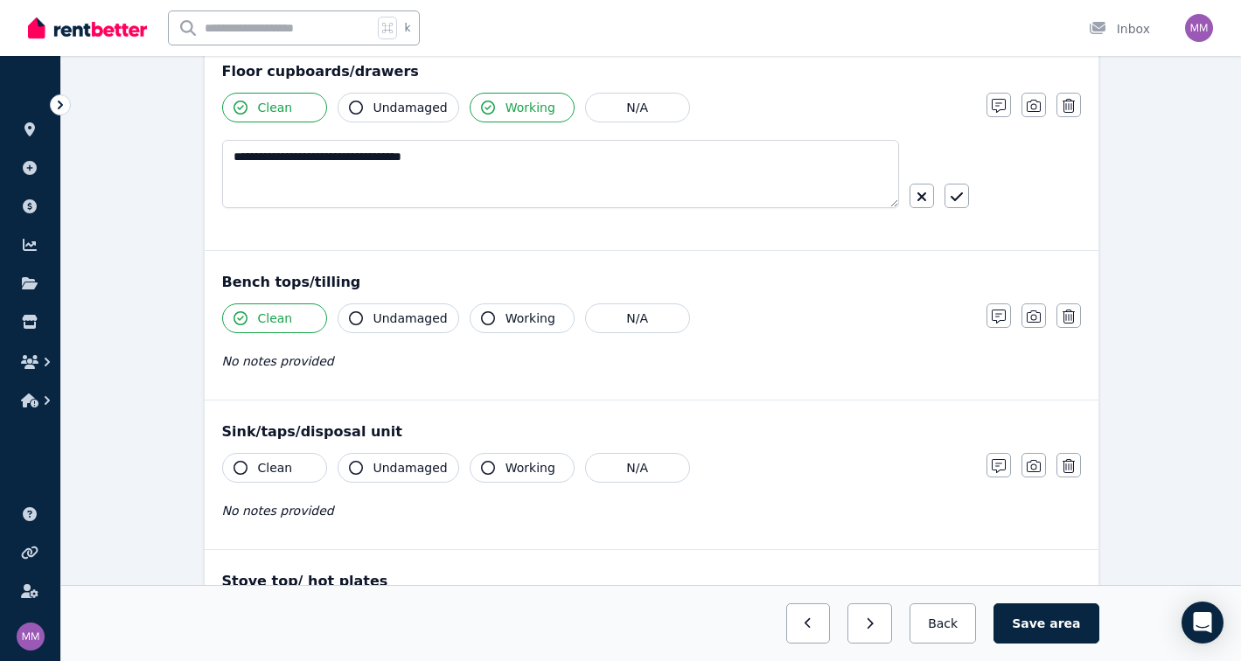
scroll to position [1443, 0]
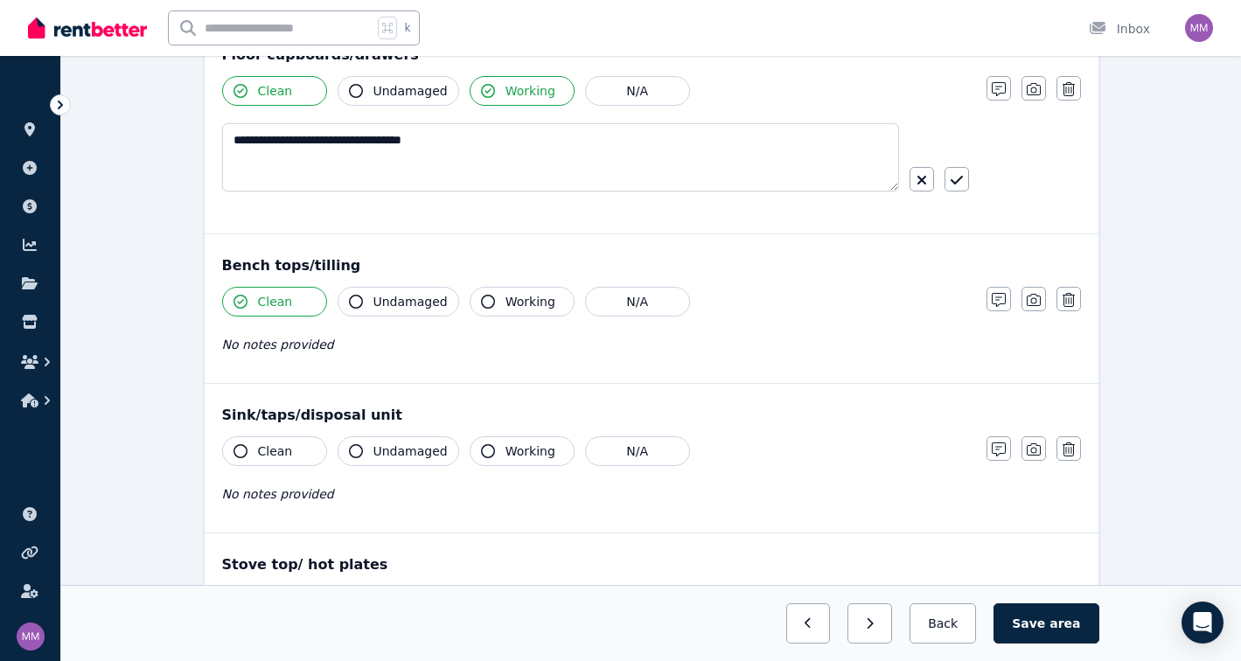
click at [414, 301] on span "Undamaged" at bounding box center [411, 301] width 74 height 17
click at [517, 299] on span "Working" at bounding box center [531, 301] width 50 height 17
click at [270, 445] on span "Clean" at bounding box center [275, 451] width 35 height 17
click at [429, 444] on span "Undamaged" at bounding box center [411, 451] width 74 height 17
click at [535, 450] on span "Working" at bounding box center [531, 451] width 50 height 17
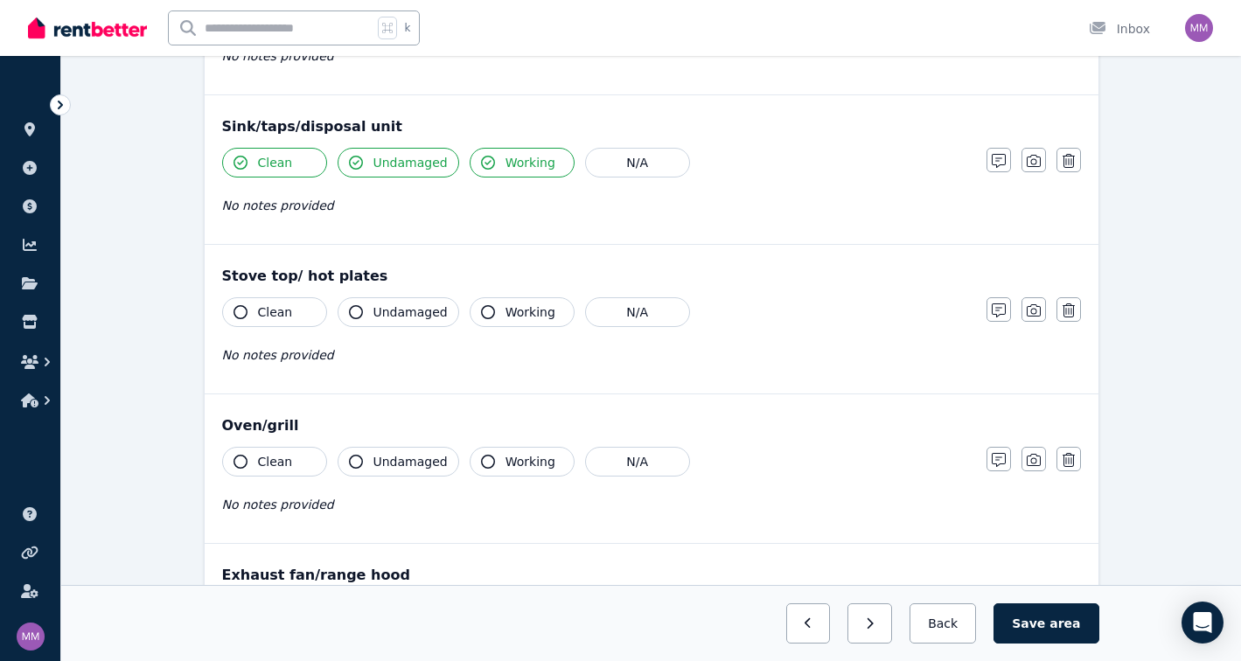
scroll to position [1732, 0]
click at [283, 308] on span "Clean" at bounding box center [275, 311] width 35 height 17
click at [406, 311] on span "Undamaged" at bounding box center [411, 311] width 74 height 17
click at [509, 311] on span "Working" at bounding box center [531, 311] width 50 height 17
click at [288, 464] on span "Clean" at bounding box center [275, 460] width 35 height 17
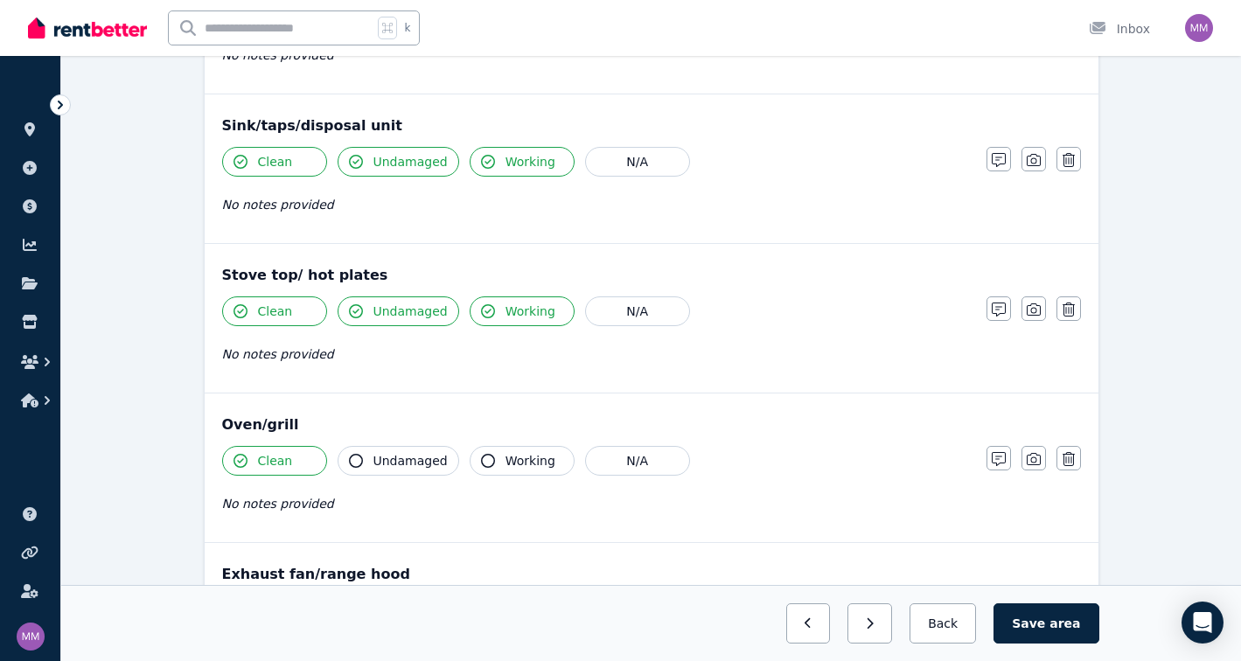
click at [408, 454] on span "Undamaged" at bounding box center [411, 460] width 74 height 17
click at [493, 456] on button "Working" at bounding box center [522, 461] width 105 height 30
click at [319, 342] on div "Clean Undamaged Working N/A No notes provided" at bounding box center [595, 340] width 747 height 86
click at [318, 352] on span "No notes provided" at bounding box center [278, 354] width 112 height 14
click at [1010, 307] on button "button" at bounding box center [999, 309] width 24 height 24
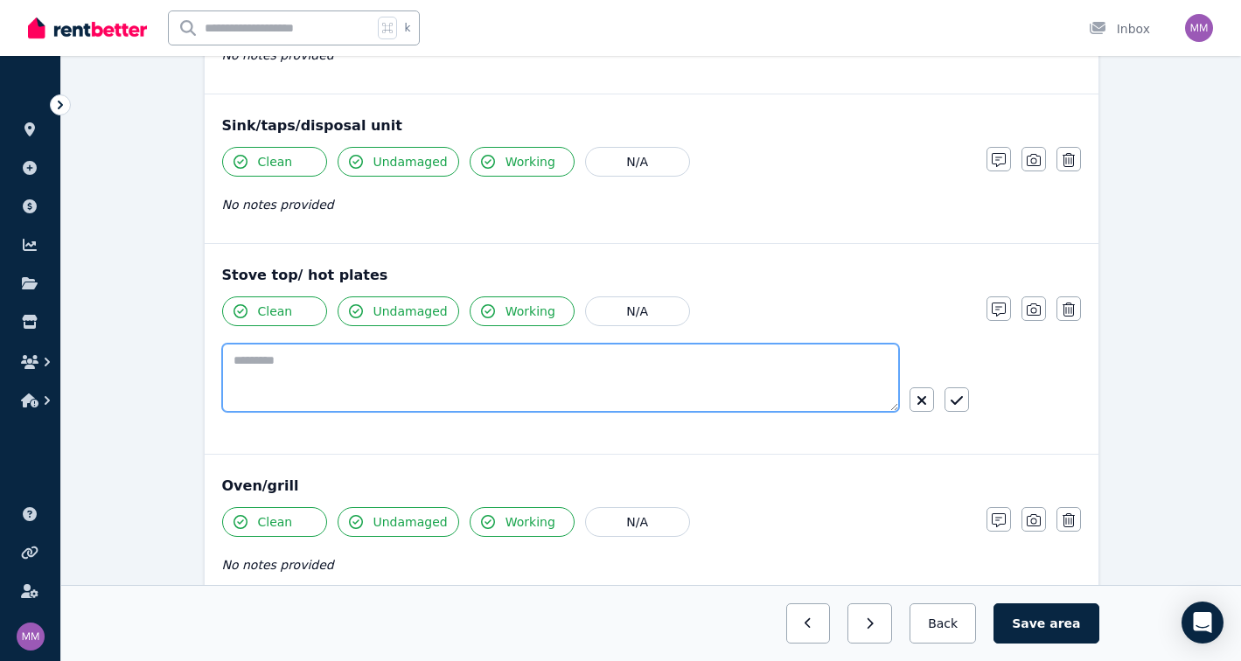
click at [624, 384] on textarea at bounding box center [560, 378] width 677 height 68
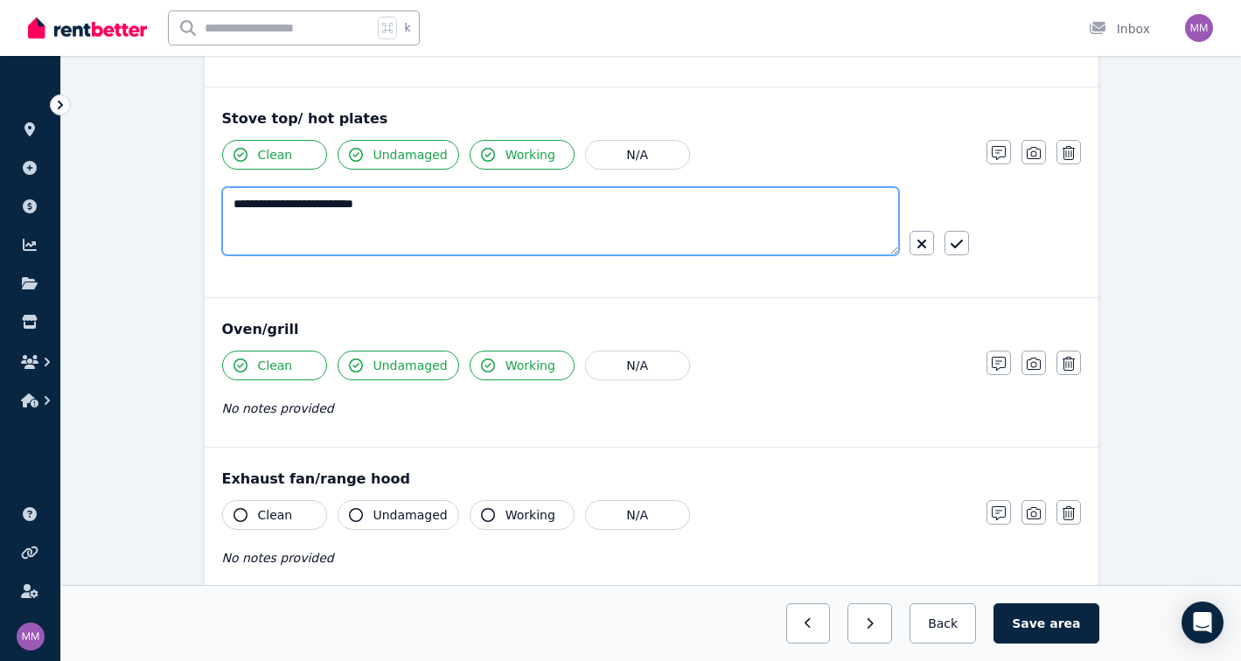
scroll to position [1890, 0]
type textarea "**********"
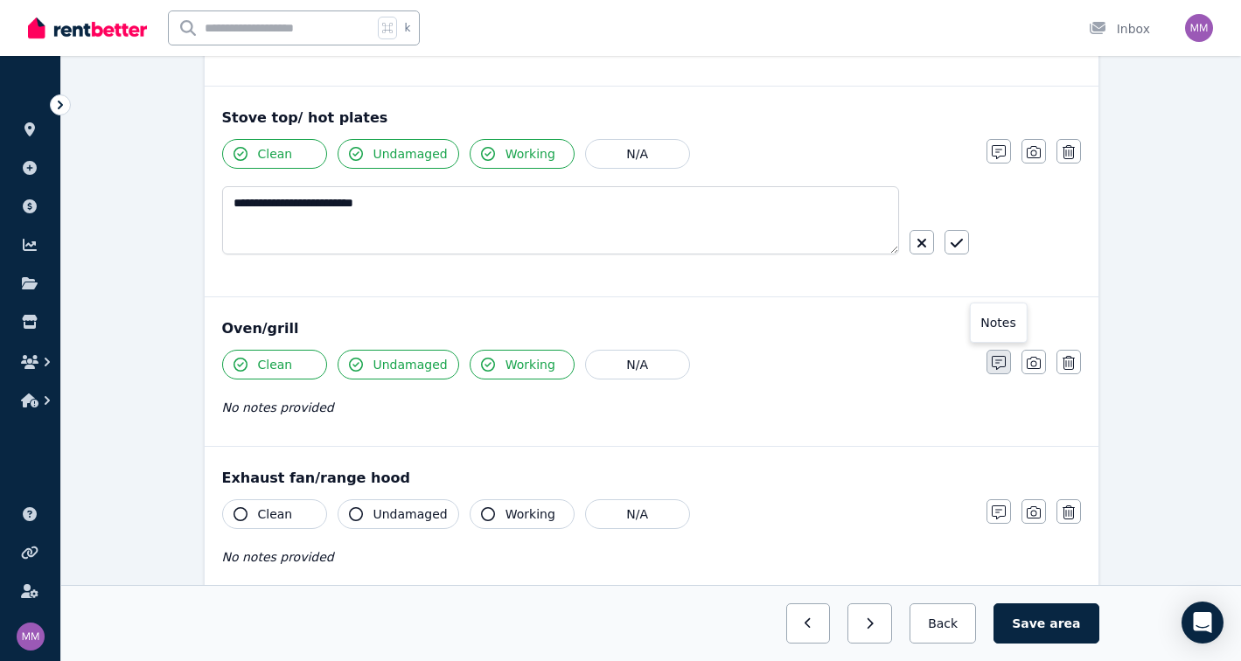
click at [994, 367] on icon "button" at bounding box center [999, 363] width 14 height 14
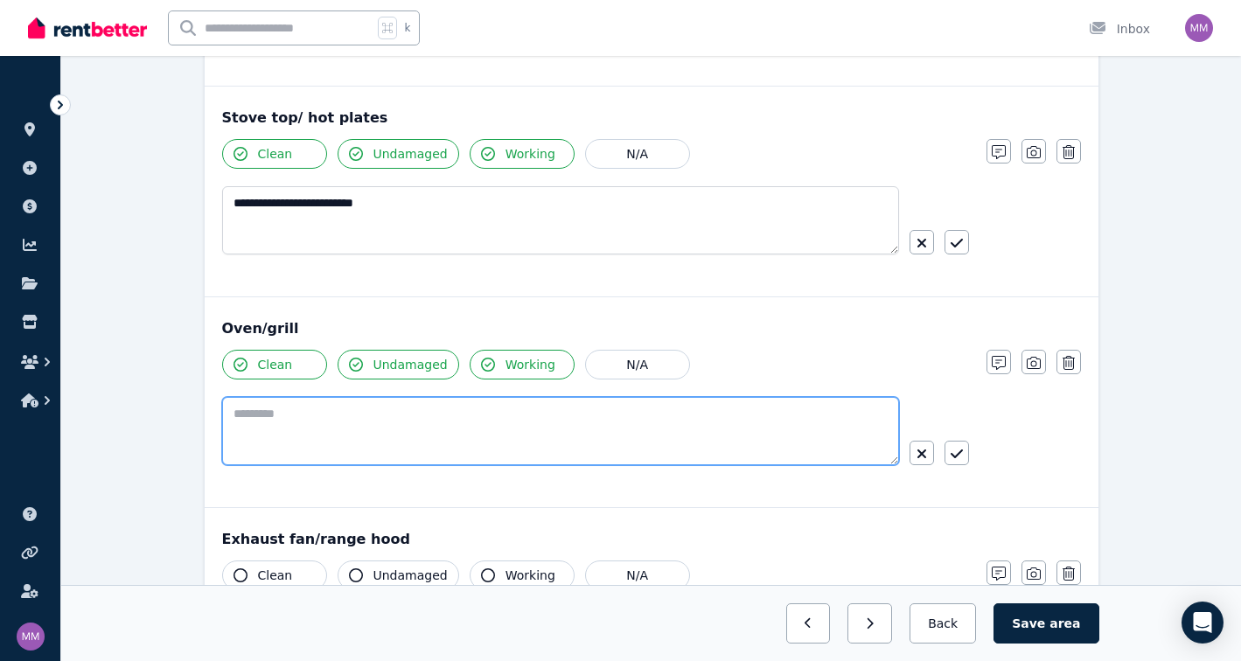
click at [575, 415] on textarea at bounding box center [560, 431] width 677 height 68
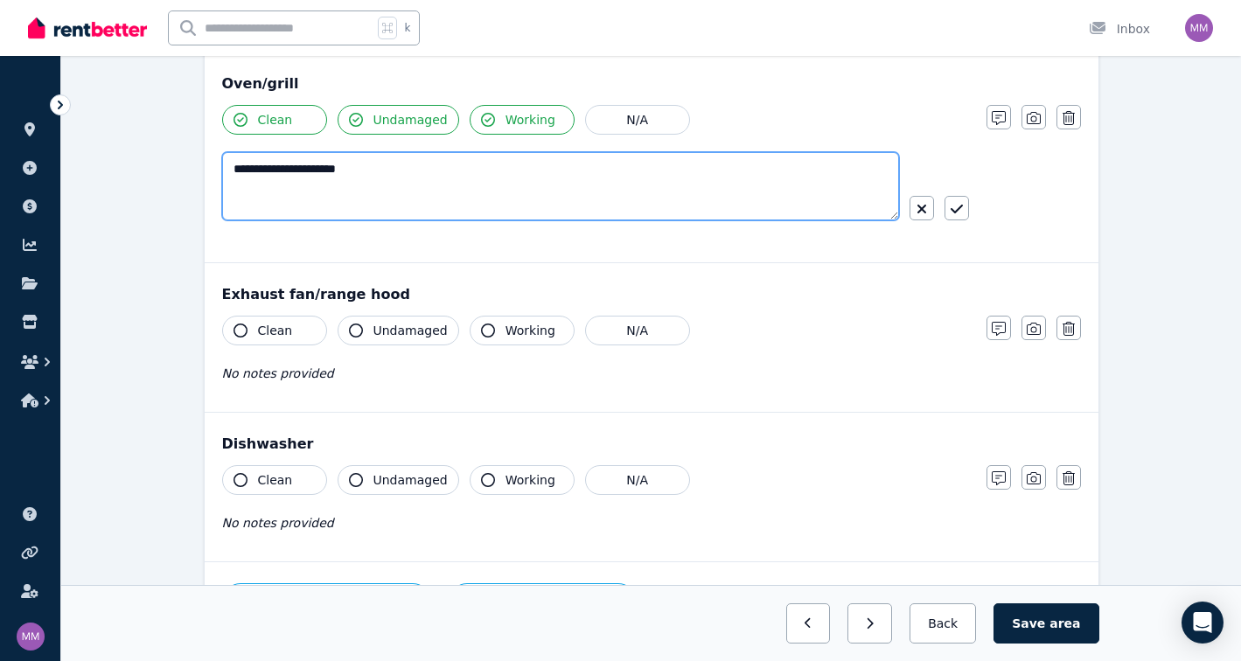
scroll to position [2199, 0]
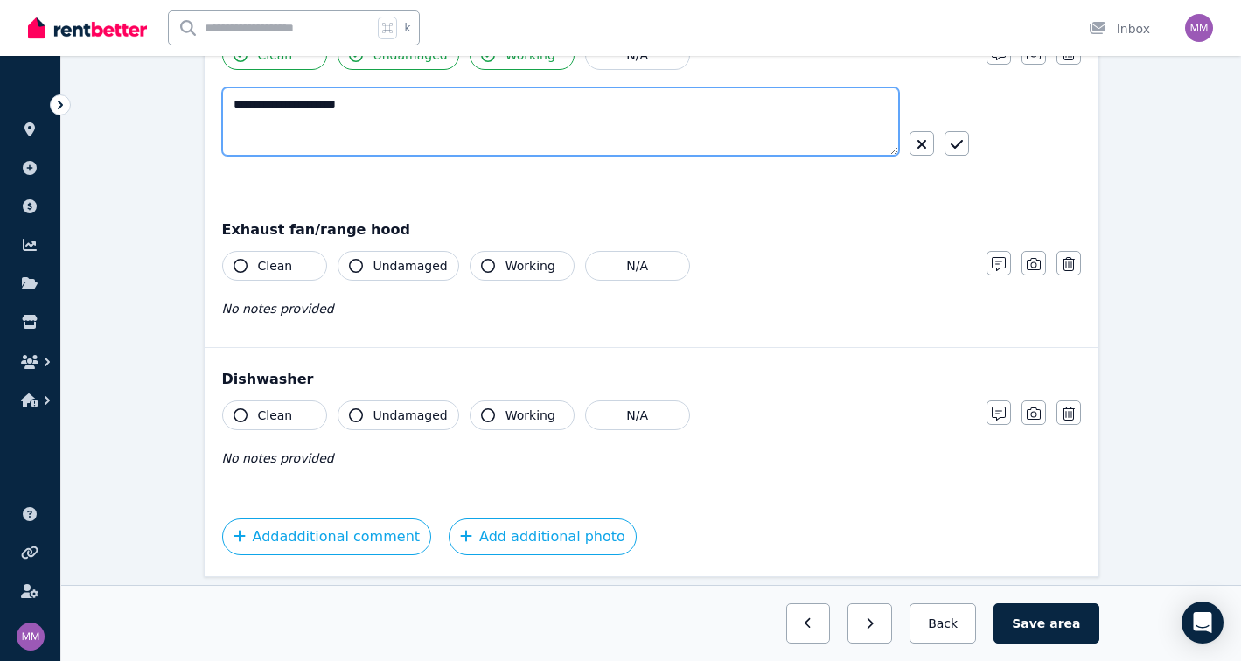
type textarea "**********"
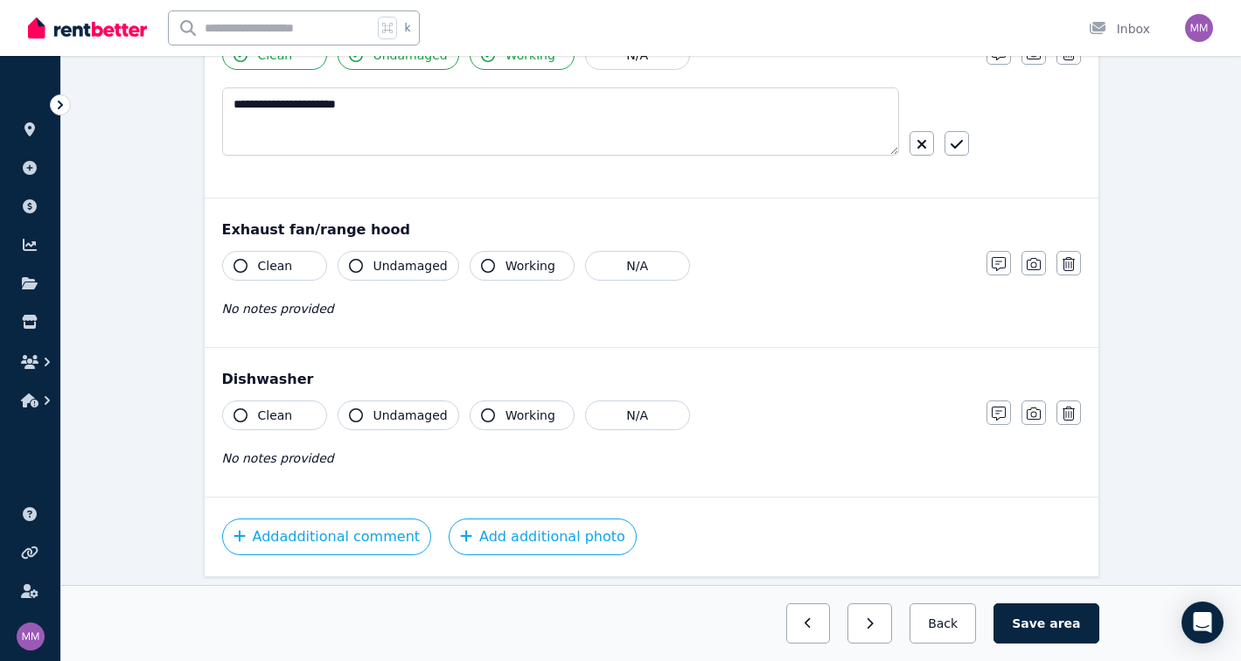
click at [498, 269] on button "Working" at bounding box center [522, 266] width 105 height 30
click at [299, 277] on button "Clean" at bounding box center [274, 266] width 105 height 30
click at [632, 419] on button "N/A" at bounding box center [637, 416] width 105 height 30
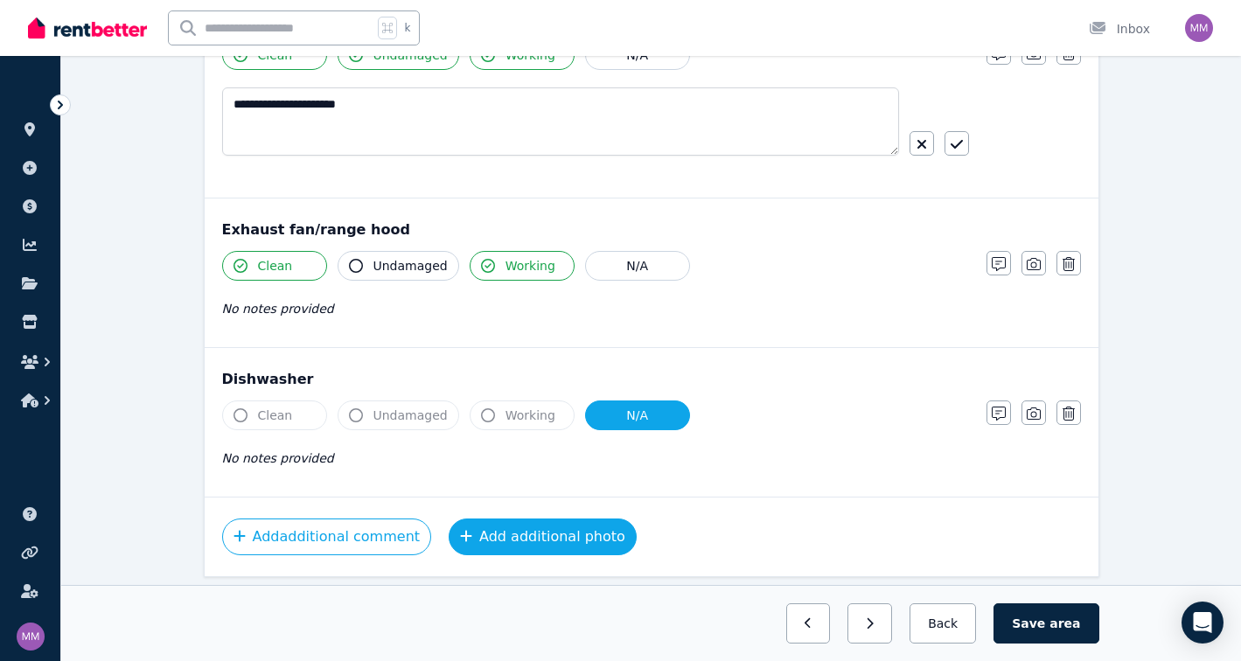
click at [530, 548] on button "Add additional photo" at bounding box center [543, 537] width 188 height 37
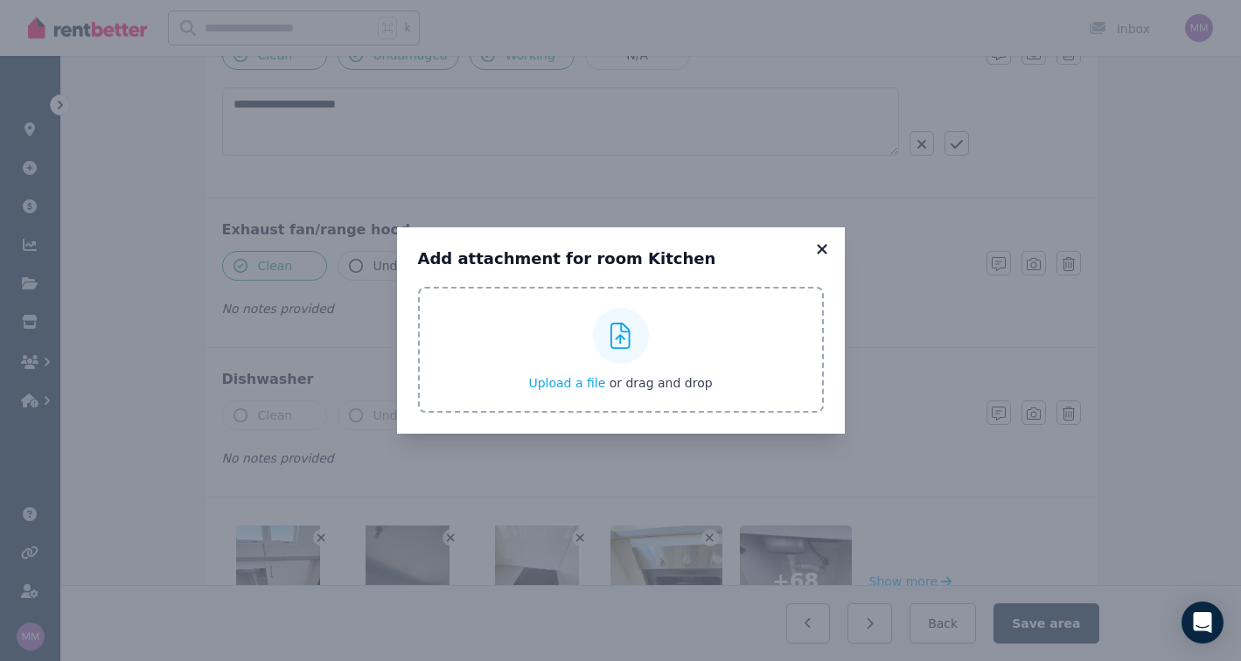
click at [822, 248] on icon at bounding box center [822, 249] width 10 height 10
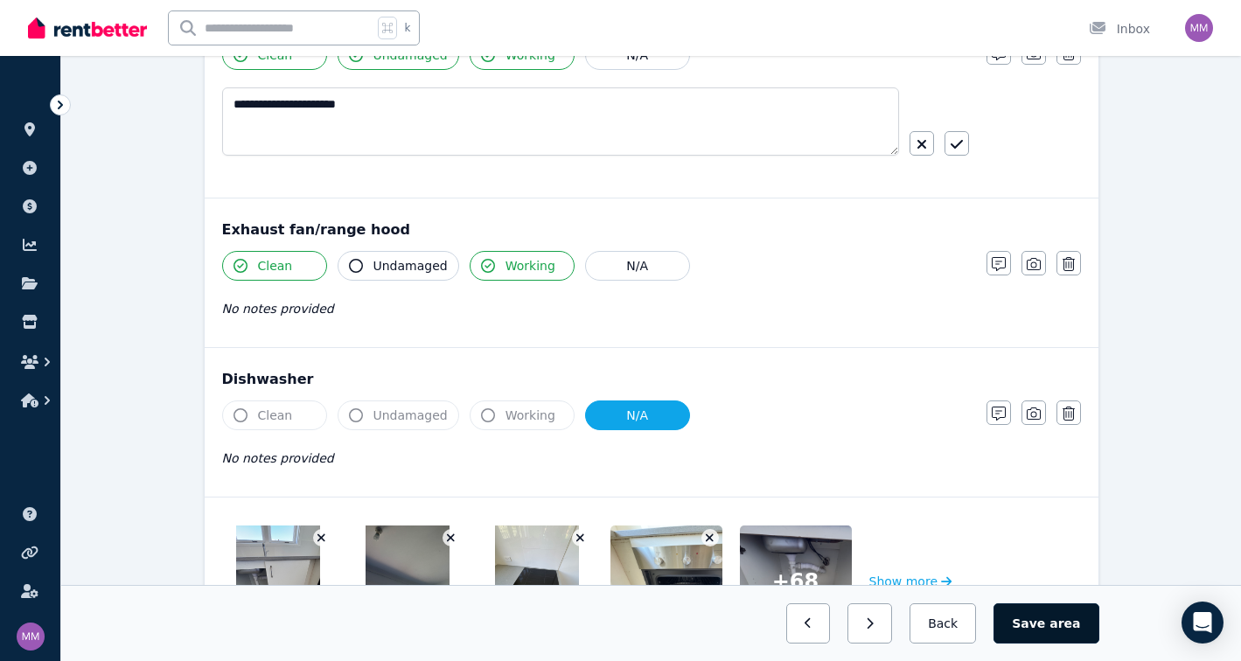
click at [1050, 634] on button "Save area" at bounding box center [1046, 624] width 105 height 40
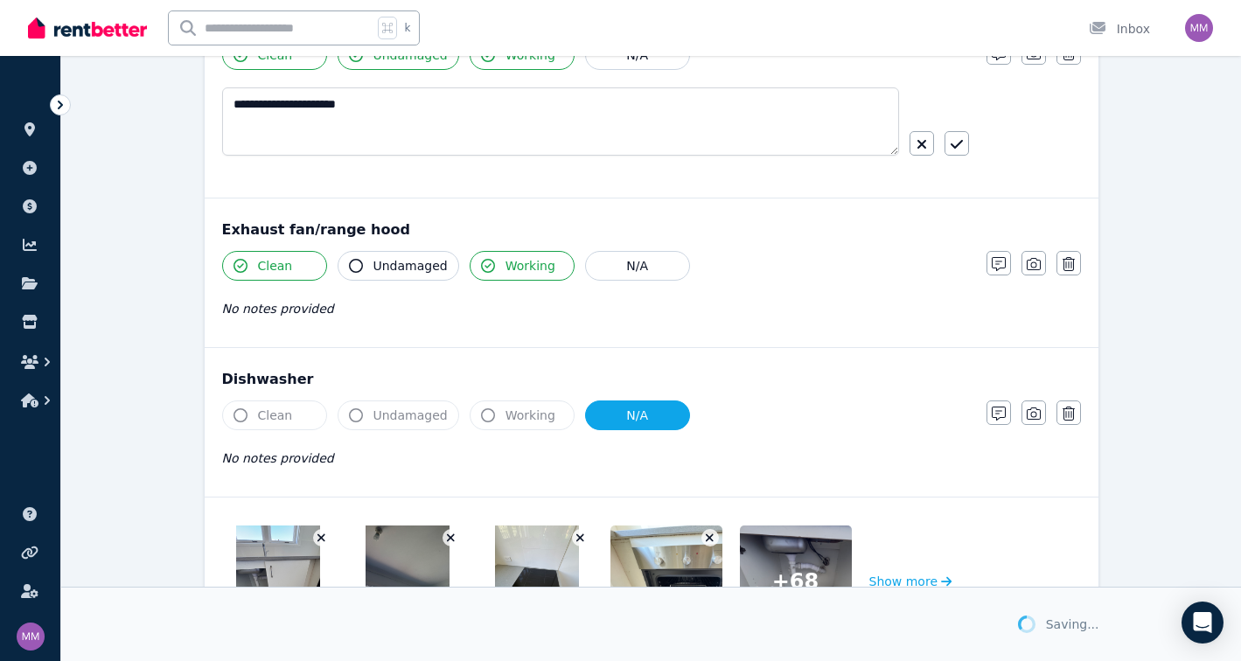
scroll to position [2384, 0]
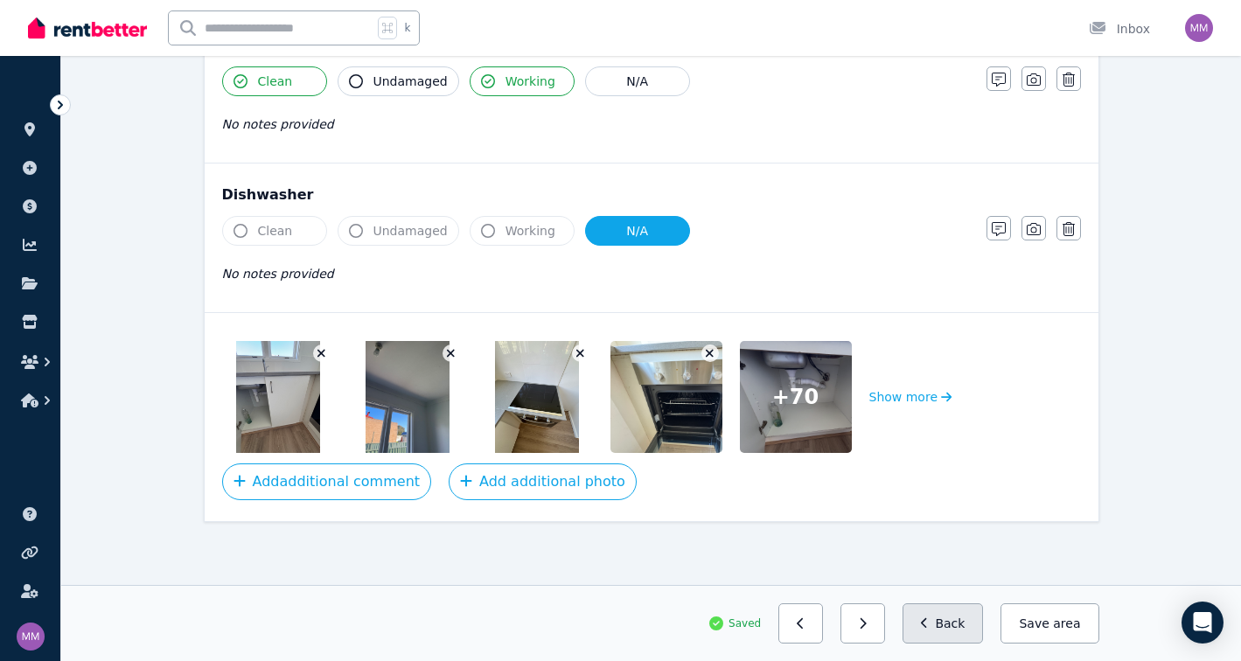
click at [936, 636] on button "Back" at bounding box center [943, 624] width 81 height 40
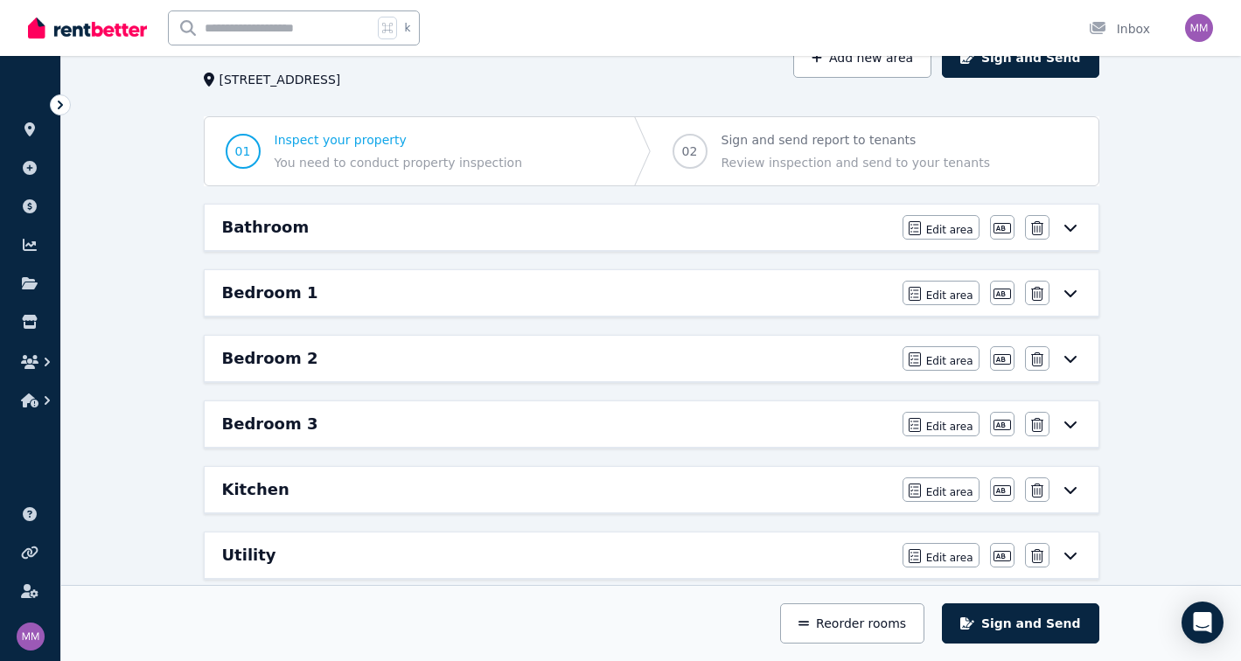
scroll to position [98, 0]
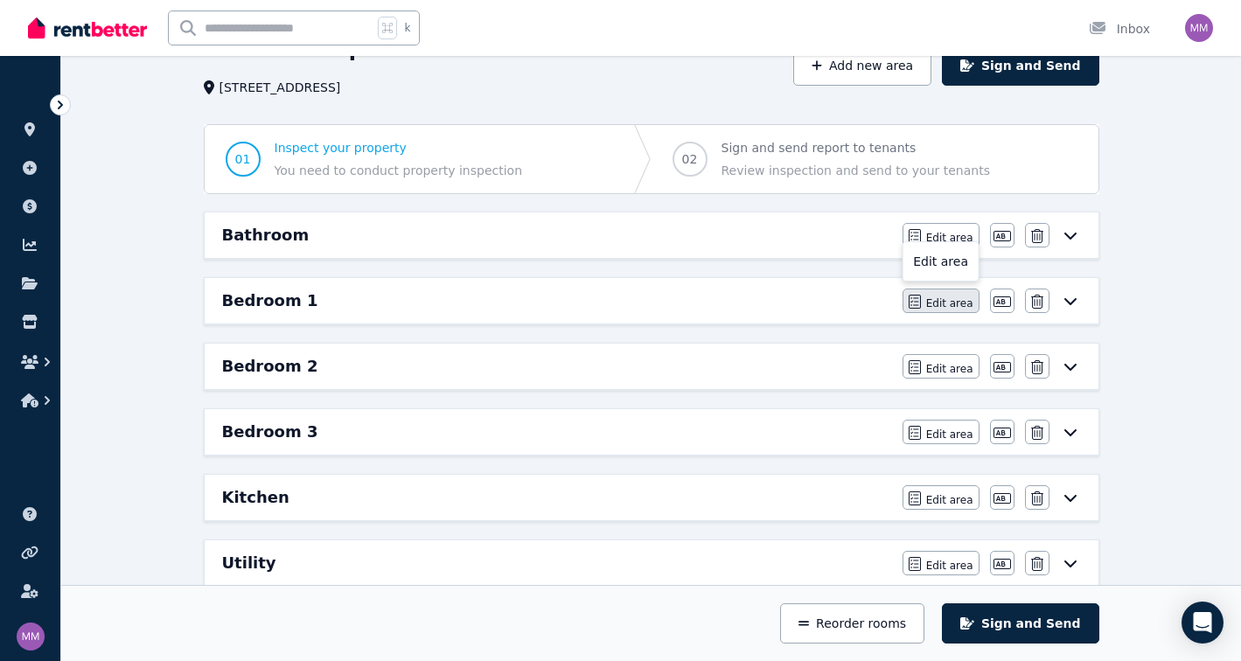
click at [961, 305] on span "Edit area" at bounding box center [949, 304] width 47 height 14
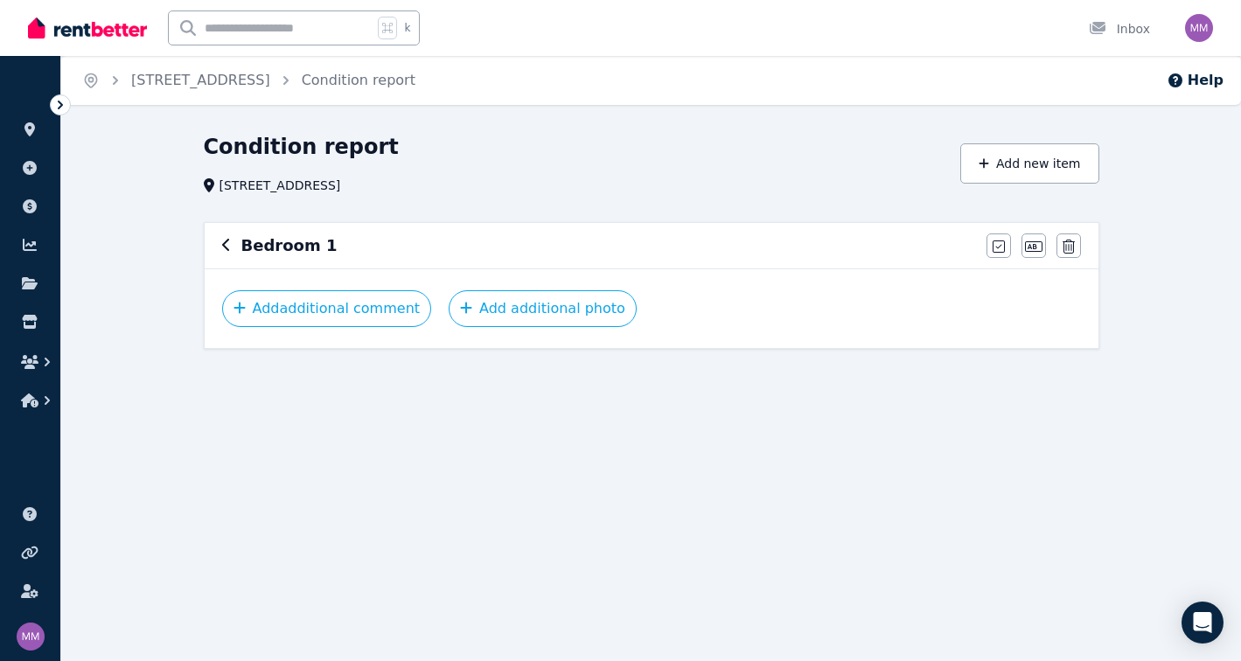
scroll to position [0, 0]
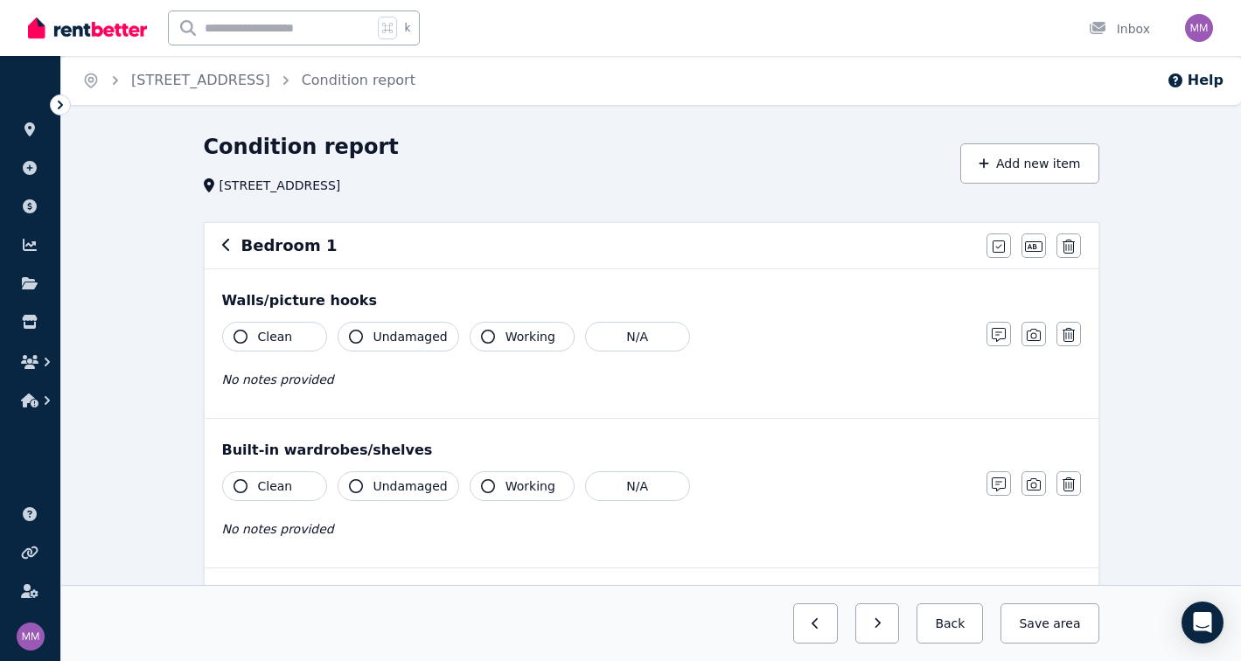
click at [486, 349] on button "Working" at bounding box center [522, 337] width 105 height 30
click at [392, 331] on span "Undamaged" at bounding box center [411, 336] width 74 height 17
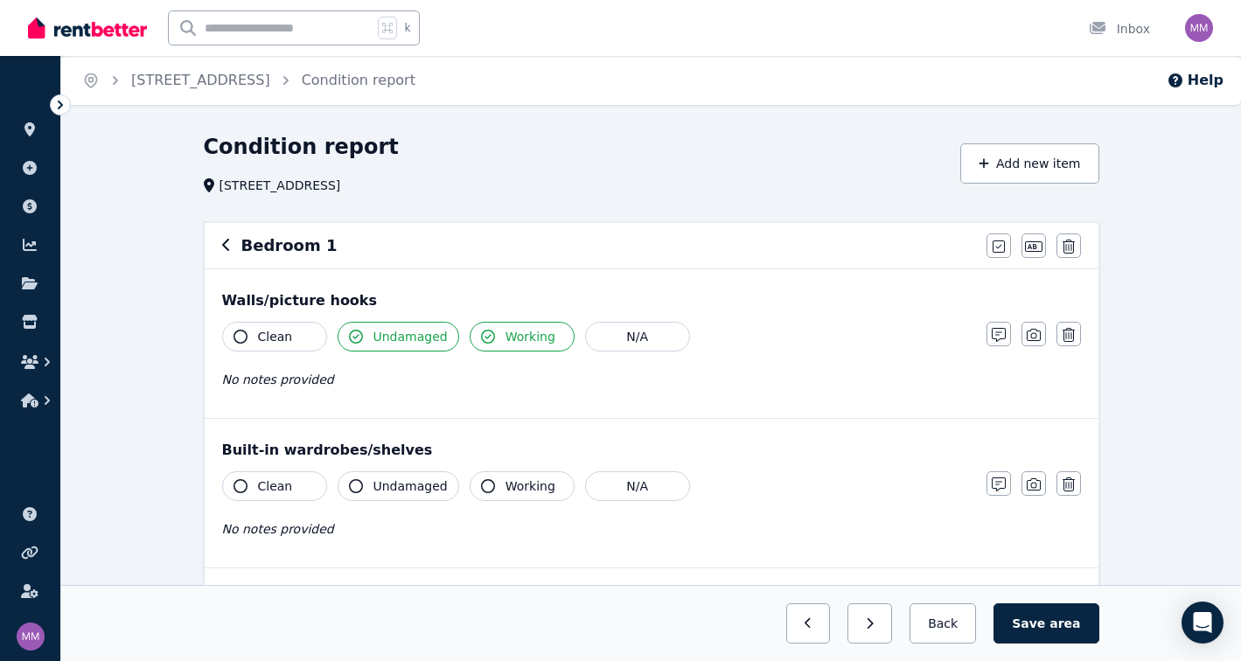
click at [256, 340] on button "Clean" at bounding box center [274, 337] width 105 height 30
click at [294, 494] on button "Clean" at bounding box center [274, 487] width 105 height 30
click at [394, 495] on button "Undamaged" at bounding box center [399, 487] width 122 height 30
click at [516, 491] on span "Working" at bounding box center [531, 486] width 50 height 17
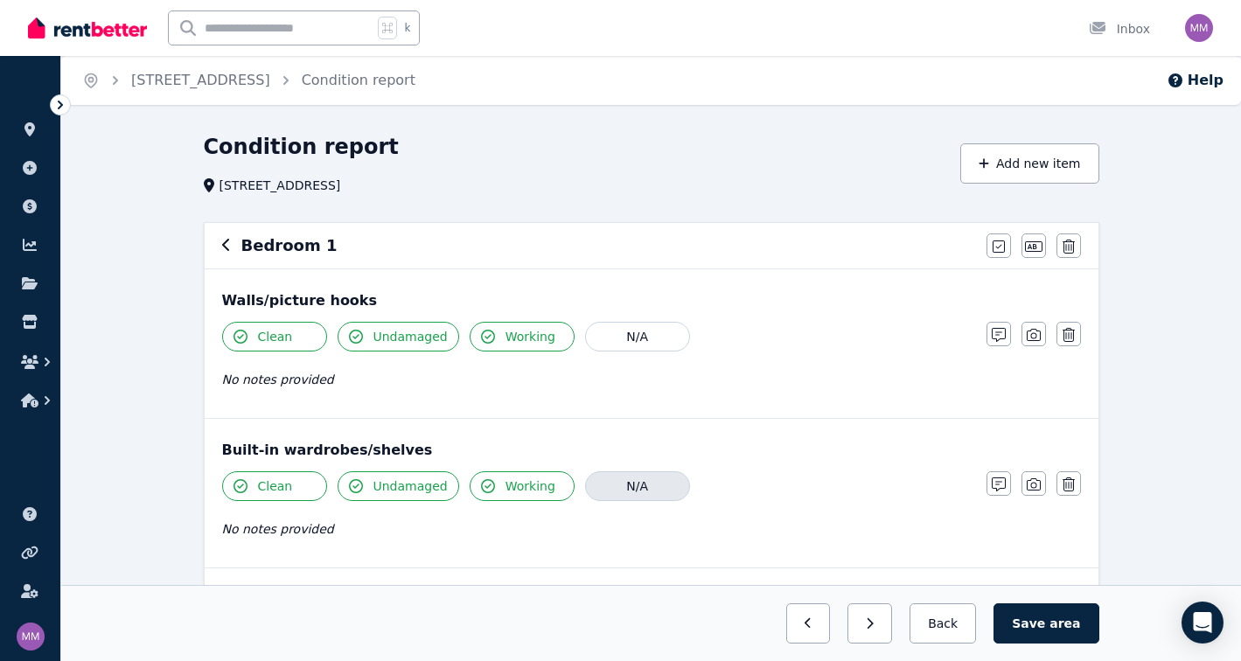
click at [643, 484] on button "N/A" at bounding box center [637, 487] width 105 height 30
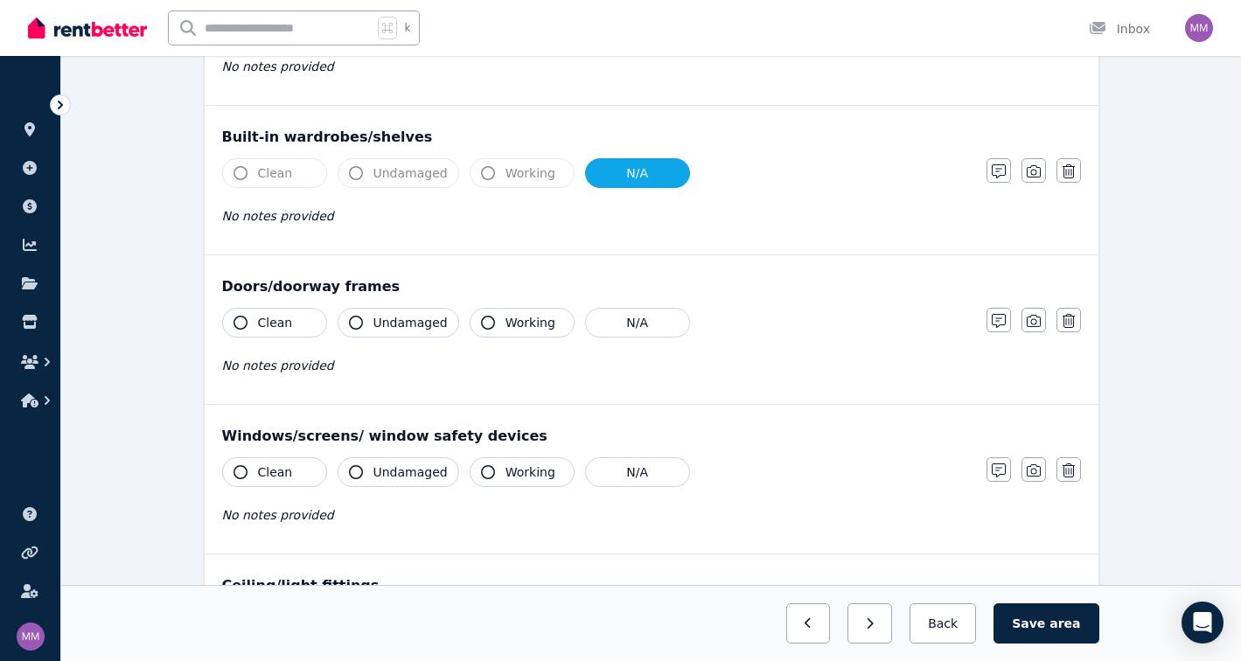
scroll to position [311, 0]
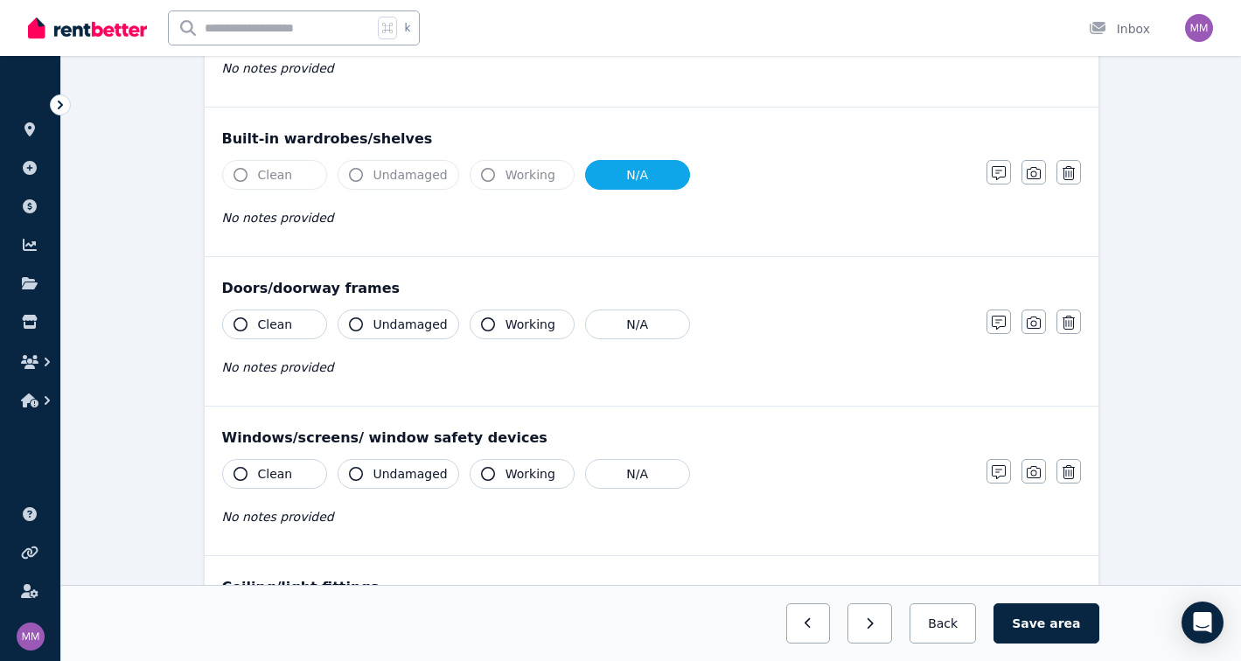
click at [528, 329] on span "Working" at bounding box center [531, 324] width 50 height 17
click at [361, 311] on button "Undamaged" at bounding box center [399, 325] width 122 height 30
click at [283, 325] on span "Clean" at bounding box center [275, 324] width 35 height 17
click at [269, 468] on span "Clean" at bounding box center [275, 473] width 35 height 17
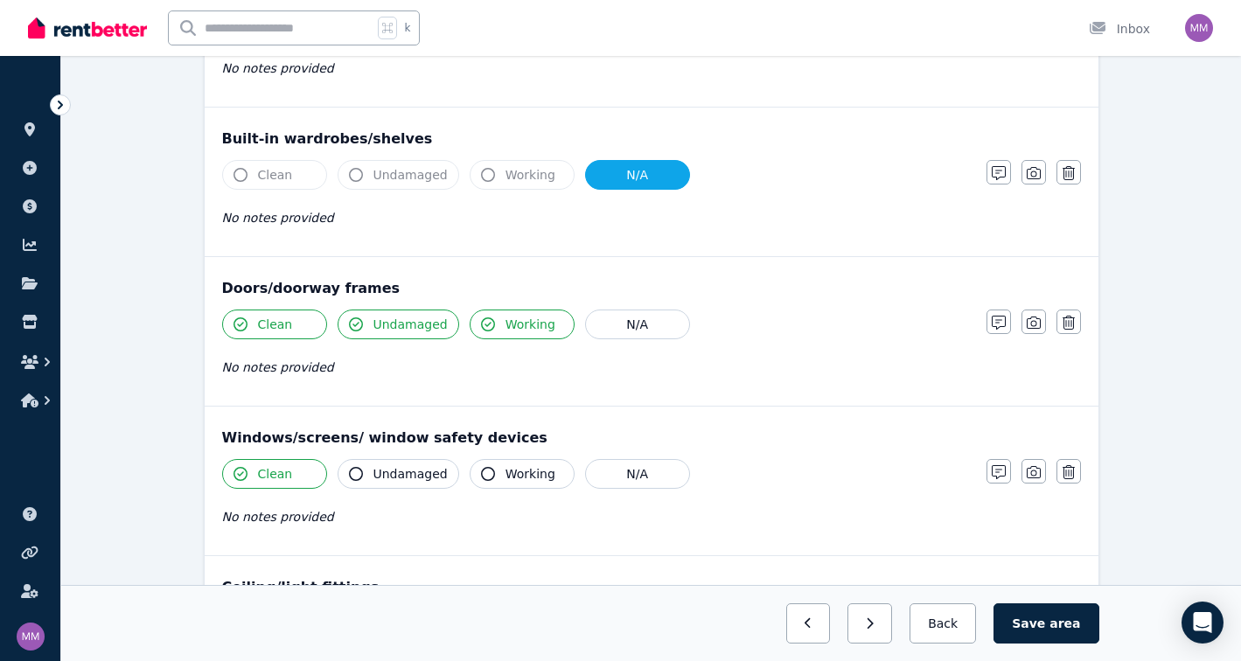
click at [409, 484] on button "Undamaged" at bounding box center [399, 474] width 122 height 30
click at [537, 474] on span "Working" at bounding box center [531, 473] width 50 height 17
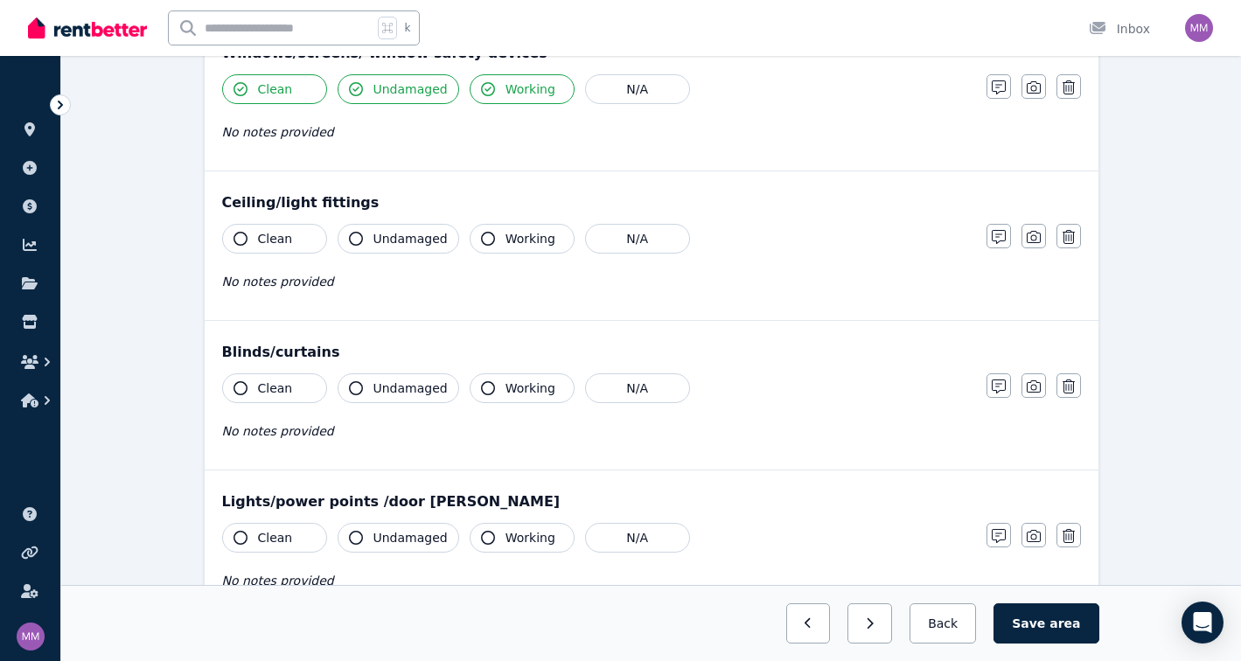
scroll to position [703, 0]
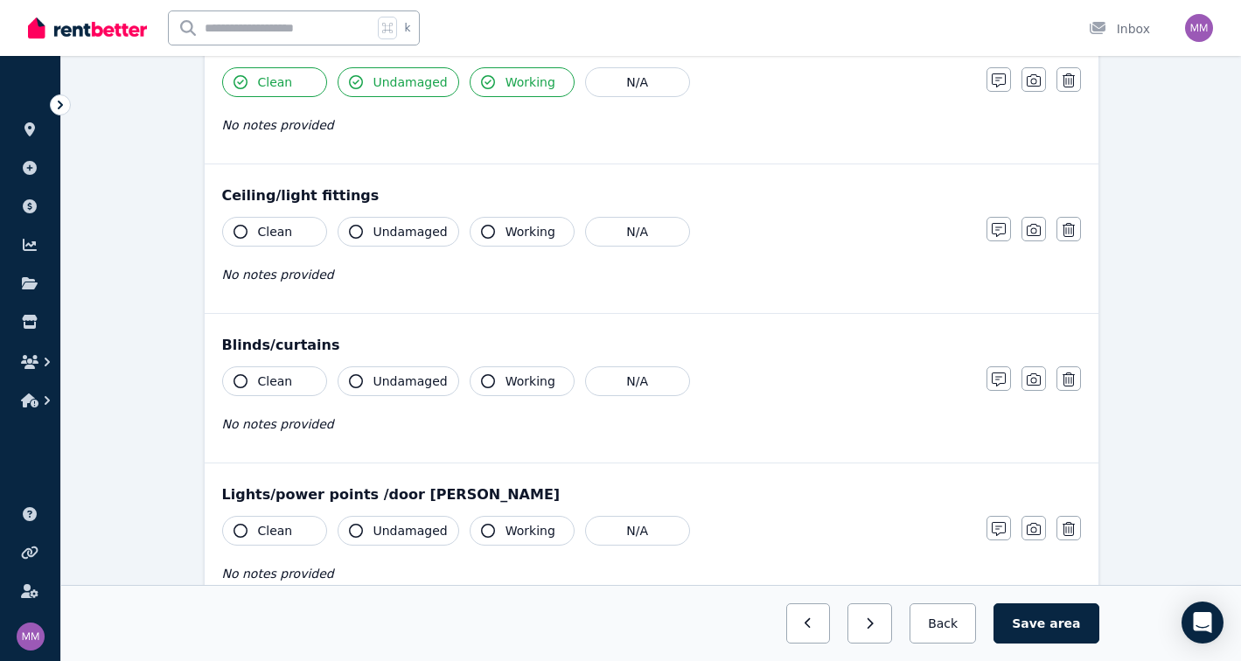
click at [263, 230] on span "Clean" at bounding box center [275, 231] width 35 height 17
click at [426, 239] on span "Undamaged" at bounding box center [411, 231] width 74 height 17
click at [474, 239] on button "Working" at bounding box center [522, 232] width 105 height 30
click at [493, 349] on div "Blinds/curtains" at bounding box center [651, 345] width 859 height 21
click at [479, 371] on button "Working" at bounding box center [522, 382] width 105 height 30
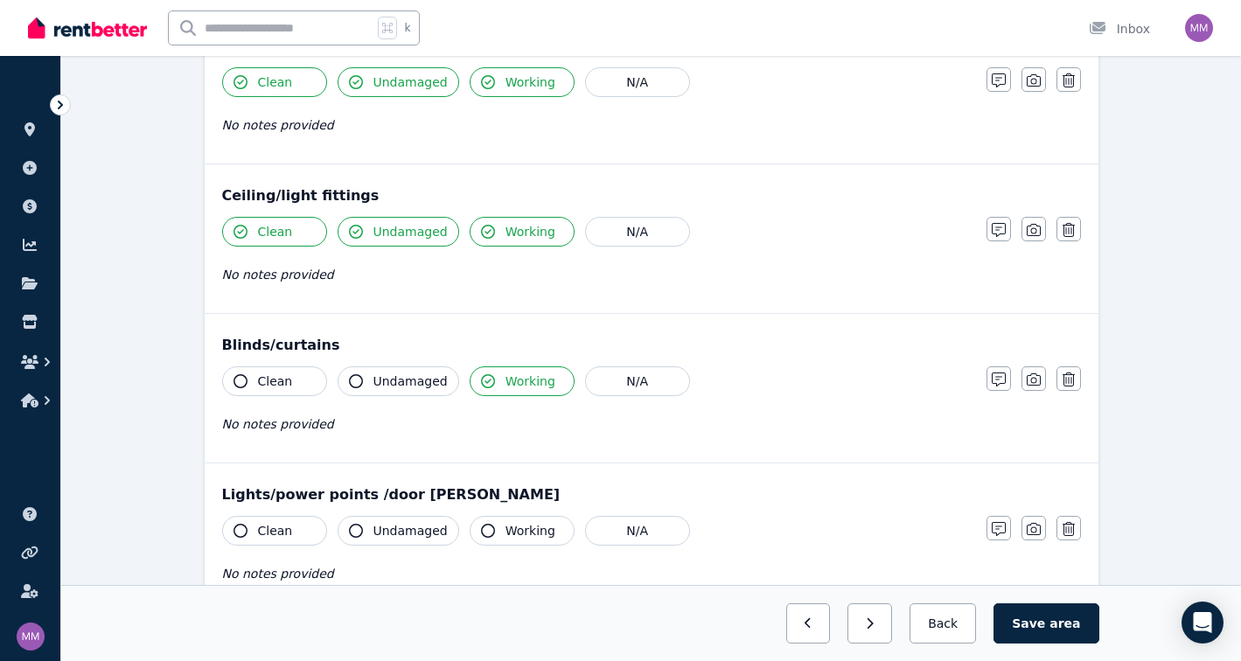
click at [430, 374] on span "Undamaged" at bounding box center [411, 381] width 74 height 17
click at [238, 367] on button "Clean" at bounding box center [274, 382] width 105 height 30
click at [258, 529] on span "Clean" at bounding box center [275, 530] width 35 height 17
click at [378, 538] on span "Undamaged" at bounding box center [411, 530] width 74 height 17
click at [483, 537] on icon "button" at bounding box center [488, 531] width 14 height 14
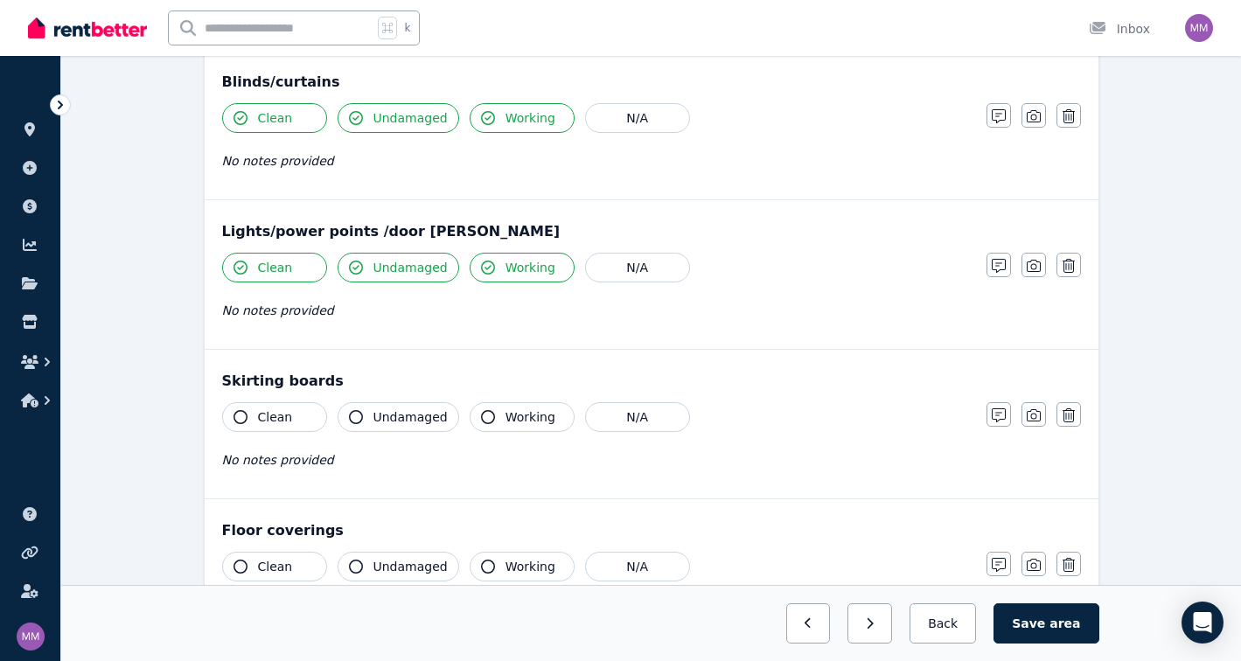
scroll to position [978, 0]
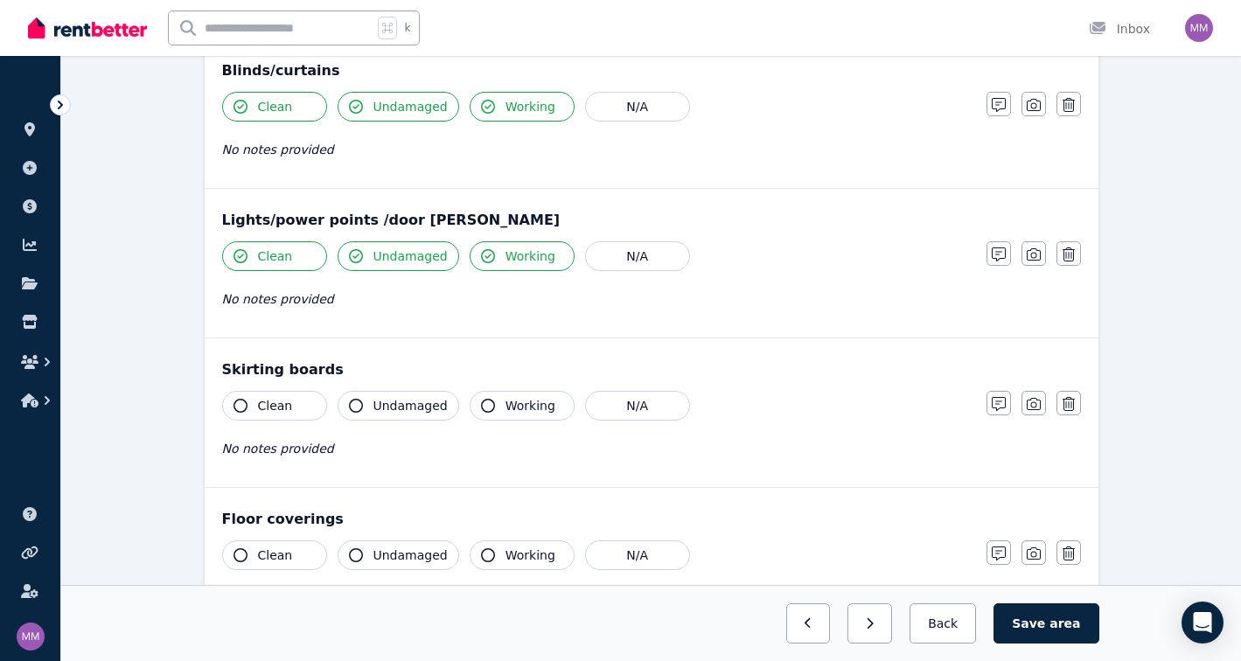
click at [262, 398] on span "Clean" at bounding box center [275, 405] width 35 height 17
click at [435, 403] on span "Undamaged" at bounding box center [411, 405] width 74 height 17
click at [492, 414] on button "Working" at bounding box center [522, 406] width 105 height 30
click at [495, 538] on div "Floor coverings Clean Undamaged Working N/A No notes provided Notes Photo Delete" at bounding box center [652, 562] width 894 height 149
drag, startPoint x: 409, startPoint y: 554, endPoint x: 393, endPoint y: 554, distance: 15.7
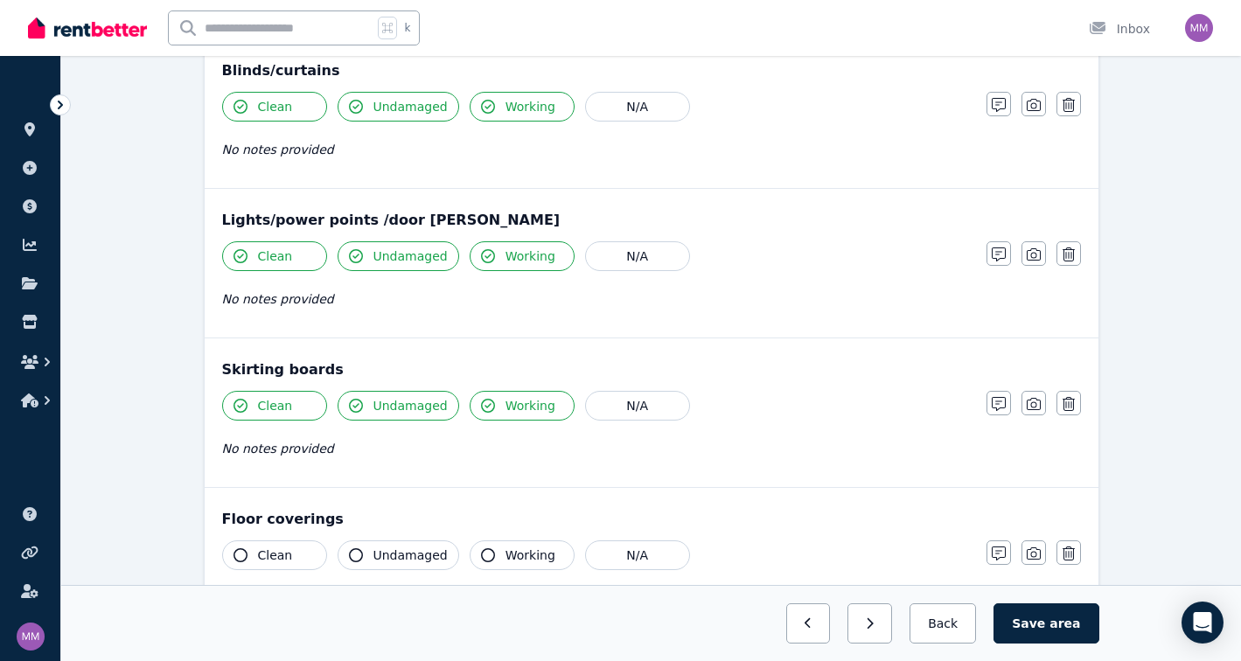
click at [409, 554] on span "Undamaged" at bounding box center [411, 555] width 74 height 17
click at [253, 554] on button "Clean" at bounding box center [274, 556] width 105 height 30
click at [535, 557] on span "Working" at bounding box center [531, 555] width 50 height 17
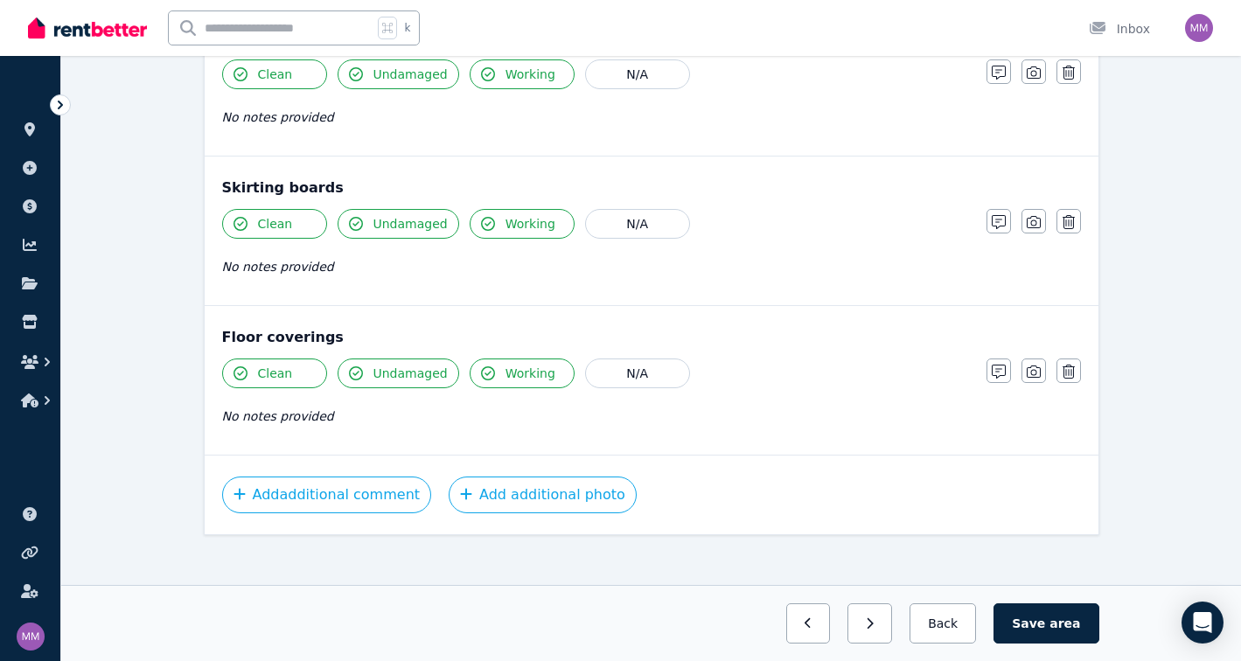
scroll to position [1173, 0]
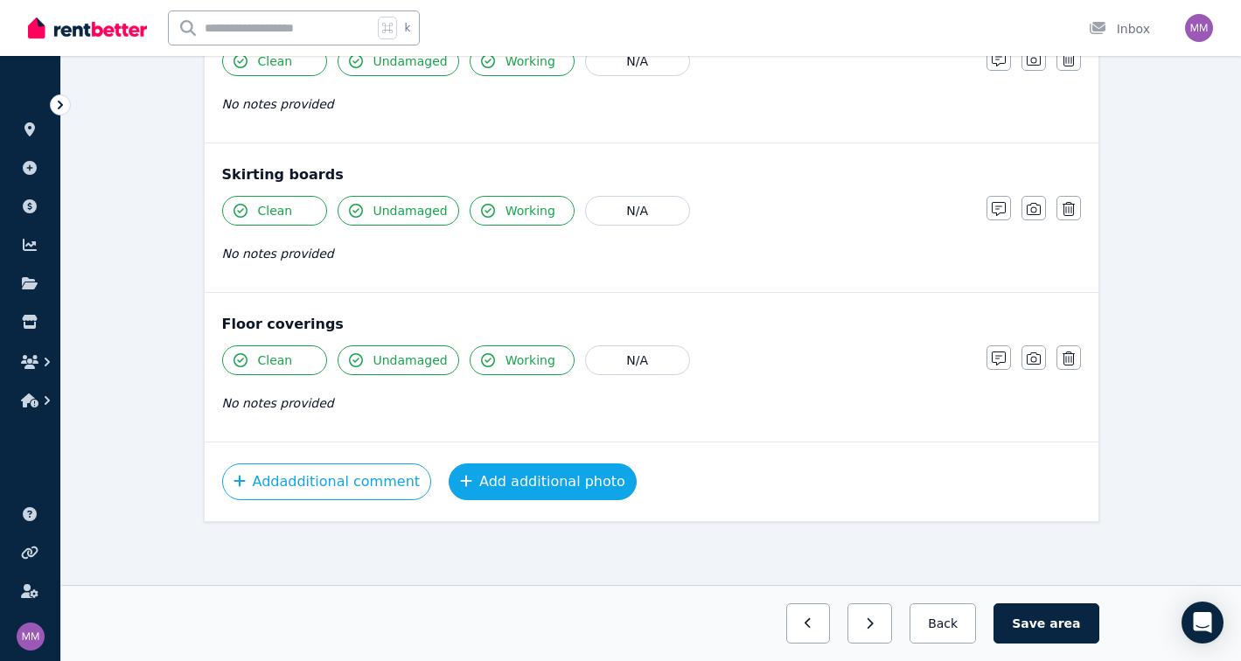
click at [478, 474] on button "Add additional photo" at bounding box center [543, 482] width 188 height 37
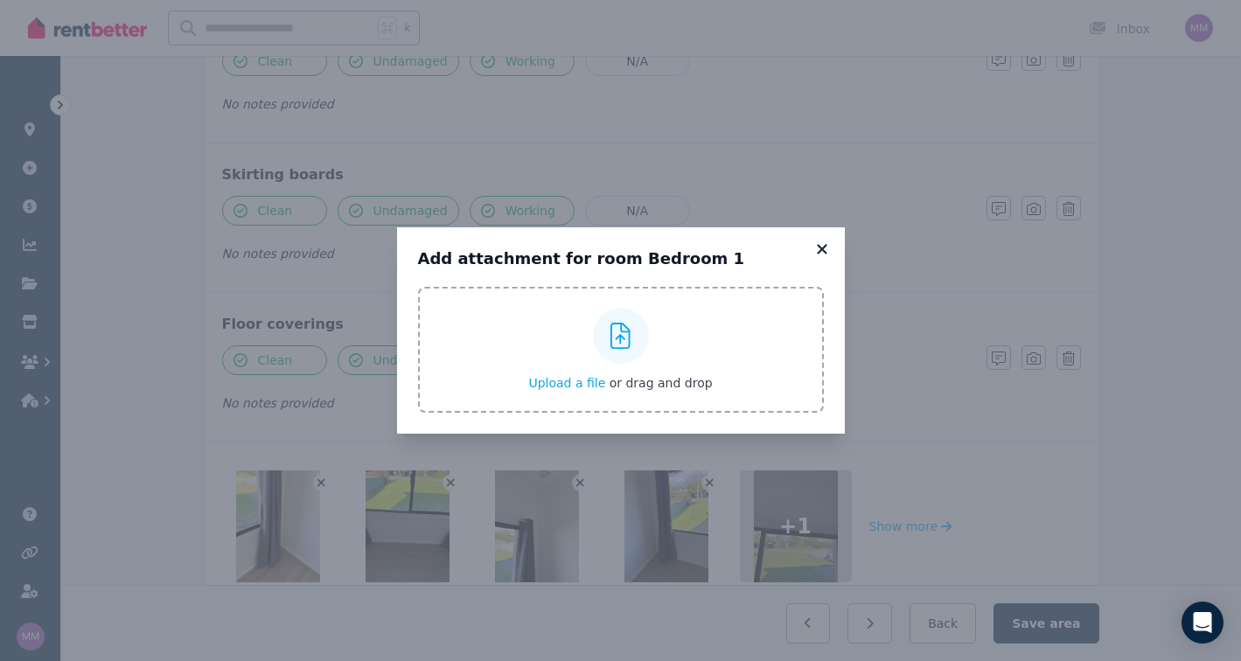
click at [822, 248] on icon at bounding box center [822, 249] width 10 height 10
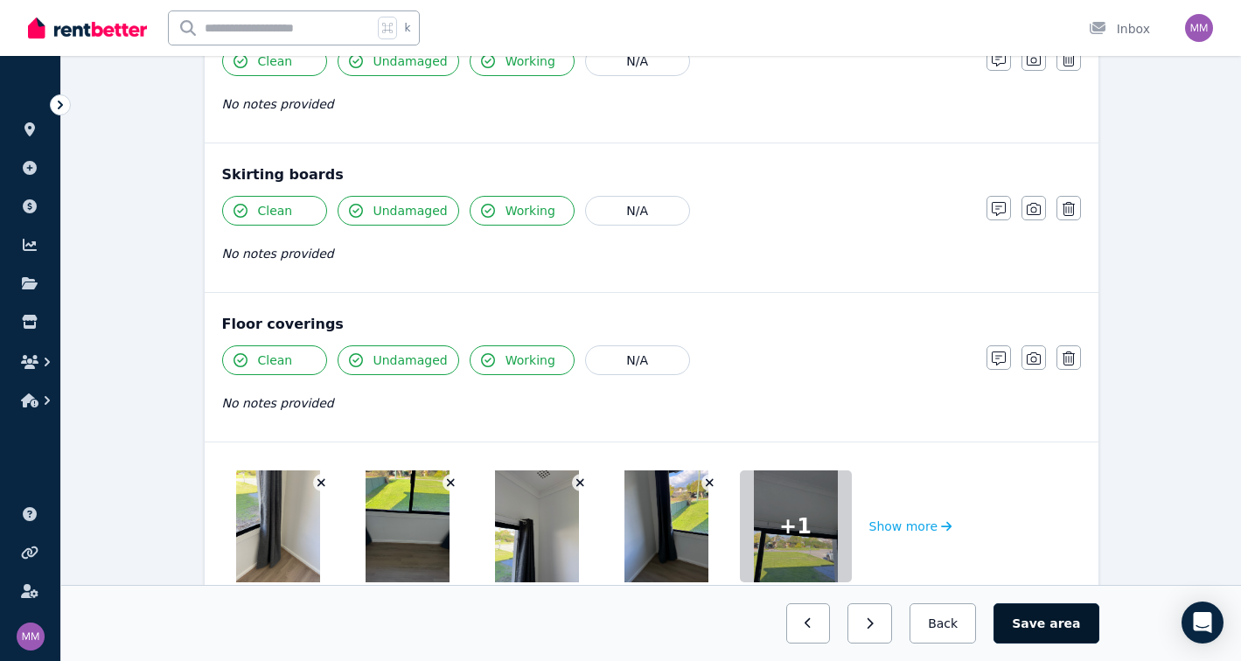
click at [1031, 630] on button "Save area" at bounding box center [1046, 624] width 105 height 40
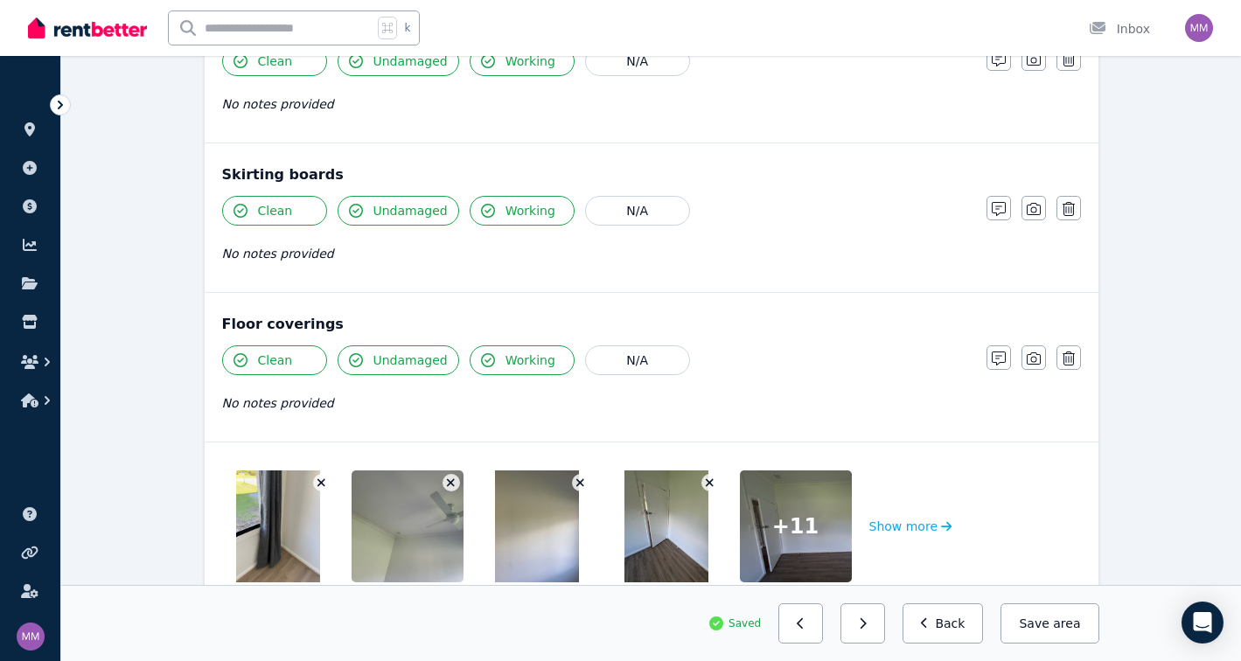
scroll to position [0, 0]
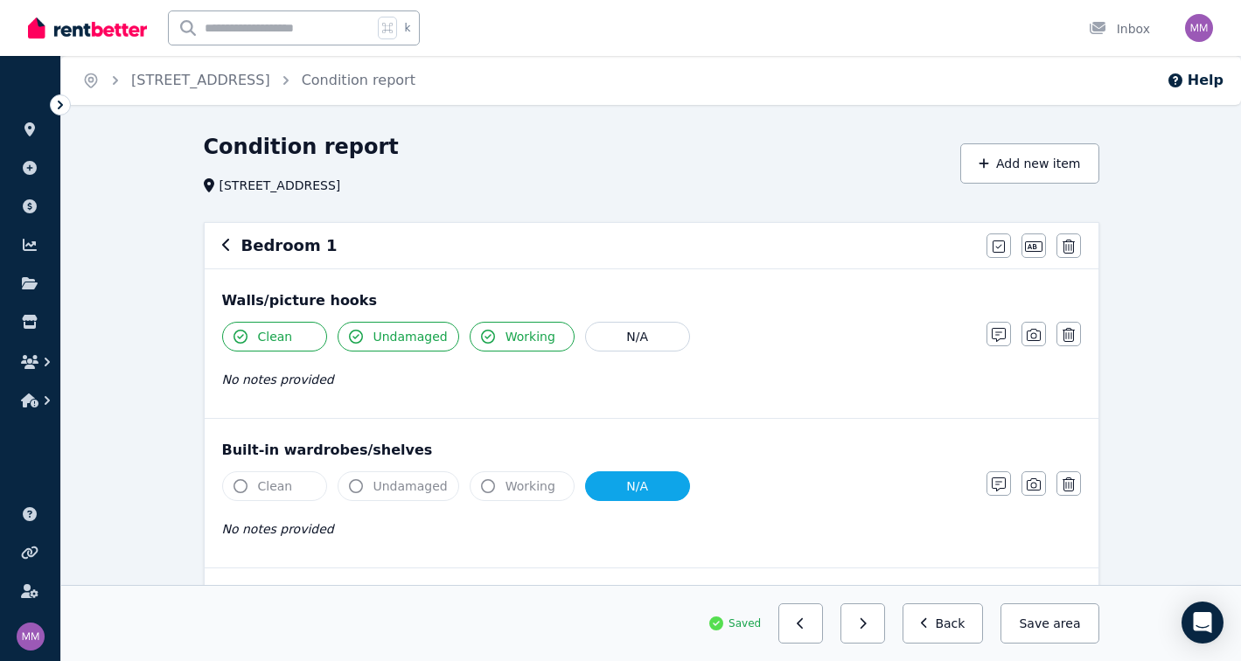
click at [222, 248] on icon "button" at bounding box center [226, 245] width 9 height 14
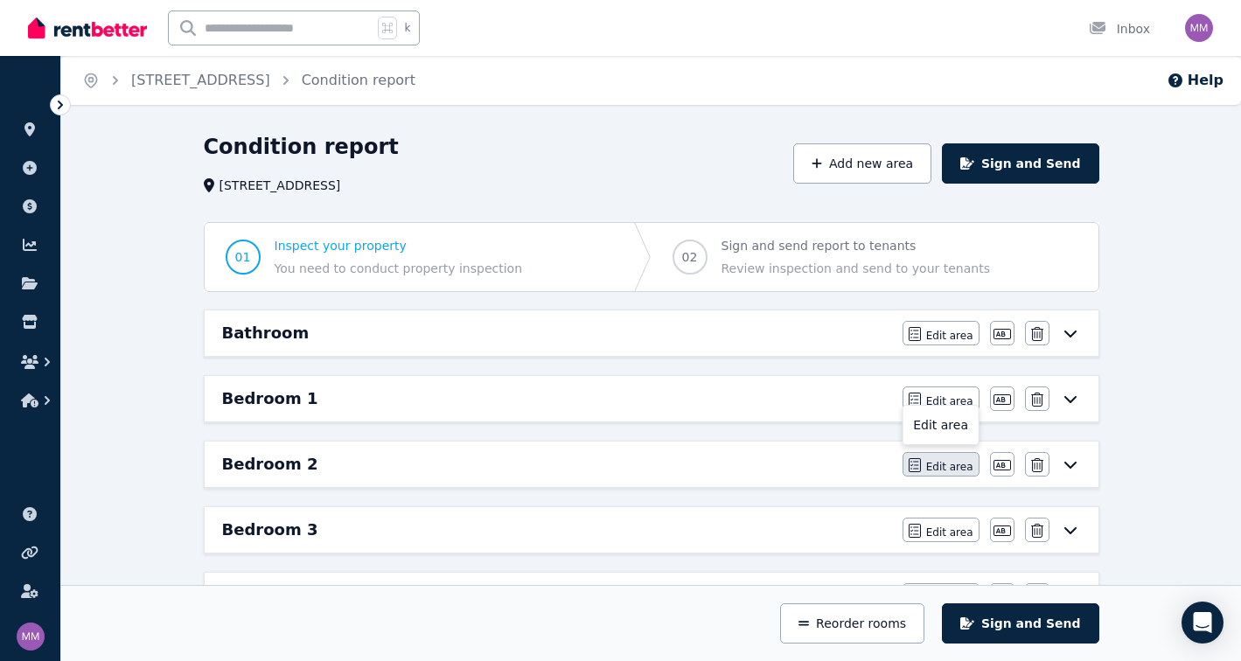
click at [957, 477] on button "Edit area" at bounding box center [941, 464] width 77 height 24
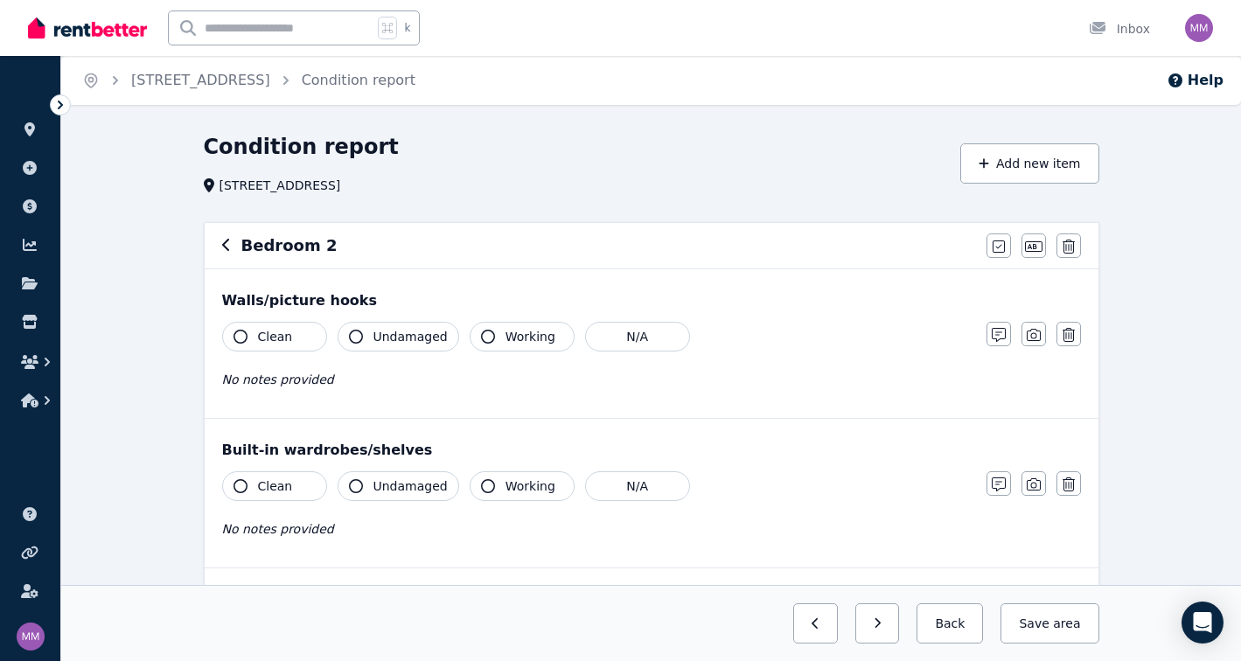
click at [265, 334] on span "Clean" at bounding box center [275, 336] width 35 height 17
click at [426, 362] on div "Clean Undamaged Working N/A No notes provided" at bounding box center [595, 365] width 747 height 86
click at [409, 339] on span "Undamaged" at bounding box center [411, 336] width 74 height 17
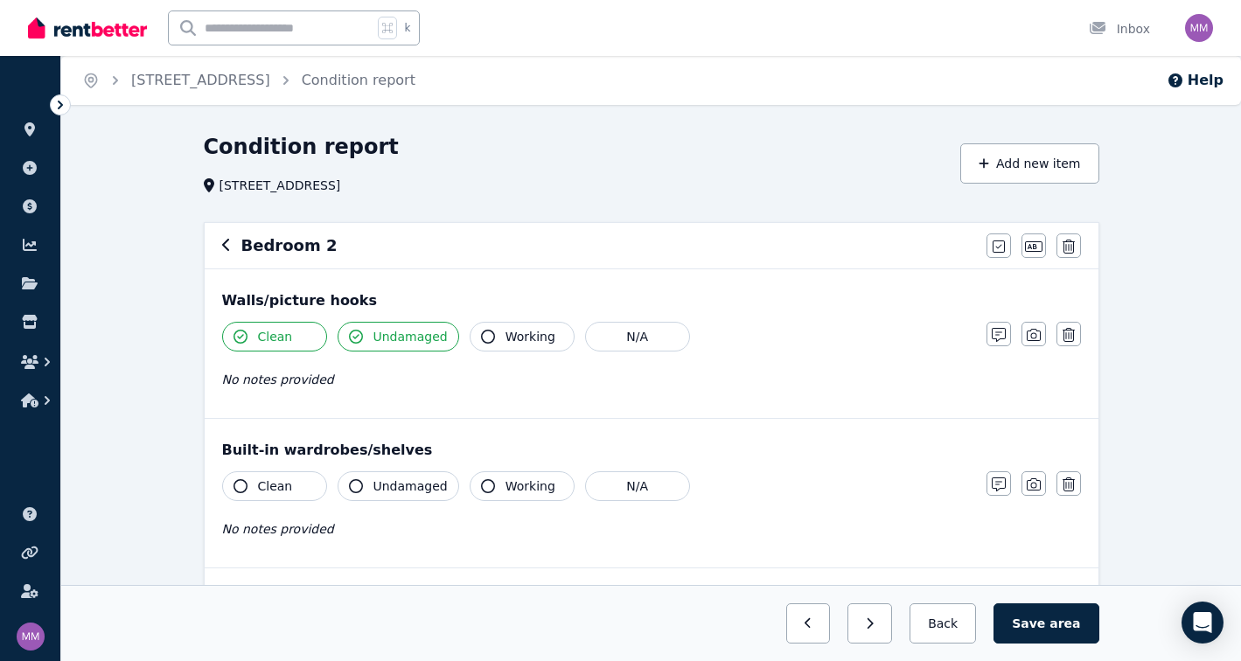
click at [492, 336] on button "Working" at bounding box center [522, 337] width 105 height 30
click at [299, 486] on button "Clean" at bounding box center [274, 487] width 105 height 30
click at [649, 487] on button "N/A" at bounding box center [637, 487] width 105 height 30
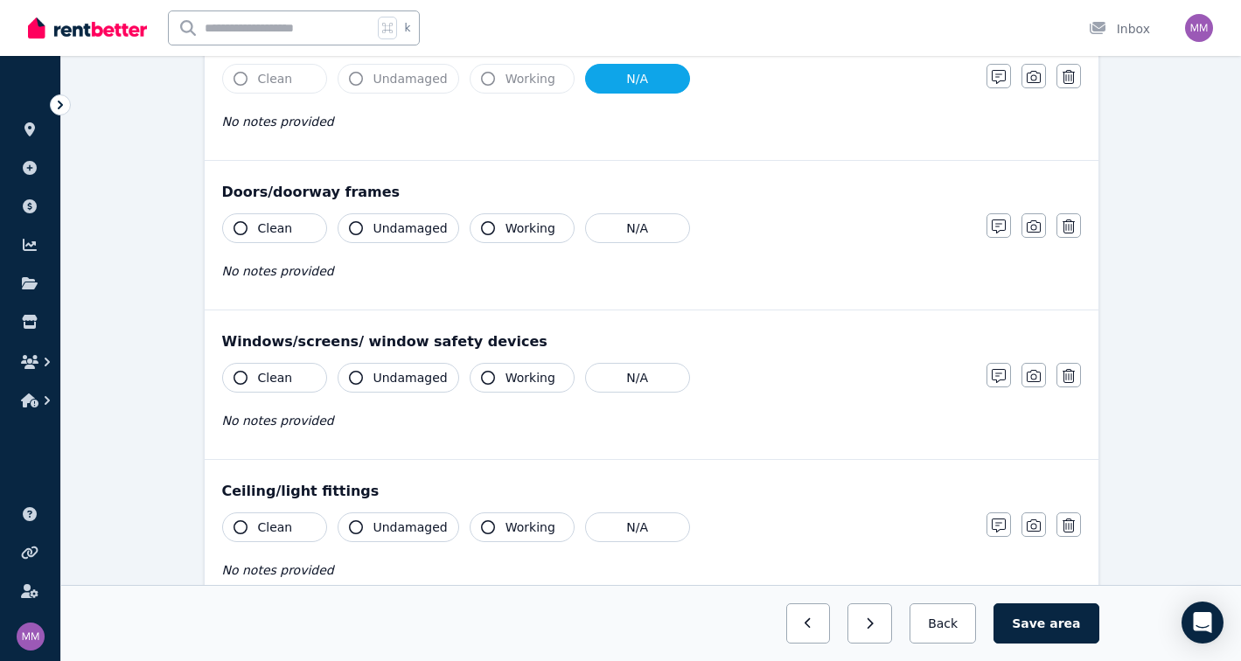
scroll to position [427, 0]
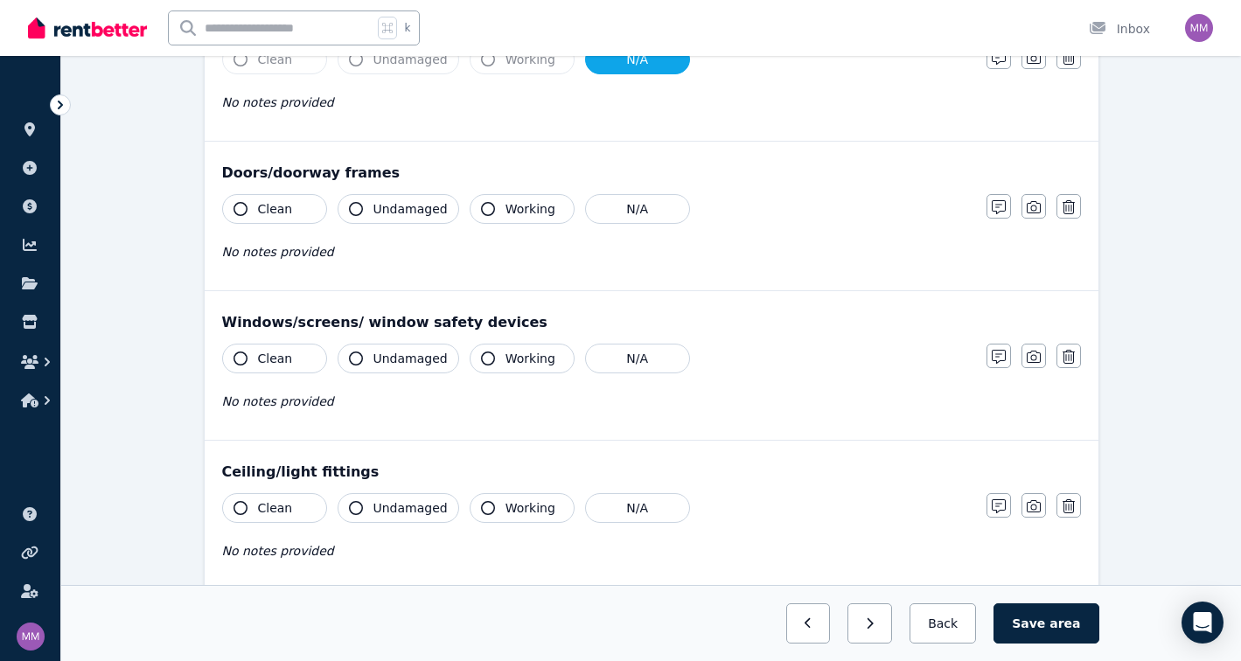
click at [283, 203] on span "Clean" at bounding box center [275, 208] width 35 height 17
click at [424, 209] on span "Undamaged" at bounding box center [411, 208] width 74 height 17
click at [520, 209] on span "Working" at bounding box center [531, 208] width 50 height 17
click at [250, 356] on button "Clean" at bounding box center [274, 359] width 105 height 30
click at [398, 370] on button "Undamaged" at bounding box center [399, 359] width 122 height 30
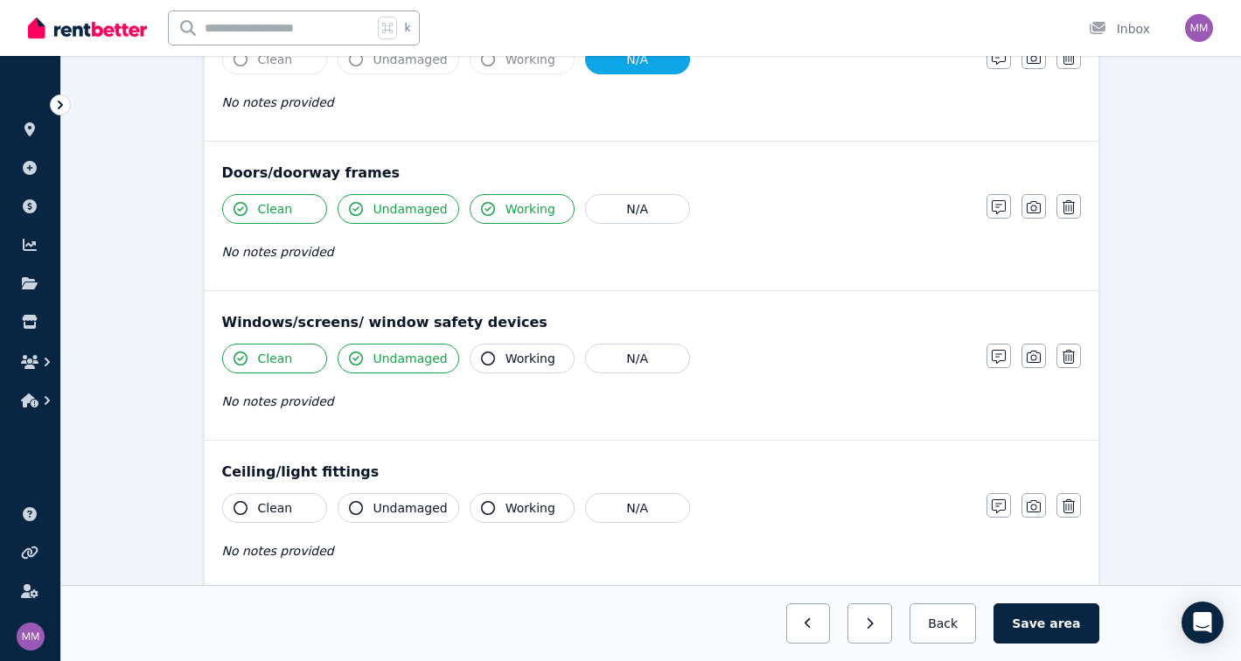
click at [513, 367] on span "Working" at bounding box center [531, 358] width 50 height 17
click at [246, 502] on button "Clean" at bounding box center [274, 508] width 105 height 30
click at [449, 512] on button "Undamaged" at bounding box center [399, 508] width 122 height 30
click at [516, 512] on span "Working" at bounding box center [531, 508] width 50 height 17
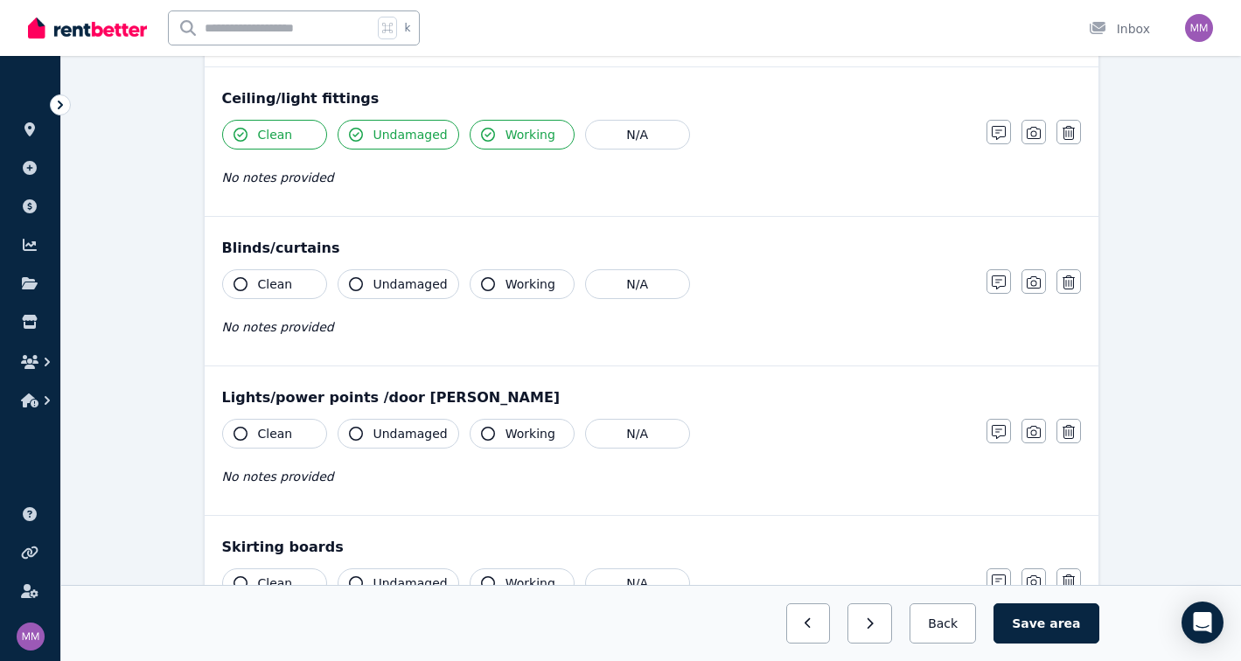
scroll to position [808, 0]
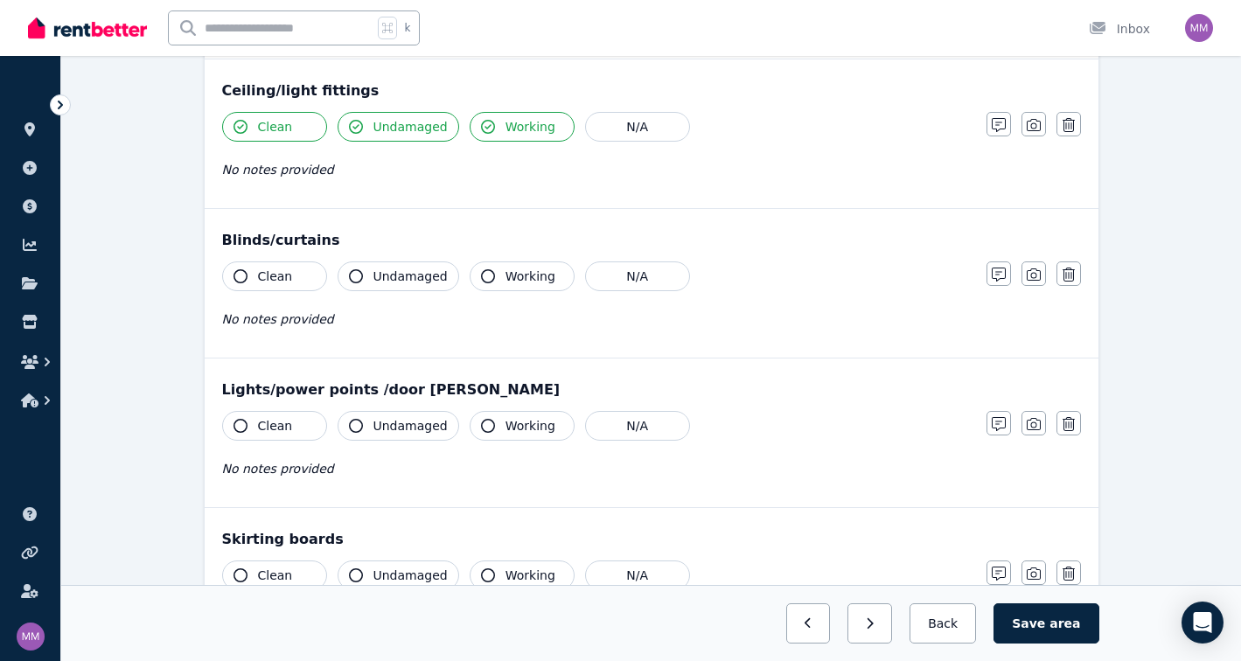
click at [265, 269] on span "Clean" at bounding box center [275, 276] width 35 height 17
click at [394, 274] on span "Undamaged" at bounding box center [411, 276] width 74 height 17
click at [535, 279] on span "Working" at bounding box center [531, 276] width 50 height 17
click at [290, 400] on div "Lights/power points /door [PERSON_NAME]" at bounding box center [651, 390] width 859 height 21
click at [312, 425] on button "Clean" at bounding box center [274, 426] width 105 height 30
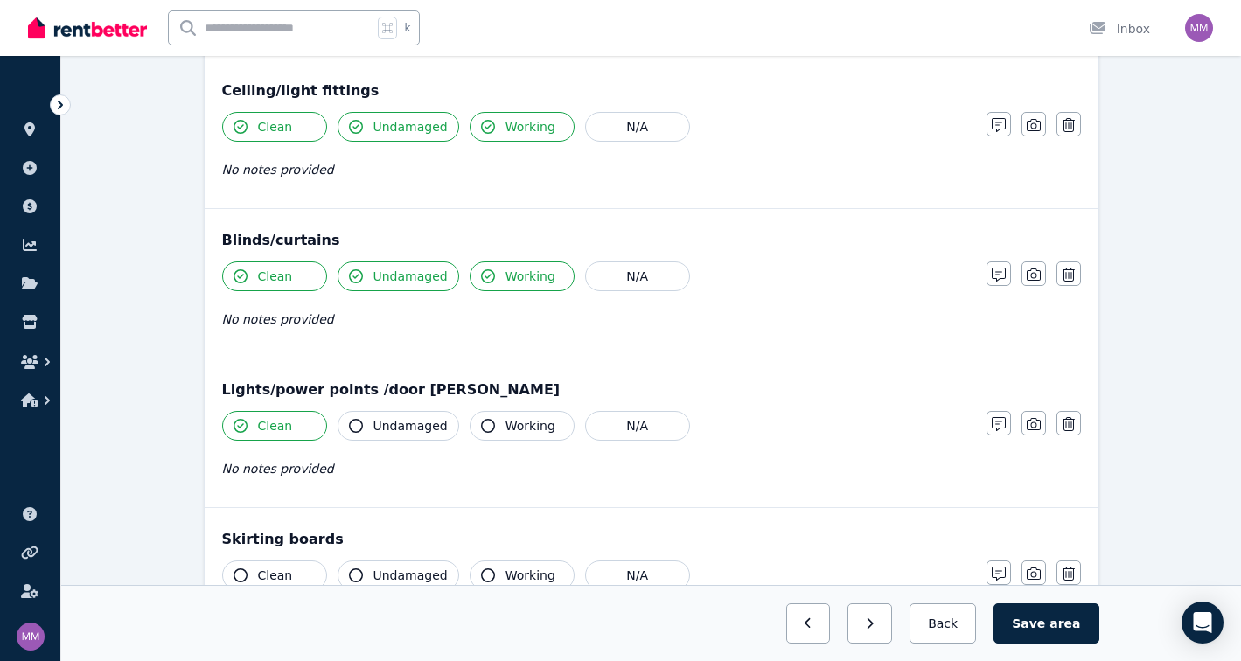
click at [438, 429] on span "Undamaged" at bounding box center [411, 425] width 74 height 17
click at [516, 421] on span "Working" at bounding box center [531, 425] width 50 height 17
click at [282, 567] on span "Clean" at bounding box center [275, 575] width 35 height 17
click at [411, 578] on span "Undamaged" at bounding box center [411, 575] width 74 height 17
click at [539, 572] on span "Working" at bounding box center [531, 575] width 50 height 17
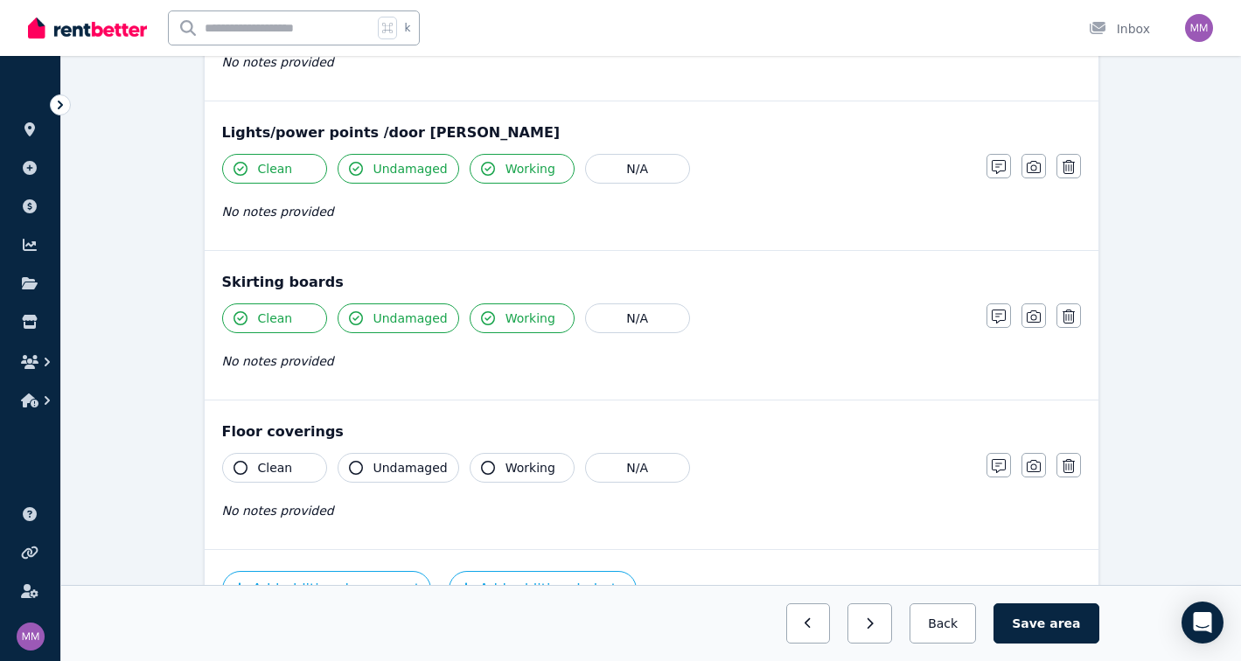
scroll to position [1173, 0]
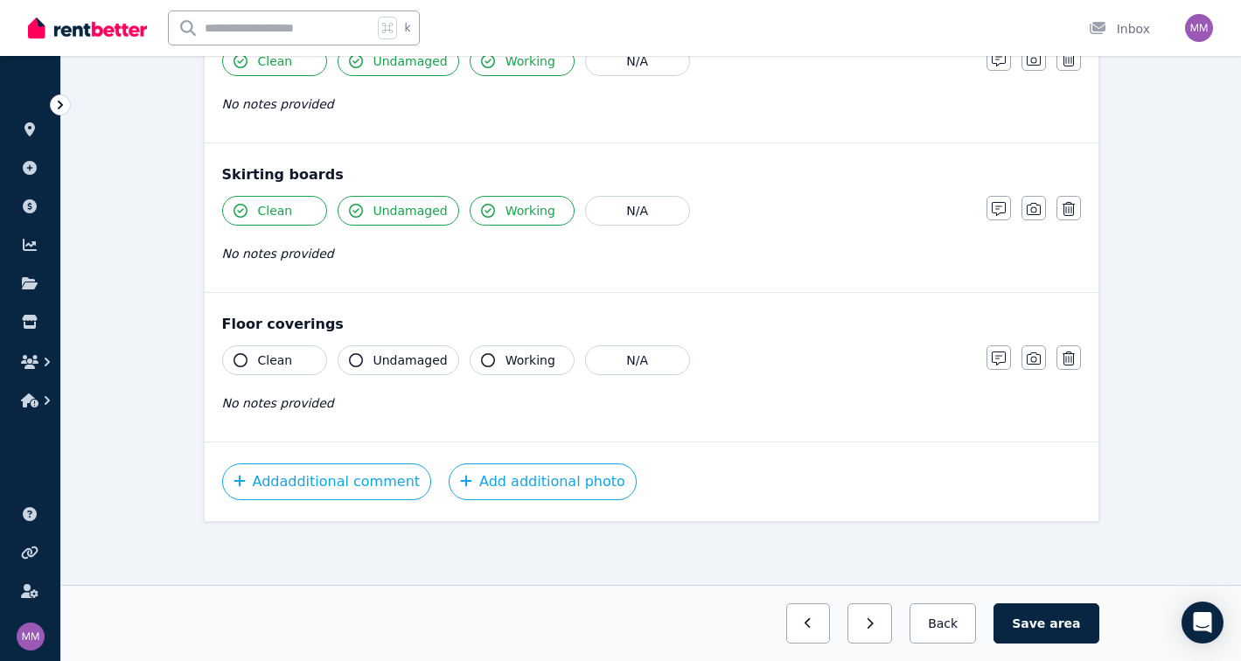
click at [264, 355] on span "Clean" at bounding box center [275, 360] width 35 height 17
click at [395, 361] on span "Undamaged" at bounding box center [411, 360] width 74 height 17
click at [460, 365] on div "Clean Undamaged Working N/A" at bounding box center [595, 361] width 747 height 30
click at [489, 362] on button "Working" at bounding box center [522, 361] width 105 height 30
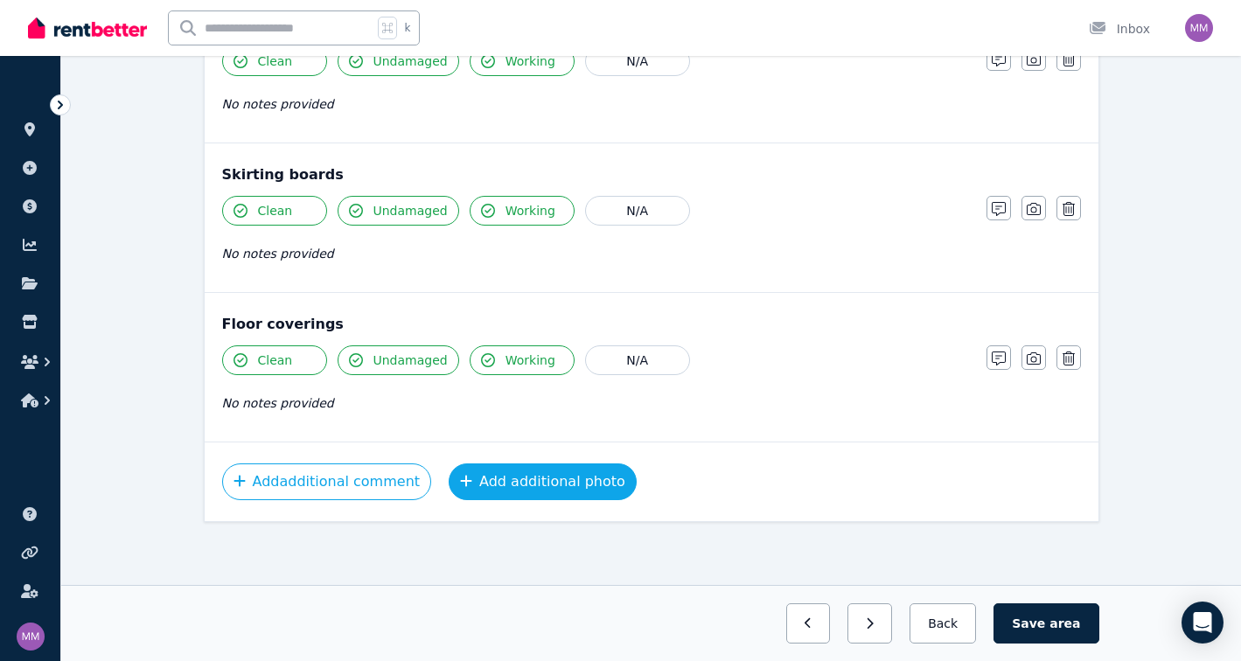
click at [510, 486] on button "Add additional photo" at bounding box center [543, 482] width 188 height 37
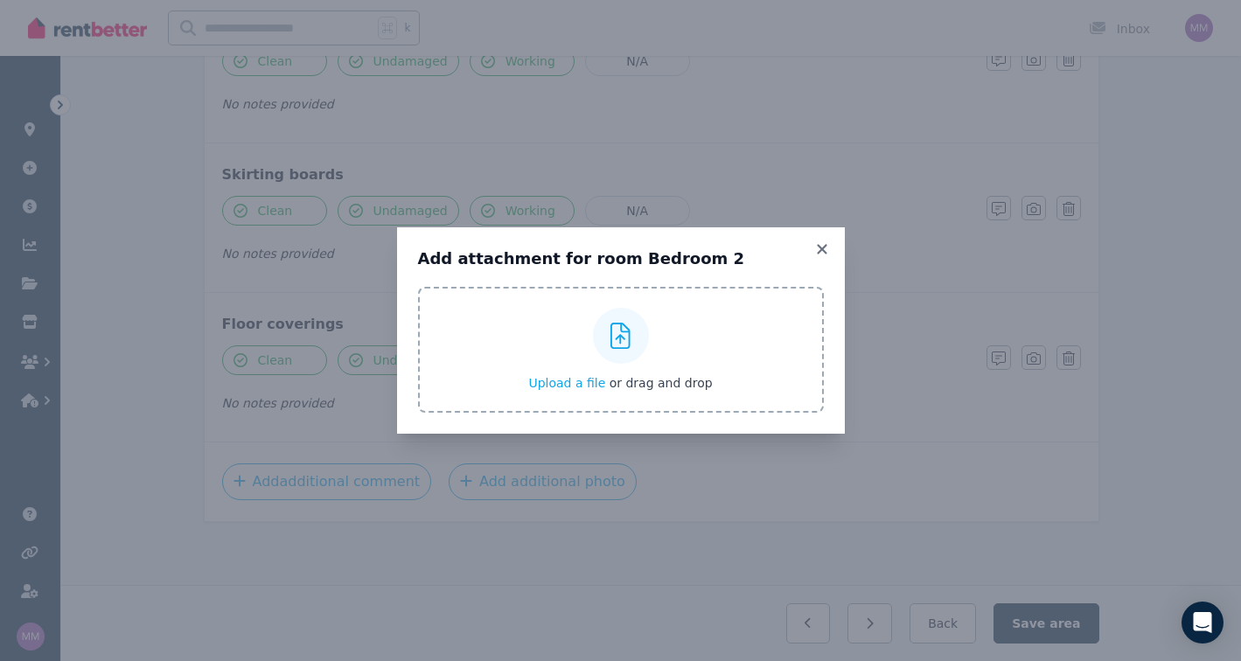
click at [568, 372] on div "Upload a file or drag and drop" at bounding box center [620, 349] width 184 height 105
click at [0, 0] on input "Upload a file or drag and drop" at bounding box center [0, 0] width 0 height 0
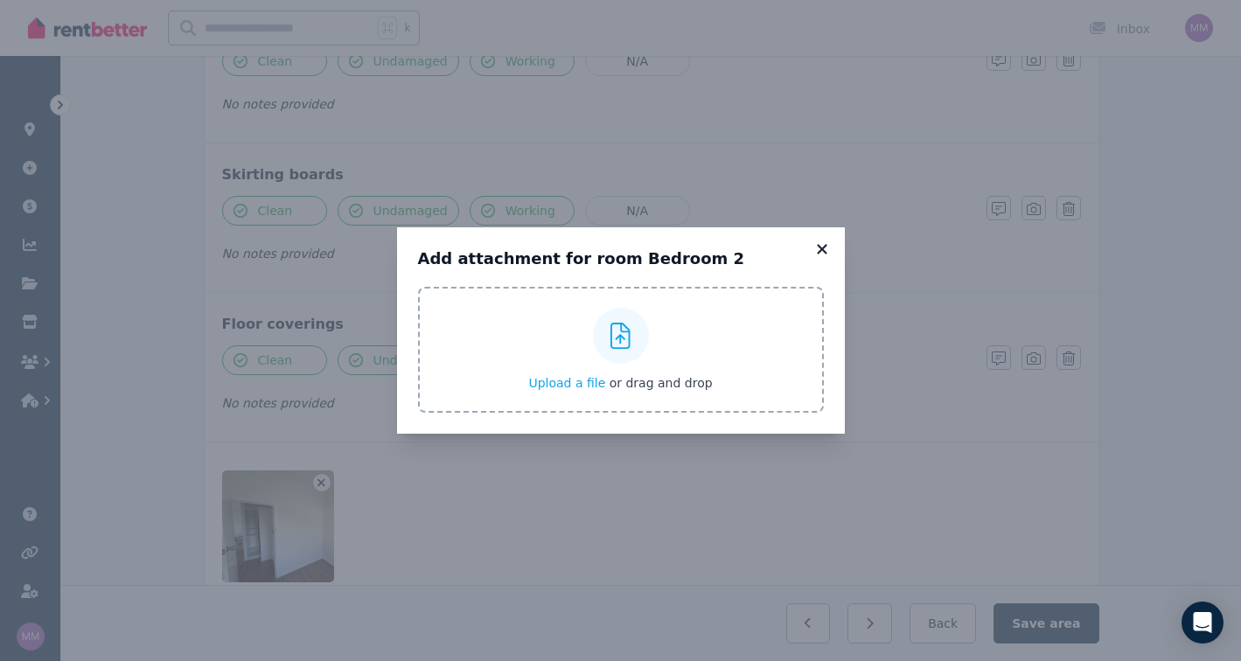
click at [828, 241] on icon at bounding box center [822, 249] width 17 height 16
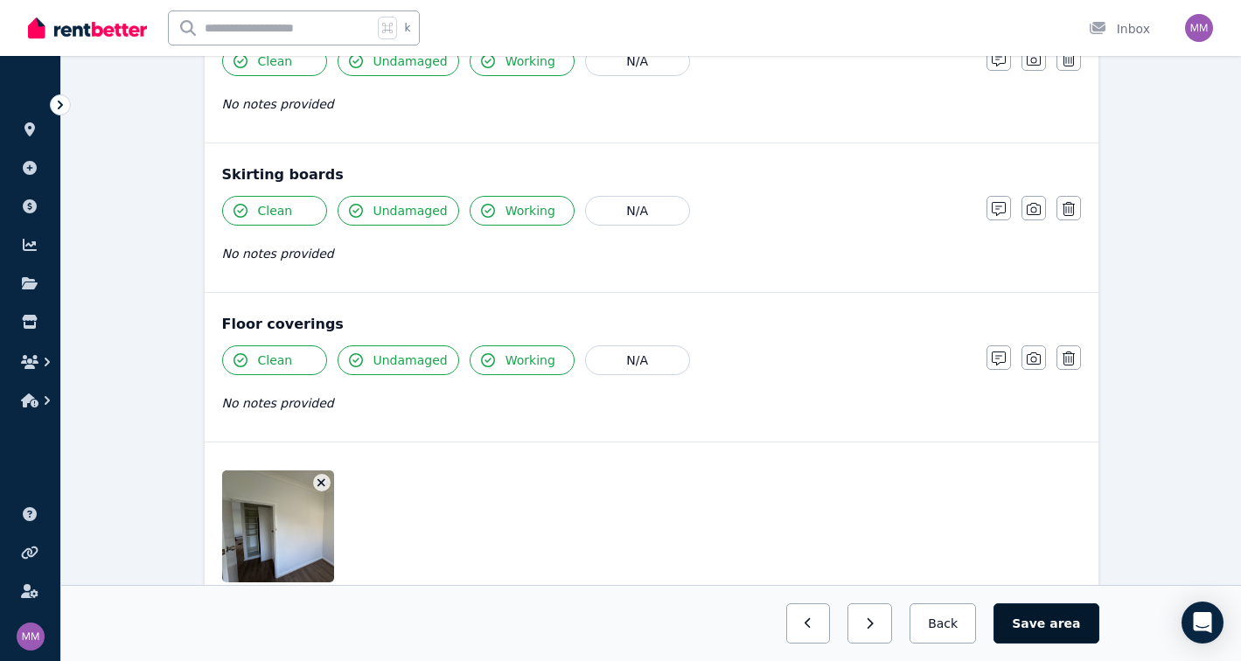
click at [1037, 615] on button "Save area" at bounding box center [1046, 624] width 105 height 40
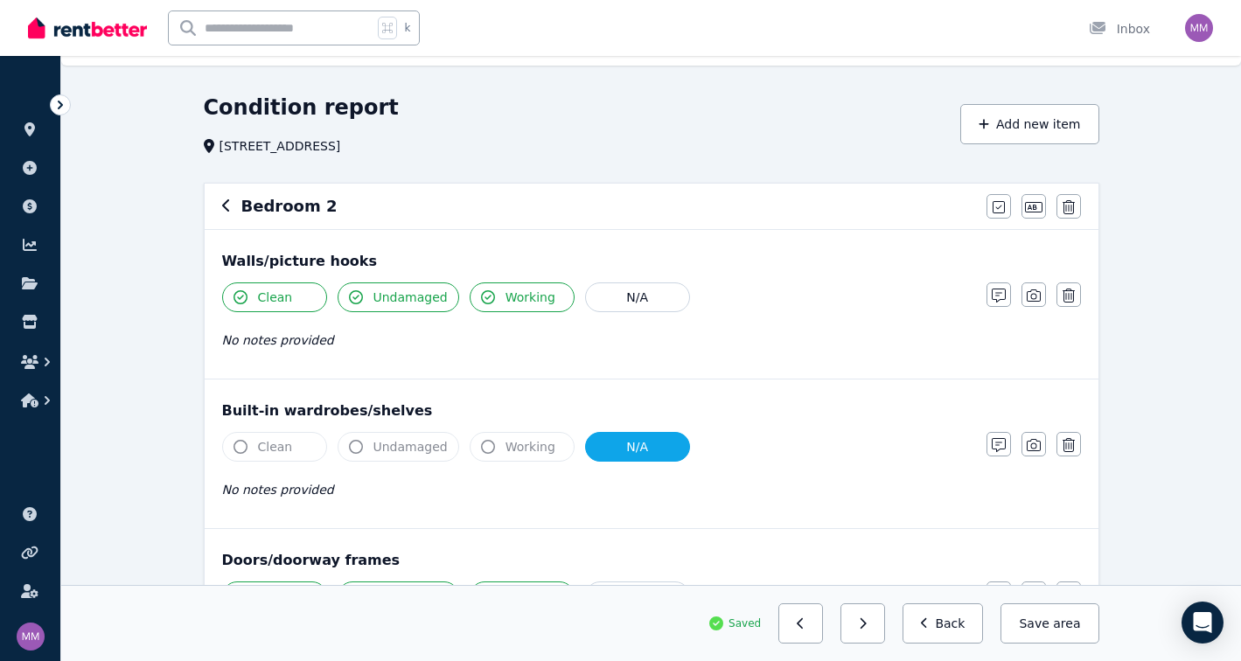
scroll to position [0, 0]
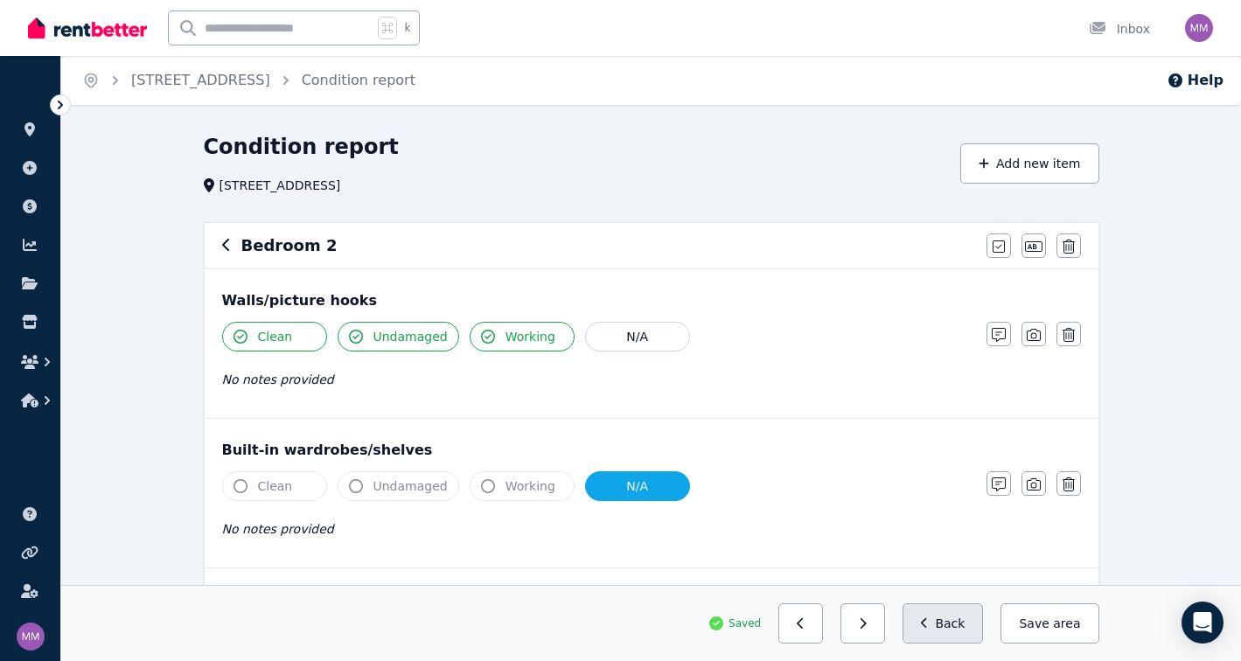
click at [954, 626] on button "Back" at bounding box center [943, 624] width 81 height 40
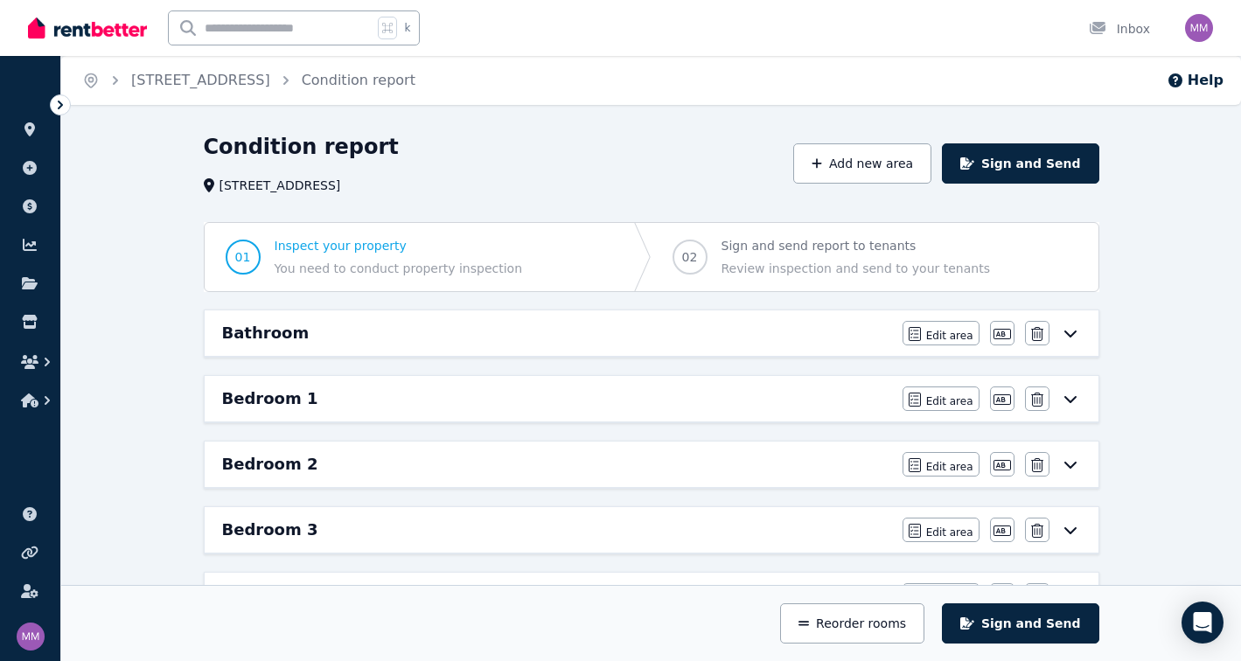
click at [800, 529] on div "Bedroom 3" at bounding box center [557, 530] width 670 height 24
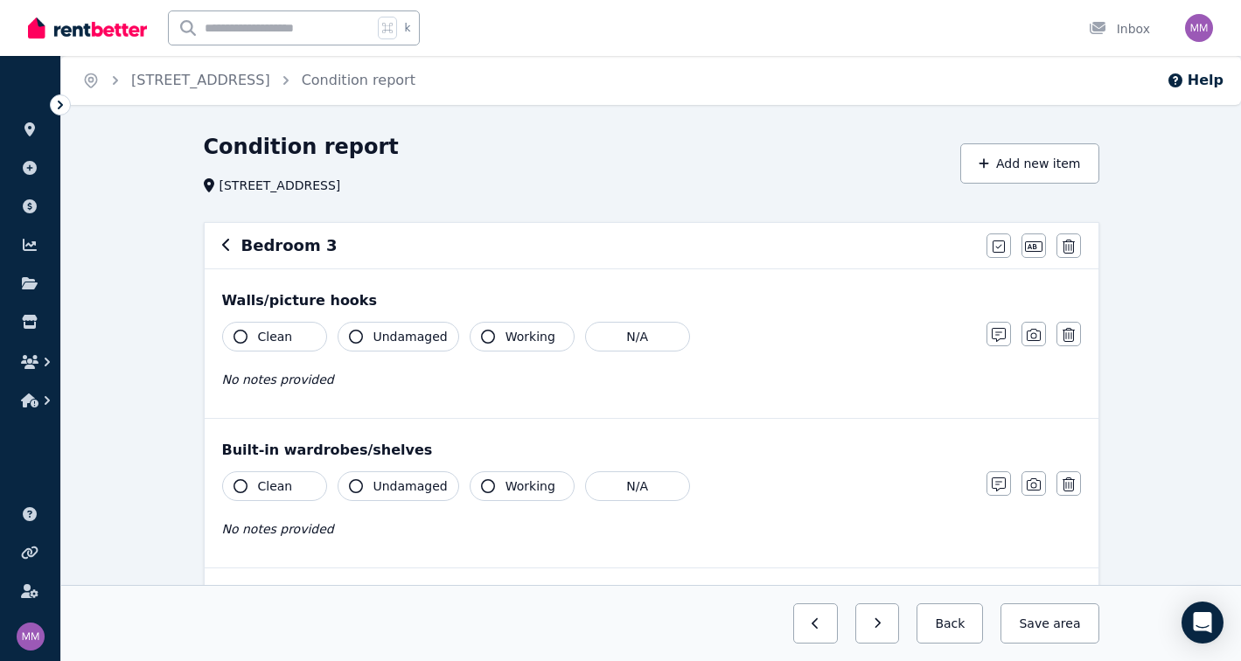
click at [253, 332] on button "Clean" at bounding box center [274, 337] width 105 height 30
click at [395, 332] on span "Undamaged" at bounding box center [411, 336] width 74 height 17
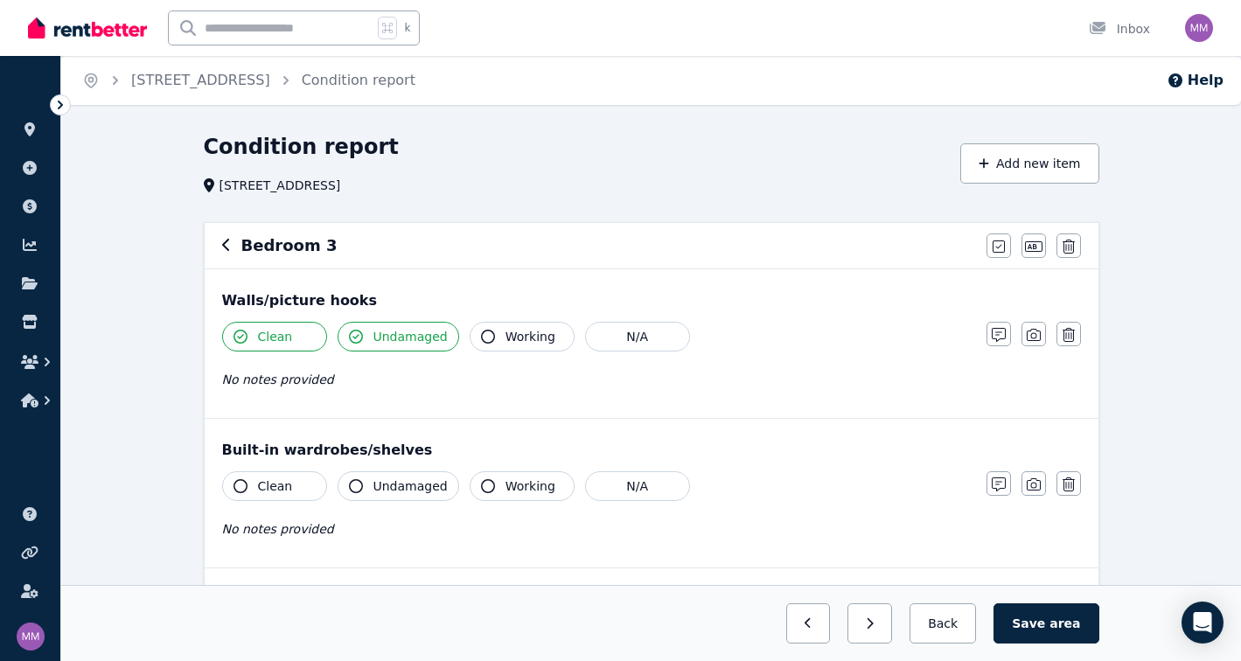
click at [470, 340] on button "Working" at bounding box center [522, 337] width 105 height 30
click at [273, 480] on span "Clean" at bounding box center [275, 486] width 35 height 17
click at [415, 492] on span "Undamaged" at bounding box center [411, 486] width 74 height 17
click at [481, 490] on icon "button" at bounding box center [488, 486] width 14 height 14
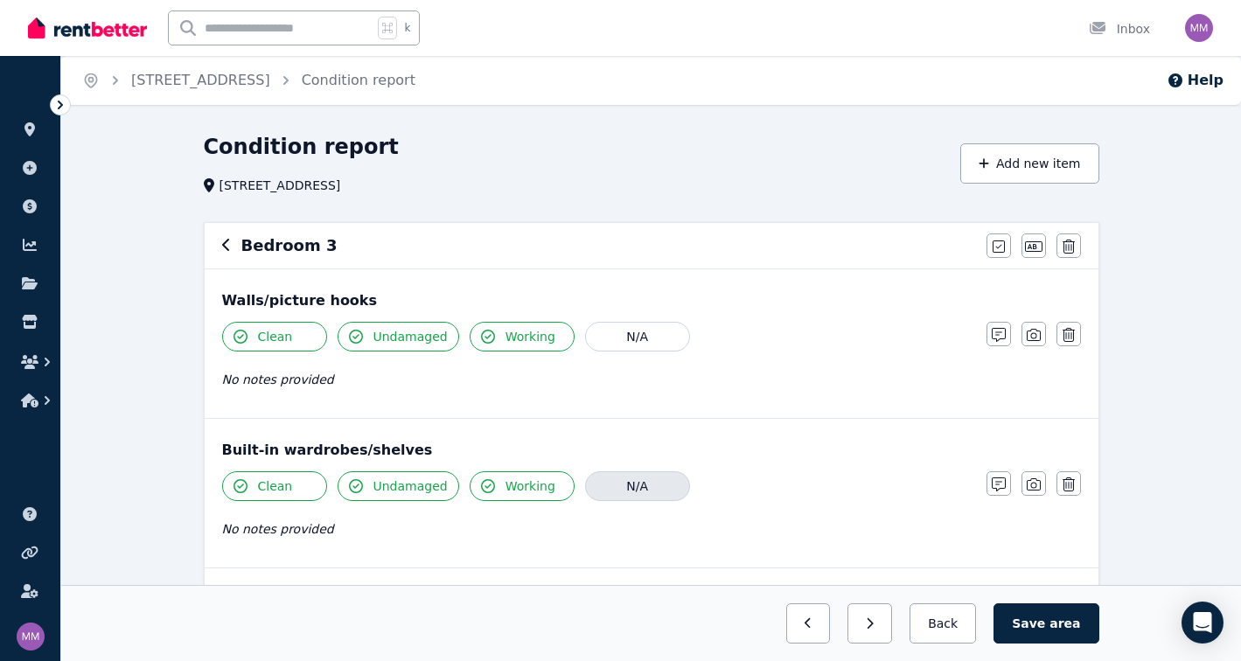
click at [605, 479] on button "N/A" at bounding box center [637, 487] width 105 height 30
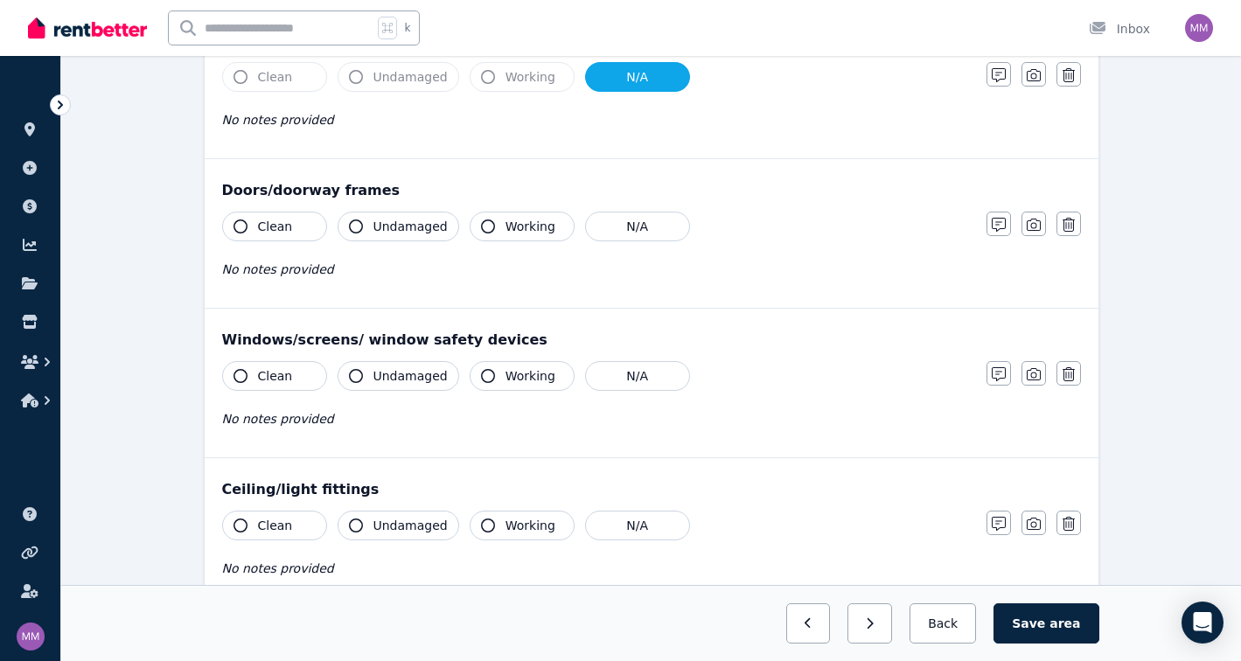
scroll to position [415, 0]
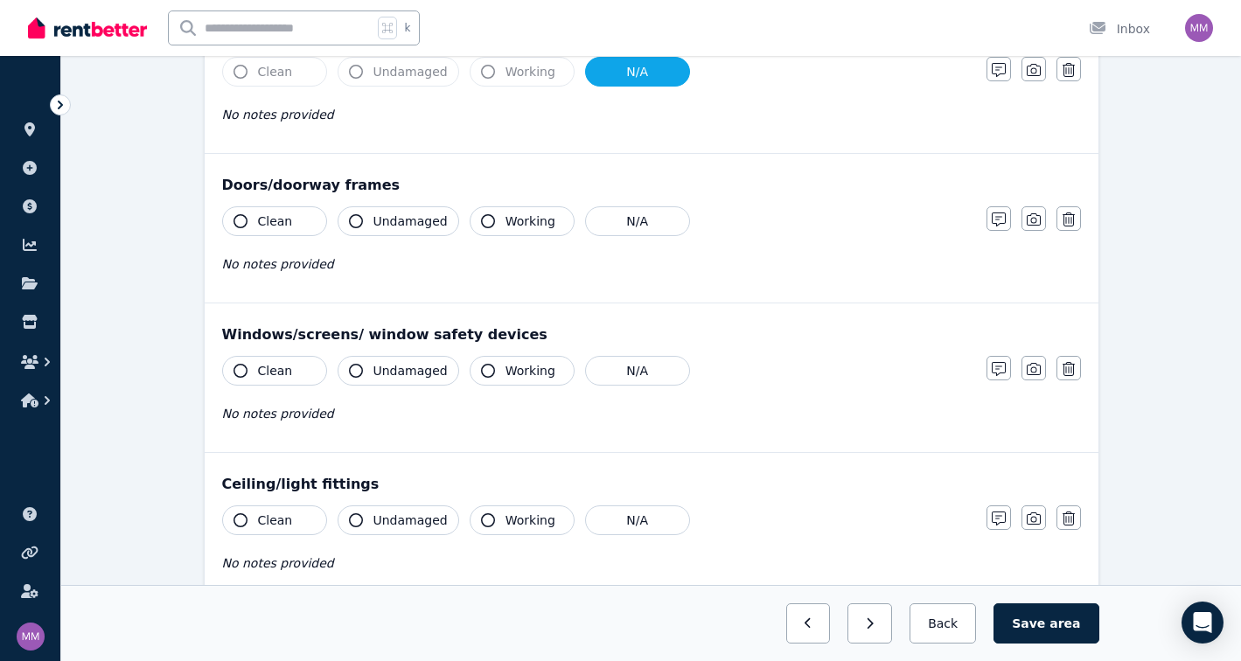
click at [248, 215] on button "Clean" at bounding box center [274, 221] width 105 height 30
drag, startPoint x: 416, startPoint y: 222, endPoint x: 448, endPoint y: 222, distance: 32.4
click at [416, 222] on span "Undamaged" at bounding box center [411, 221] width 74 height 17
click at [509, 222] on span "Working" at bounding box center [531, 221] width 50 height 17
click at [297, 399] on div "Clean Undamaged Working N/A No notes provided" at bounding box center [595, 399] width 747 height 86
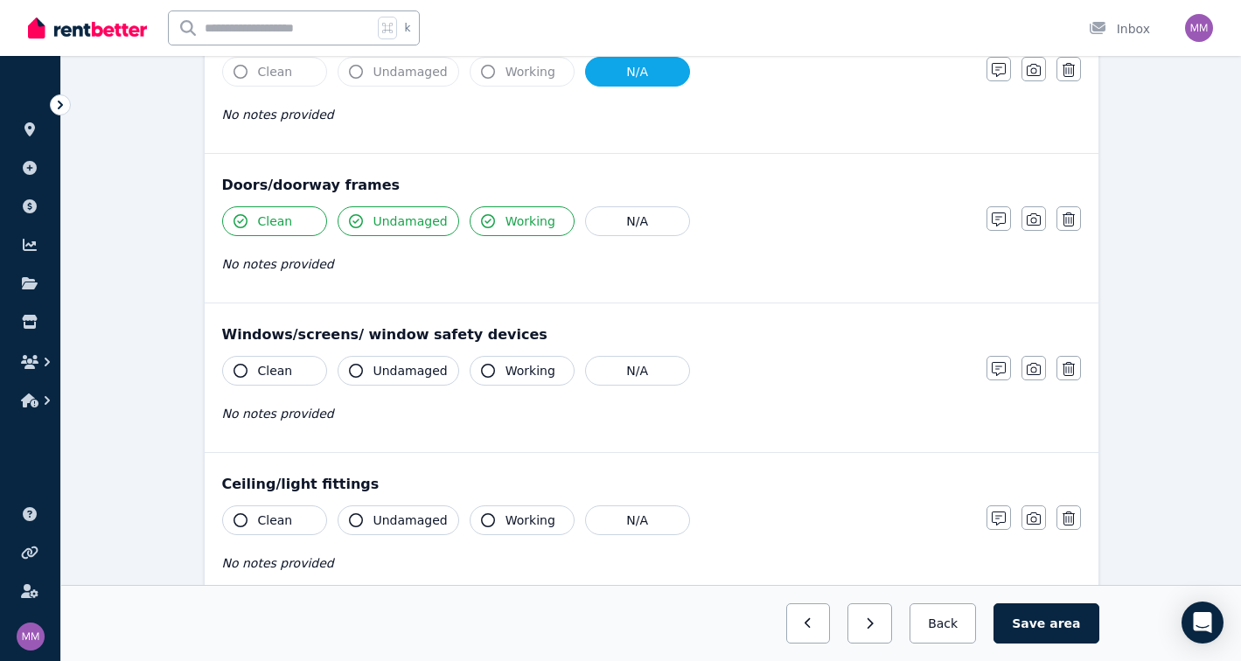
click at [297, 386] on div "Clean Undamaged Working N/A No notes provided" at bounding box center [595, 399] width 747 height 86
click at [373, 379] on button "Undamaged" at bounding box center [399, 371] width 122 height 30
click at [255, 375] on button "Clean" at bounding box center [274, 371] width 105 height 30
click at [548, 367] on button "Working" at bounding box center [522, 371] width 105 height 30
click at [269, 527] on span "Clean" at bounding box center [275, 520] width 35 height 17
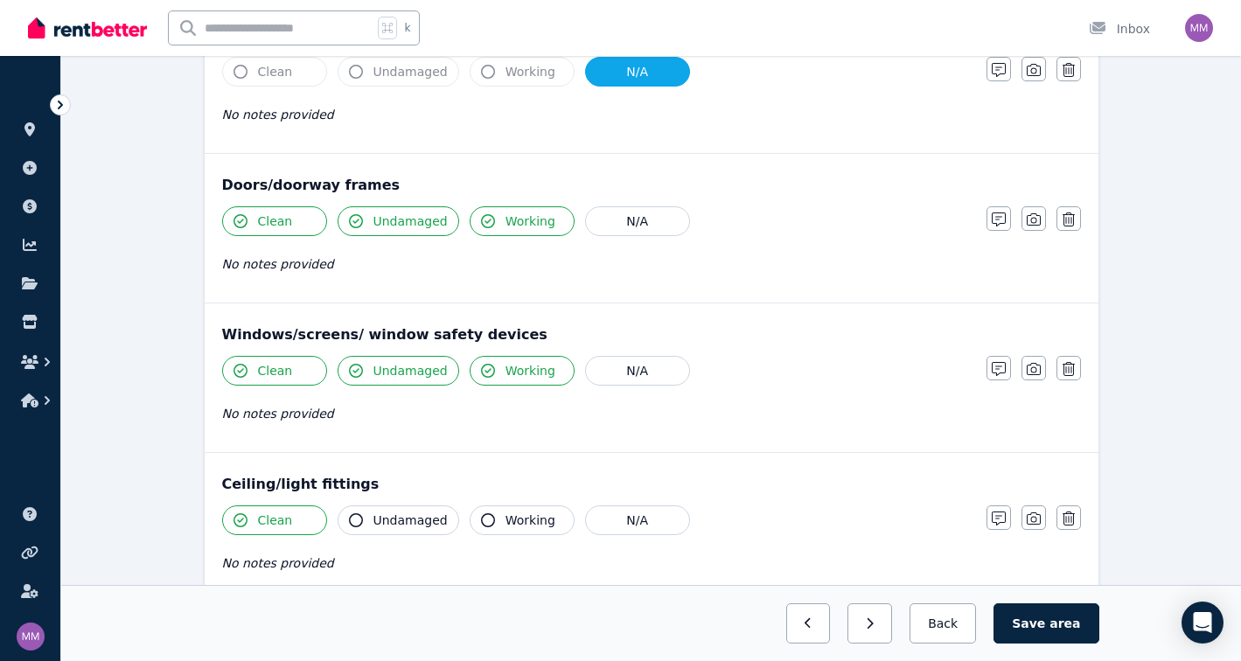
click at [415, 533] on button "Undamaged" at bounding box center [399, 521] width 122 height 30
click at [529, 523] on span "Working" at bounding box center [531, 520] width 50 height 17
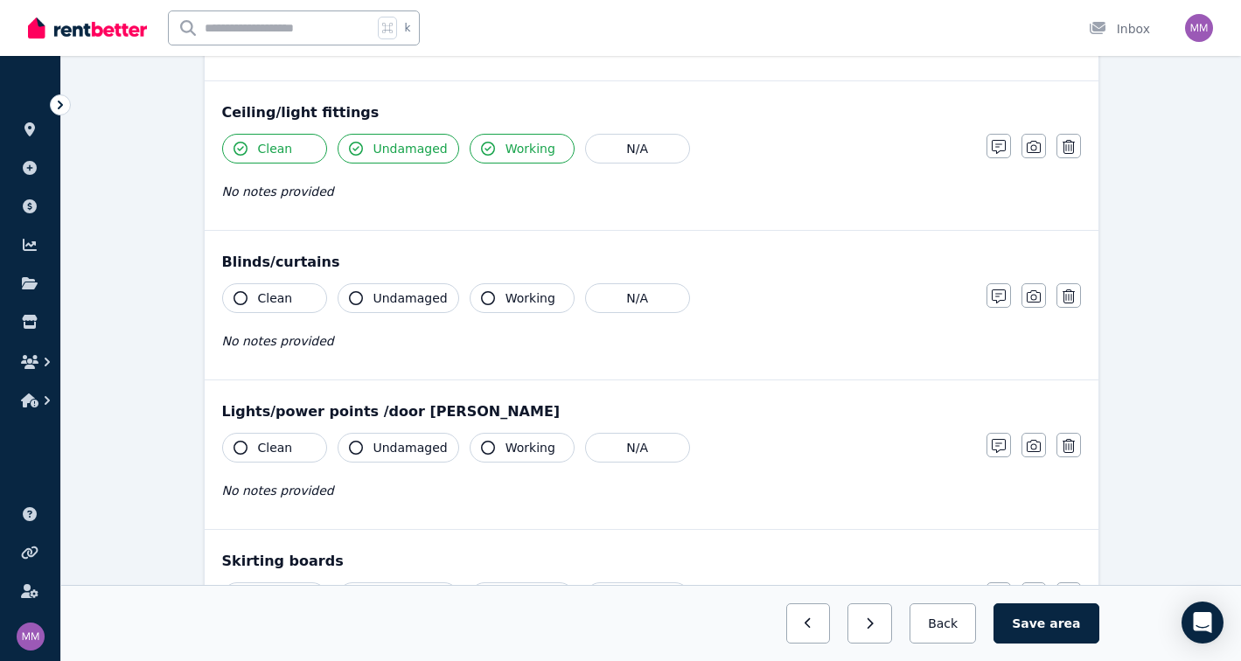
scroll to position [788, 0]
click at [254, 273] on div "Blinds/curtains Clean Undamaged Working N/A No notes provided Notes Photo Delete" at bounding box center [652, 303] width 894 height 149
drag, startPoint x: 260, startPoint y: 295, endPoint x: 296, endPoint y: 292, distance: 36.0
click at [260, 295] on span "Clean" at bounding box center [275, 296] width 35 height 17
click at [437, 298] on span "Undamaged" at bounding box center [411, 296] width 74 height 17
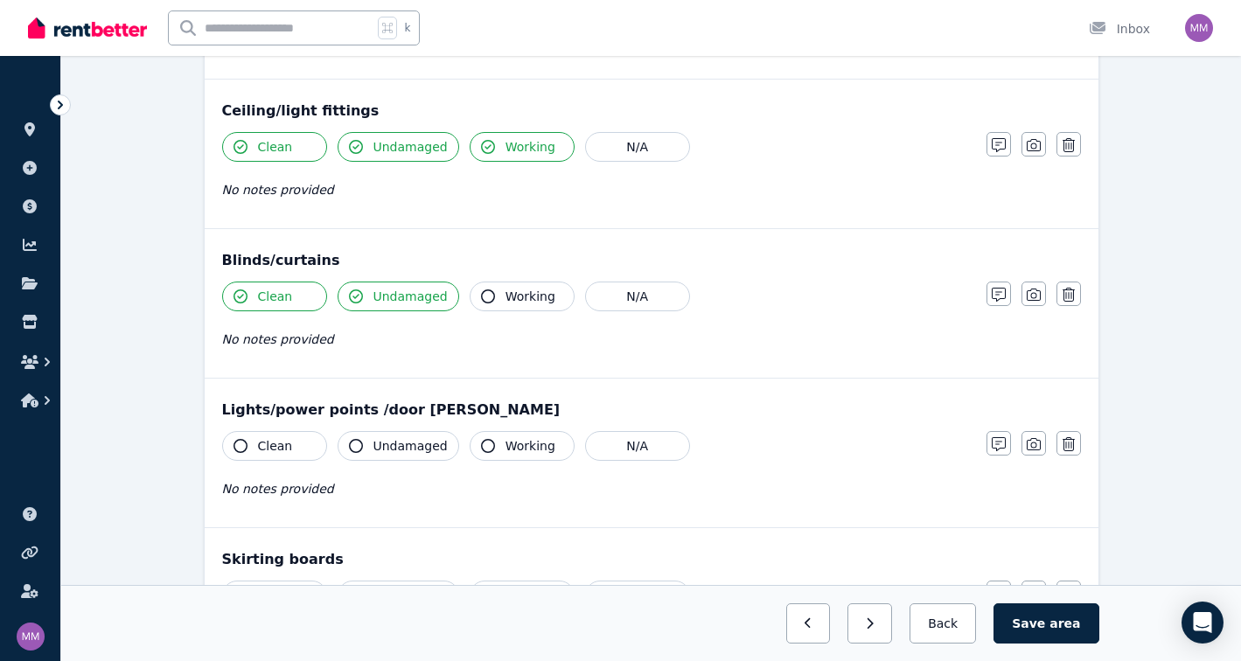
click at [514, 298] on span "Working" at bounding box center [531, 296] width 50 height 17
click at [506, 453] on span "Working" at bounding box center [531, 445] width 50 height 17
click at [345, 444] on button "Undamaged" at bounding box center [399, 446] width 122 height 30
click at [276, 443] on span "Clean" at bounding box center [275, 445] width 35 height 17
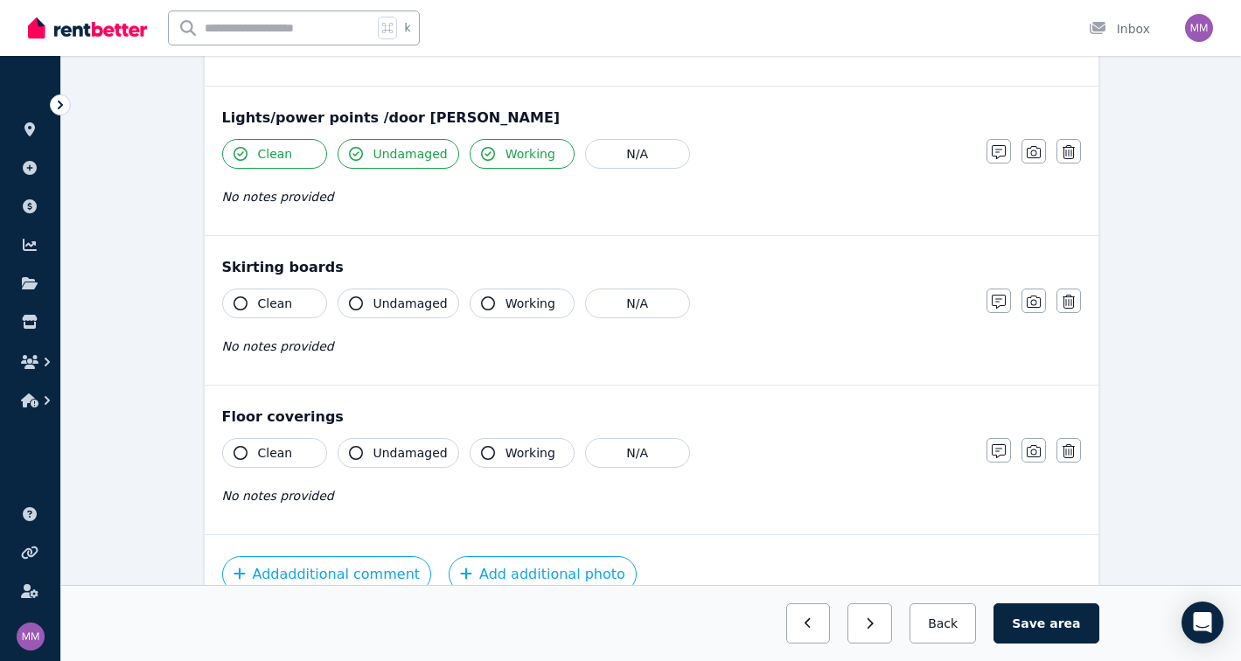
scroll to position [1080, 0]
click at [282, 300] on span "Clean" at bounding box center [275, 304] width 35 height 17
click at [376, 310] on span "Undamaged" at bounding box center [411, 304] width 74 height 17
click at [513, 293] on button "Working" at bounding box center [522, 305] width 105 height 30
click at [293, 451] on button "Clean" at bounding box center [274, 454] width 105 height 30
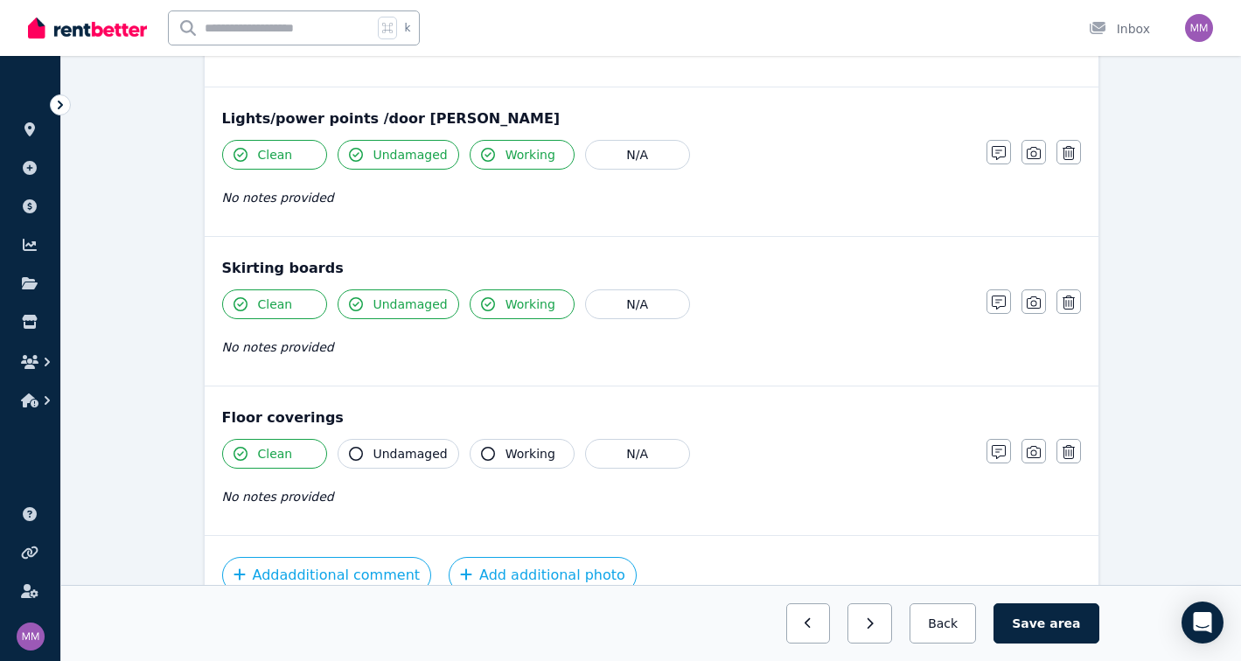
click at [358, 451] on icon "button" at bounding box center [356, 454] width 14 height 14
click at [453, 451] on div "Clean Undamaged Working N/A" at bounding box center [595, 454] width 747 height 30
click at [508, 460] on span "Working" at bounding box center [531, 453] width 50 height 17
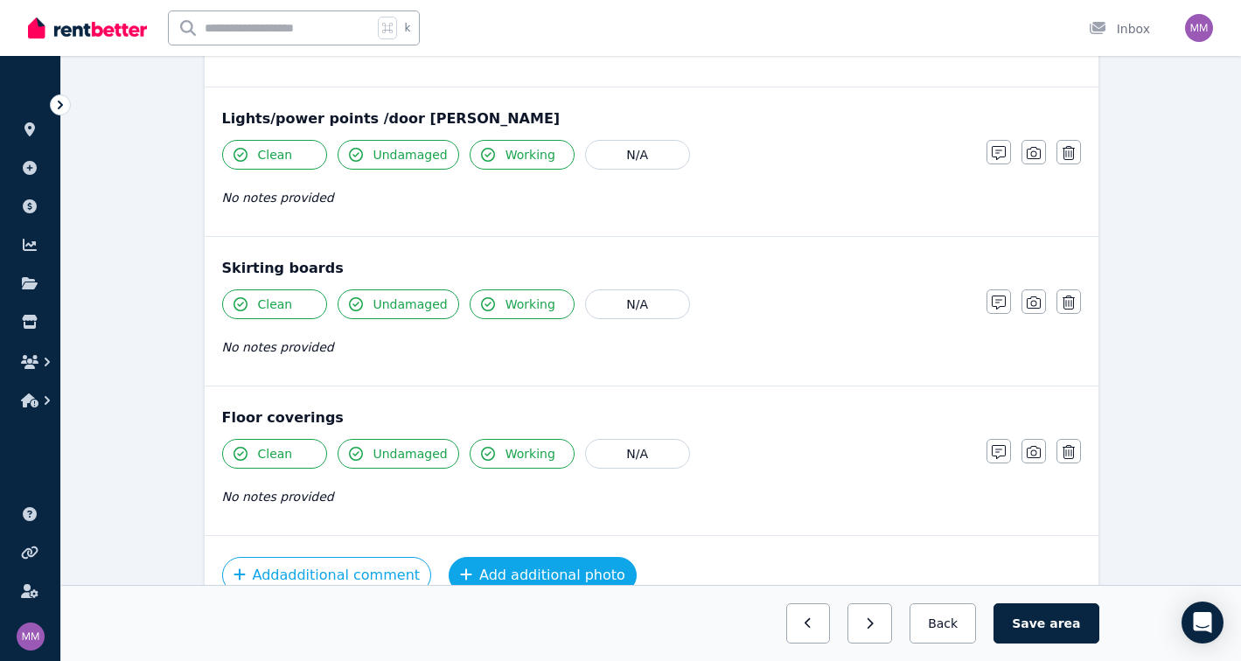
click at [513, 577] on button "Add additional photo" at bounding box center [543, 575] width 188 height 37
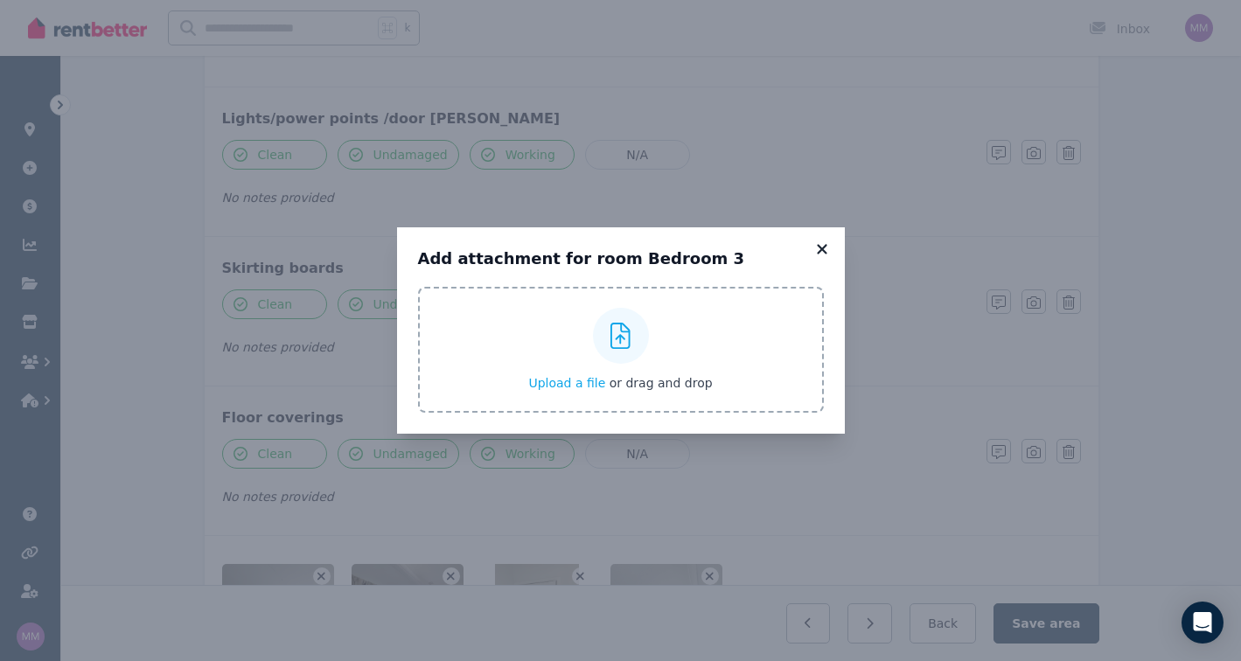
click at [819, 252] on icon at bounding box center [822, 249] width 10 height 10
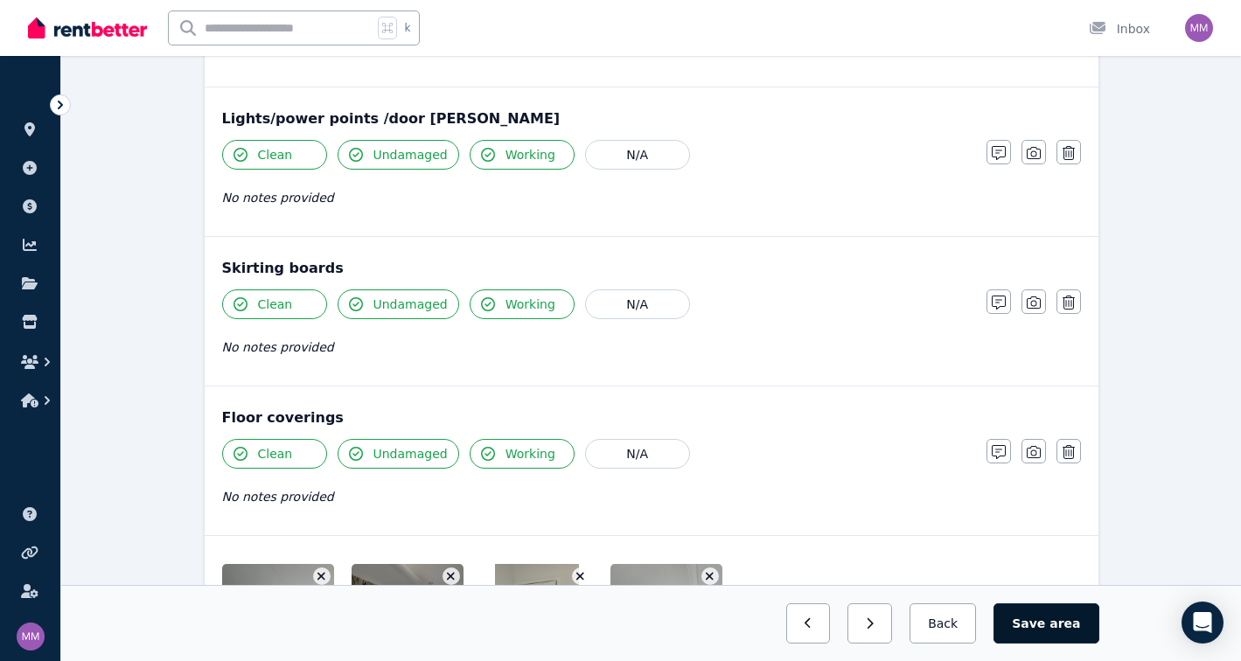
click at [1037, 638] on button "Save area" at bounding box center [1046, 624] width 105 height 40
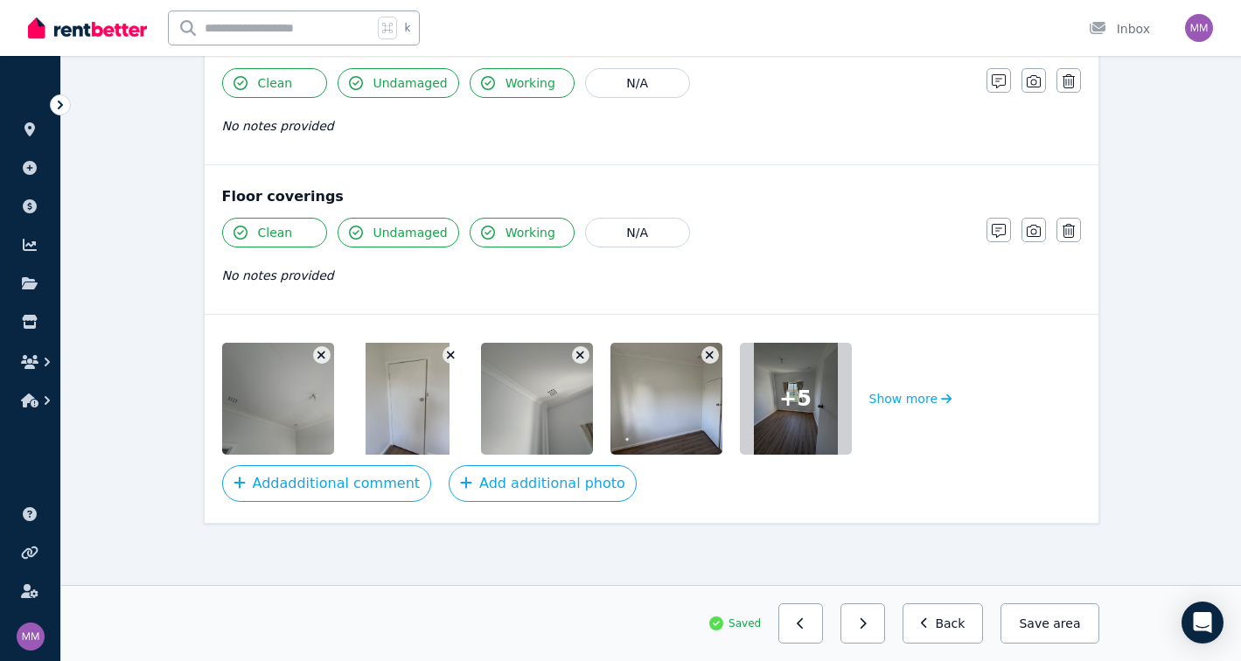
scroll to position [1303, 0]
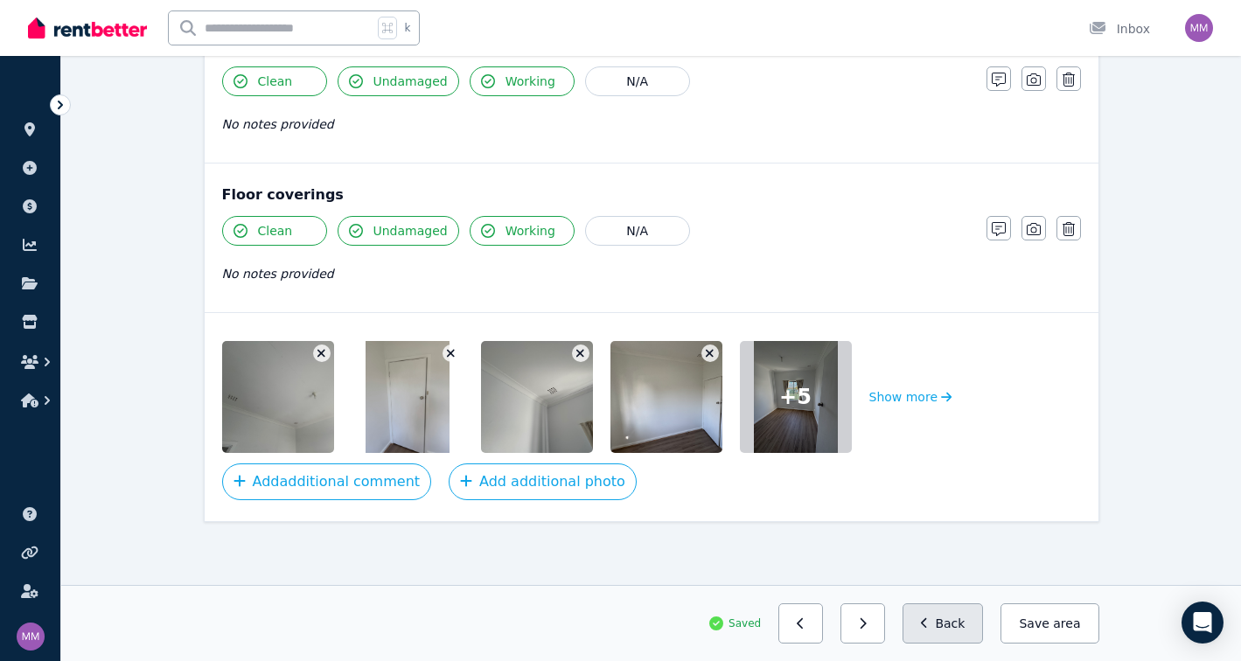
click at [936, 641] on button "Back" at bounding box center [943, 624] width 81 height 40
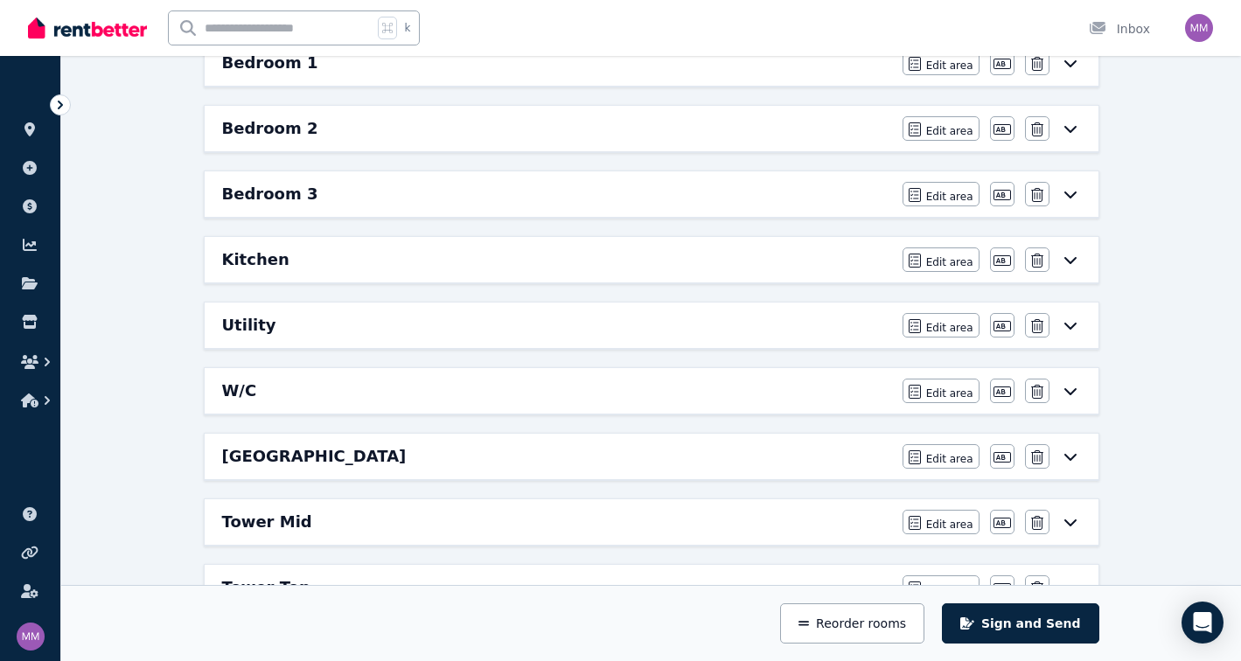
scroll to position [0, 0]
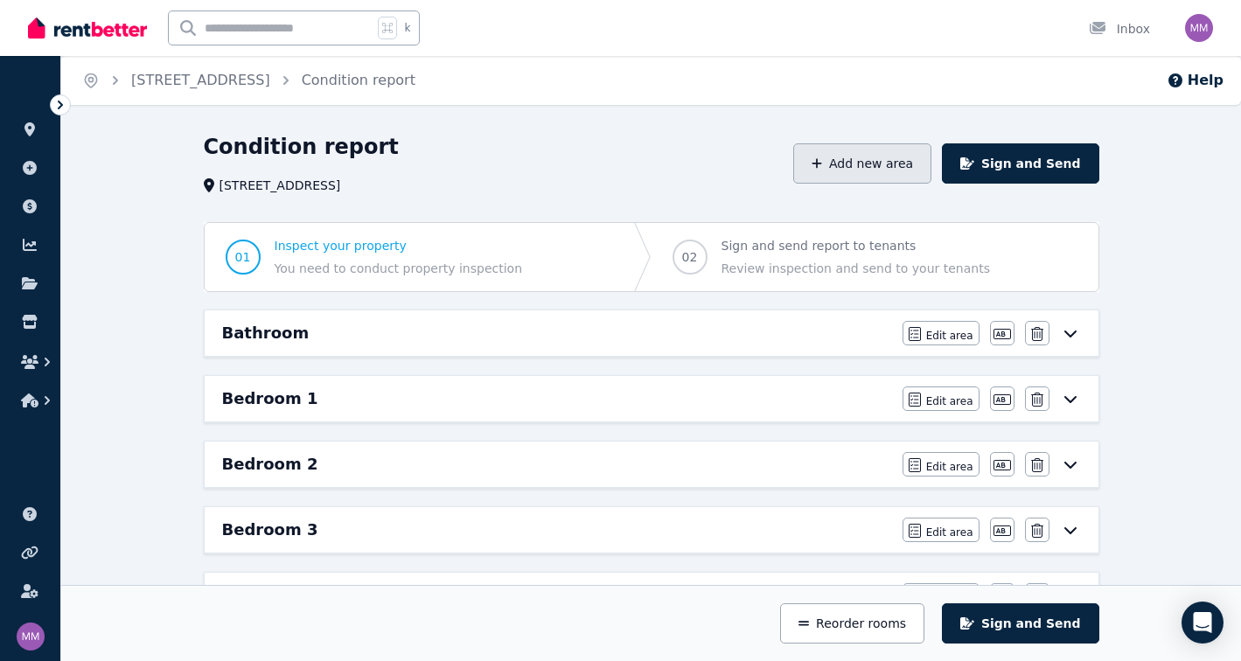
click at [905, 160] on button "Add new area" at bounding box center [862, 163] width 138 height 40
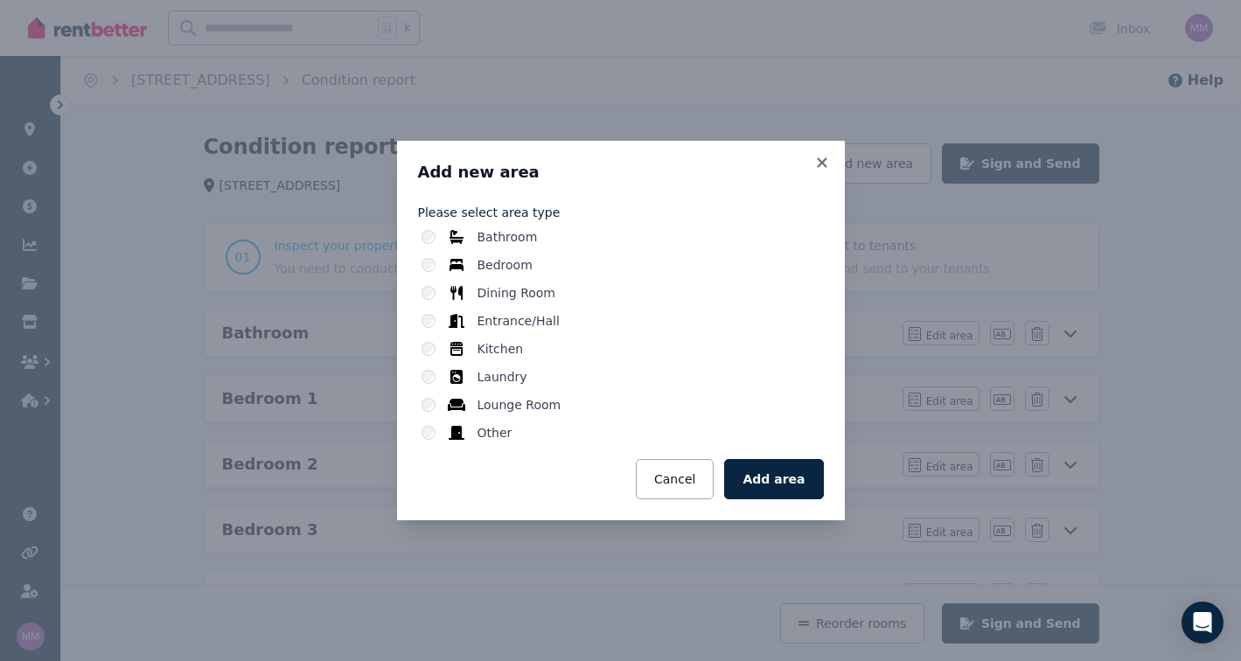
click at [434, 316] on div "Entrance/Hall" at bounding box center [623, 320] width 402 height 17
click at [763, 471] on button "Add area" at bounding box center [773, 479] width 99 height 40
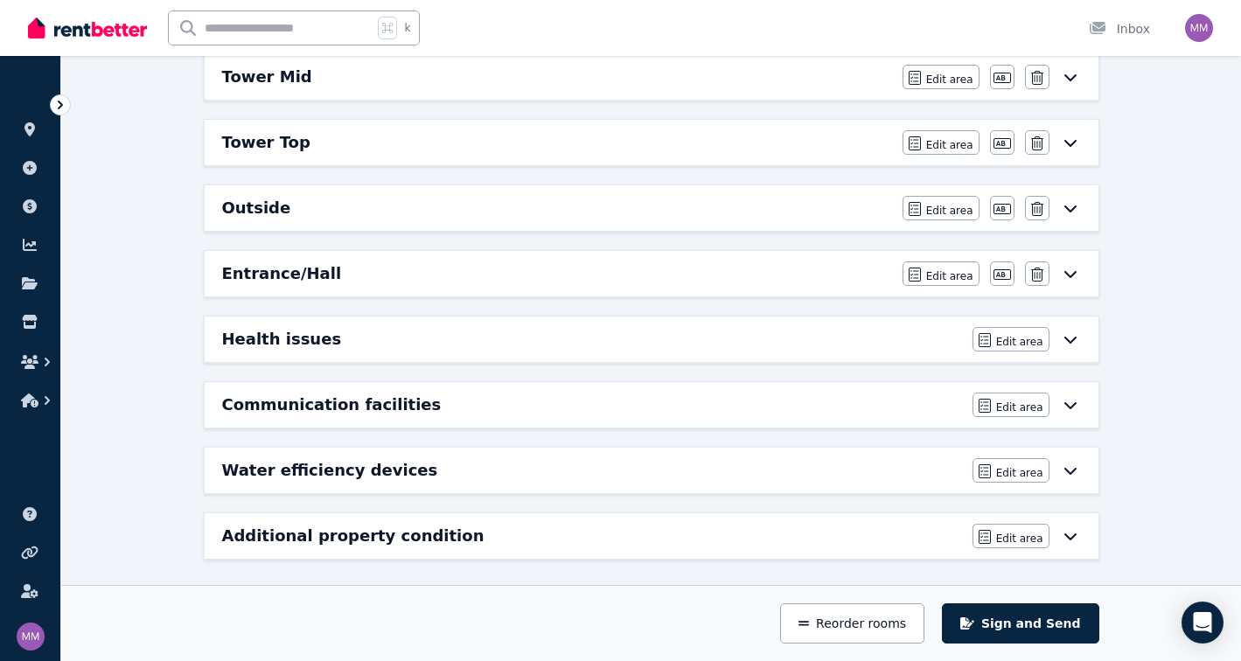
scroll to position [788, 0]
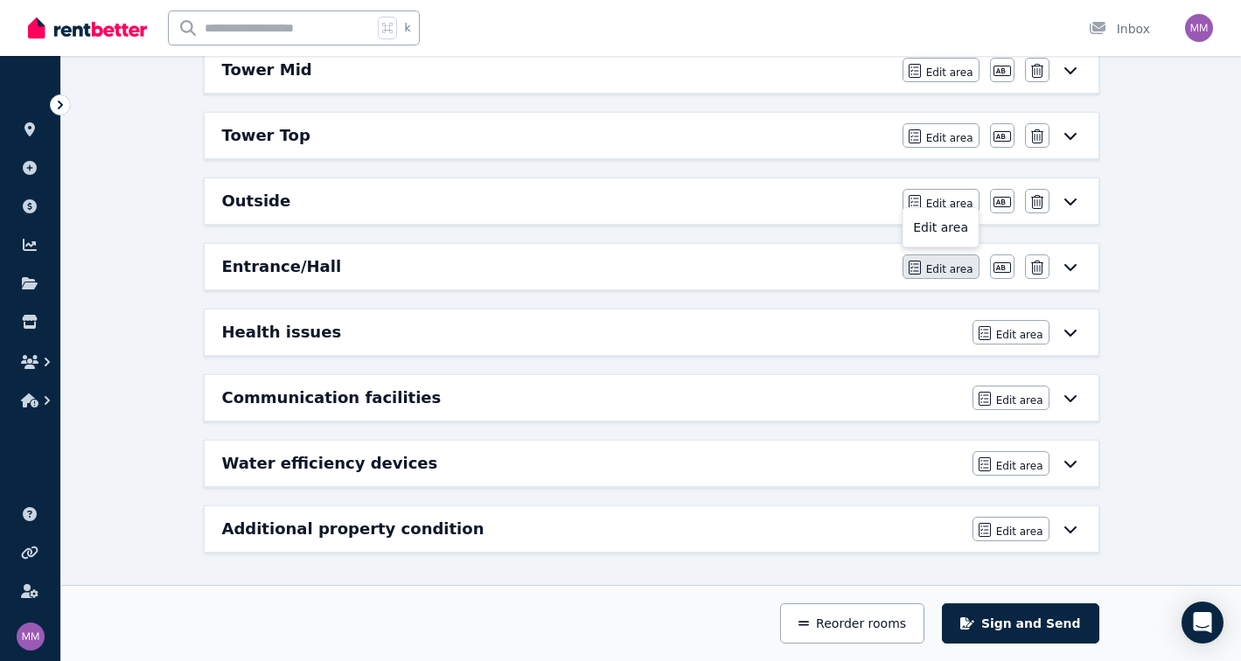
click at [958, 274] on span "Edit area" at bounding box center [949, 269] width 47 height 14
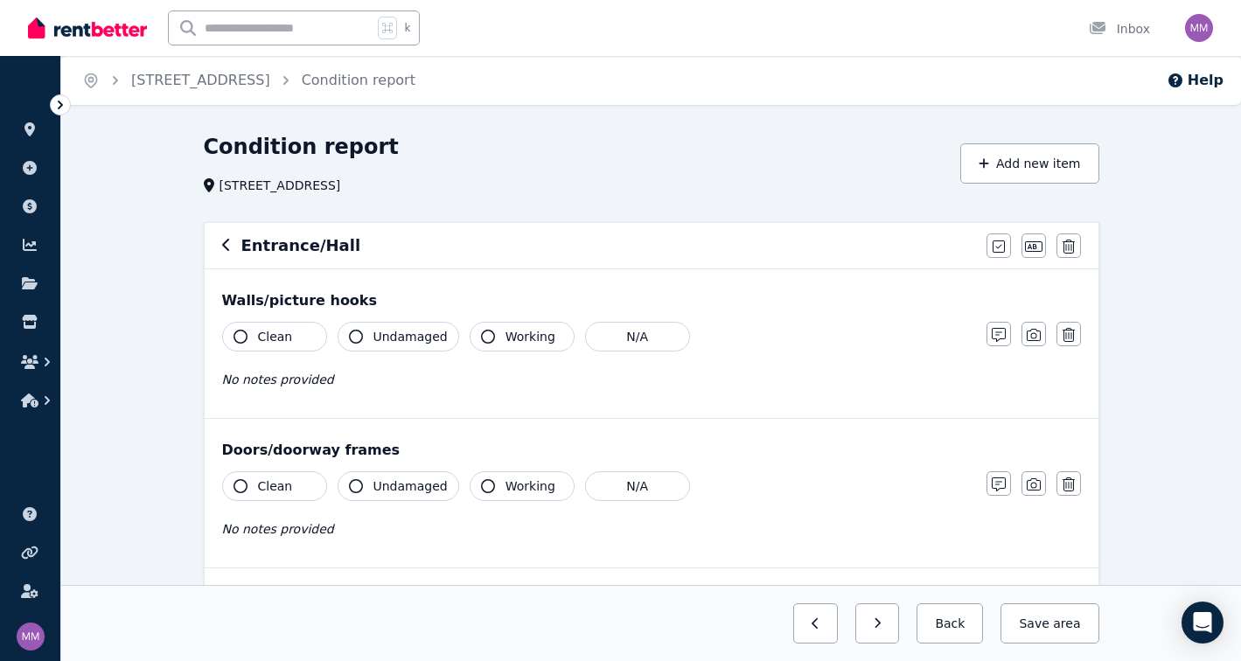
click at [260, 342] on span "Clean" at bounding box center [275, 336] width 35 height 17
click at [404, 342] on span "Undamaged" at bounding box center [411, 336] width 74 height 17
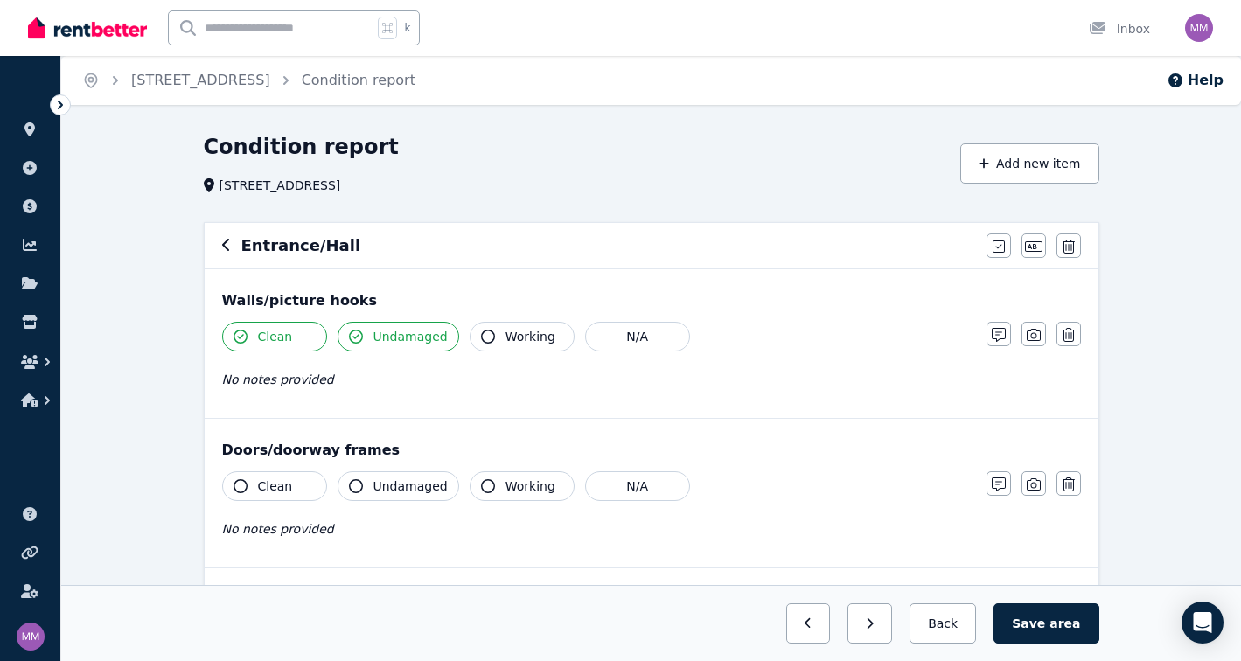
click at [454, 342] on div "Clean Undamaged Working N/A" at bounding box center [595, 337] width 747 height 30
click at [515, 343] on span "Working" at bounding box center [531, 336] width 50 height 17
drag, startPoint x: 289, startPoint y: 474, endPoint x: 325, endPoint y: 470, distance: 37.0
click at [289, 475] on button "Clean" at bounding box center [274, 487] width 105 height 30
click at [385, 483] on span "Undamaged" at bounding box center [411, 486] width 74 height 17
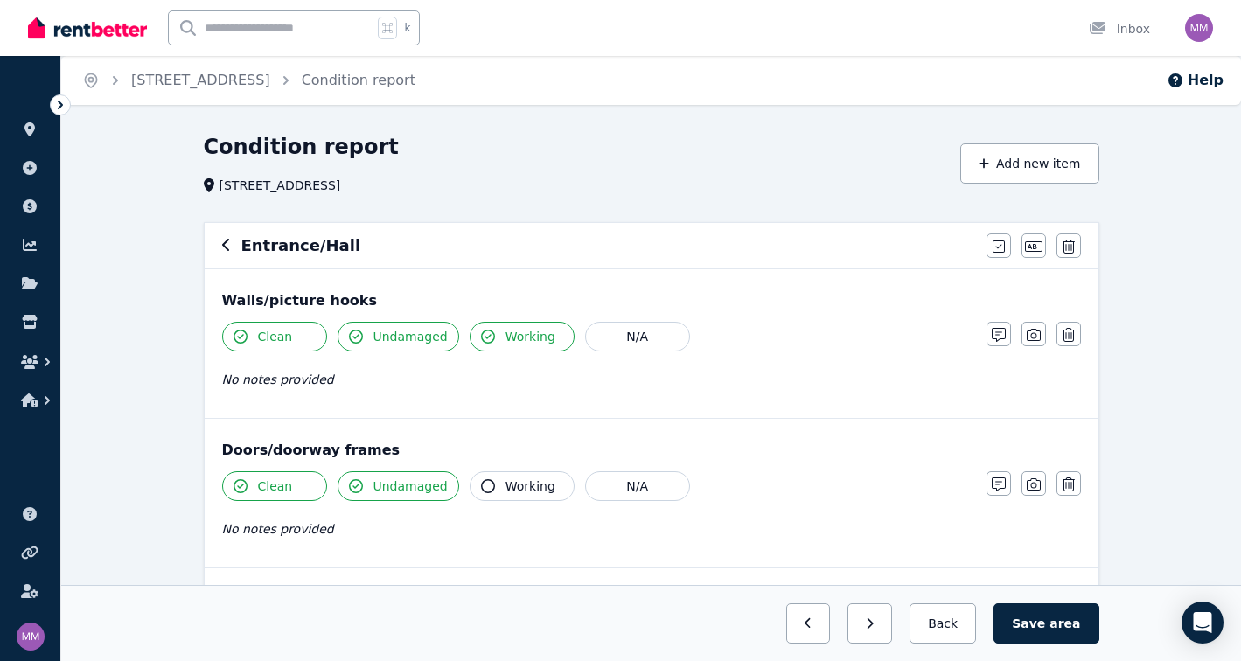
click at [540, 491] on span "Working" at bounding box center [531, 486] width 50 height 17
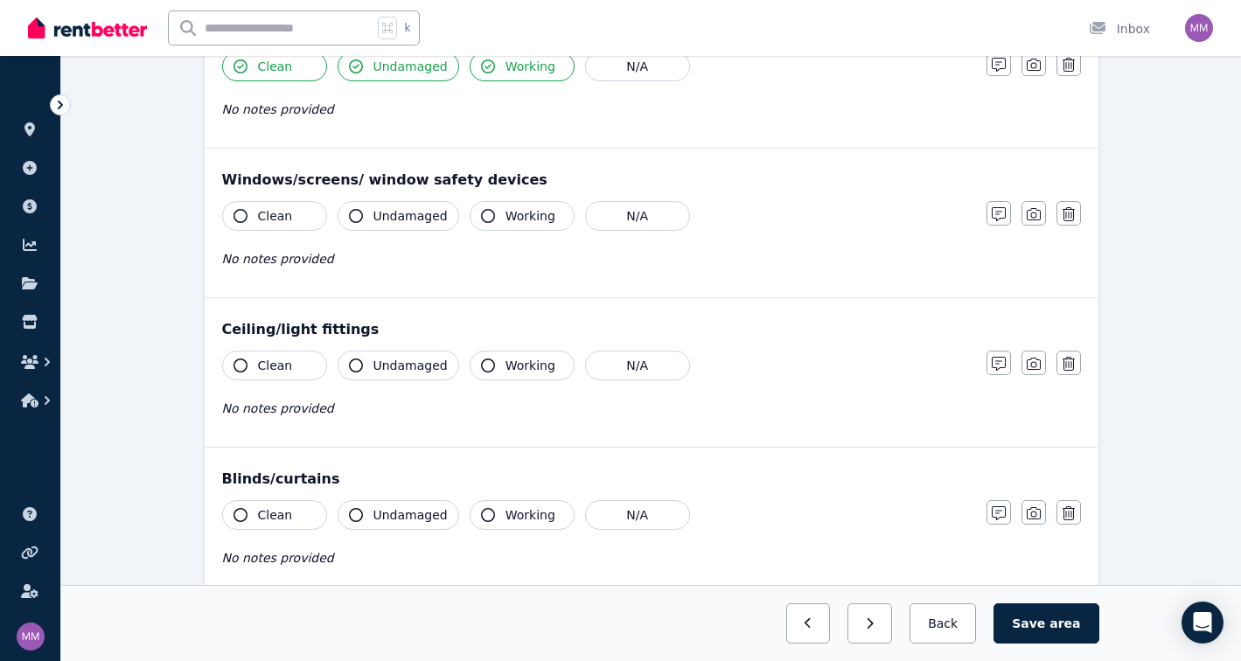
scroll to position [429, 0]
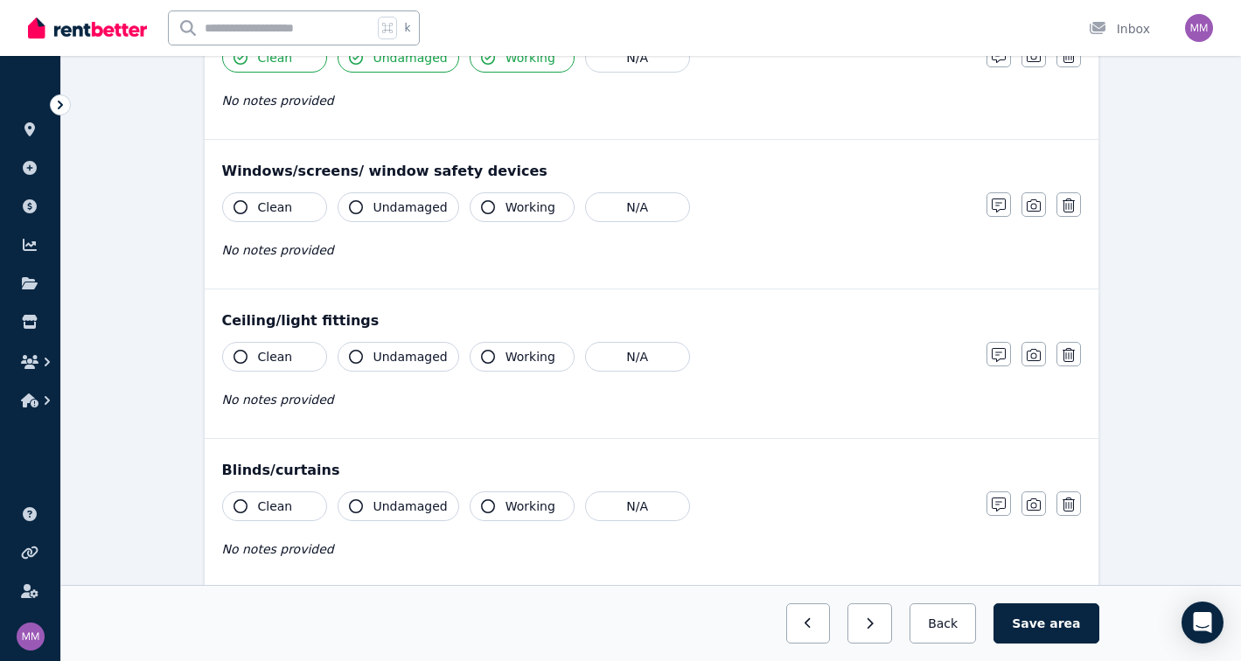
click at [287, 218] on button "Clean" at bounding box center [274, 207] width 105 height 30
click at [386, 218] on button "Undamaged" at bounding box center [399, 207] width 122 height 30
click at [486, 203] on icon "button" at bounding box center [488, 207] width 14 height 14
click at [421, 204] on span "Undamaged" at bounding box center [411, 207] width 74 height 17
click at [600, 202] on button "N/A" at bounding box center [637, 207] width 105 height 30
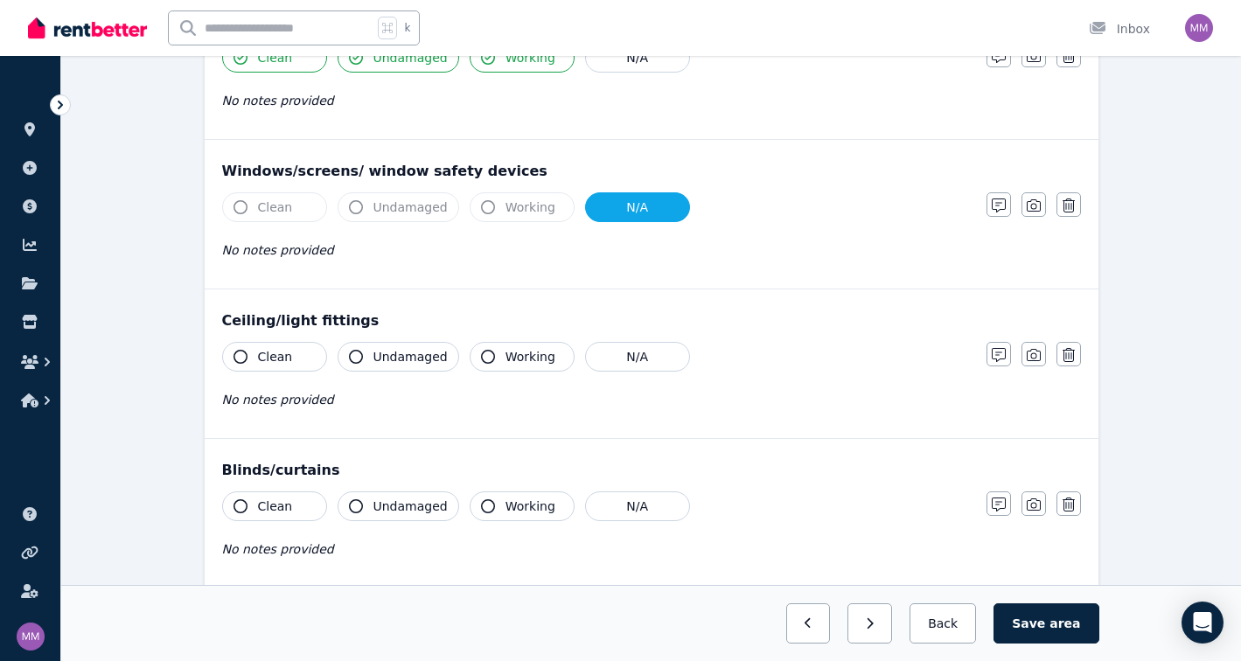
click at [293, 348] on button "Clean" at bounding box center [274, 357] width 105 height 30
click at [437, 348] on span "Undamaged" at bounding box center [411, 356] width 74 height 17
click at [518, 348] on span "Working" at bounding box center [531, 356] width 50 height 17
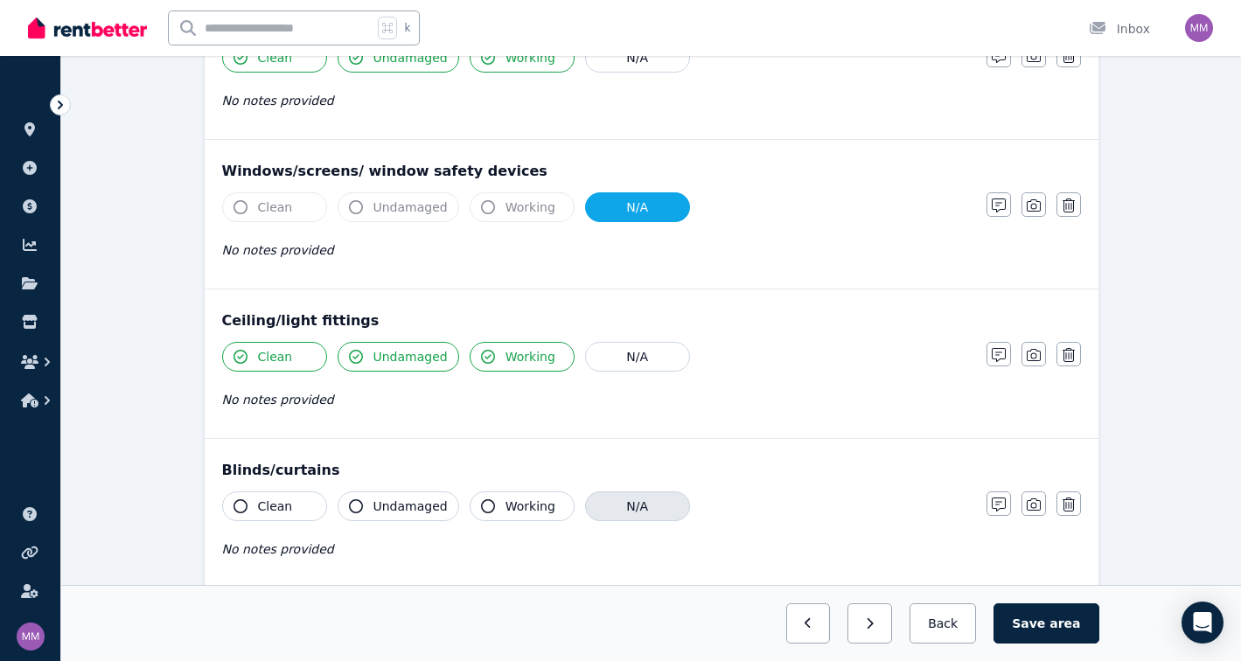
click at [641, 499] on button "N/A" at bounding box center [637, 507] width 105 height 30
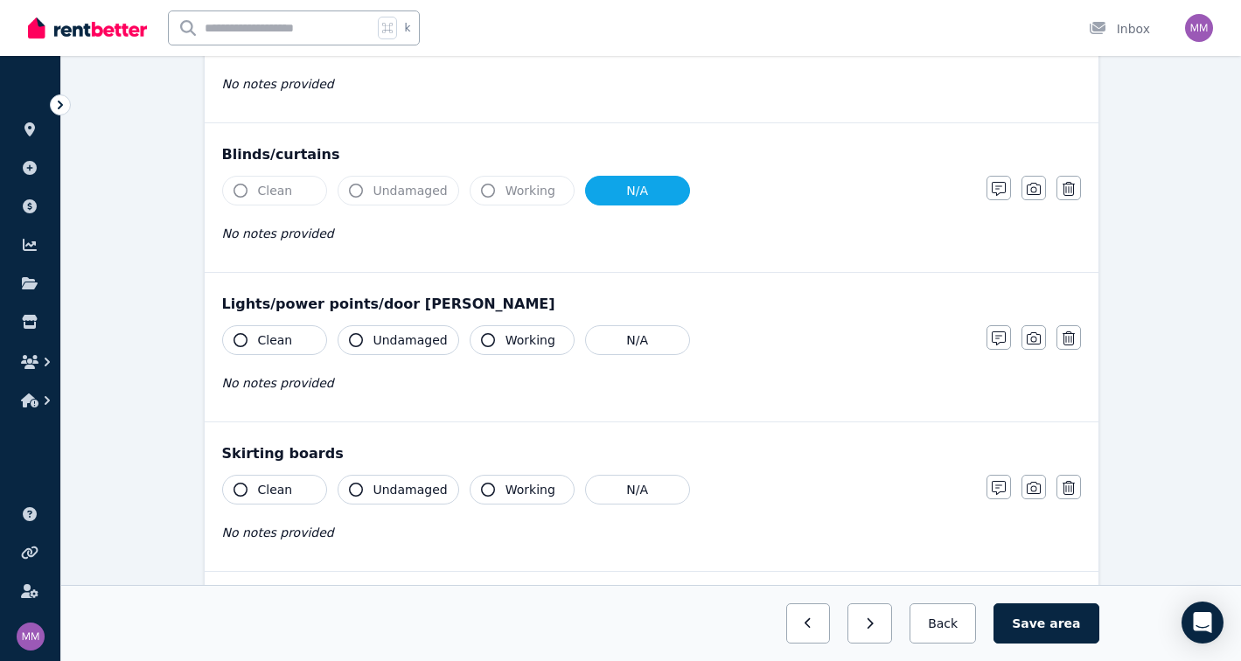
scroll to position [754, 0]
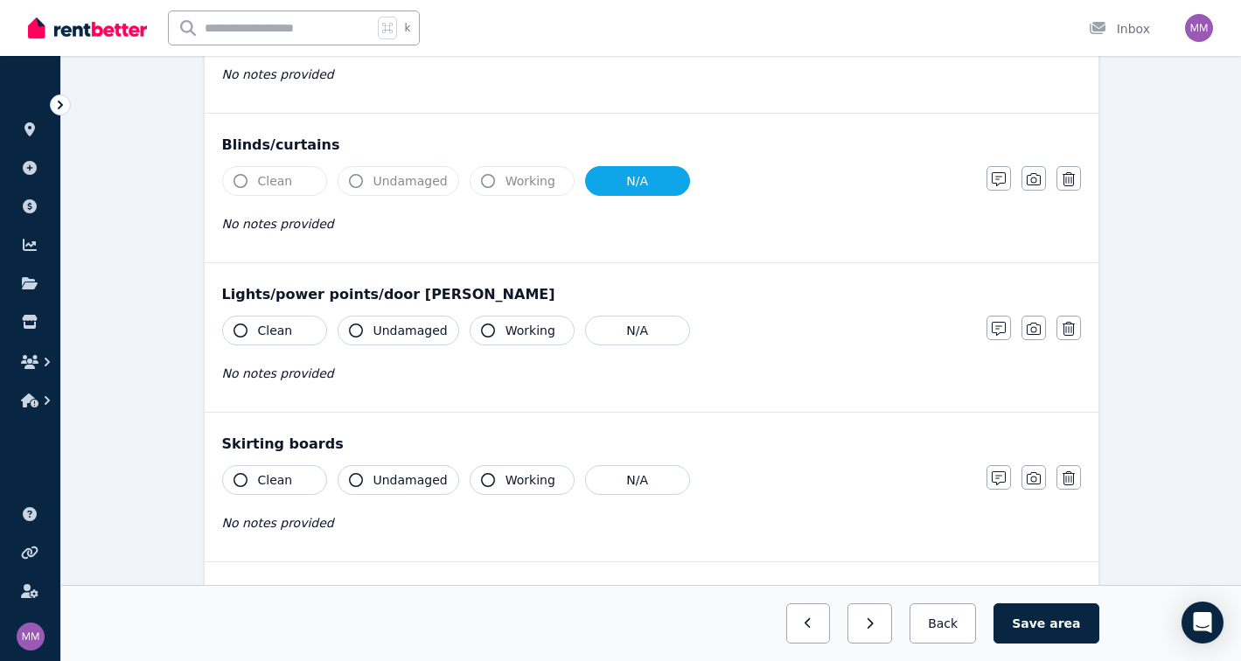
click at [290, 340] on button "Clean" at bounding box center [274, 331] width 105 height 30
click at [374, 341] on button "Undamaged" at bounding box center [399, 331] width 122 height 30
click at [535, 328] on span "Working" at bounding box center [531, 330] width 50 height 17
click at [265, 469] on button "Clean" at bounding box center [274, 480] width 105 height 30
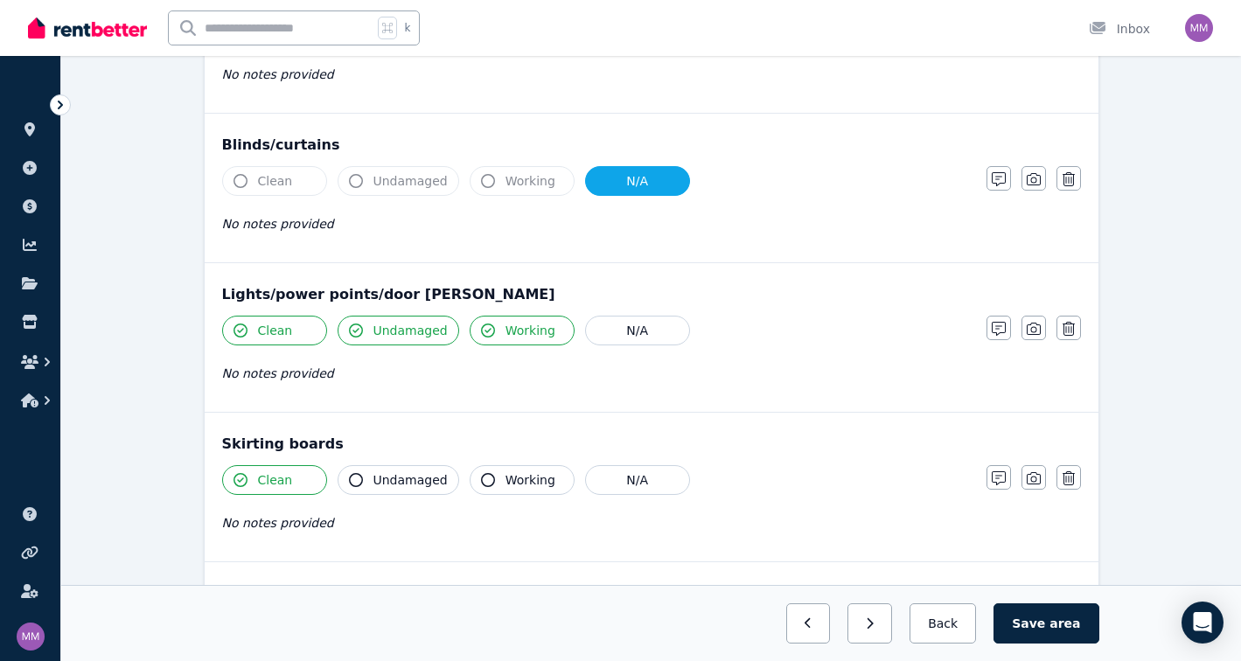
click at [389, 479] on span "Undamaged" at bounding box center [411, 480] width 74 height 17
click at [507, 479] on span "Working" at bounding box center [531, 480] width 50 height 17
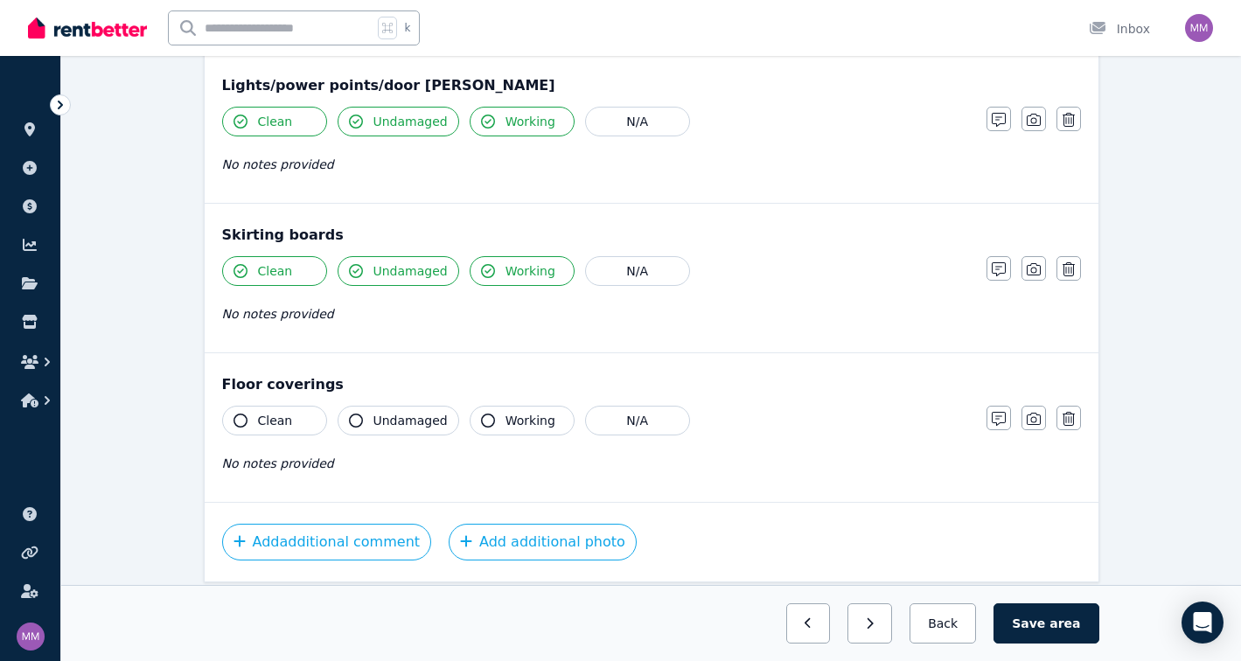
scroll to position [1024, 0]
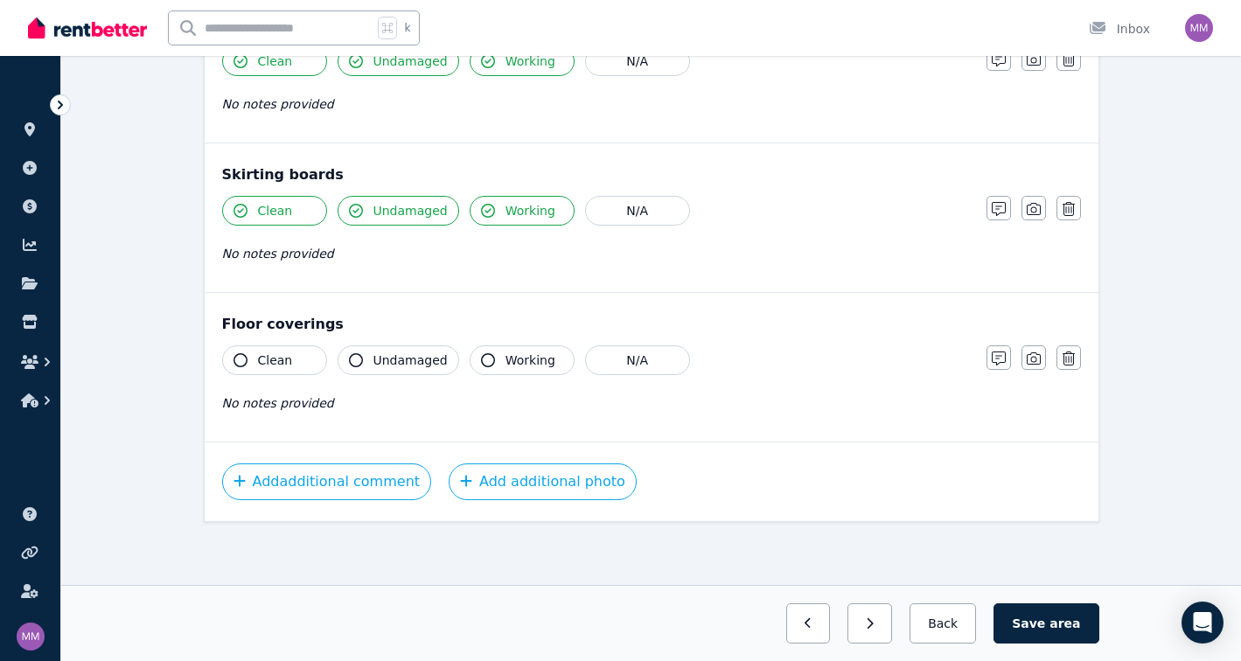
click at [295, 363] on button "Clean" at bounding box center [274, 361] width 105 height 30
click at [393, 359] on span "Undamaged" at bounding box center [411, 360] width 74 height 17
click at [471, 359] on button "Working" at bounding box center [522, 361] width 105 height 30
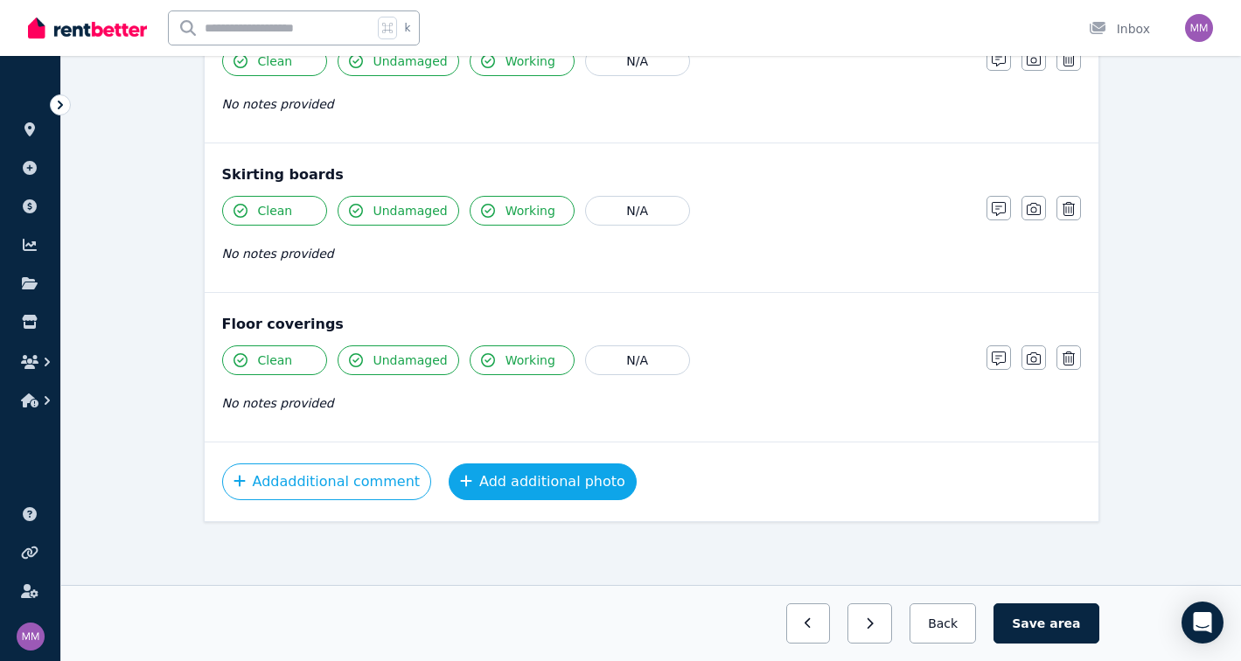
click at [525, 475] on button "Add additional photo" at bounding box center [543, 482] width 188 height 37
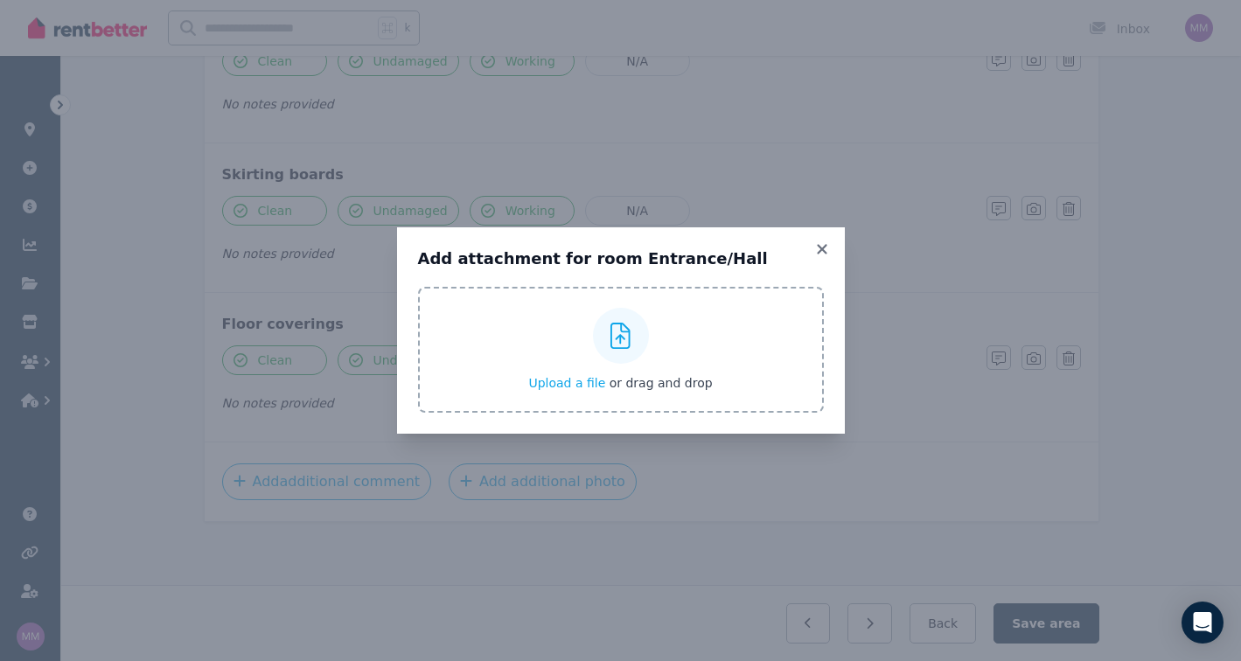
click at [611, 339] on icon at bounding box center [621, 336] width 20 height 26
click at [0, 0] on input "Upload a file or drag and drop" at bounding box center [0, 0] width 0 height 0
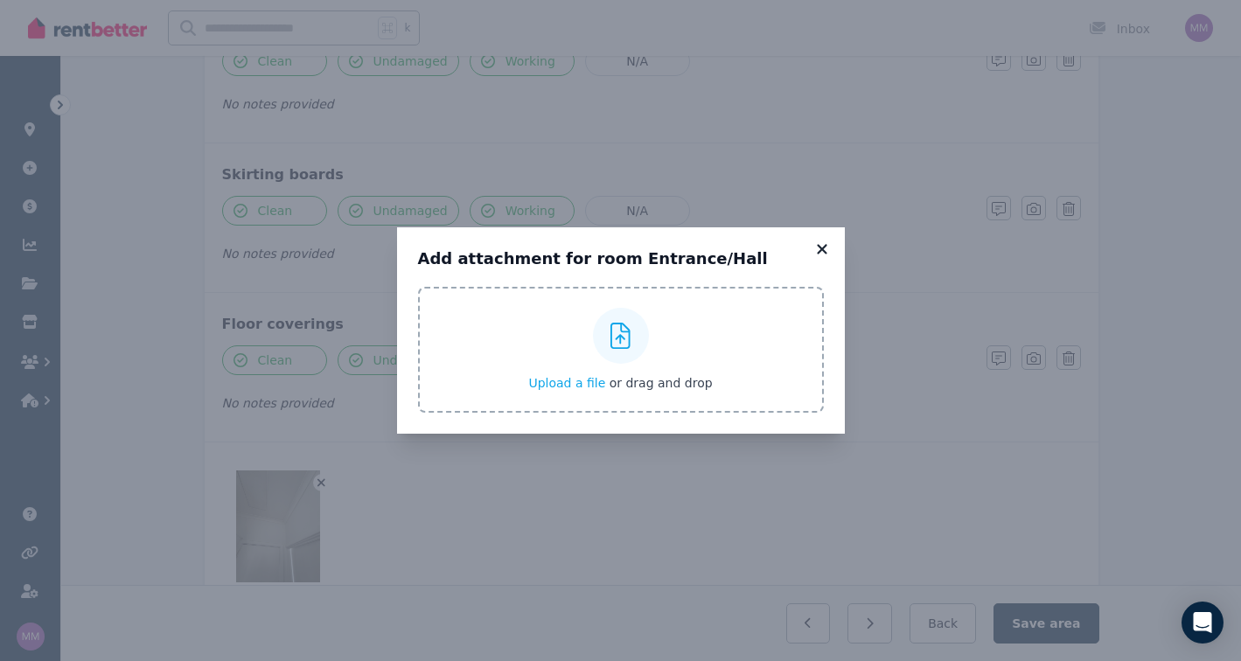
click at [826, 245] on icon at bounding box center [822, 249] width 10 height 10
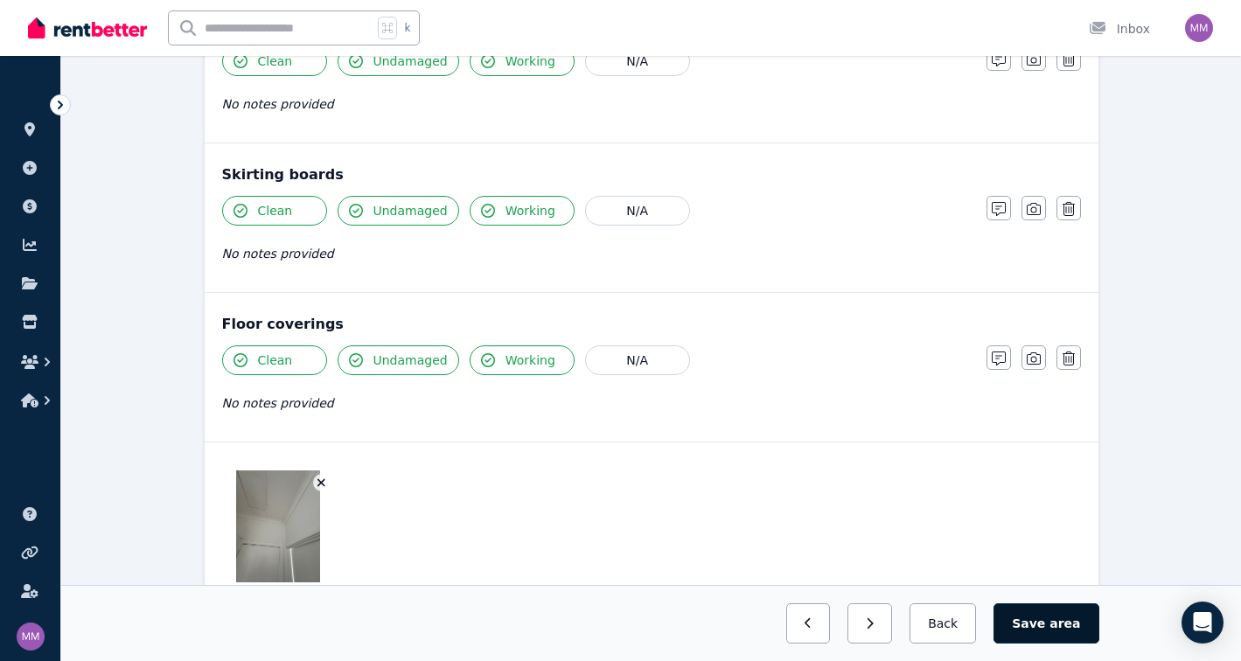
click at [1046, 625] on button "Save area" at bounding box center [1046, 624] width 105 height 40
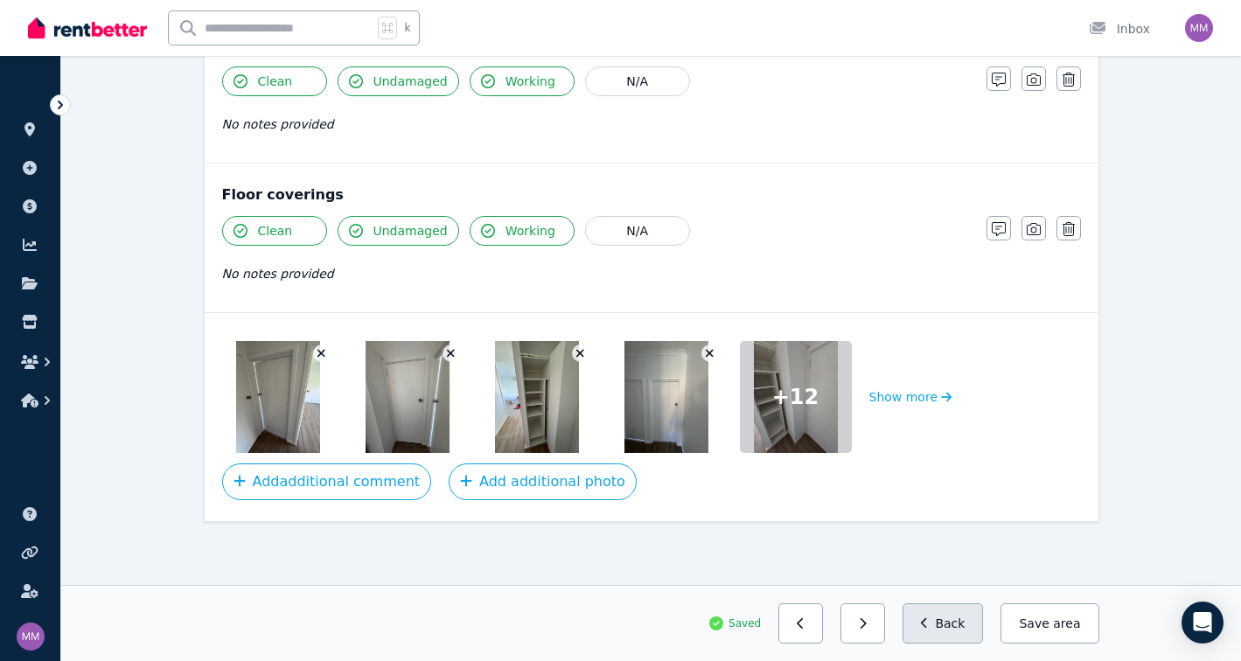
click at [964, 615] on button "Back" at bounding box center [943, 624] width 81 height 40
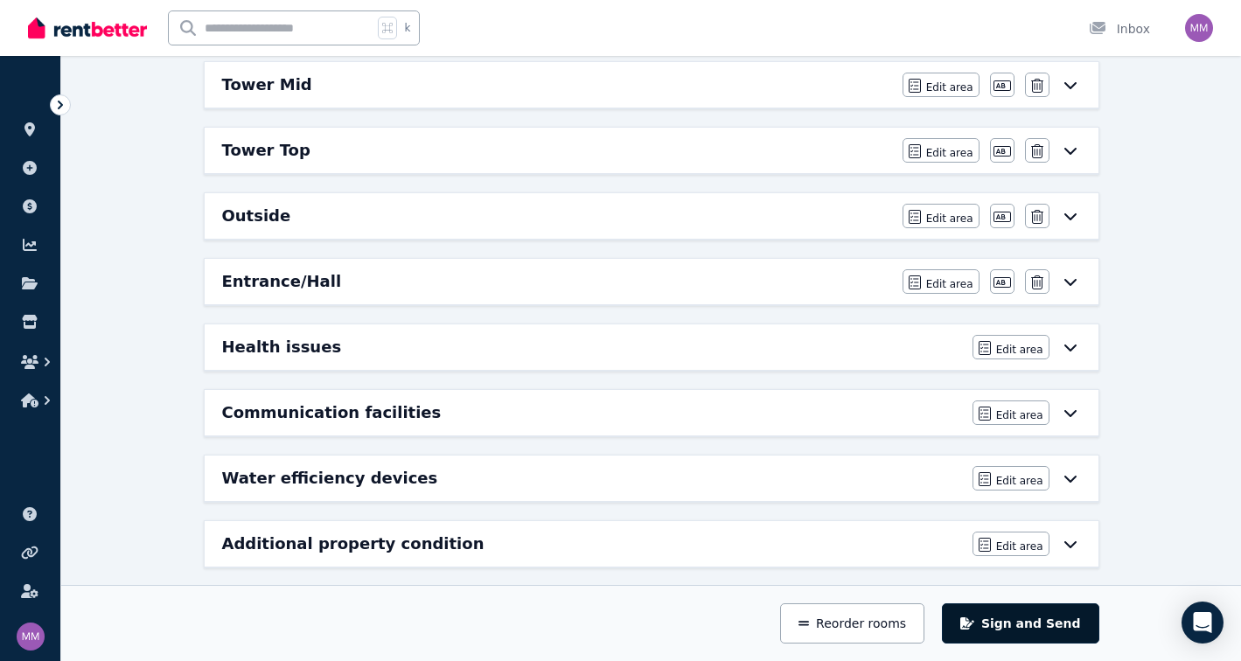
click at [1015, 633] on button "Sign and Send" at bounding box center [1020, 624] width 157 height 40
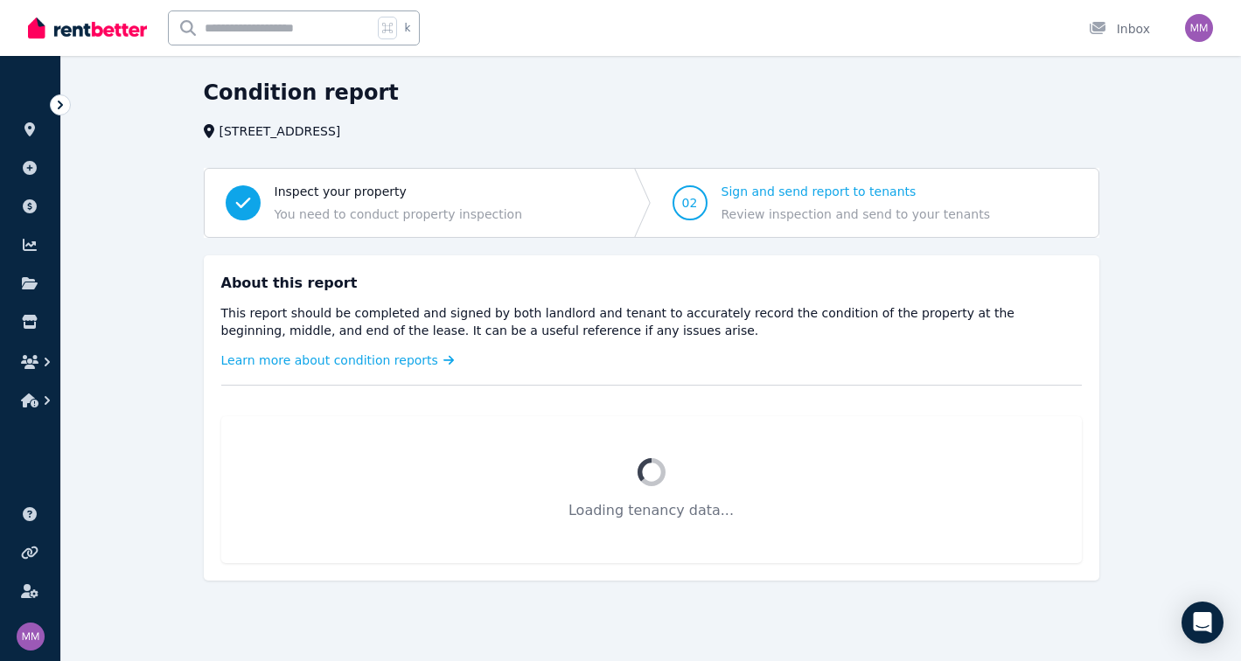
scroll to position [142, 0]
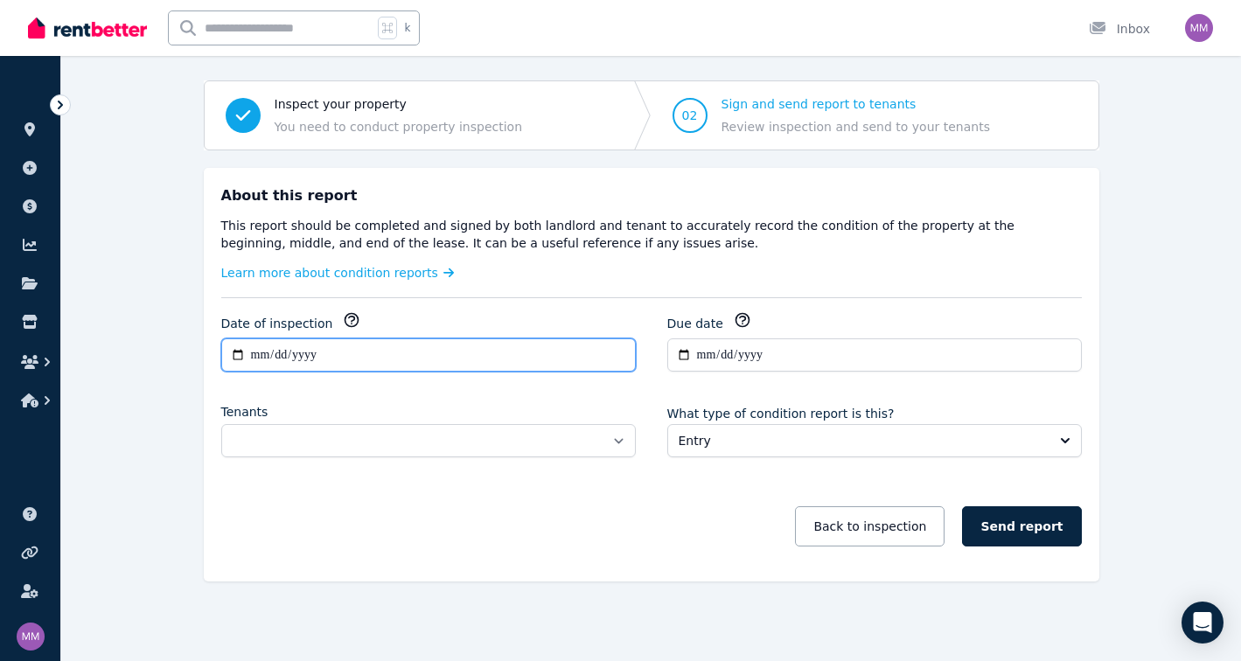
click at [337, 346] on input "**********" at bounding box center [428, 355] width 415 height 33
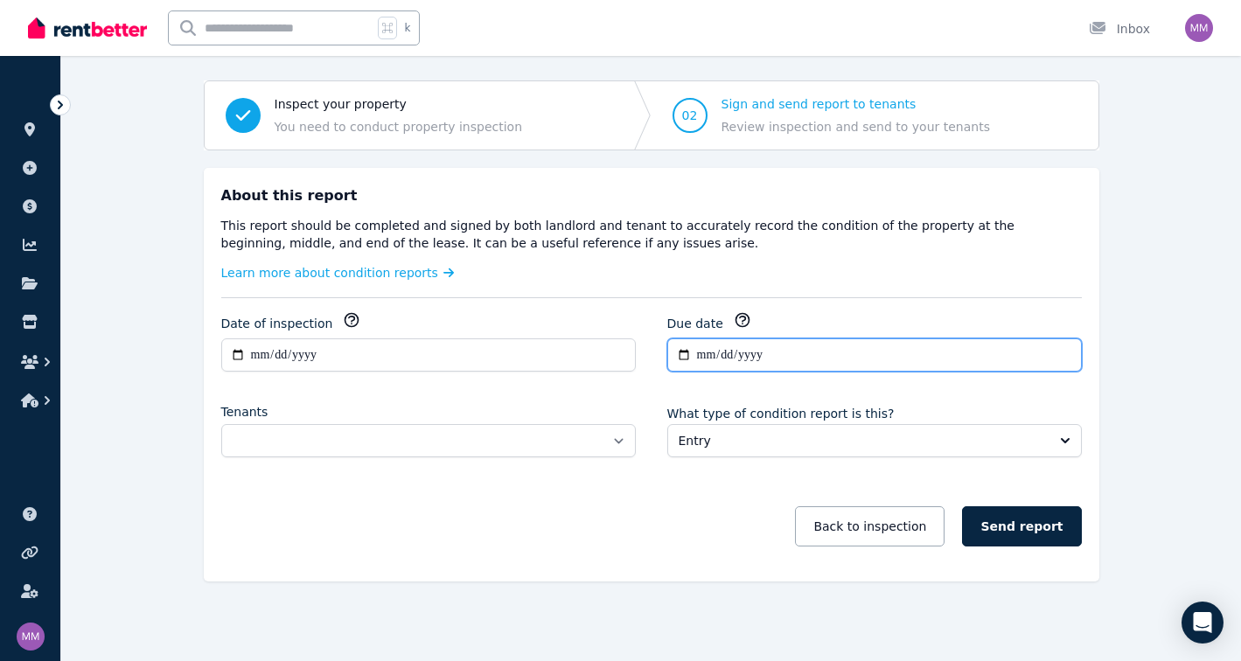
click at [706, 351] on input "**********" at bounding box center [874, 355] width 415 height 33
click at [734, 317] on icon "button" at bounding box center [742, 319] width 17 height 17
click at [696, 345] on input "**********" at bounding box center [874, 355] width 415 height 33
type input "**********"
click at [439, 412] on div "Tenants" at bounding box center [428, 411] width 415 height 17
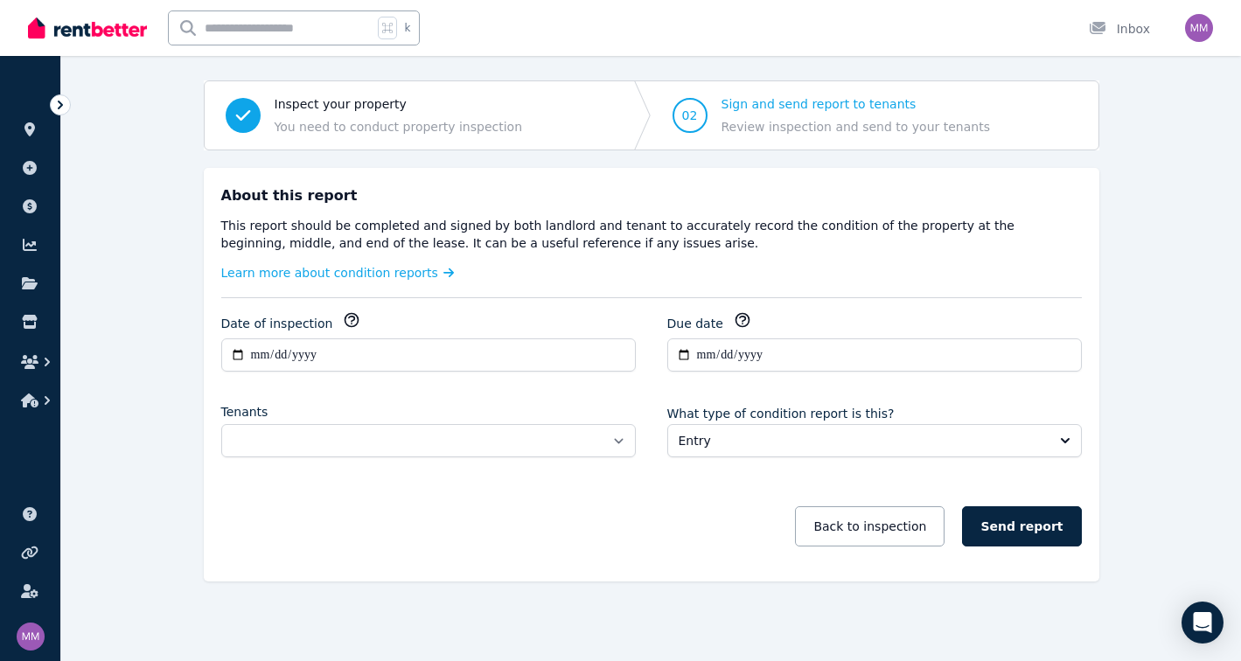
click at [437, 461] on div "**********" at bounding box center [428, 437] width 415 height 68
click at [440, 438] on select "**********" at bounding box center [428, 440] width 415 height 33
select select "**********"
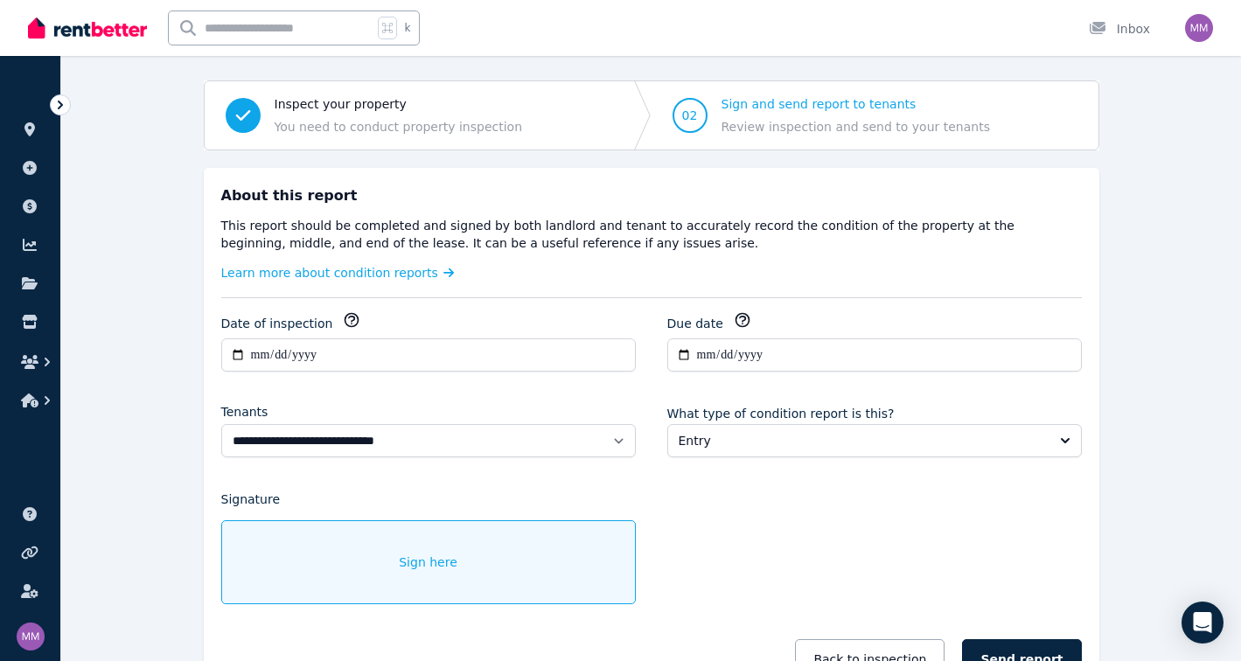
click at [366, 554] on div "Sign here" at bounding box center [428, 563] width 415 height 84
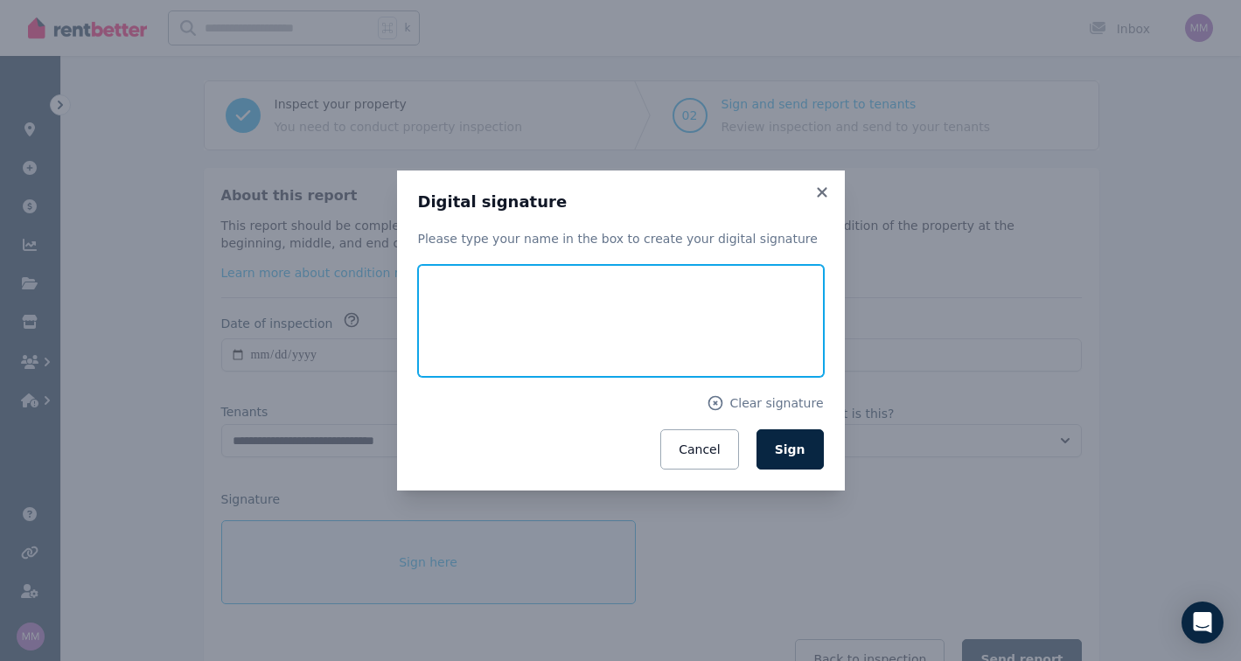
click at [561, 333] on input "text" at bounding box center [621, 321] width 406 height 112
type input "**********"
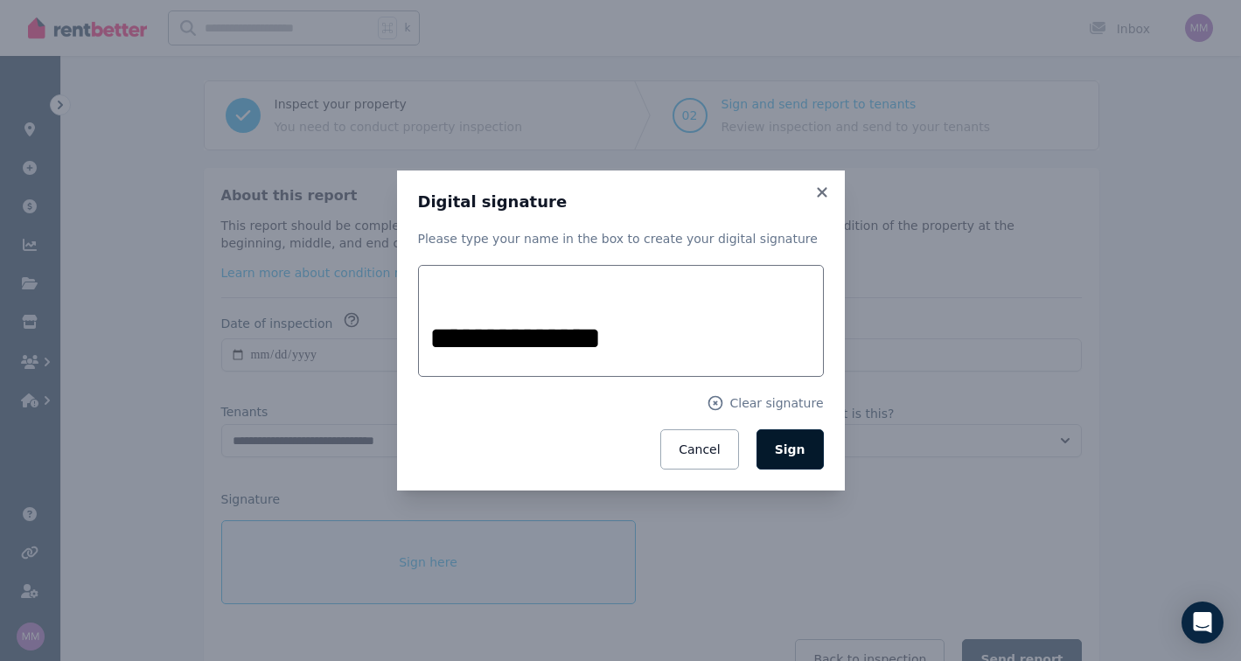
click at [793, 456] on span "Sign" at bounding box center [790, 450] width 31 height 14
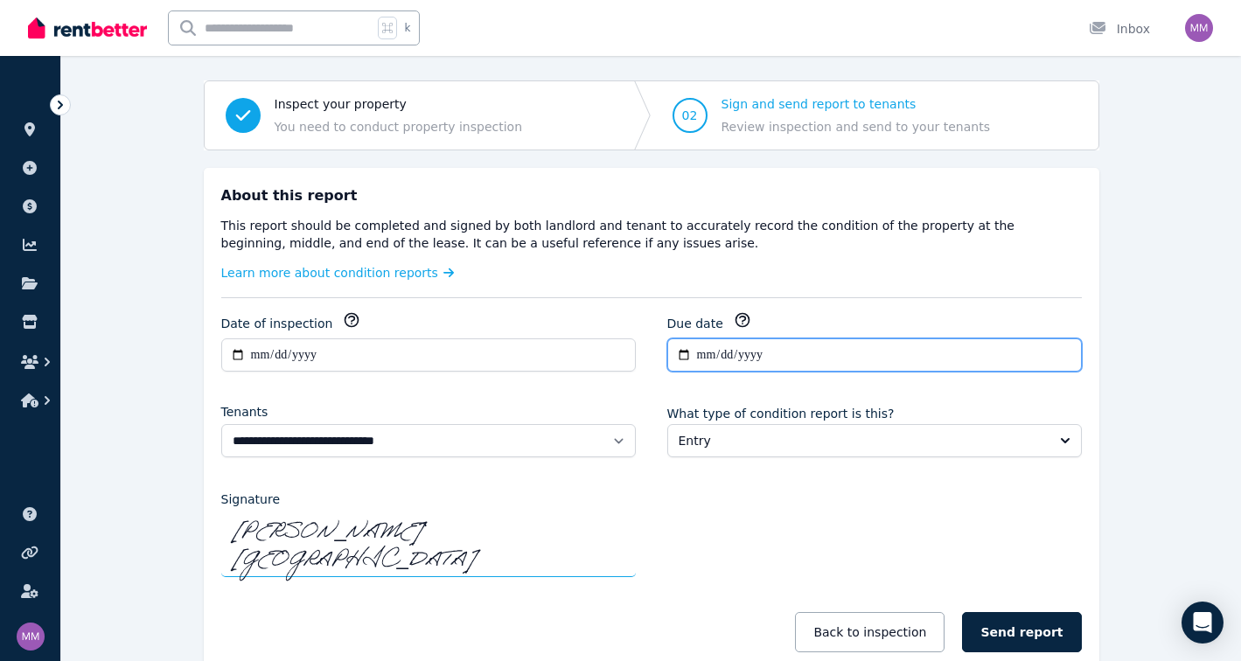
click at [726, 339] on input "**********" at bounding box center [874, 355] width 415 height 33
click at [705, 352] on input "**********" at bounding box center [874, 355] width 415 height 33
click at [680, 356] on input "**********" at bounding box center [874, 355] width 415 height 33
click at [1010, 595] on div "Back to inspection Send report" at bounding box center [651, 632] width 861 height 75
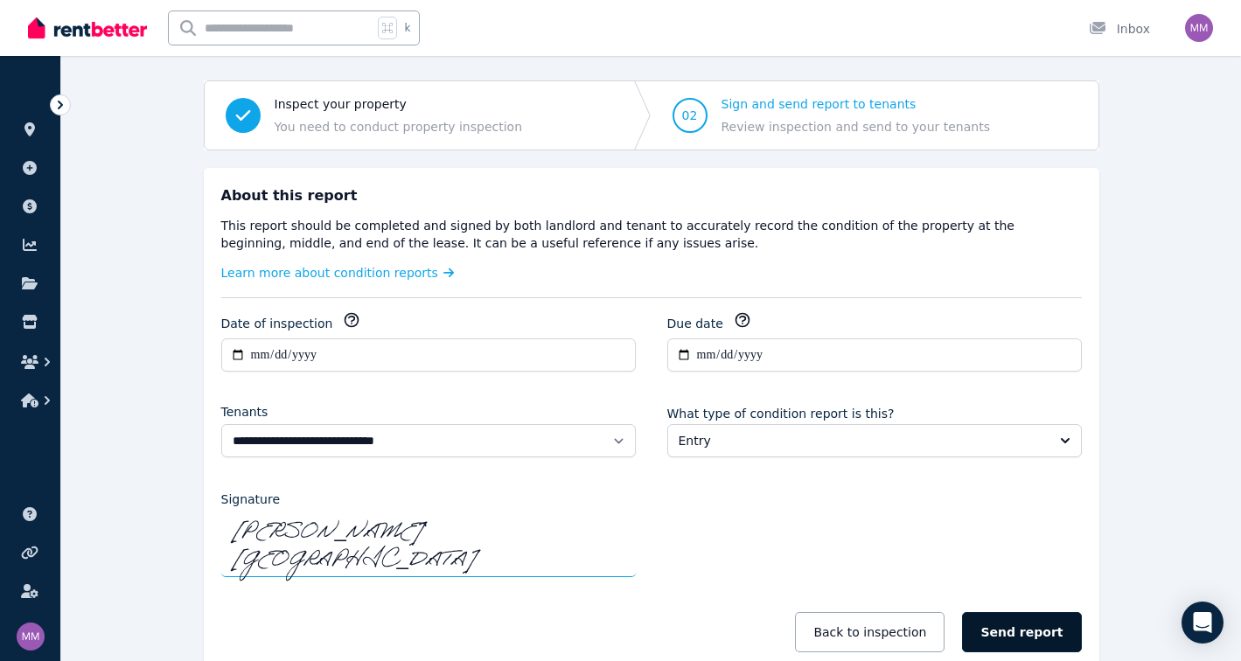
click at [1012, 612] on button "Send report" at bounding box center [1021, 632] width 119 height 40
